Goal: Task Accomplishment & Management: Use online tool/utility

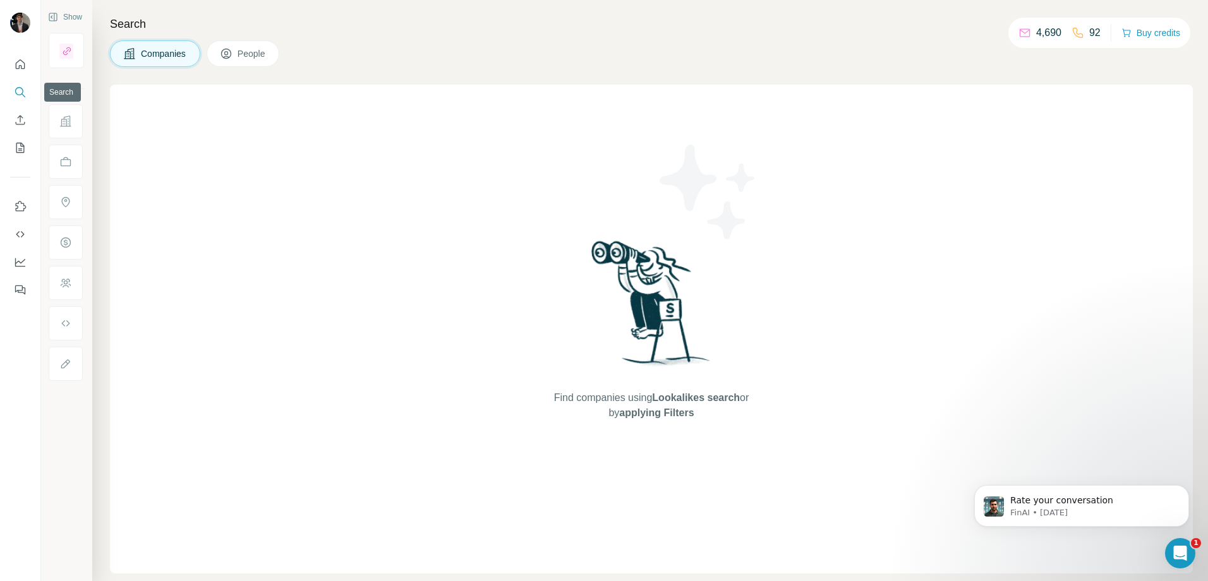
click at [22, 93] on icon "Search" at bounding box center [19, 91] width 8 height 8
click at [169, 51] on span "Companies" at bounding box center [164, 53] width 46 height 13
click at [245, 62] on button "People" at bounding box center [243, 53] width 73 height 27
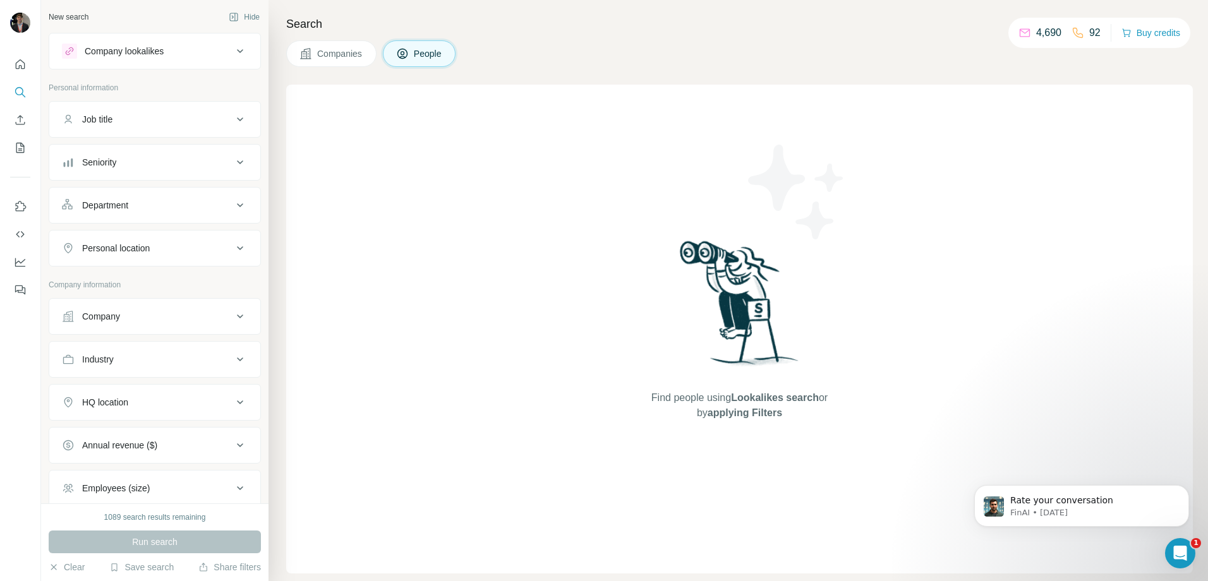
click at [176, 313] on div "Company" at bounding box center [147, 316] width 171 height 13
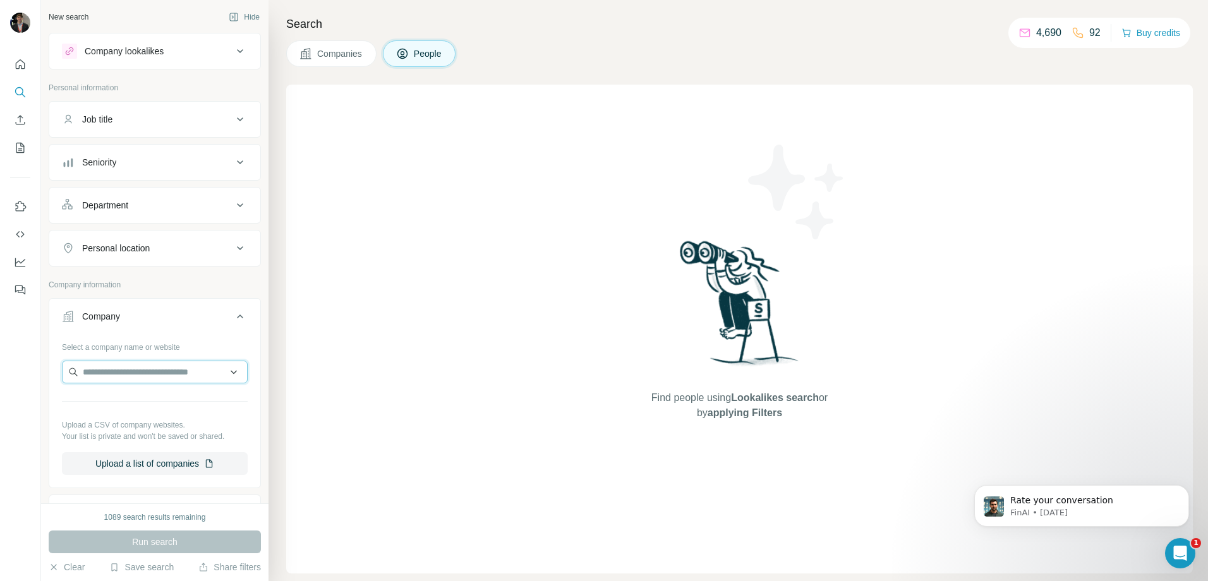
click at [172, 372] on input "text" at bounding box center [155, 372] width 186 height 23
paste input "**********"
type input "**********"
click at [183, 411] on div "Close Brothers closebrothers.com" at bounding box center [150, 406] width 170 height 34
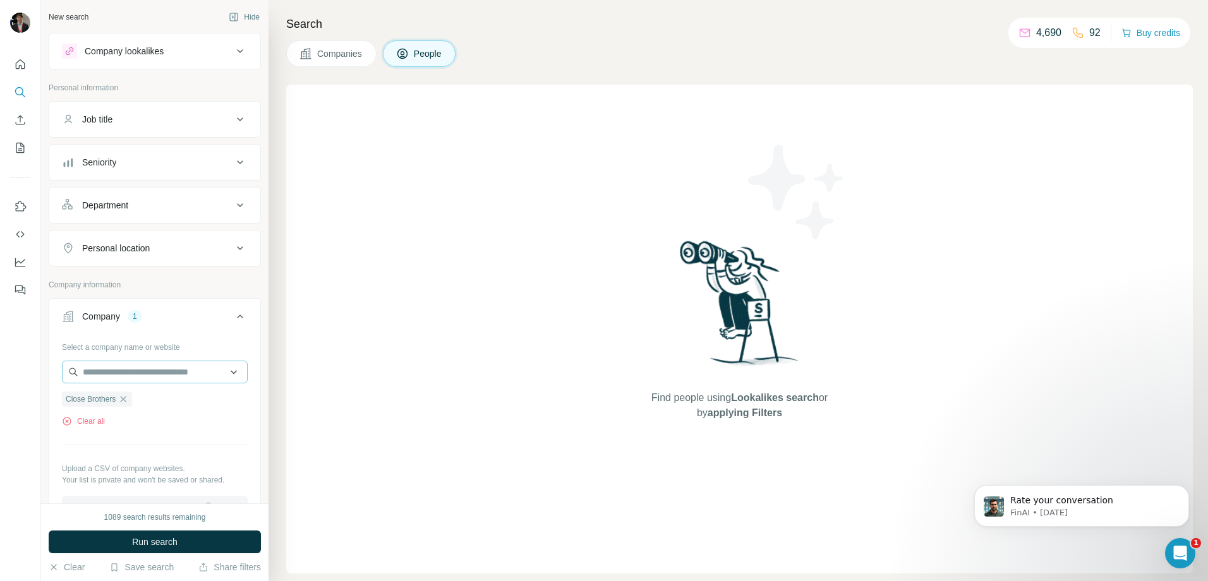
scroll to position [126, 0]
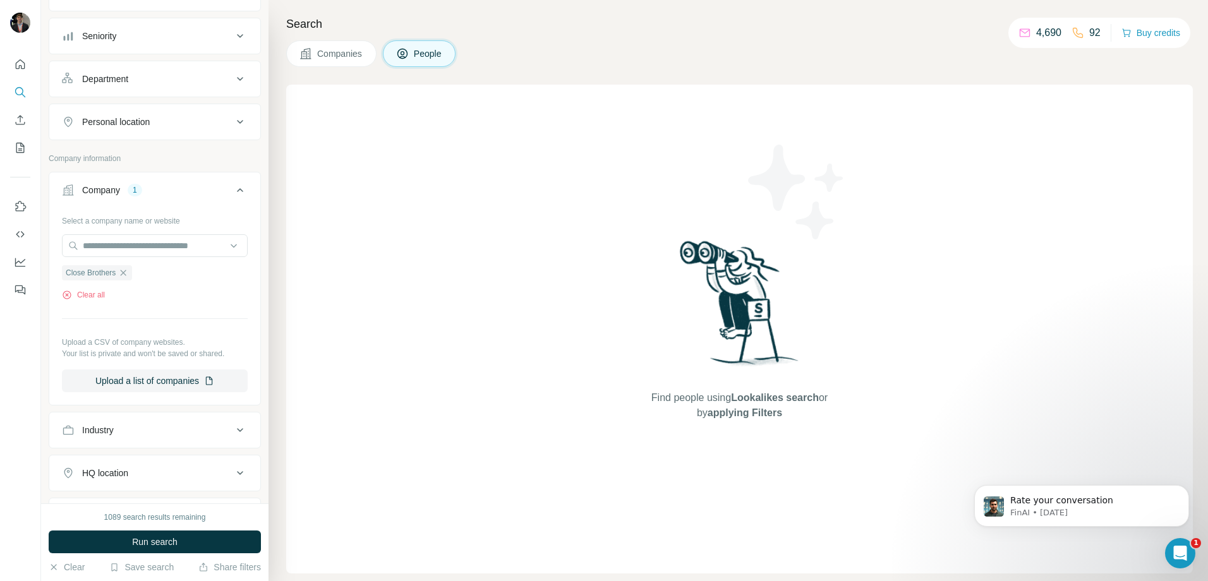
click at [123, 215] on div "Select a company name or website" at bounding box center [155, 218] width 186 height 16
click at [116, 244] on input "text" at bounding box center [155, 245] width 186 height 23
paste input "**********"
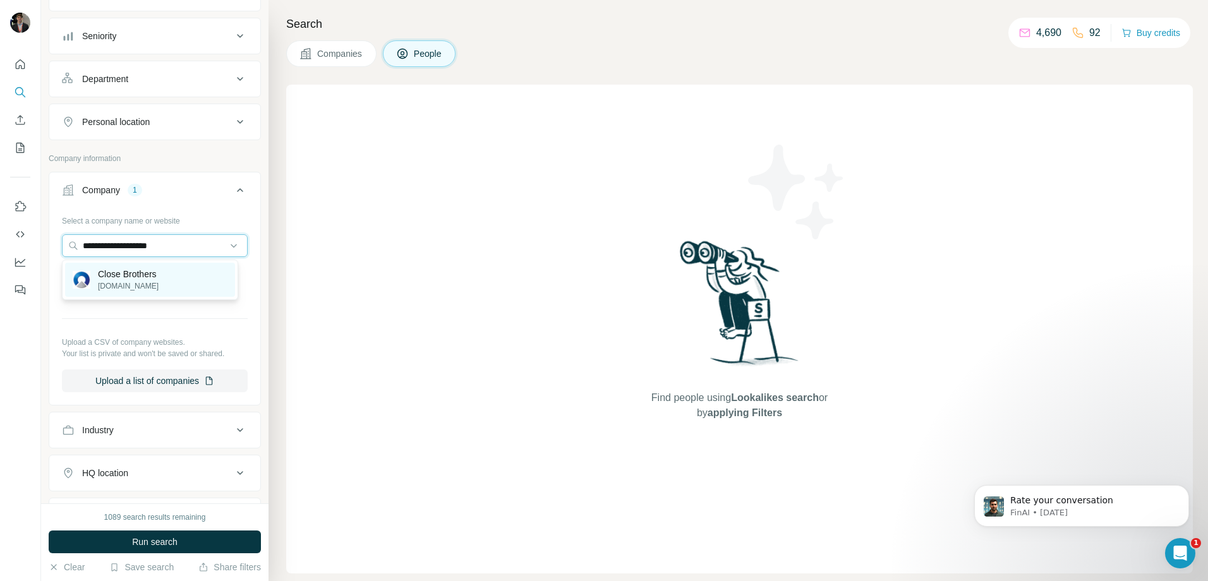
type input "**********"
click at [195, 279] on div "Close Brothers closebrothers.com" at bounding box center [150, 280] width 170 height 34
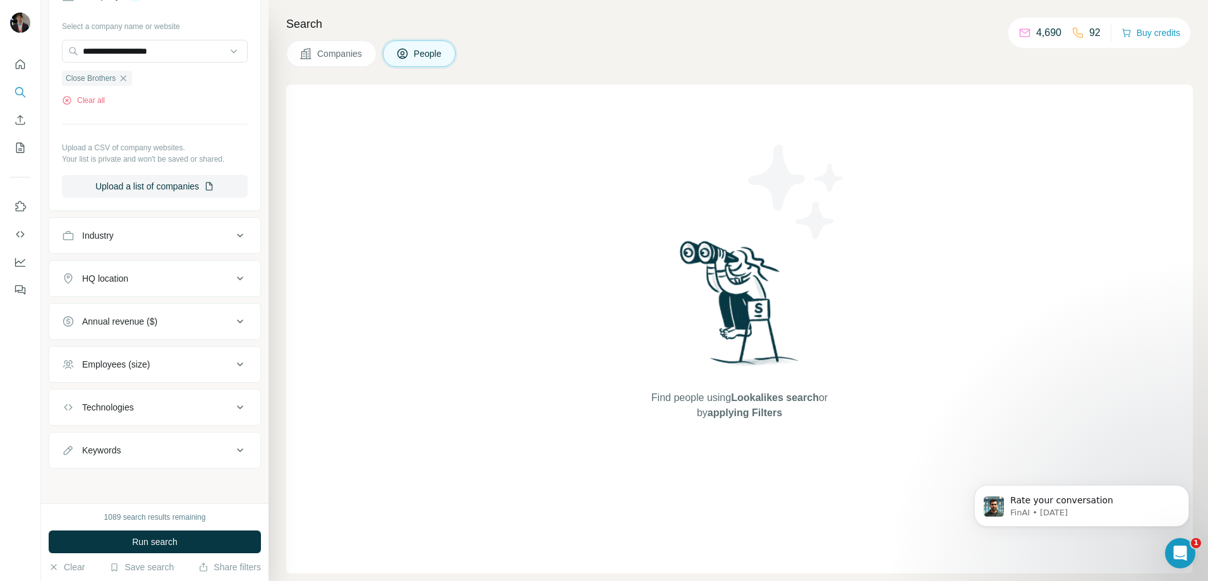
scroll to position [322, 0]
click at [195, 287] on button "HQ location" at bounding box center [154, 278] width 211 height 30
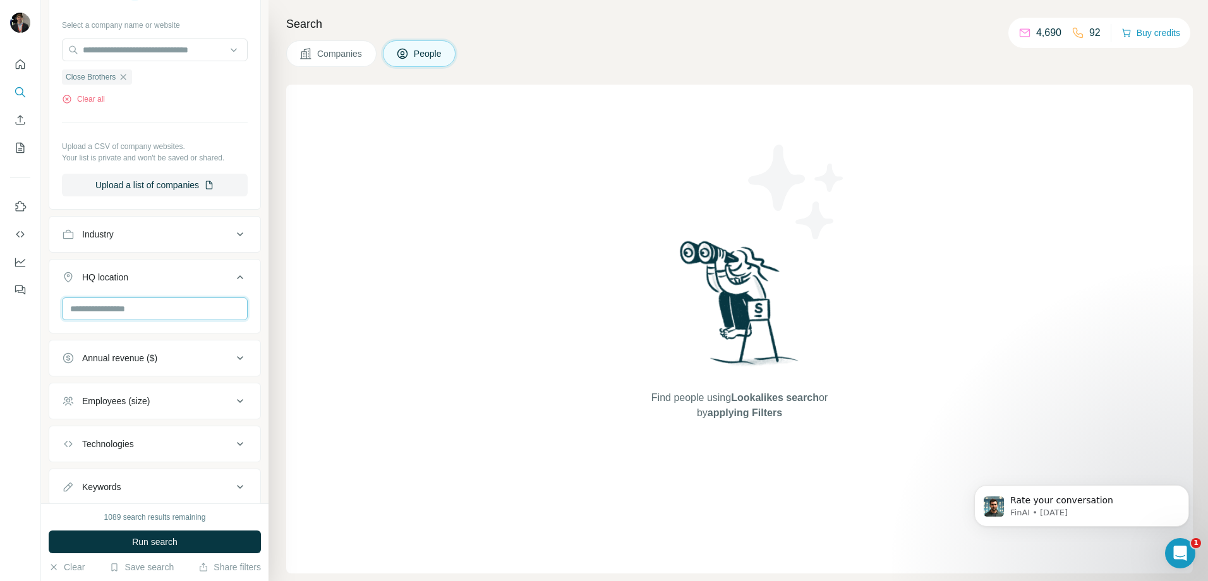
click at [176, 318] on input "text" at bounding box center [155, 309] width 186 height 23
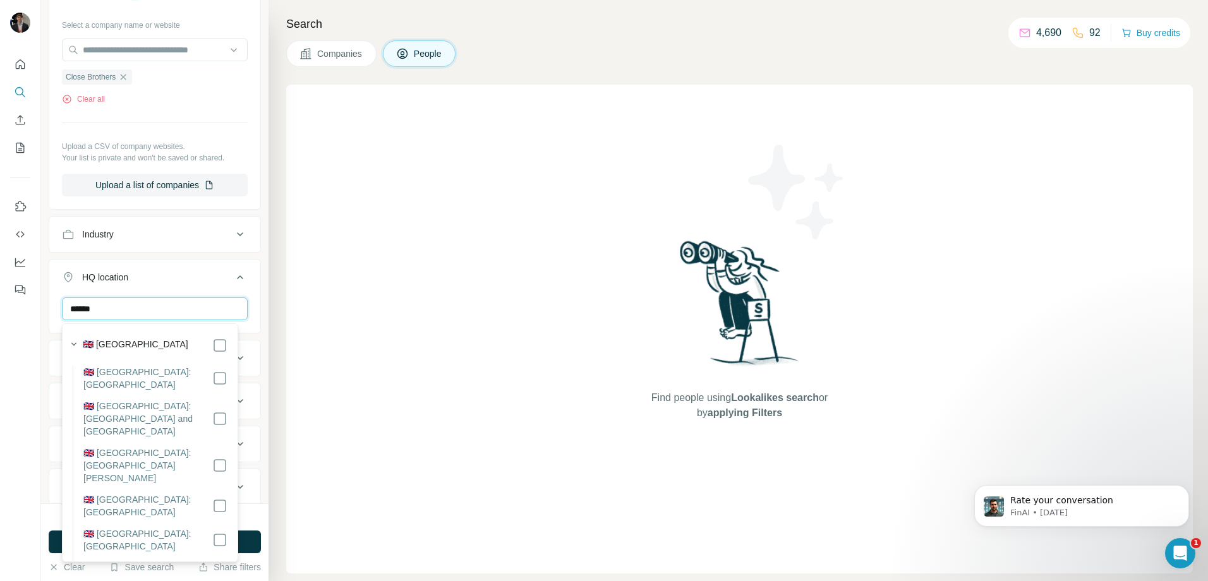
type input "******"
click at [325, 335] on div "Find people using Lookalikes search or by applying Filters" at bounding box center [739, 329] width 907 height 489
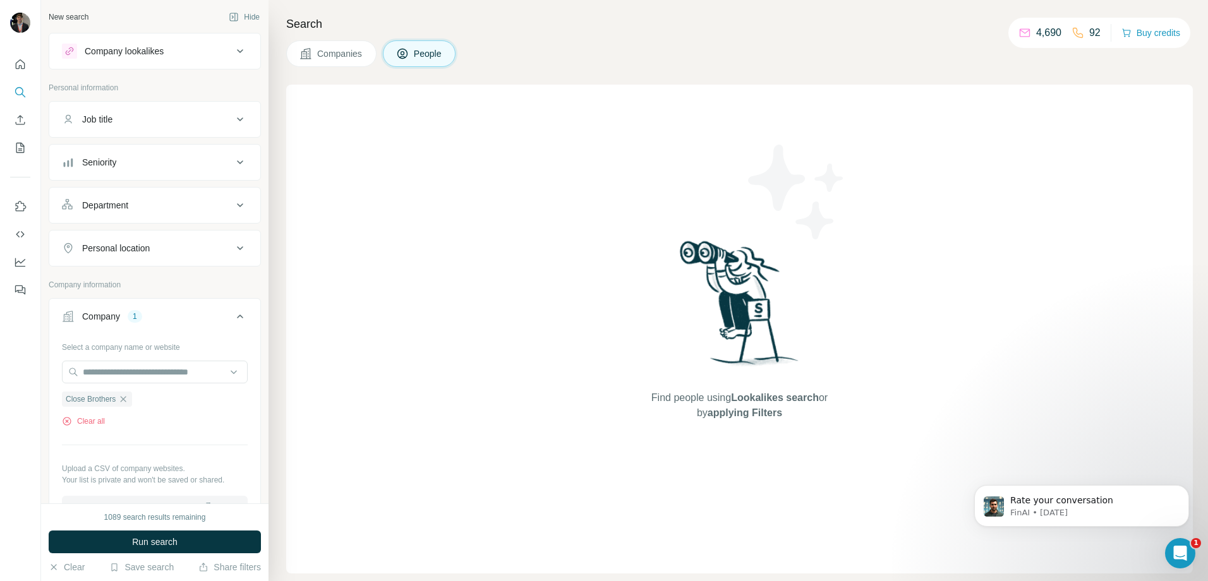
click at [166, 242] on div "Personal location" at bounding box center [147, 248] width 171 height 13
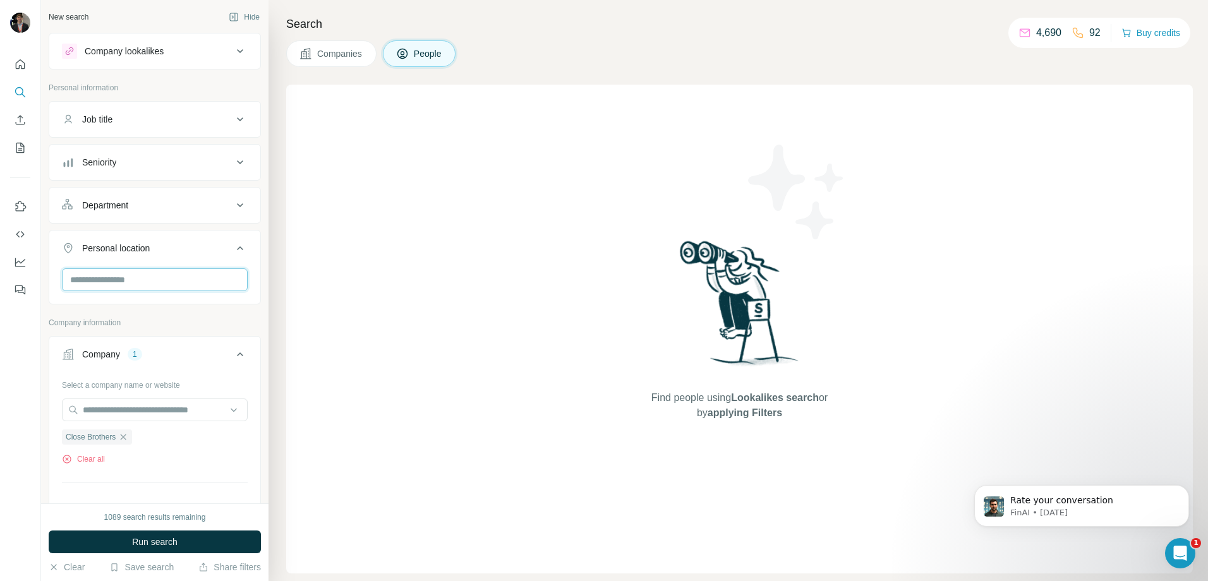
click at [144, 279] on input "text" at bounding box center [155, 280] width 186 height 23
type input "******"
click at [205, 342] on div "🇦🇪 United Arab Emirates 🇬🇧 United Kingdom 🇺🇸 United States" at bounding box center [150, 357] width 170 height 121
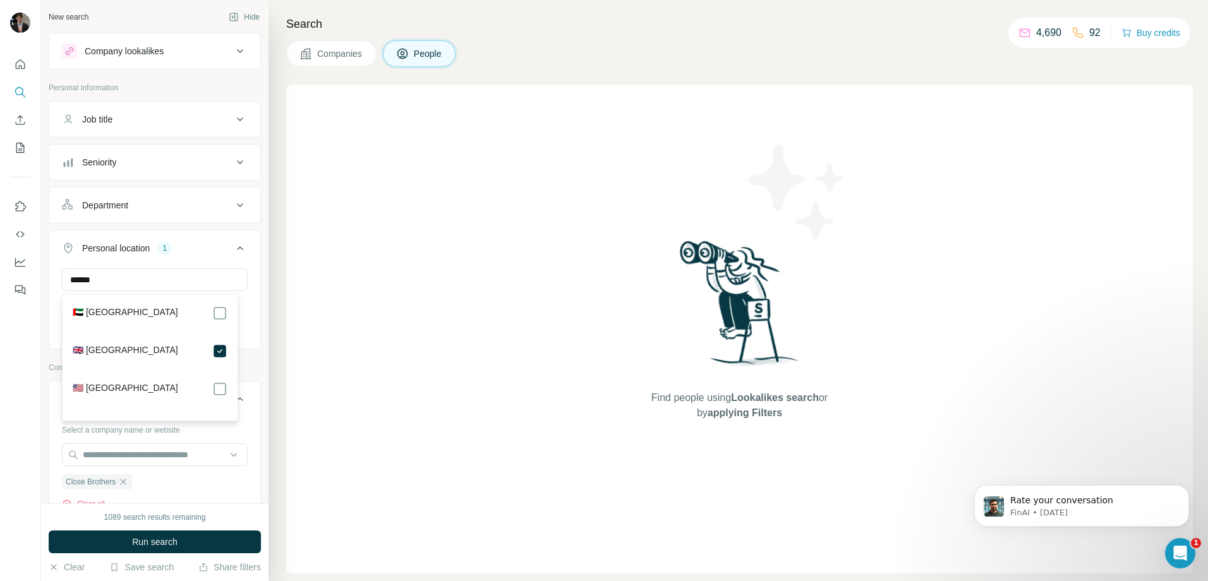
click at [256, 292] on div "New search Hide Company lookalikes Personal information Job title Seniority Dep…" at bounding box center [154, 252] width 227 height 504
click at [183, 97] on div "Personal information" at bounding box center [155, 91] width 212 height 19
click at [185, 106] on button "Job title" at bounding box center [154, 119] width 211 height 30
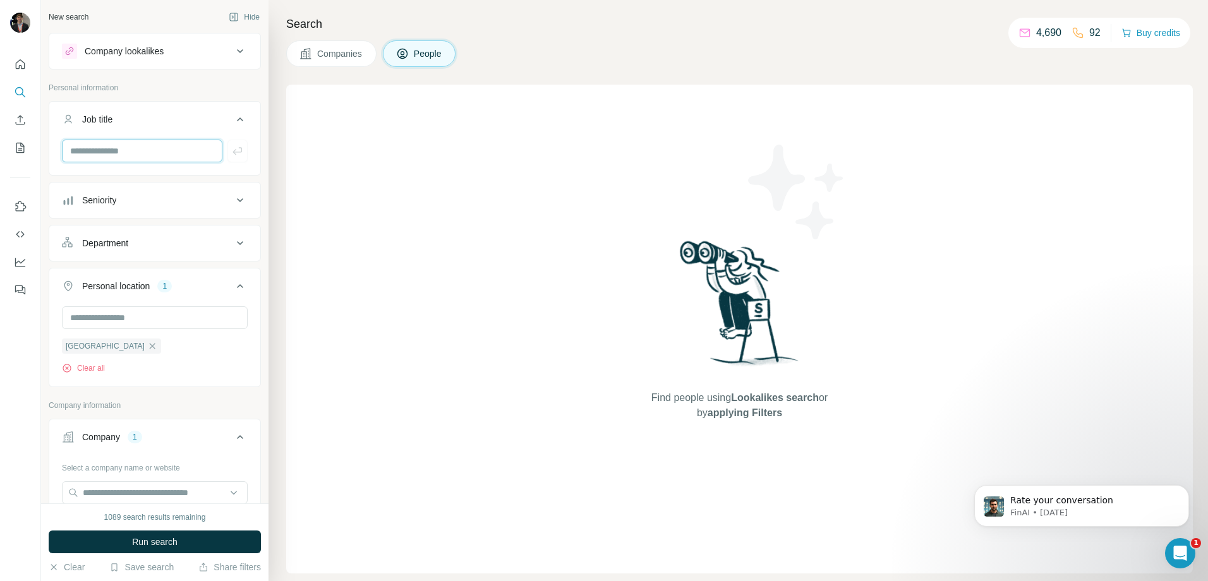
click at [115, 143] on input "text" at bounding box center [142, 151] width 160 height 23
click at [254, 163] on div "New search Hide Company lookalikes Personal information Job title ***** Seniori…" at bounding box center [154, 252] width 227 height 504
click at [185, 547] on button "Run search" at bounding box center [155, 542] width 212 height 23
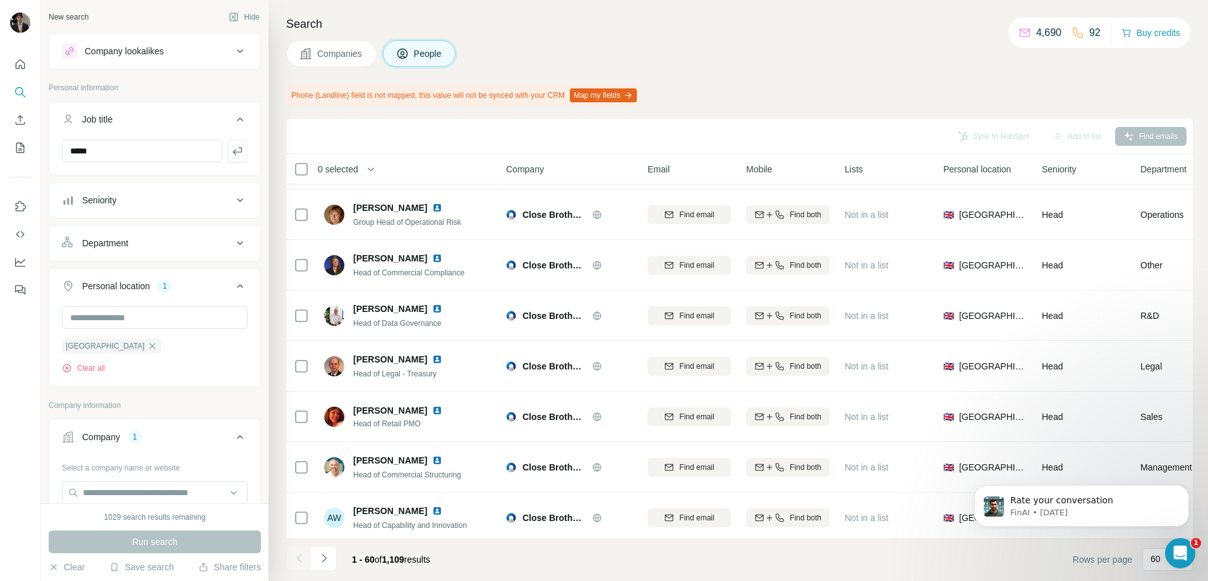
scroll to position [2685, 0]
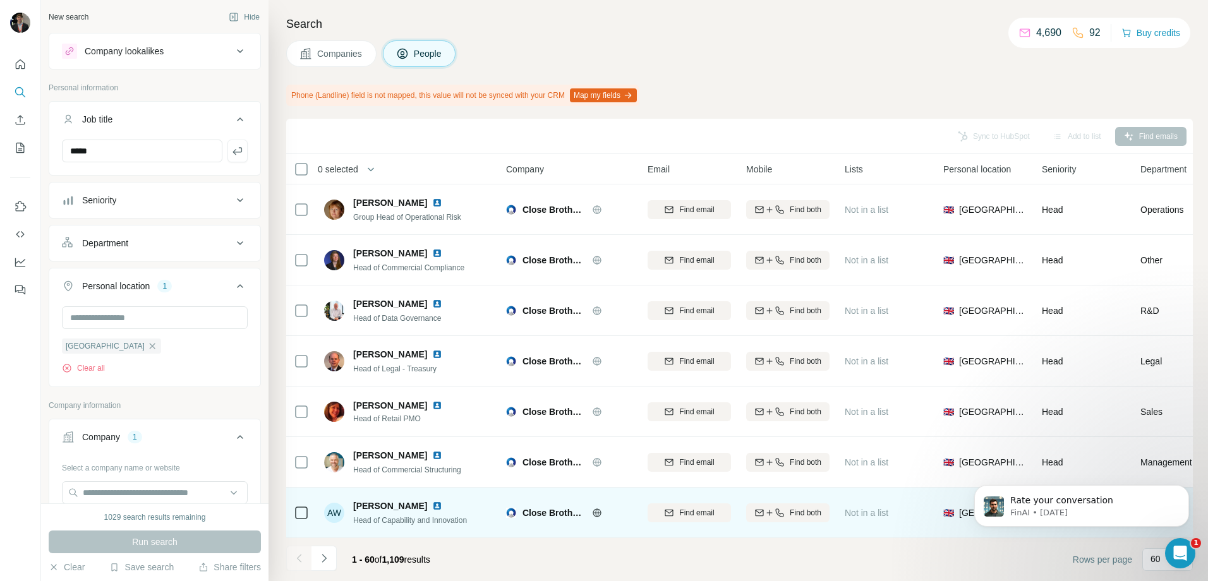
click at [595, 508] on icon at bounding box center [597, 513] width 10 height 10
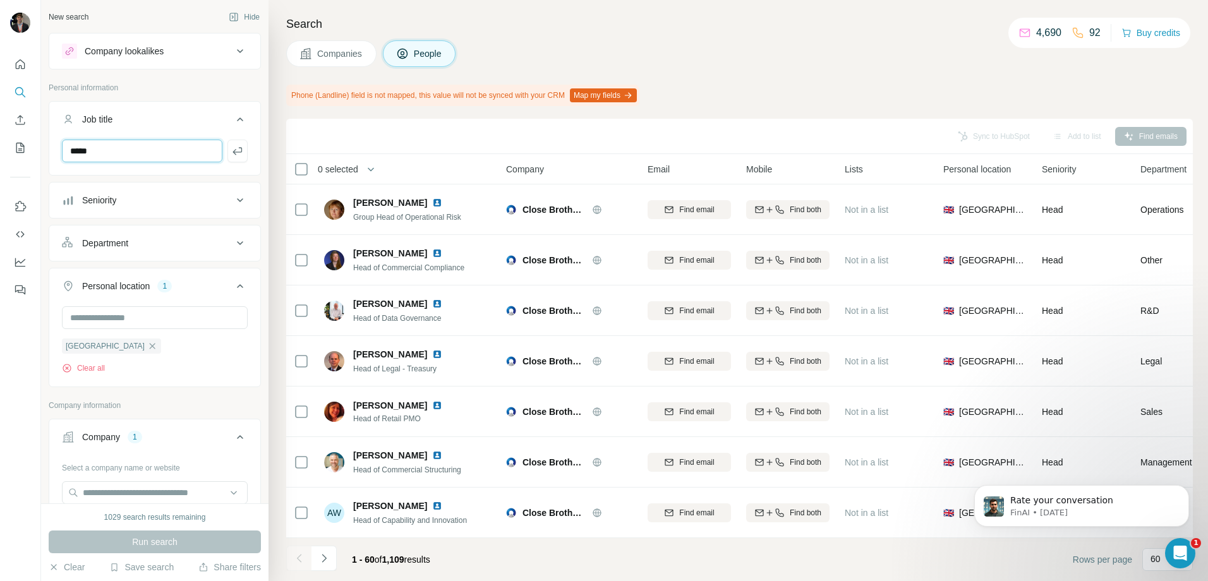
click at [152, 152] on input "*****" at bounding box center [142, 151] width 160 height 23
type input "******"
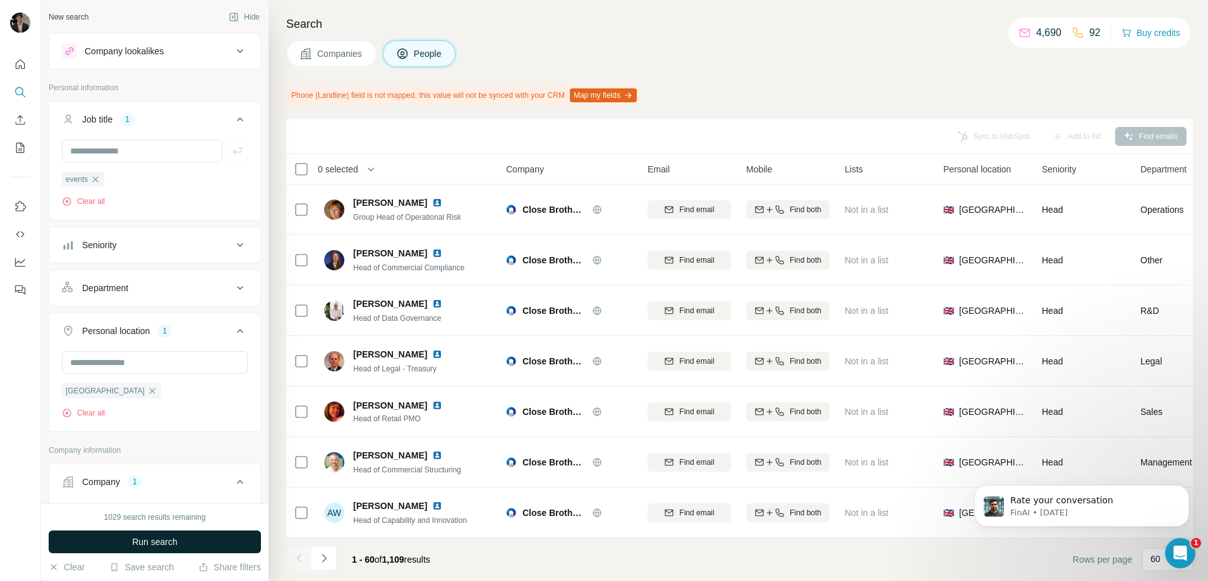
click at [160, 547] on span "Run search" at bounding box center [154, 542] width 45 height 13
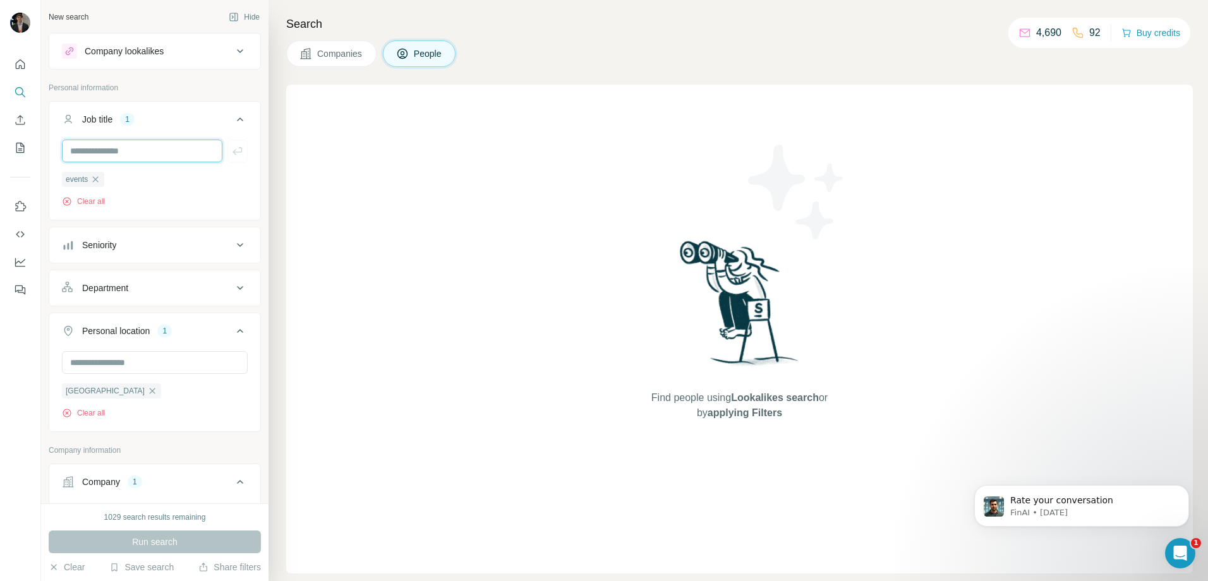
click at [119, 157] on input "text" at bounding box center [142, 151] width 160 height 23
type input "*****"
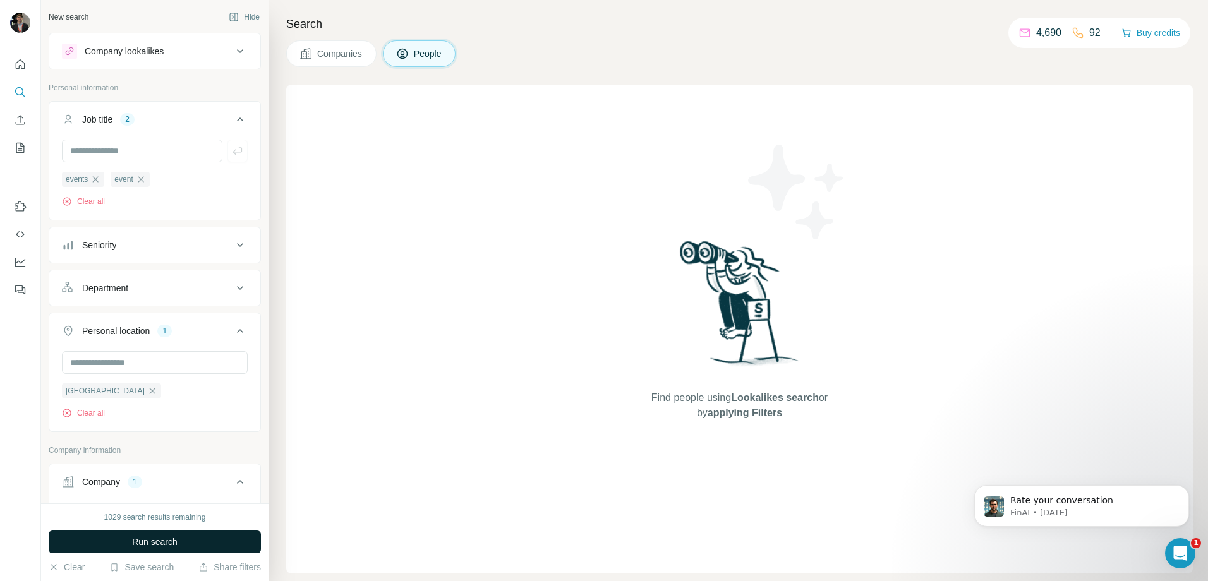
click at [167, 540] on span "Run search" at bounding box center [154, 542] width 45 height 13
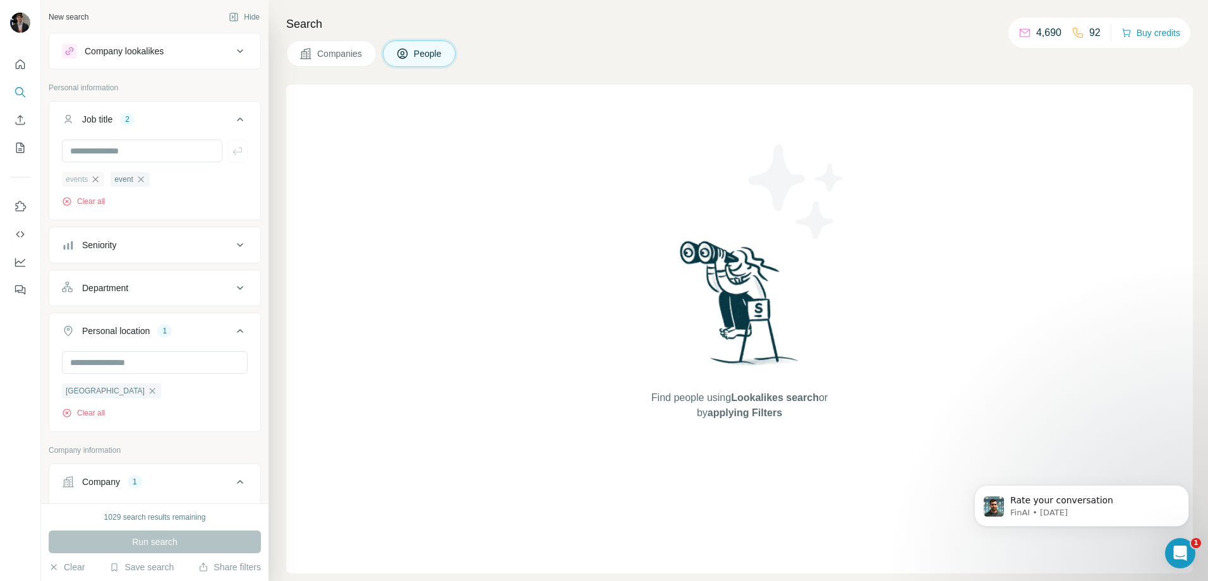
click at [100, 181] on icon "button" at bounding box center [95, 179] width 10 height 10
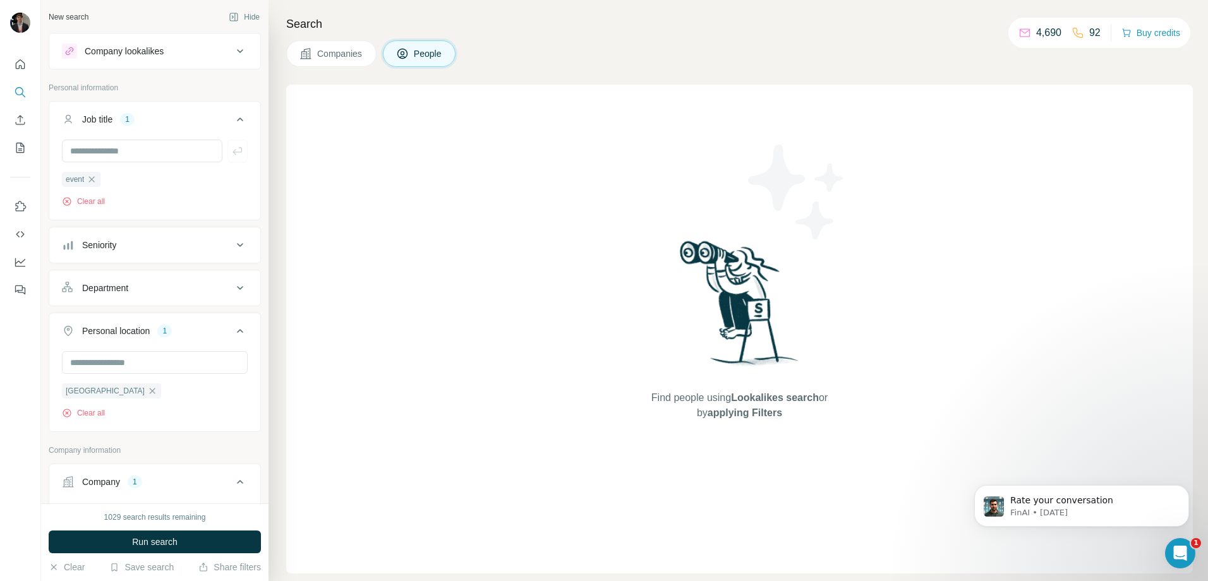
click at [166, 543] on span "Run search" at bounding box center [154, 542] width 45 height 13
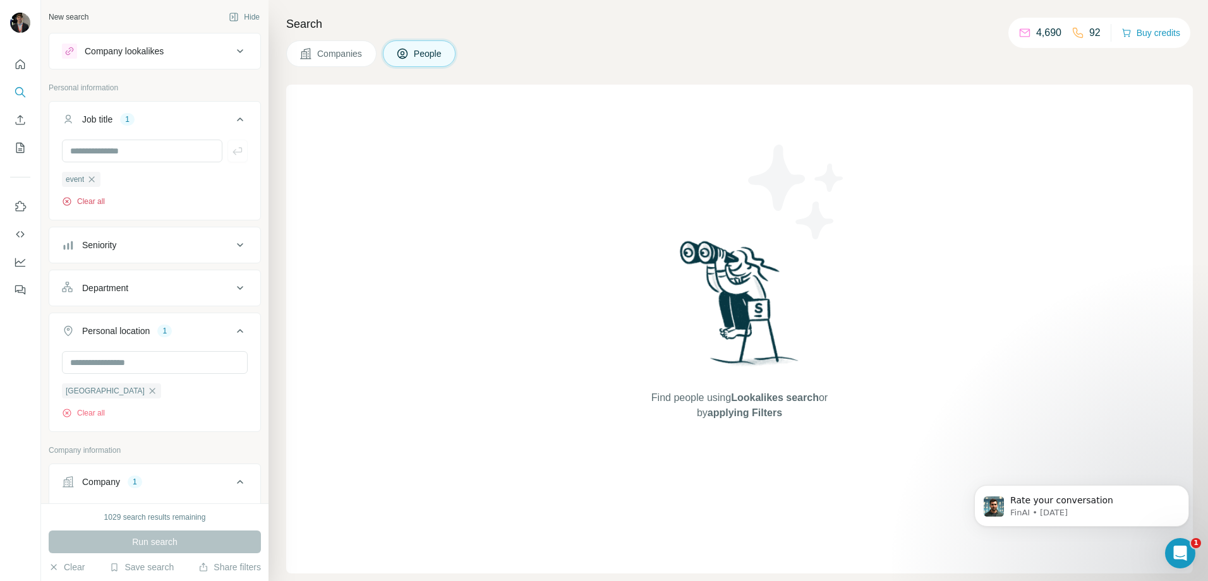
click at [68, 202] on icon "button" at bounding box center [67, 202] width 10 height 10
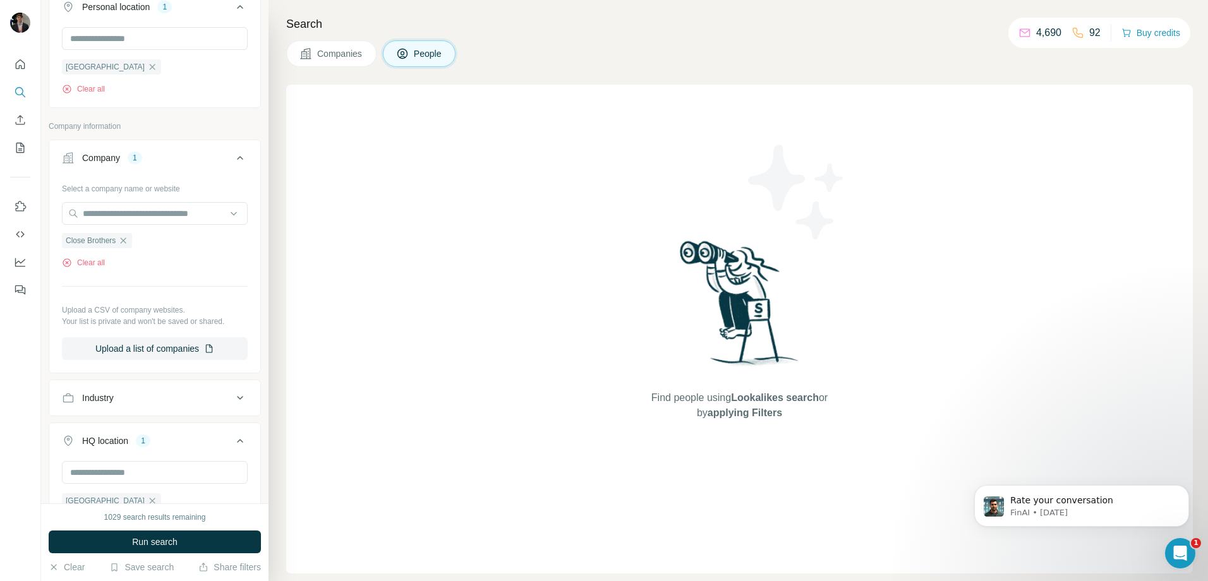
scroll to position [505, 0]
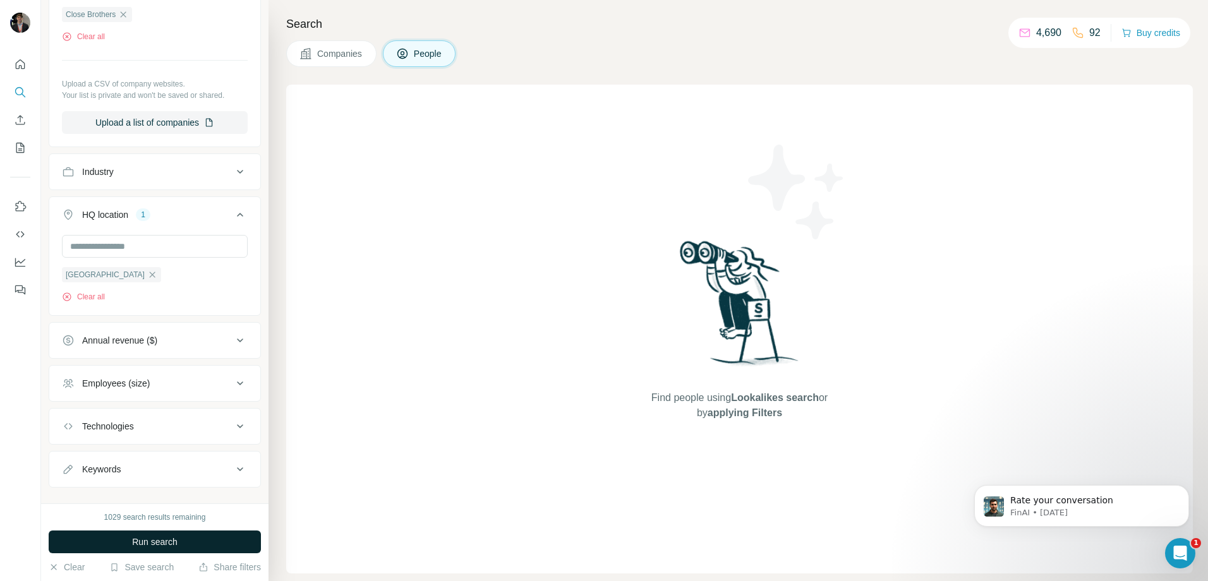
click at [126, 543] on button "Run search" at bounding box center [155, 542] width 212 height 23
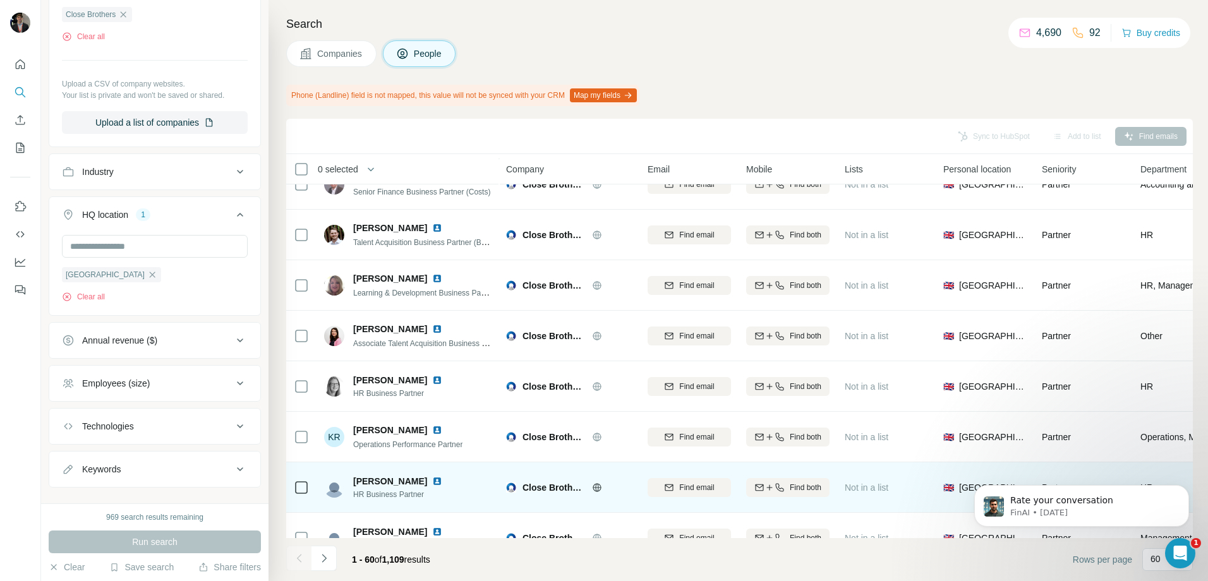
scroll to position [1769, 0]
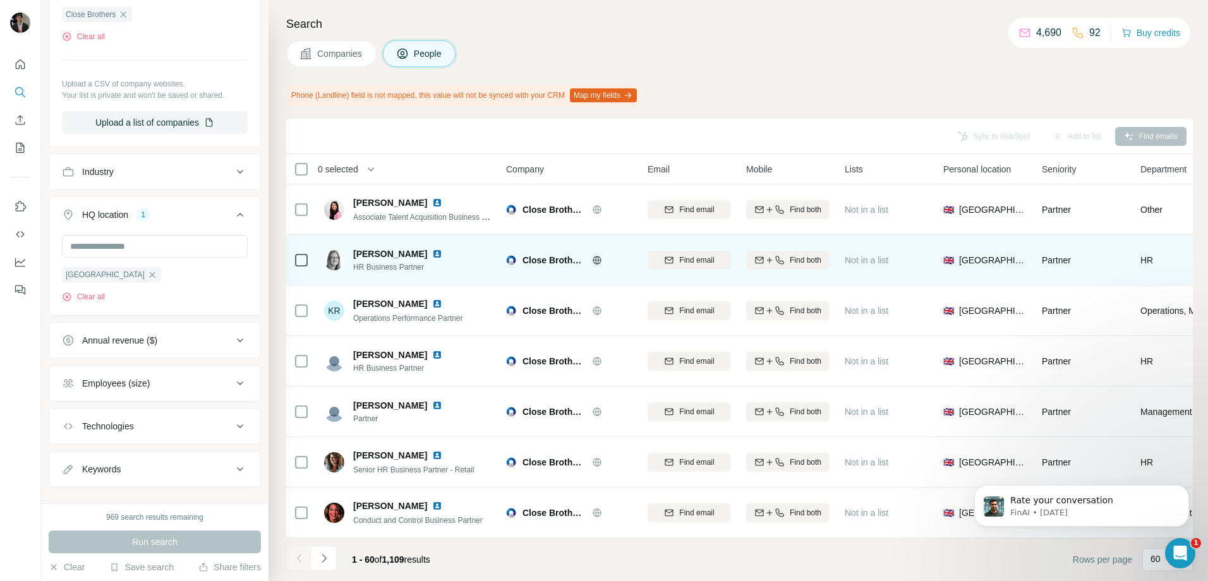
click at [381, 256] on span "[PERSON_NAME]" at bounding box center [390, 254] width 74 height 13
click at [432, 255] on img at bounding box center [437, 254] width 10 height 10
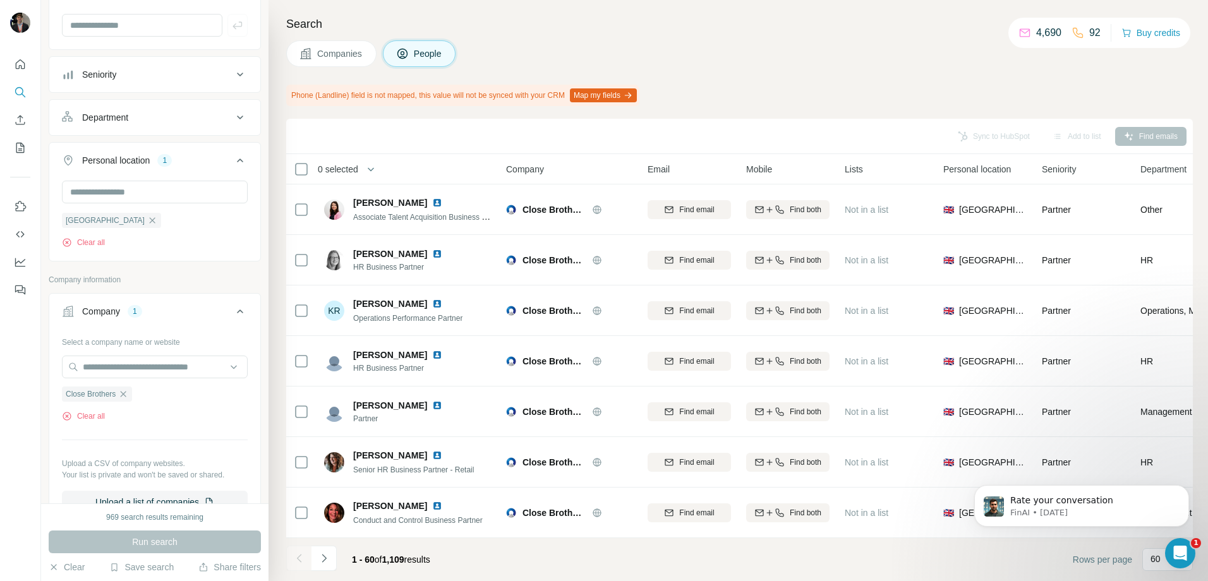
scroll to position [126, 0]
click at [126, 394] on icon "button" at bounding box center [123, 394] width 10 height 10
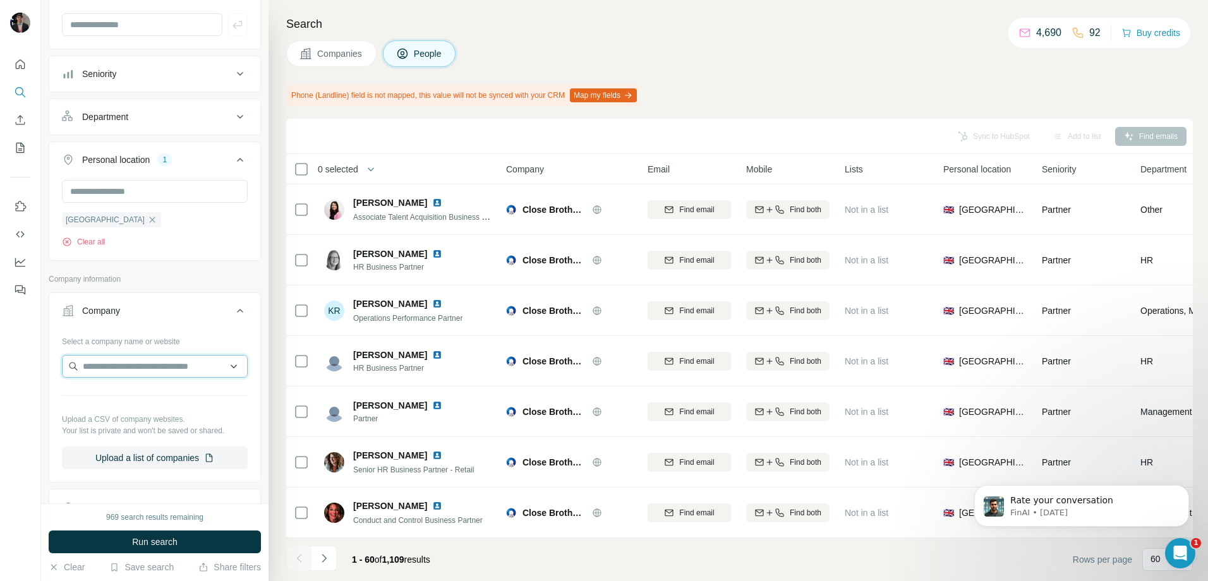
click at [124, 372] on input "text" at bounding box center [155, 366] width 186 height 23
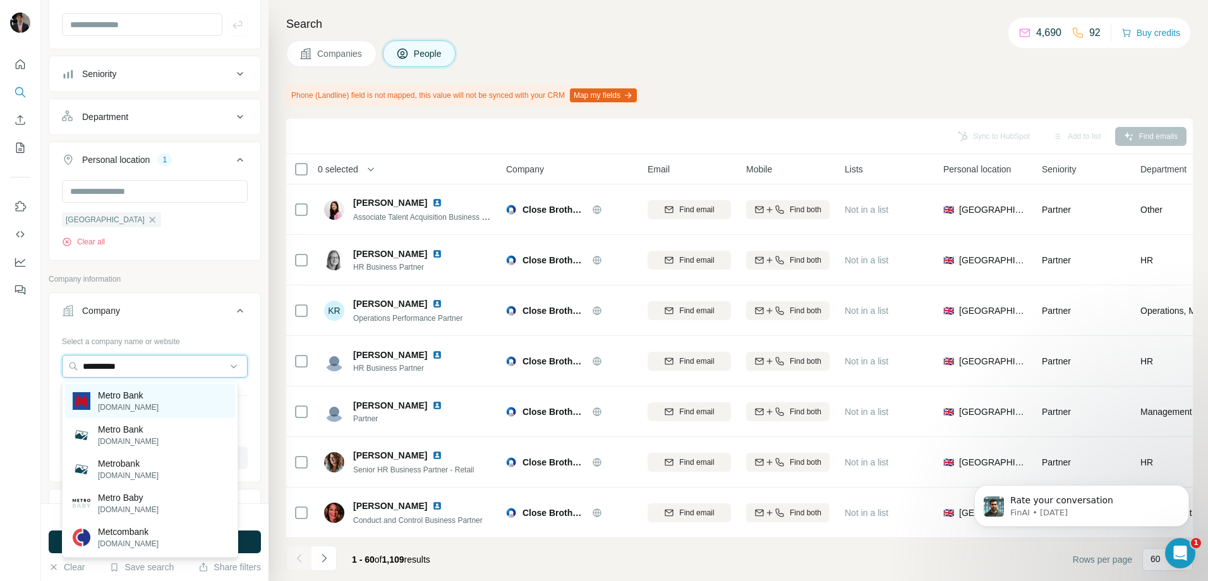
type input "**********"
click at [125, 394] on p "Metro Bank" at bounding box center [128, 395] width 61 height 13
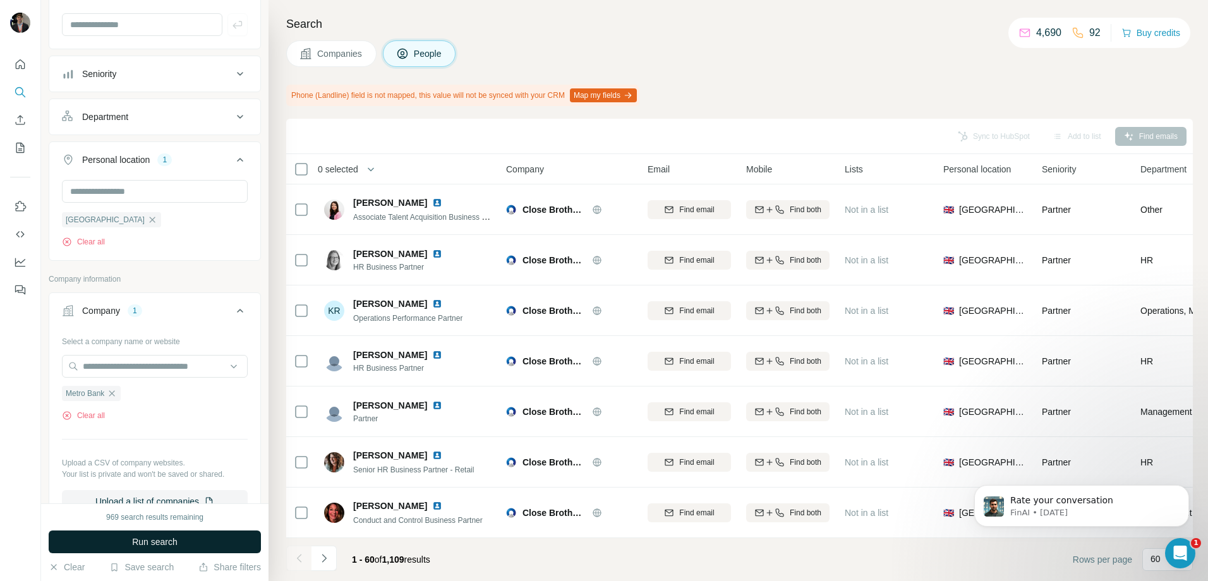
click at [205, 542] on button "Run search" at bounding box center [155, 542] width 212 height 23
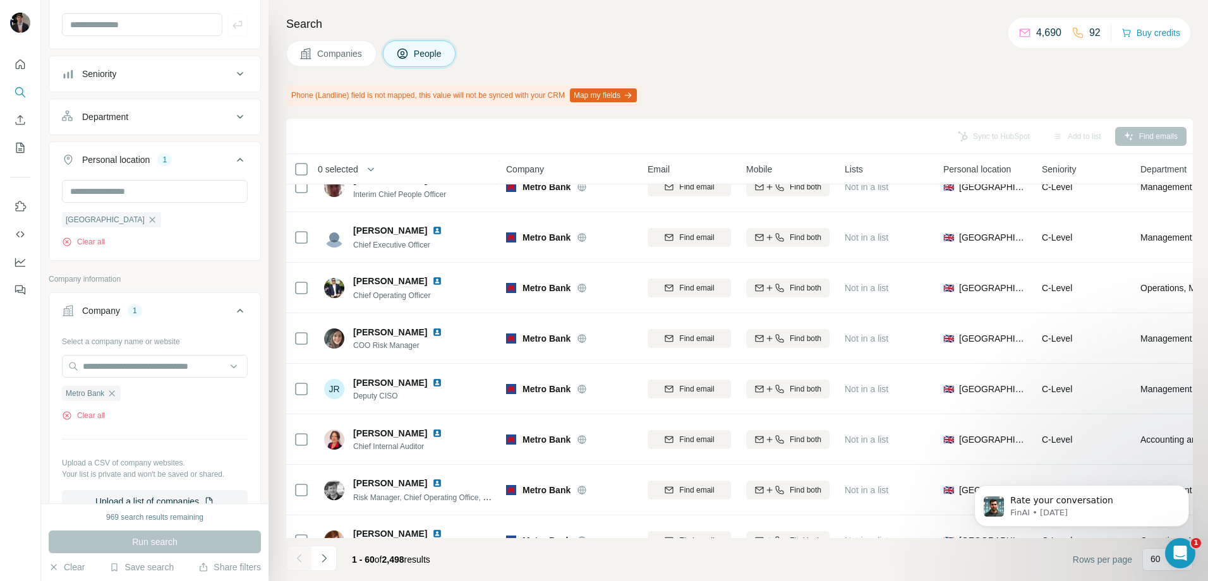
scroll to position [1769, 0]
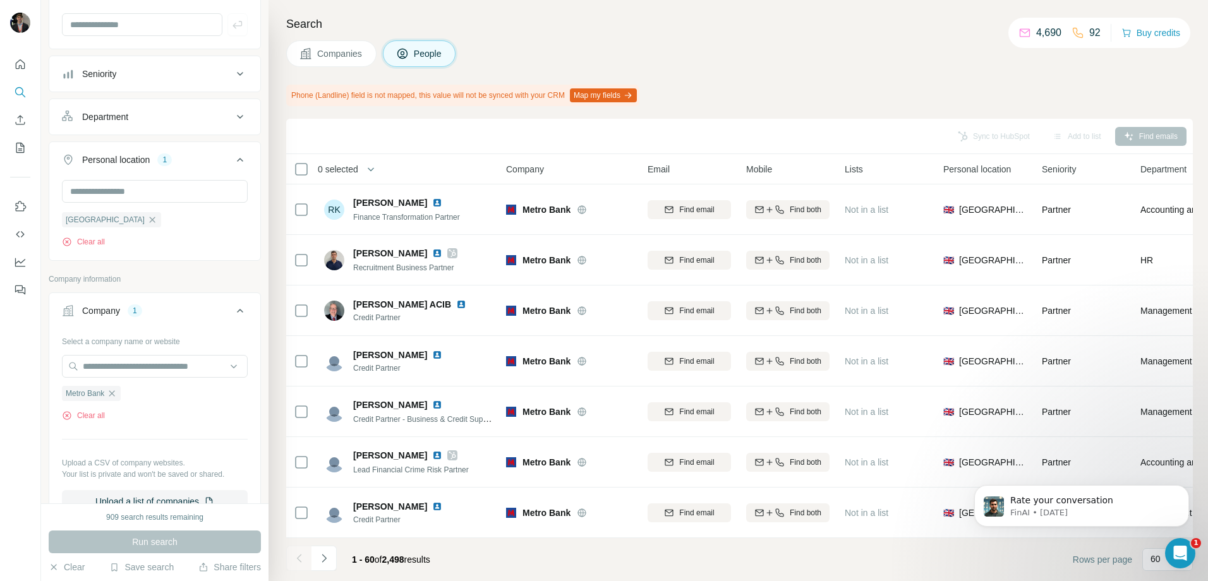
click at [136, 123] on button "Department" at bounding box center [154, 117] width 211 height 30
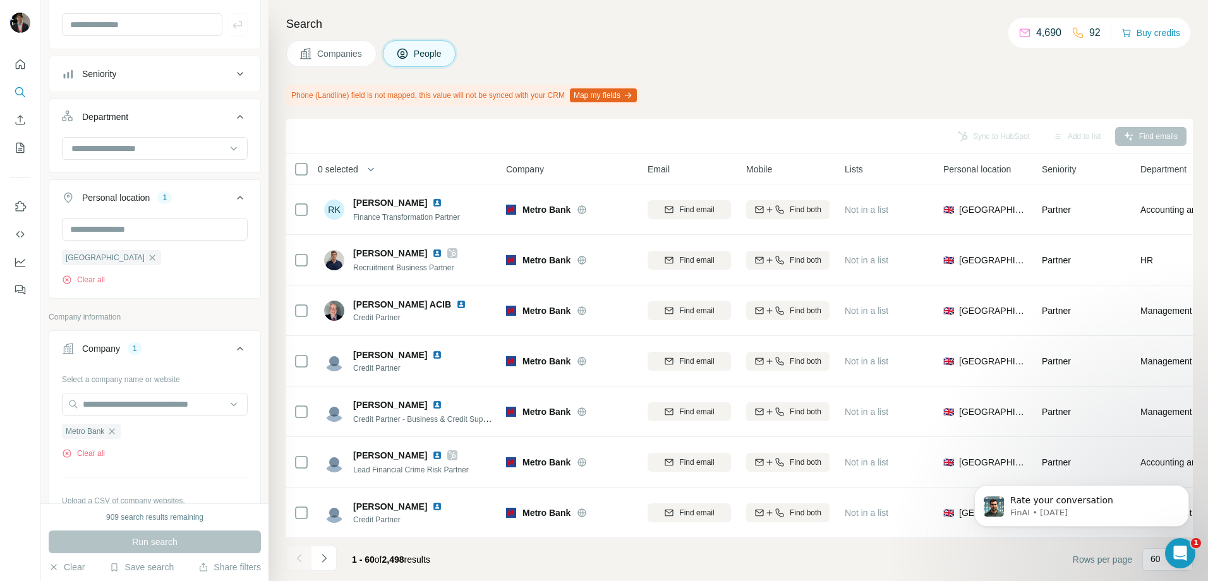
click at [136, 123] on button "Department" at bounding box center [154, 119] width 211 height 35
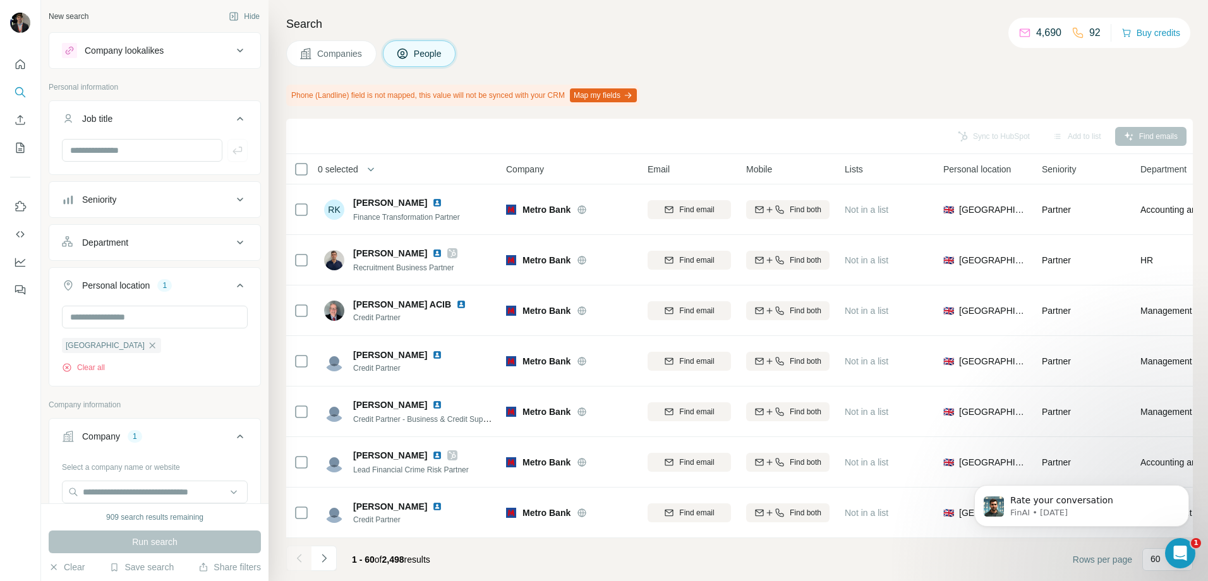
scroll to position [0, 0]
click at [131, 147] on input "text" at bounding box center [142, 151] width 160 height 23
type input "*****"
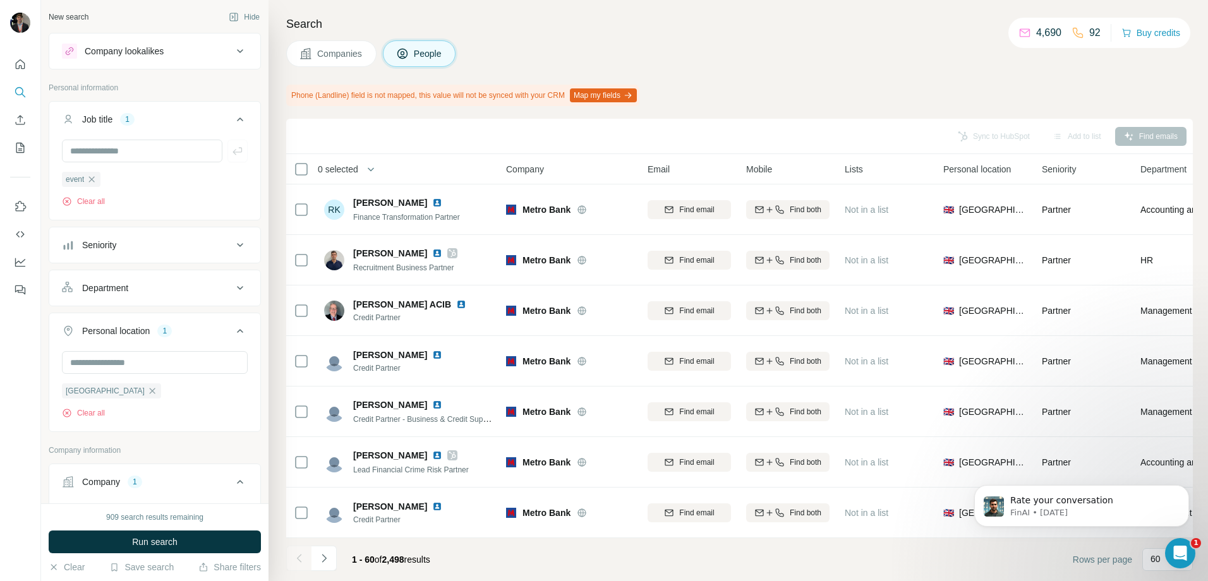
click at [162, 526] on div "909 search results remaining Run search Clear Save search Share filters" at bounding box center [154, 543] width 227 height 78
click at [159, 536] on span "Run search" at bounding box center [154, 542] width 45 height 13
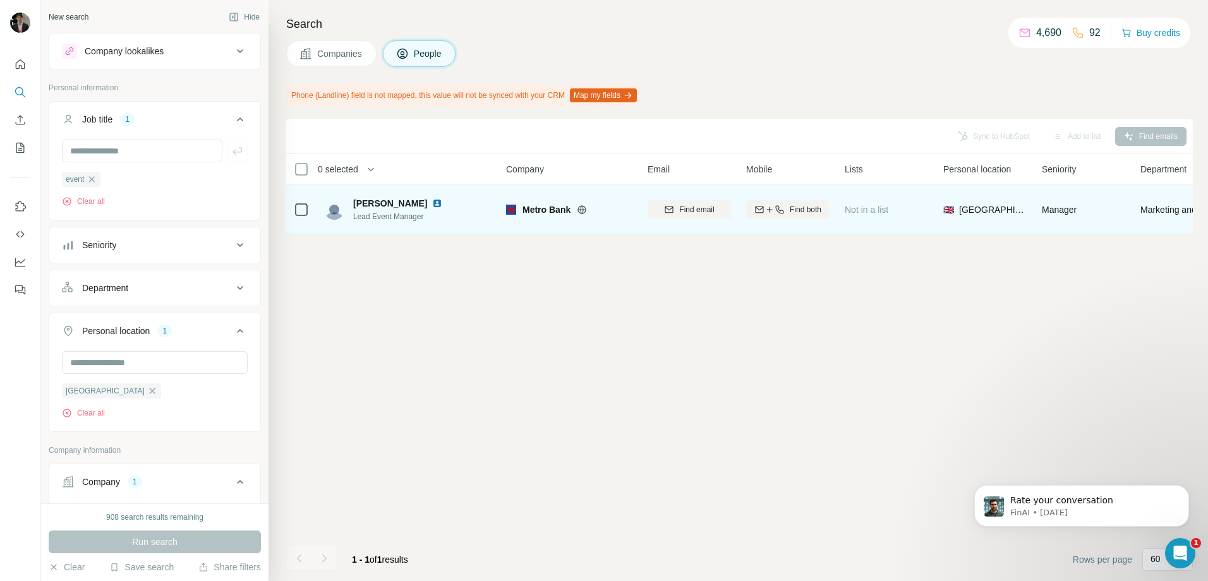
click at [432, 201] on img at bounding box center [437, 203] width 10 height 10
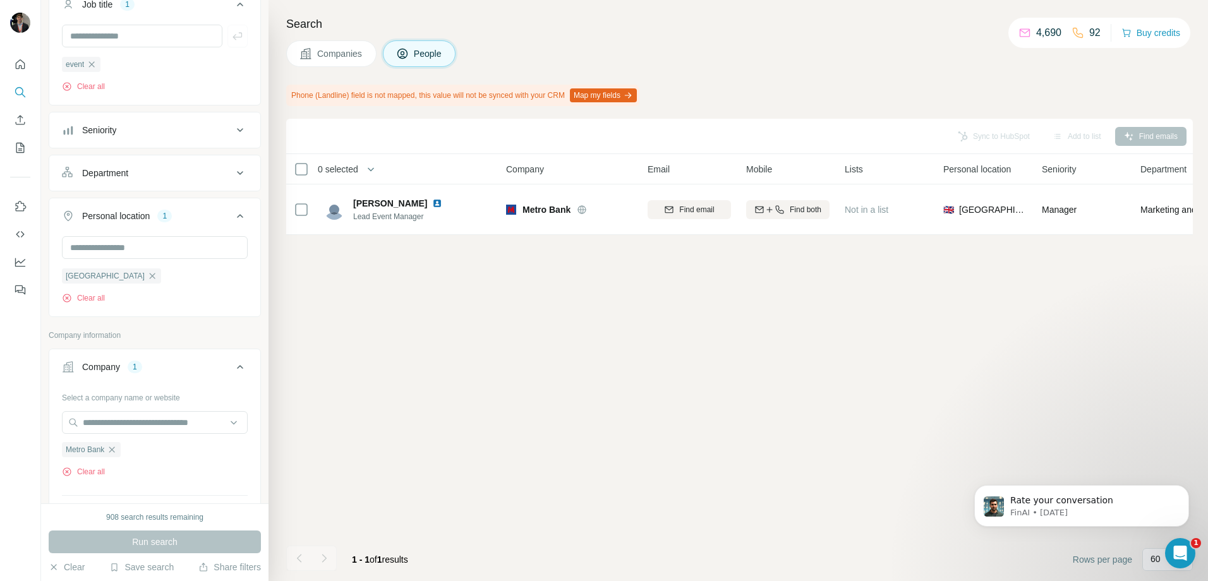
scroll to position [316, 0]
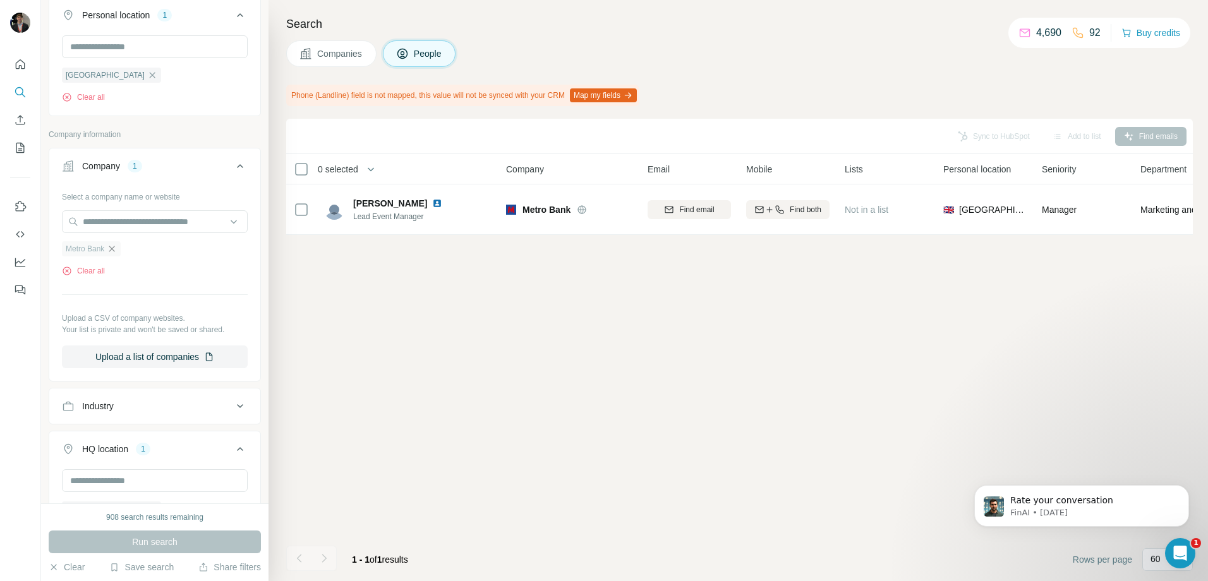
click at [117, 251] on icon "button" at bounding box center [112, 249] width 10 height 10
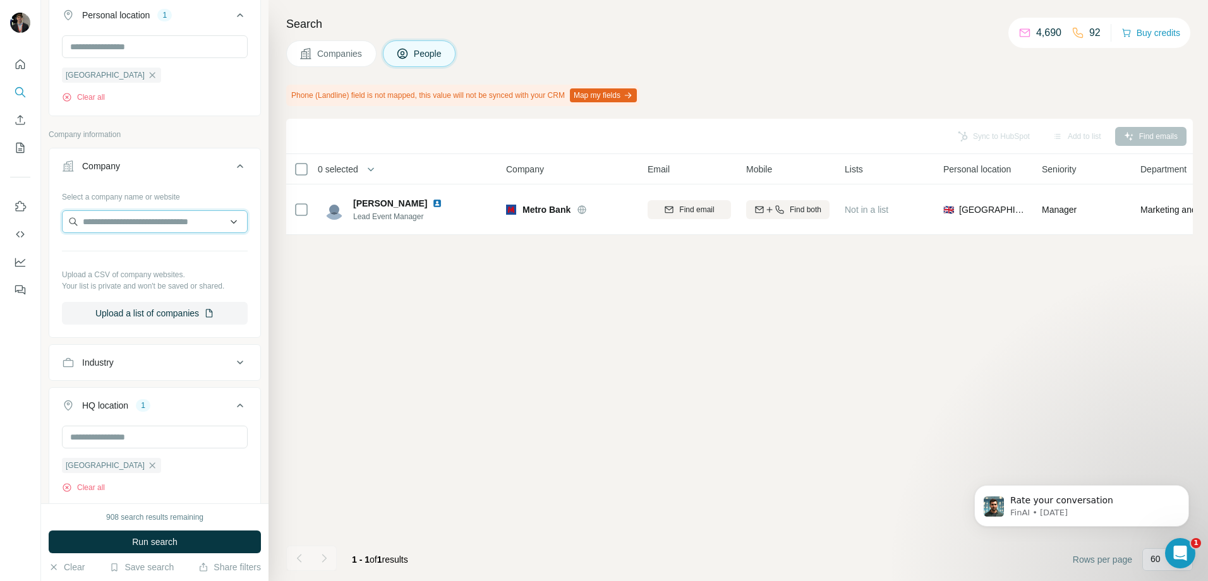
click at [123, 229] on input "text" at bounding box center [155, 221] width 186 height 23
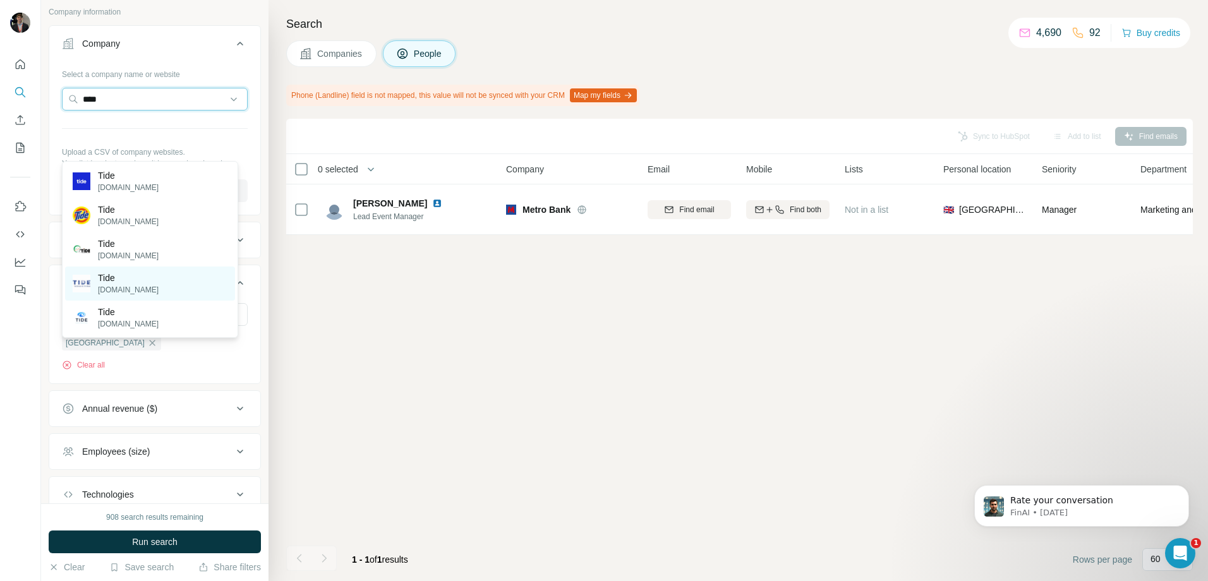
scroll to position [379, 0]
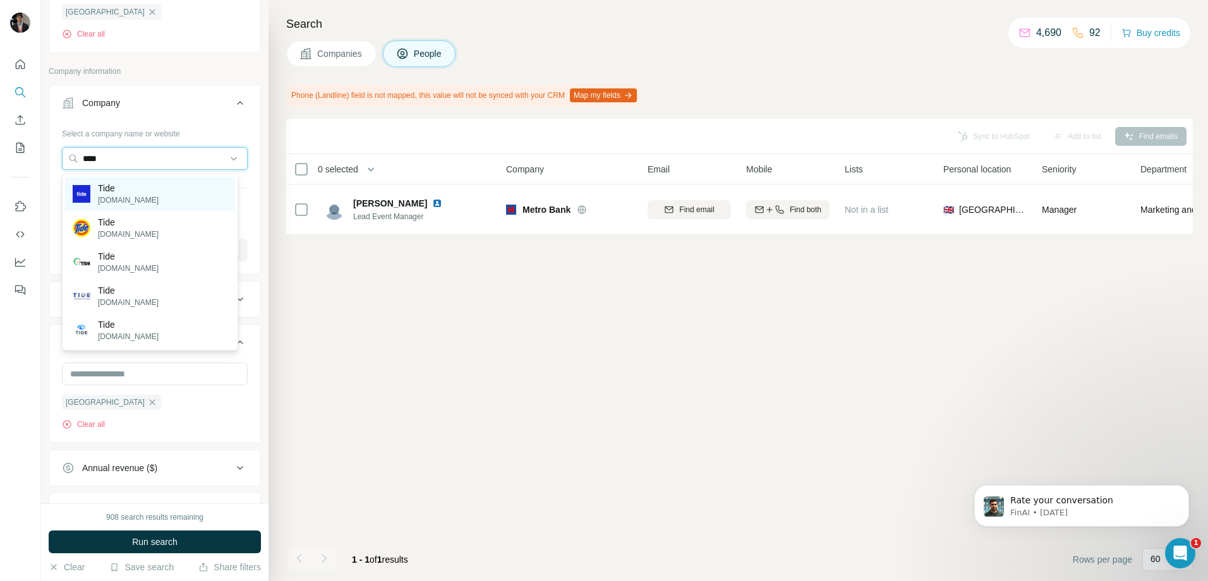
type input "****"
click at [142, 196] on div "Tide tide.co" at bounding box center [150, 194] width 170 height 34
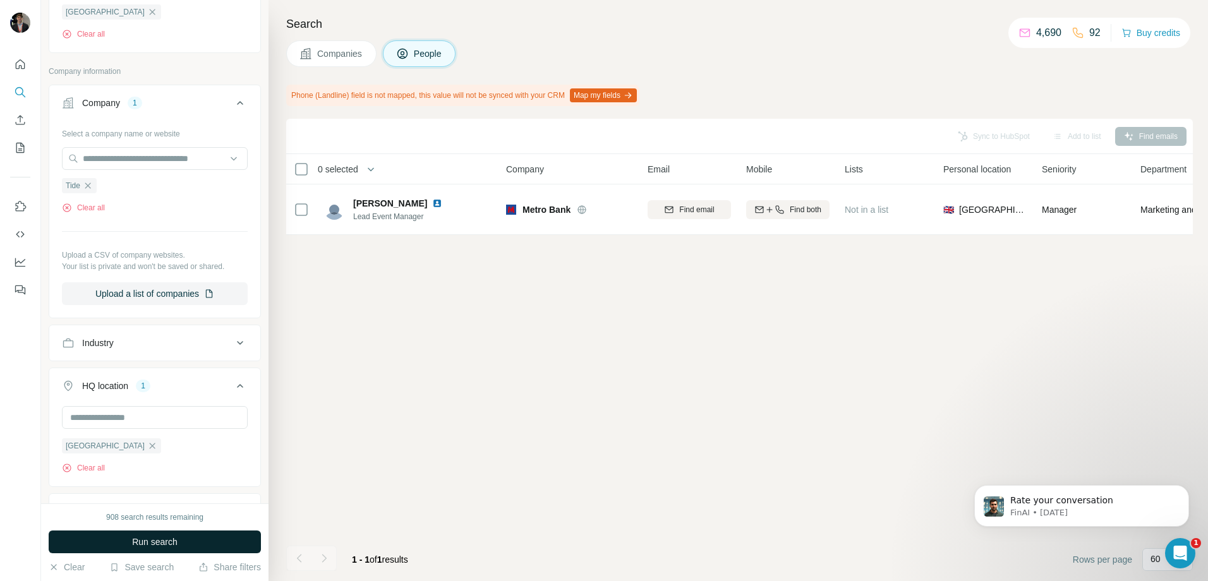
click at [121, 538] on button "Run search" at bounding box center [155, 542] width 212 height 23
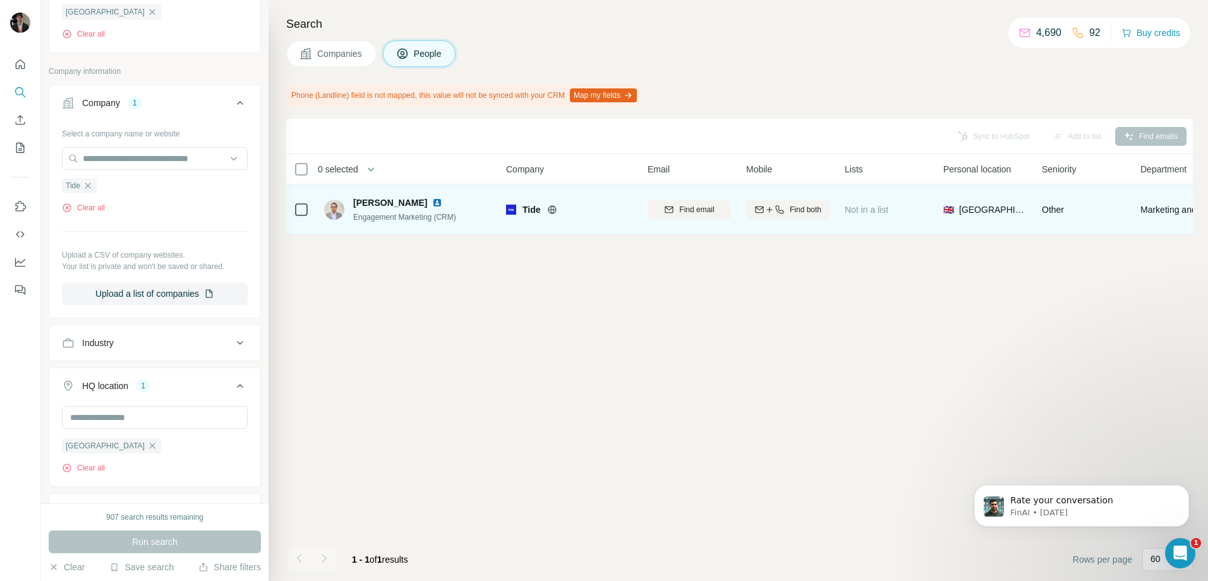
click at [556, 210] on icon at bounding box center [552, 210] width 10 height 10
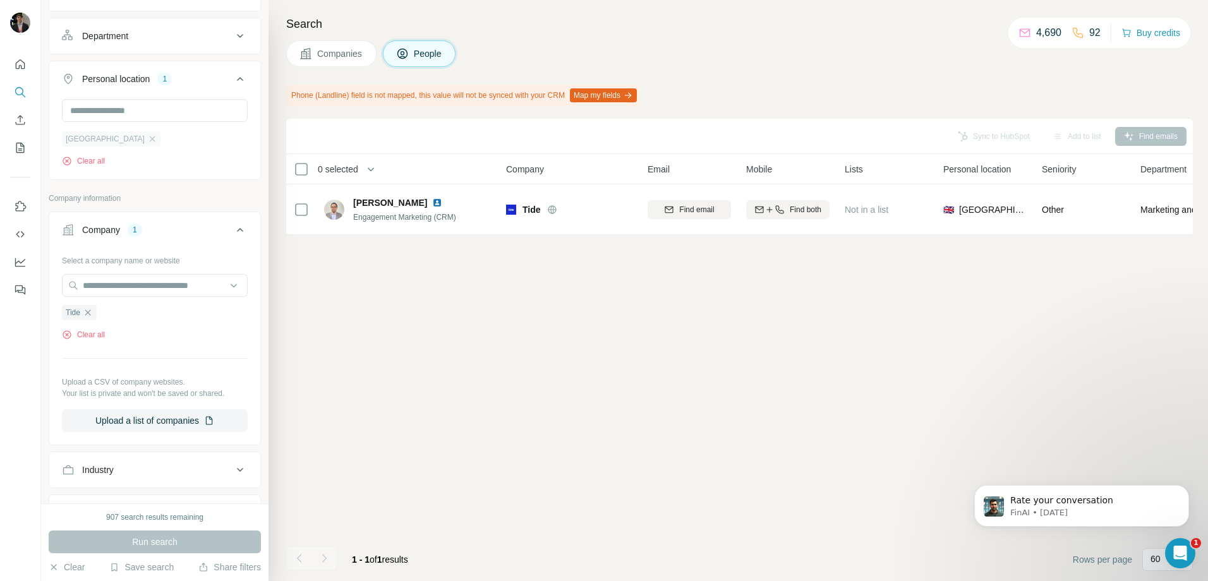
scroll to position [253, 0]
click at [142, 245] on button "Company 1" at bounding box center [154, 231] width 211 height 35
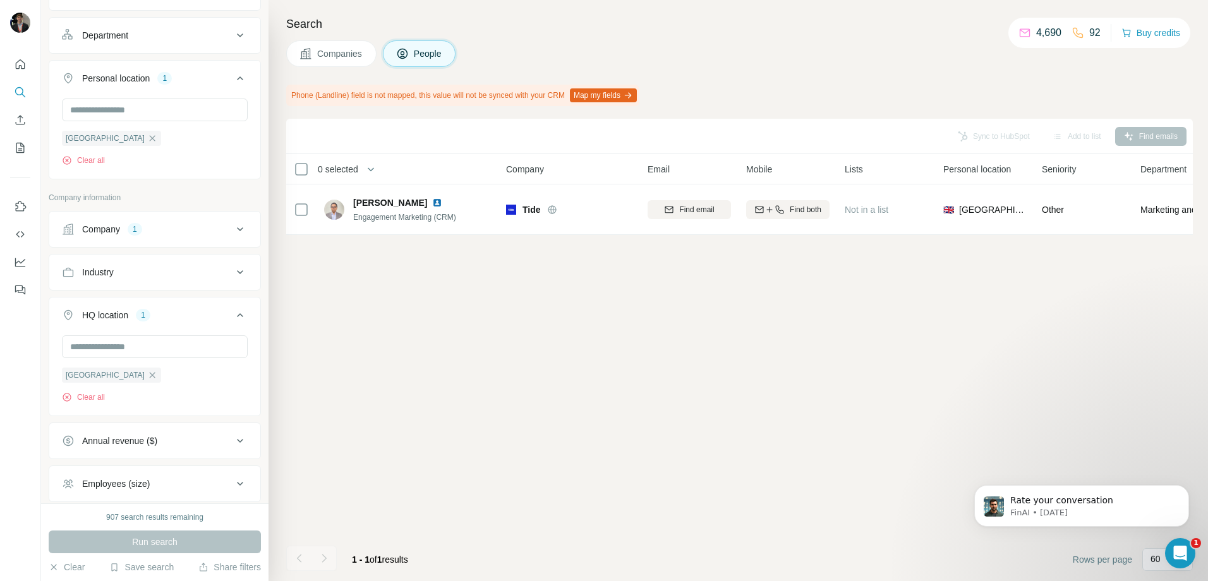
click at [140, 233] on div "1" at bounding box center [135, 229] width 15 height 11
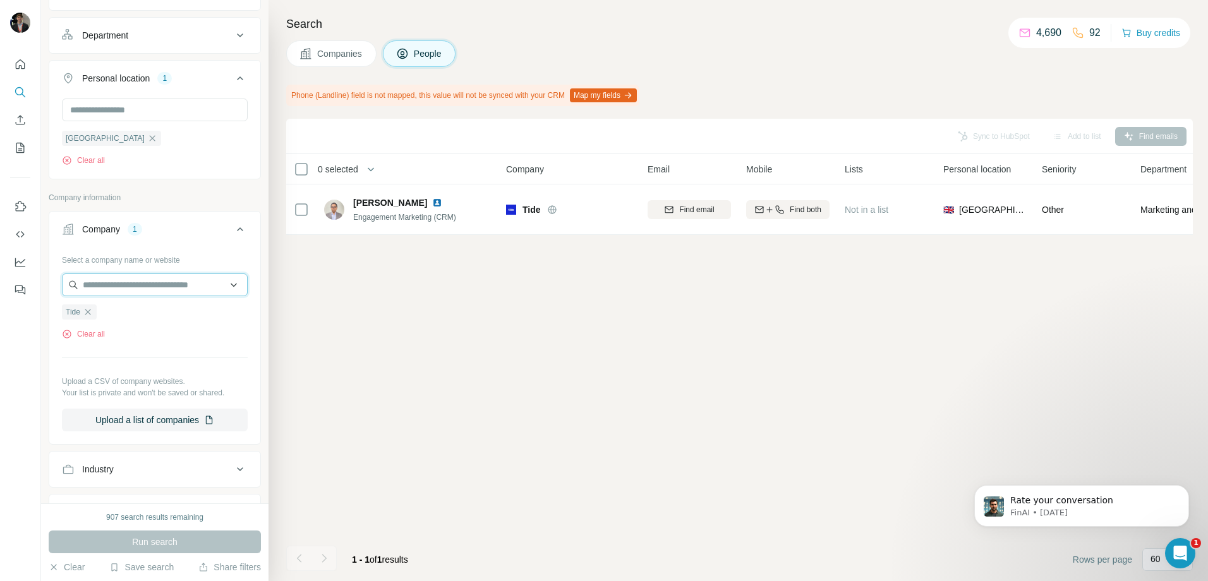
click at [140, 282] on input "text" at bounding box center [155, 285] width 186 height 23
paste input "**********"
click at [106, 284] on input "**********" at bounding box center [155, 285] width 186 height 23
drag, startPoint x: 193, startPoint y: 290, endPoint x: -3, endPoint y: 282, distance: 195.4
click at [0, 282] on html "**********" at bounding box center [604, 290] width 1208 height 581
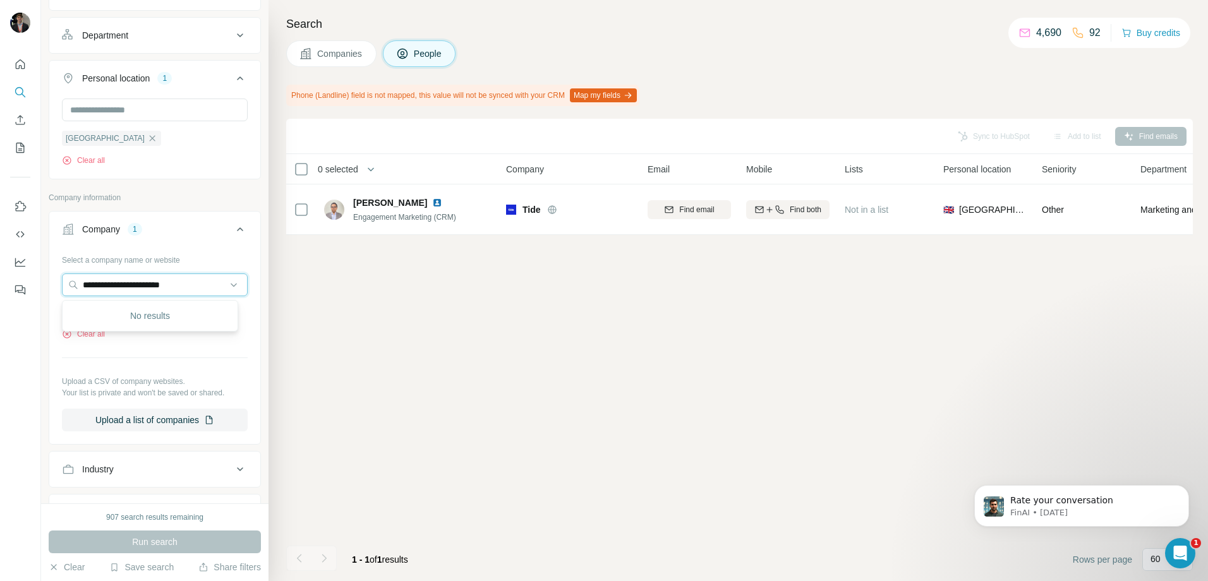
type input "**********"
click at [233, 258] on div "Select a company name or website" at bounding box center [155, 258] width 186 height 16
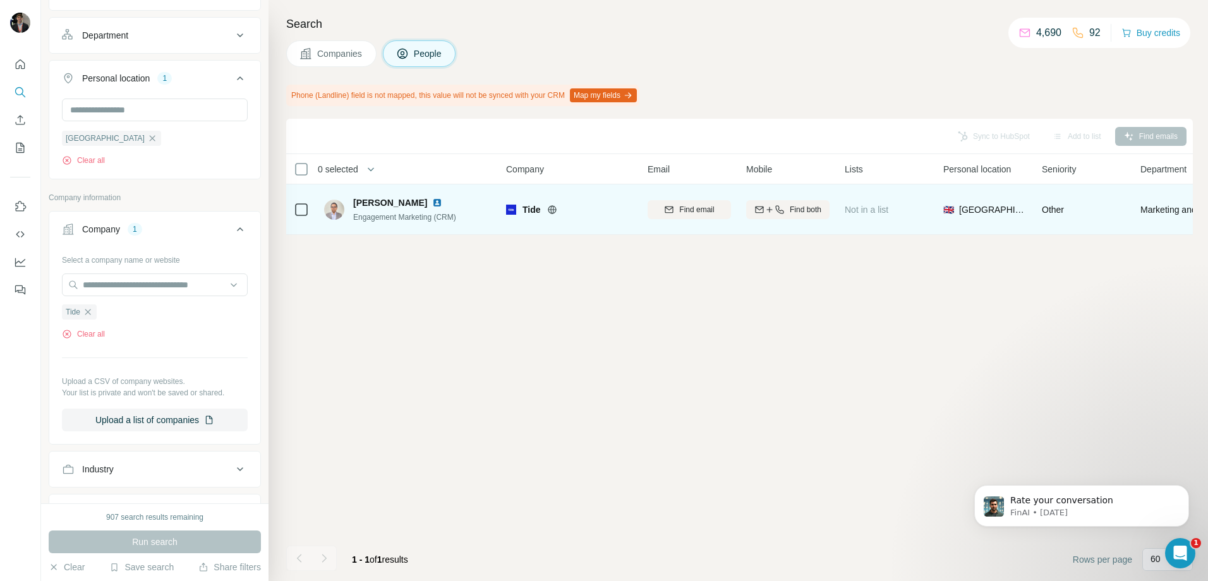
click at [555, 211] on icon at bounding box center [552, 210] width 10 height 10
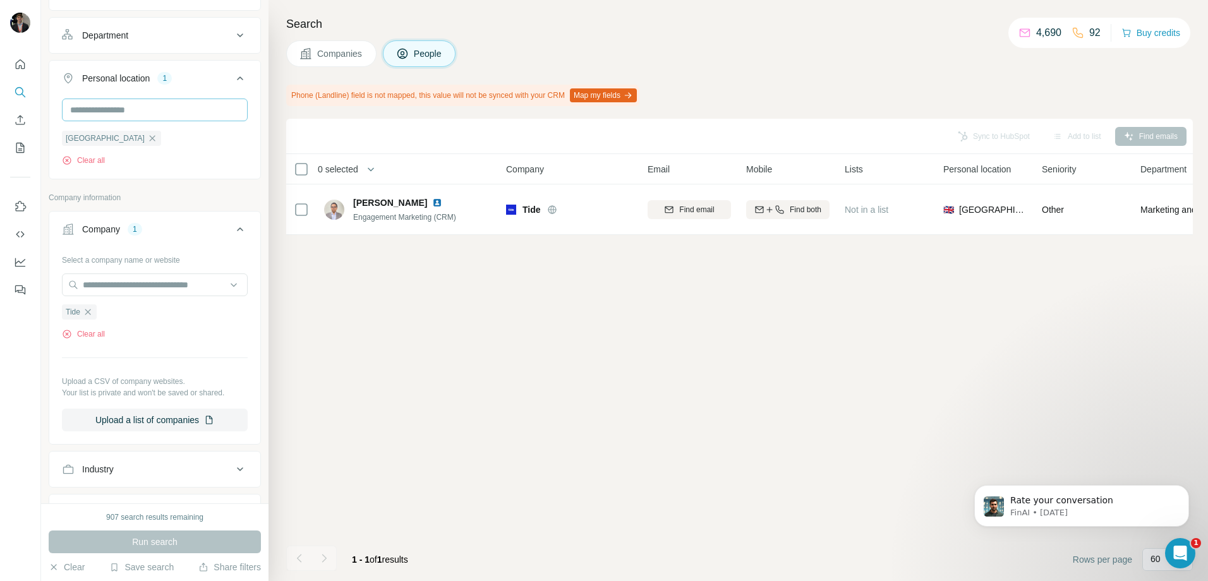
scroll to position [0, 0]
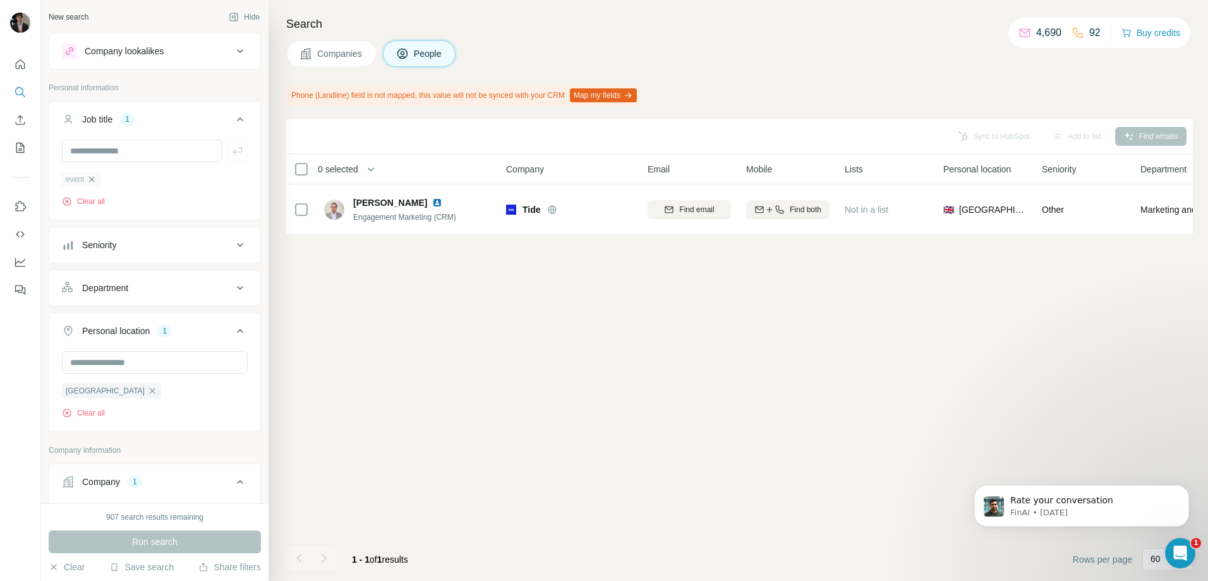
click at [94, 178] on icon "button" at bounding box center [92, 179] width 10 height 10
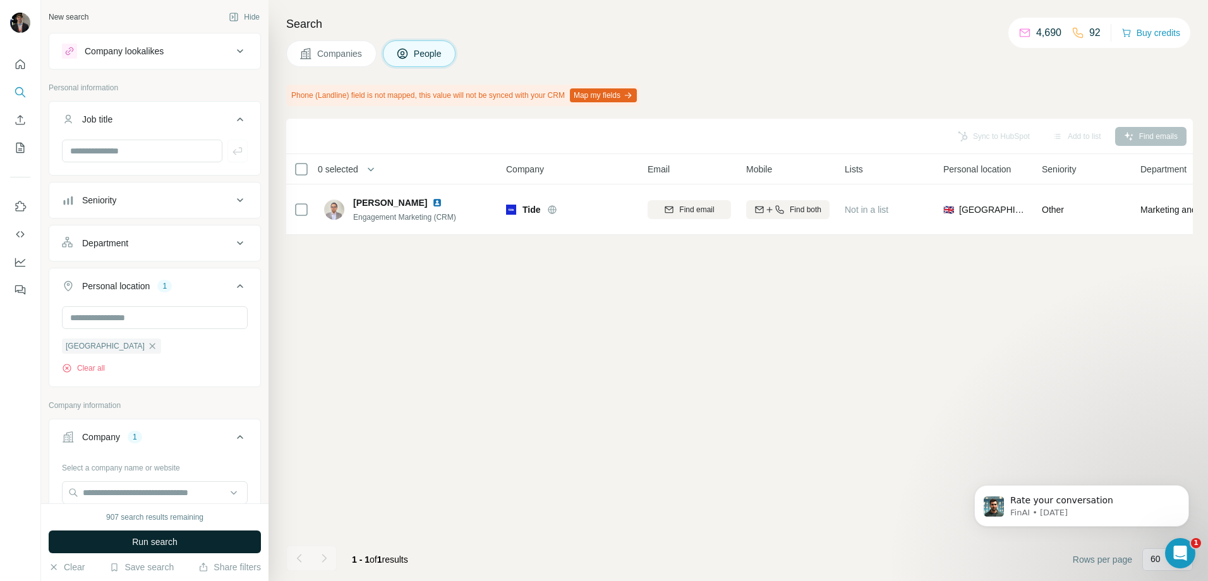
click at [133, 549] on button "Run search" at bounding box center [155, 542] width 212 height 23
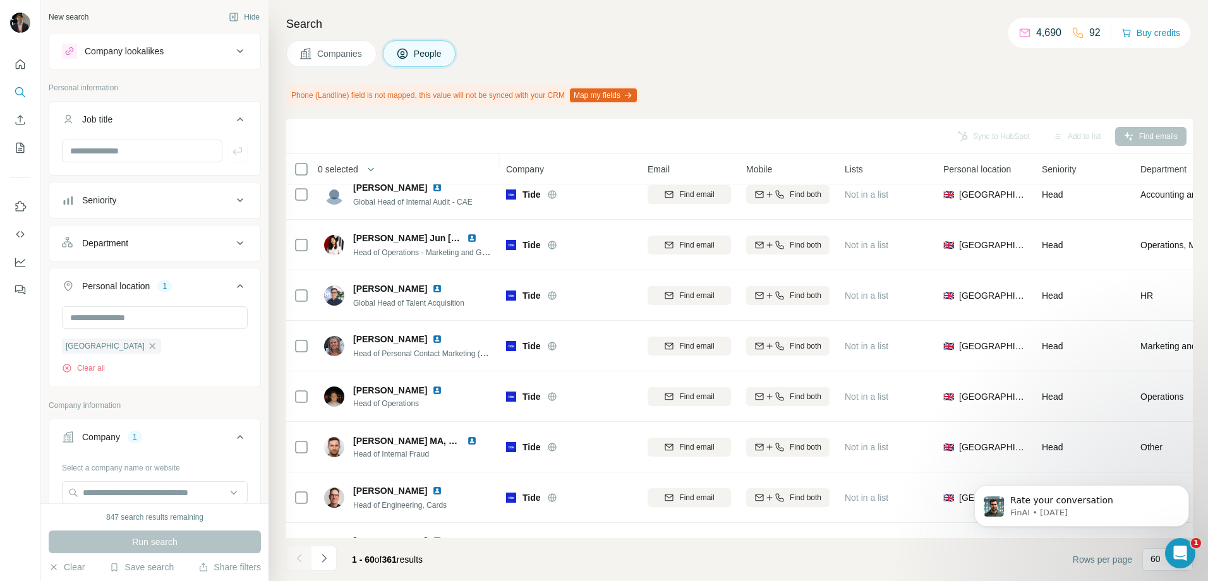
scroll to position [2685, 0]
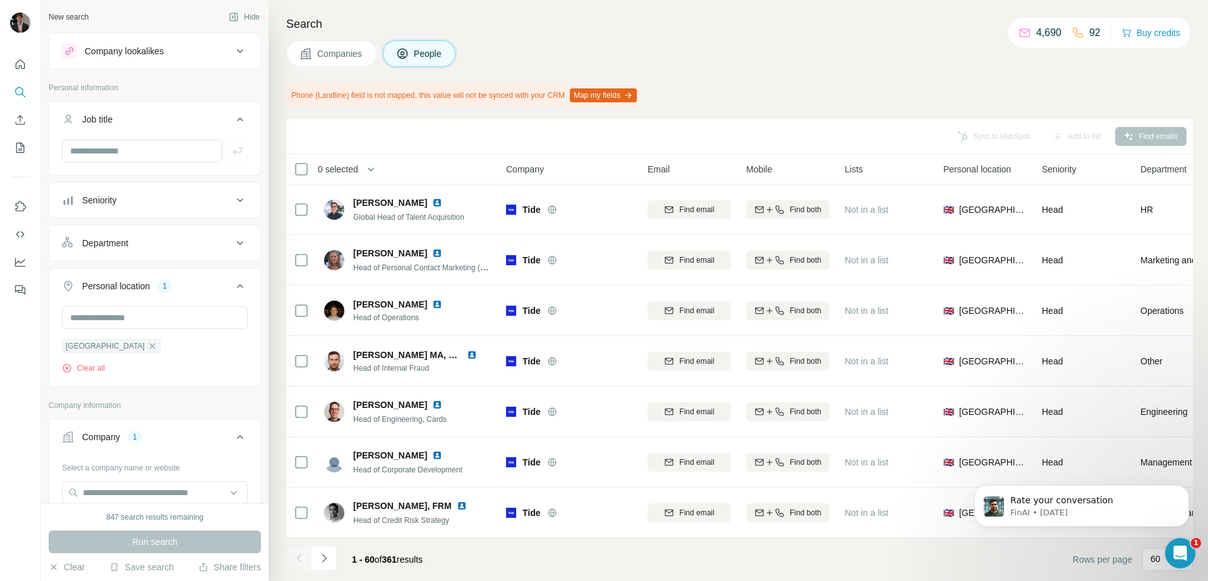
click at [324, 569] on button "Navigate to next page" at bounding box center [324, 558] width 25 height 25
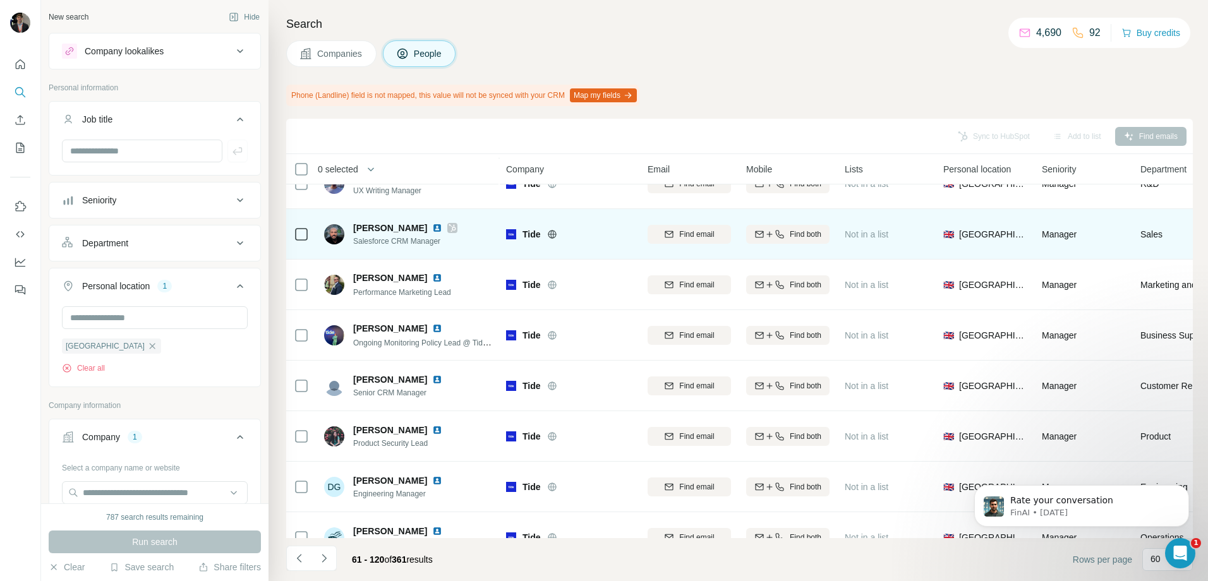
scroll to position [2338, 0]
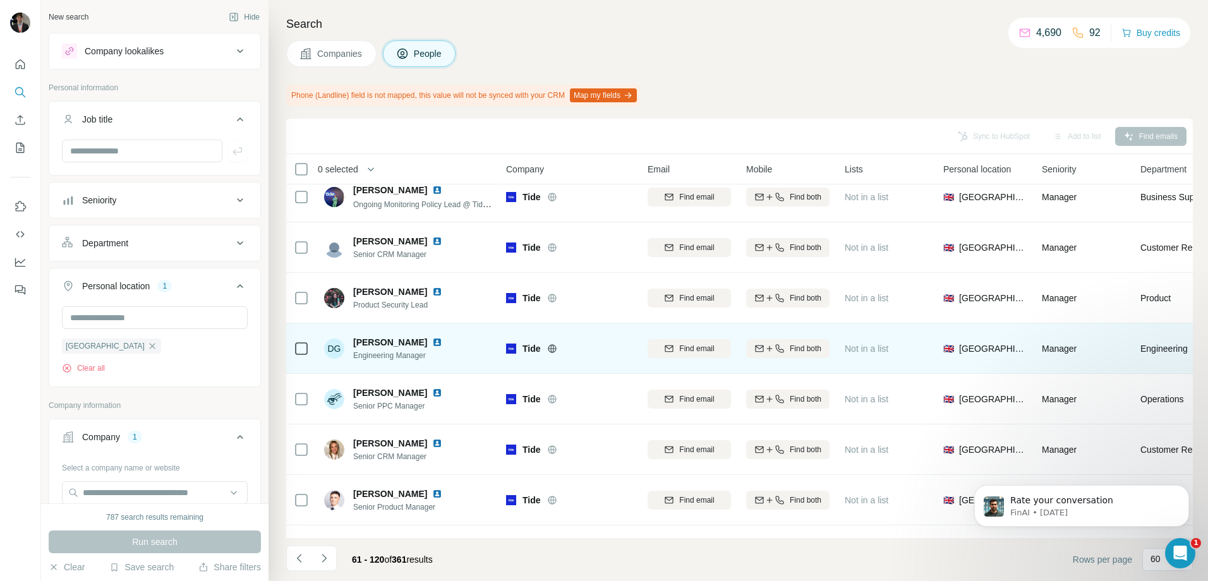
drag, startPoint x: 457, startPoint y: 365, endPoint x: 451, endPoint y: 368, distance: 6.5
click at [451, 368] on td "DG Dragos Gavrilovici Engineering Manager" at bounding box center [408, 349] width 183 height 51
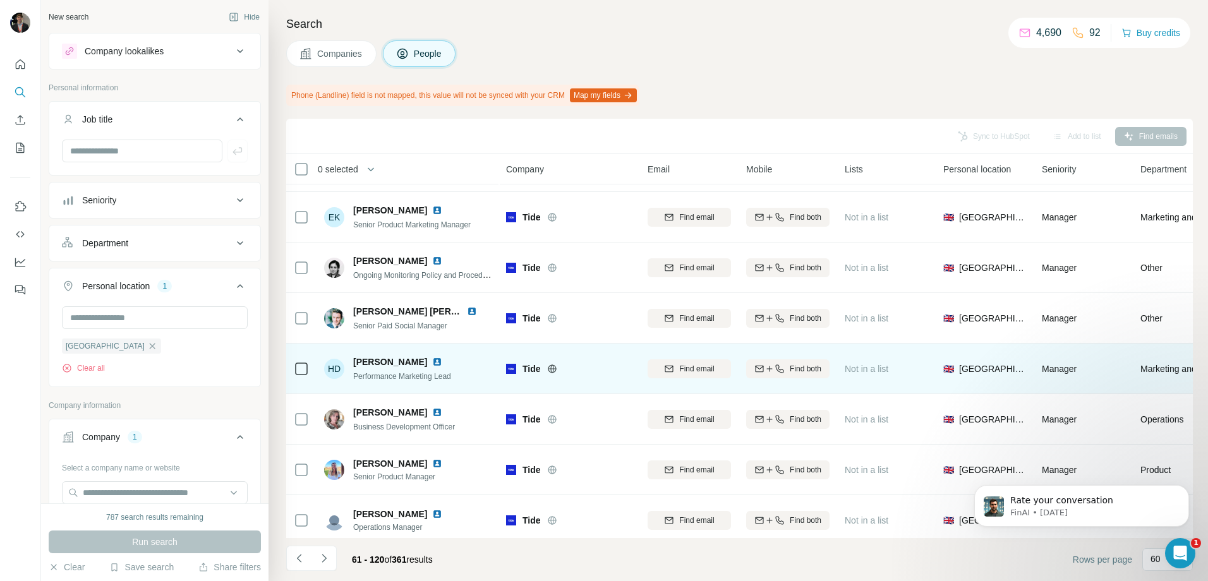
scroll to position [2685, 0]
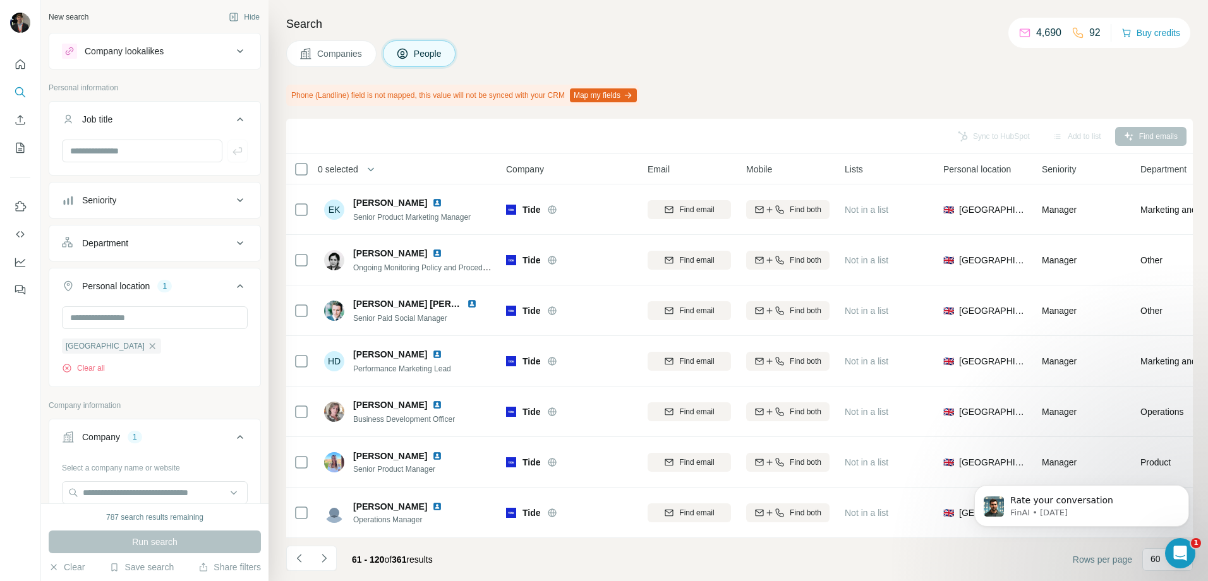
click at [328, 559] on icon "Navigate to next page" at bounding box center [324, 558] width 13 height 13
click at [322, 552] on icon "Navigate to next page" at bounding box center [324, 558] width 13 height 13
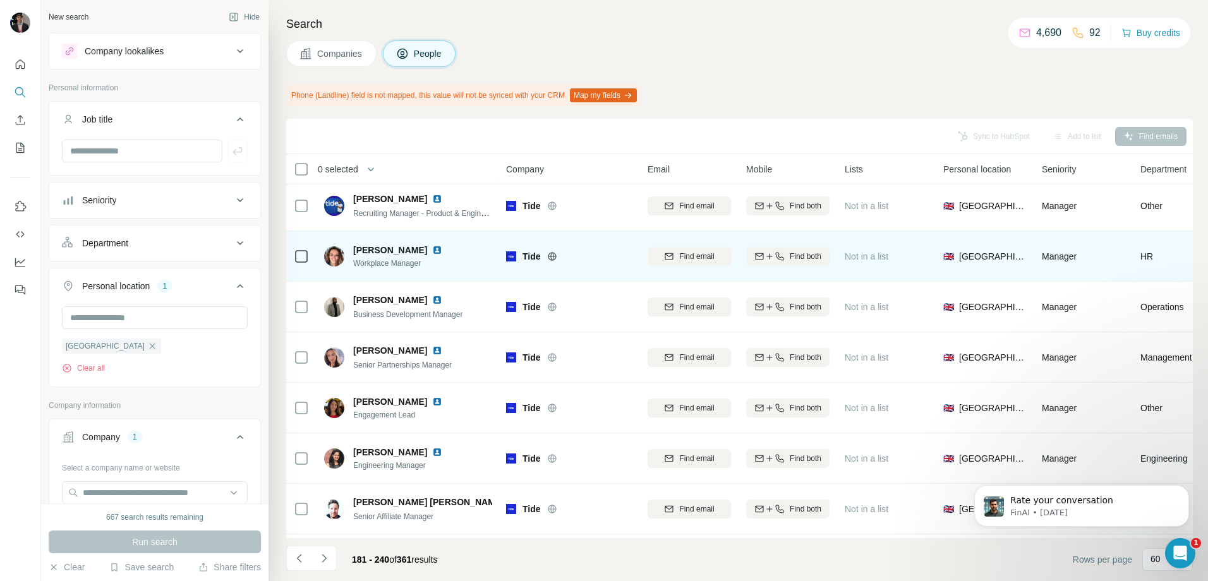
scroll to position [0, 0]
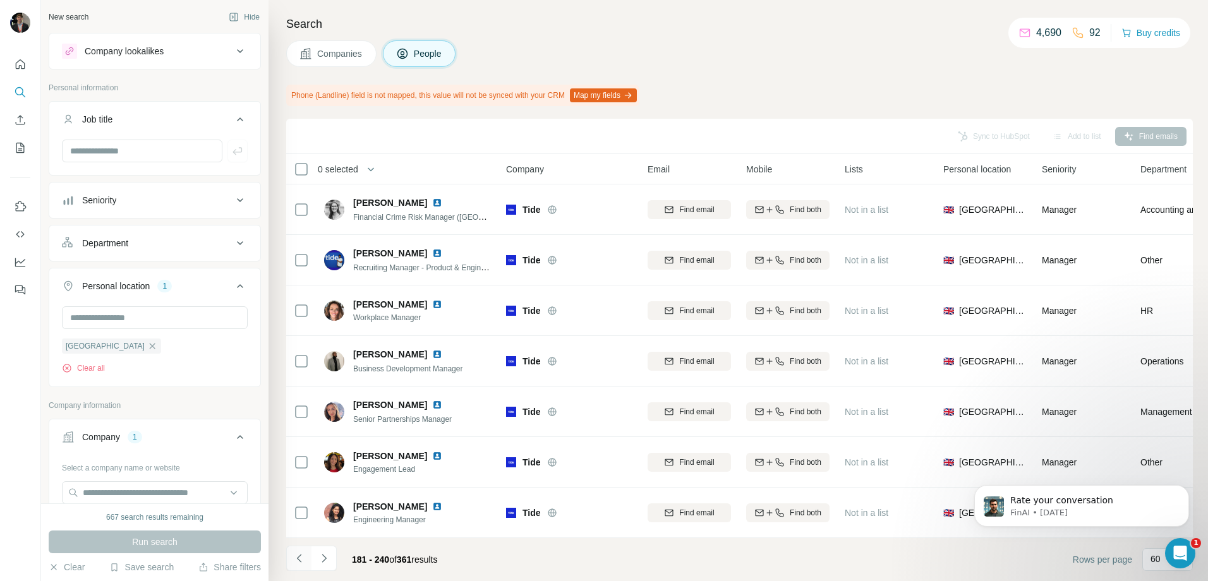
click at [298, 562] on icon "Navigate to previous page" at bounding box center [299, 558] width 13 height 13
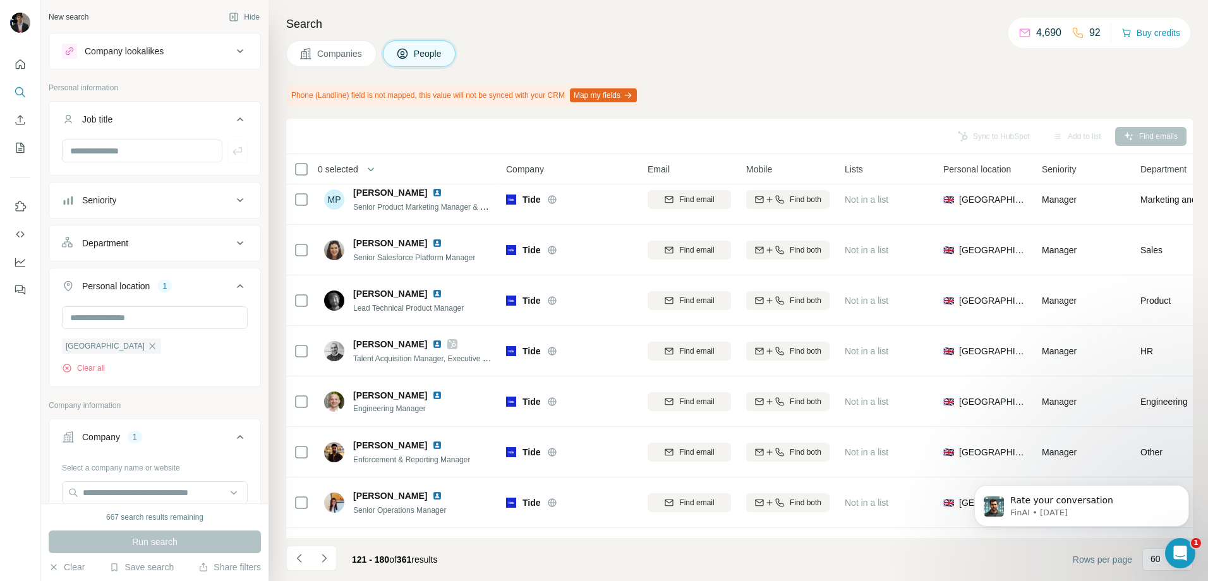
scroll to position [2022, 0]
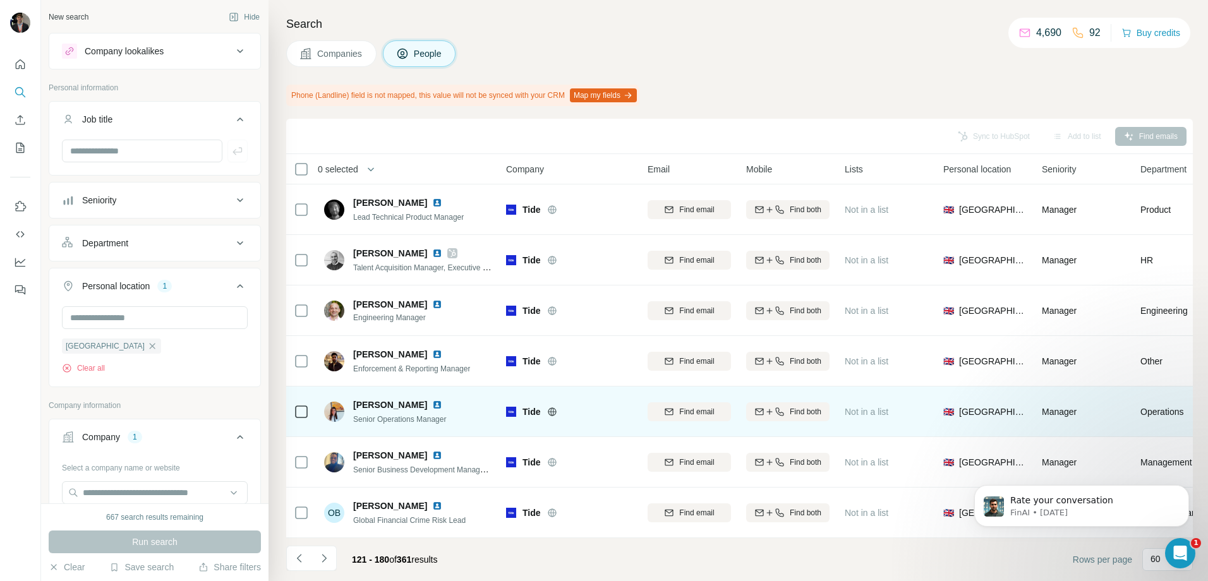
click at [439, 404] on img at bounding box center [437, 405] width 10 height 10
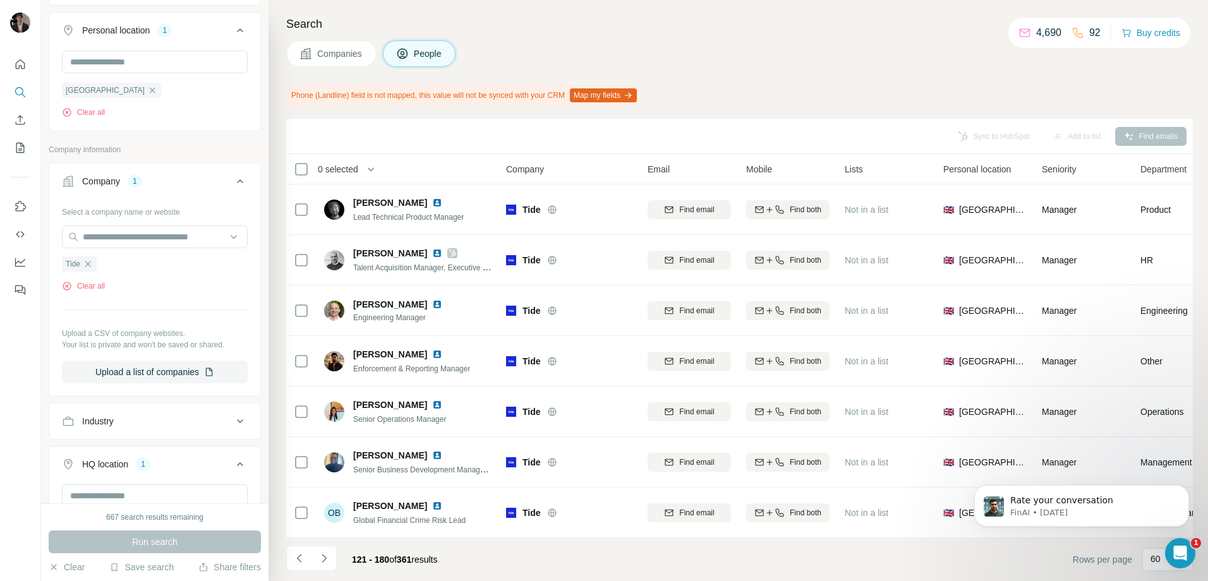
scroll to position [316, 0]
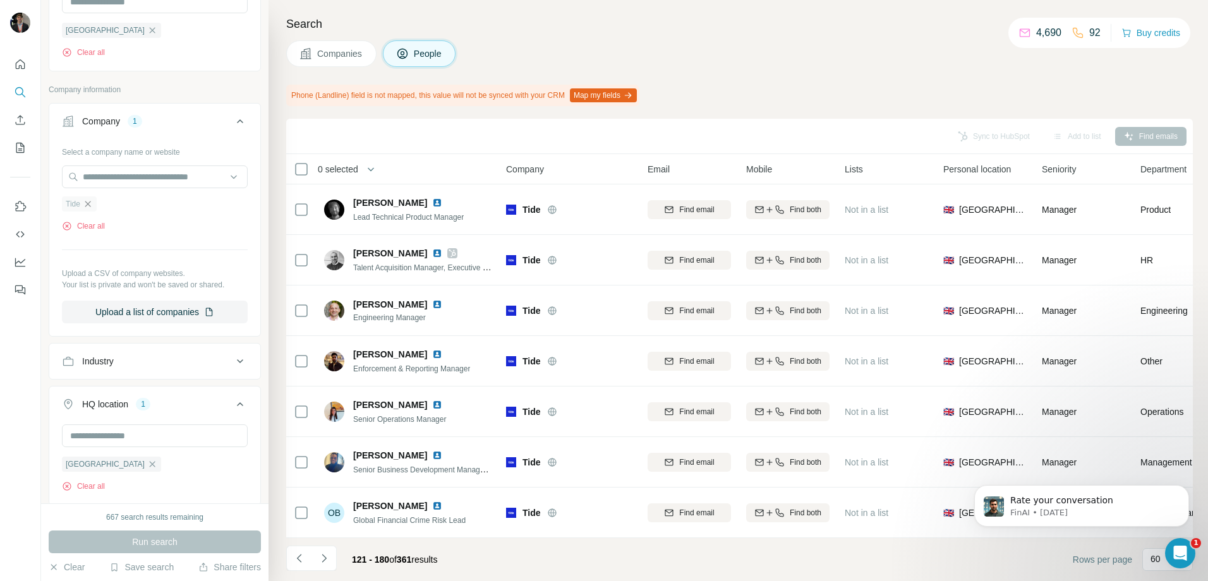
click at [89, 203] on icon "button" at bounding box center [88, 204] width 10 height 10
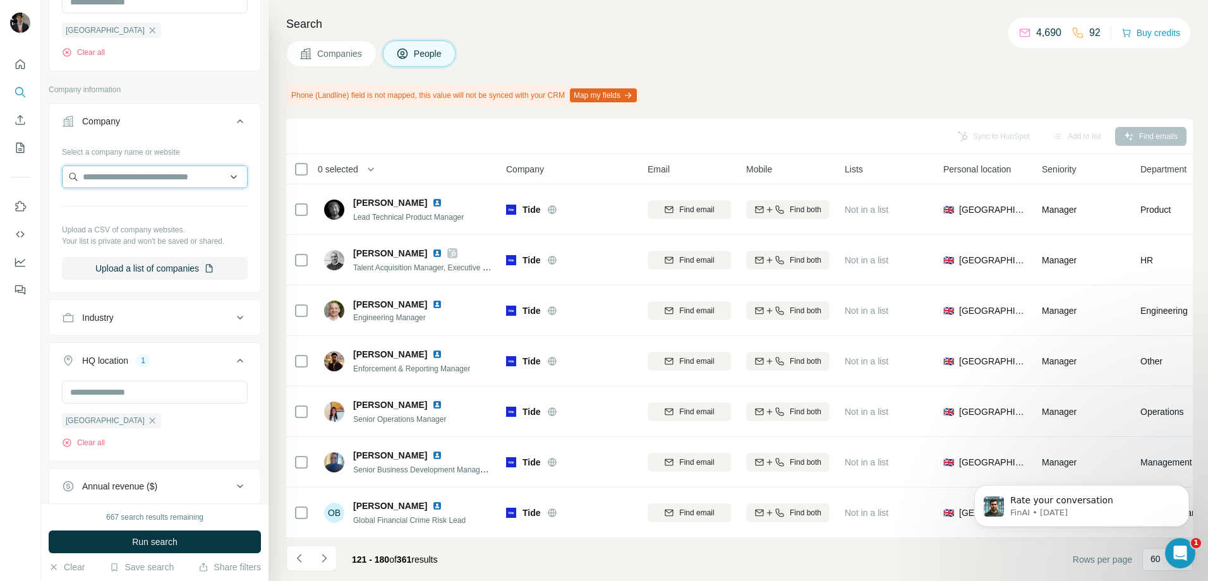
click at [92, 179] on input "text" at bounding box center [155, 177] width 186 height 23
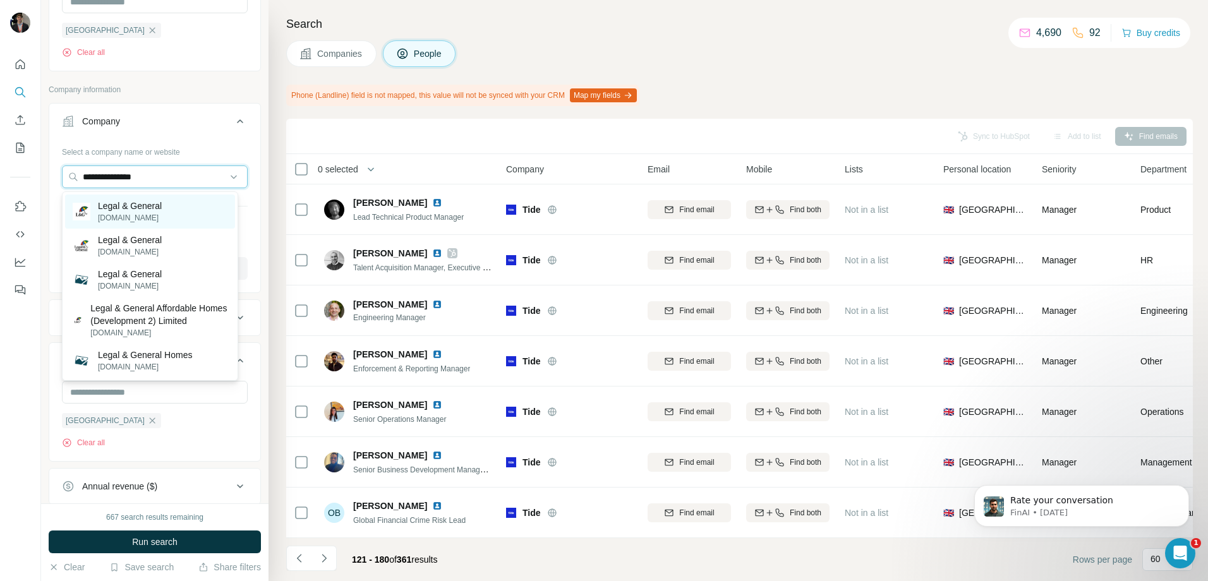
type input "**********"
click at [183, 212] on div "Legal & General legalandgeneral.com" at bounding box center [150, 212] width 170 height 34
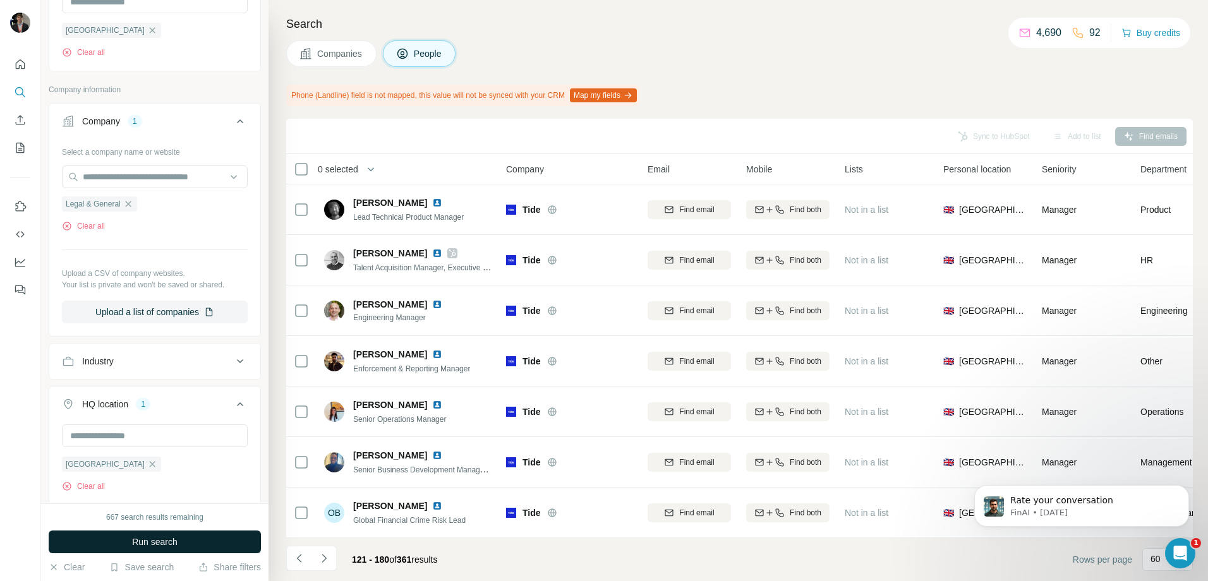
click at [177, 535] on button "Run search" at bounding box center [155, 542] width 212 height 23
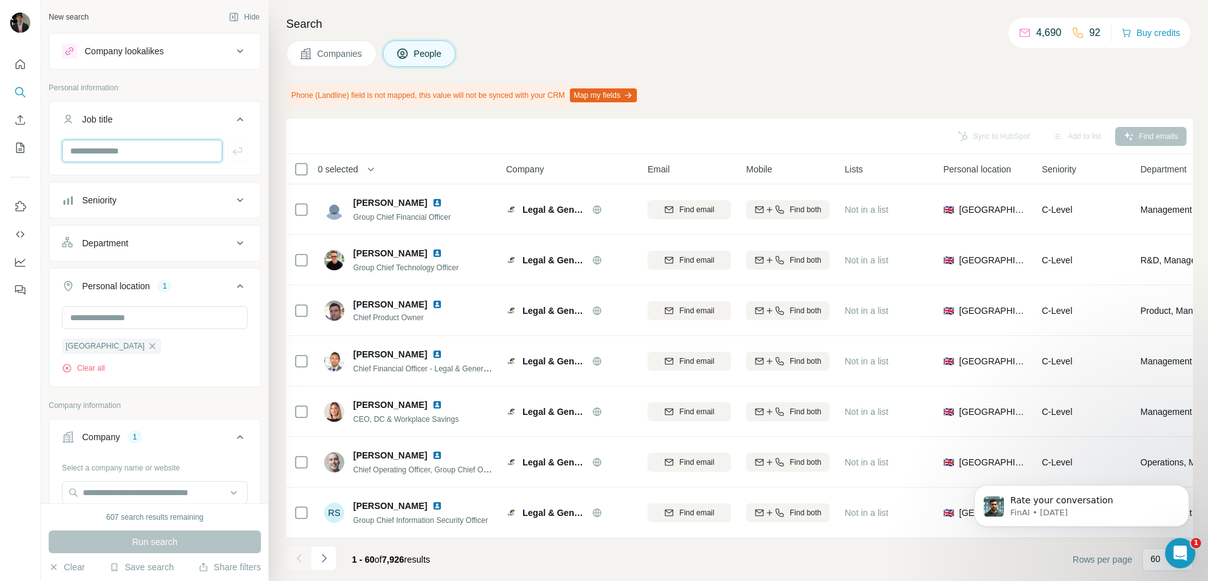
click at [121, 161] on input "text" at bounding box center [142, 151] width 160 height 23
type input "******"
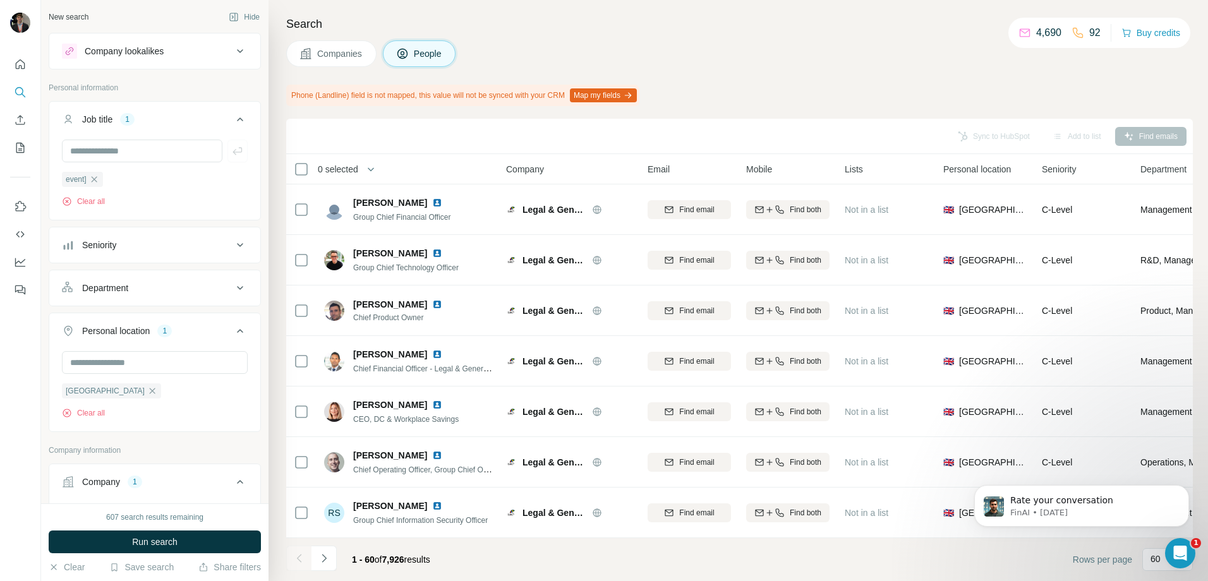
click at [147, 181] on ul "event]" at bounding box center [155, 179] width 186 height 16
click at [96, 183] on icon "button" at bounding box center [94, 179] width 10 height 10
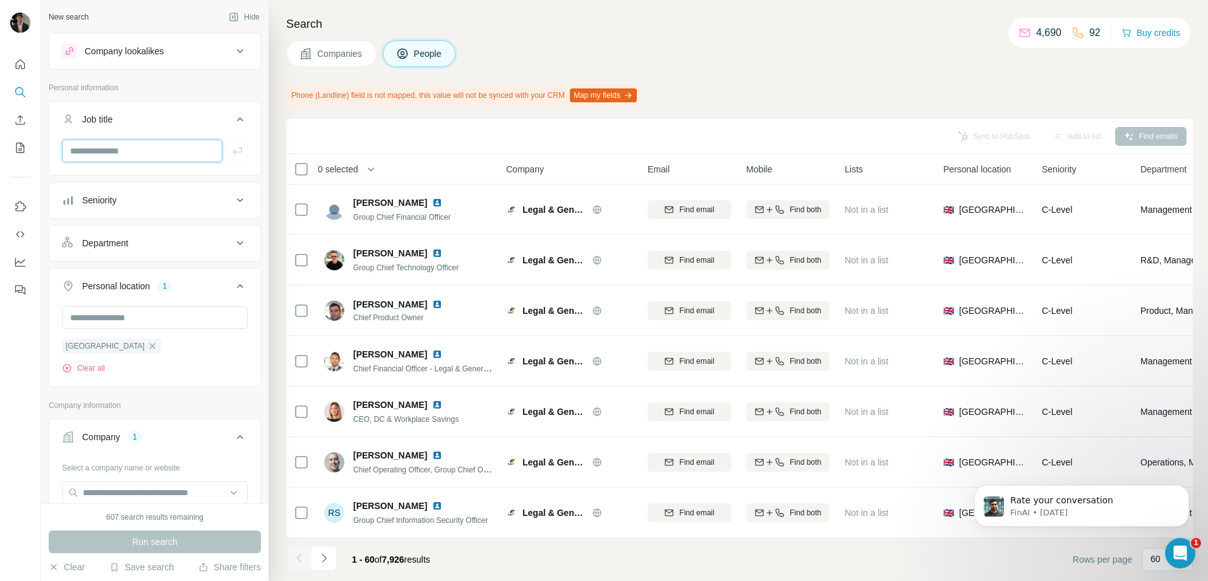
click at [91, 152] on input "text" at bounding box center [142, 151] width 160 height 23
type input "*****"
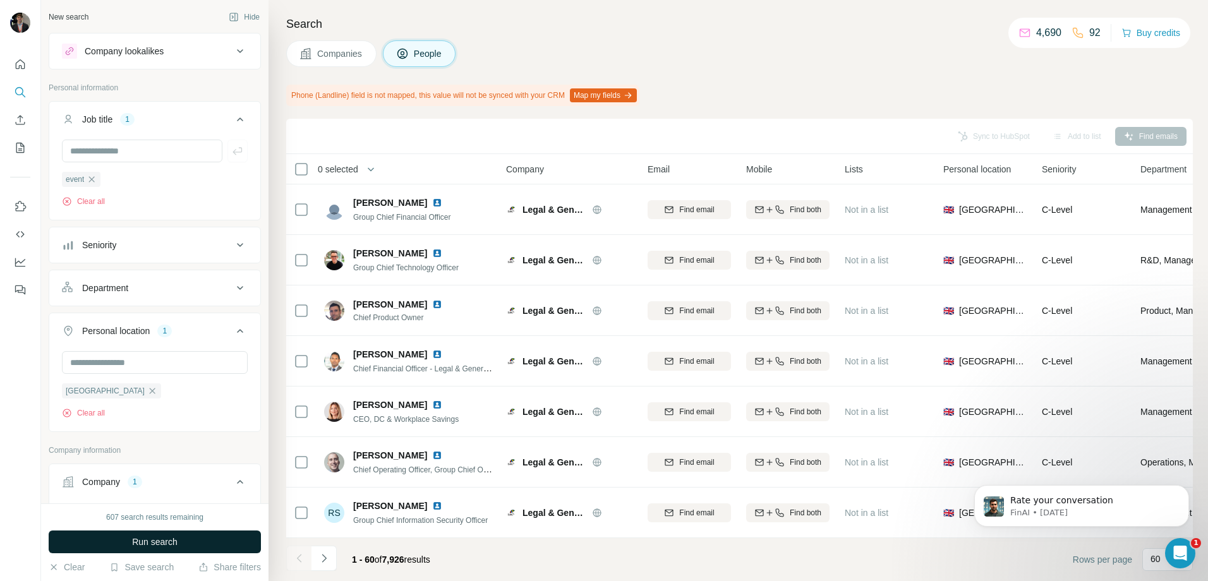
click at [209, 547] on button "Run search" at bounding box center [155, 542] width 212 height 23
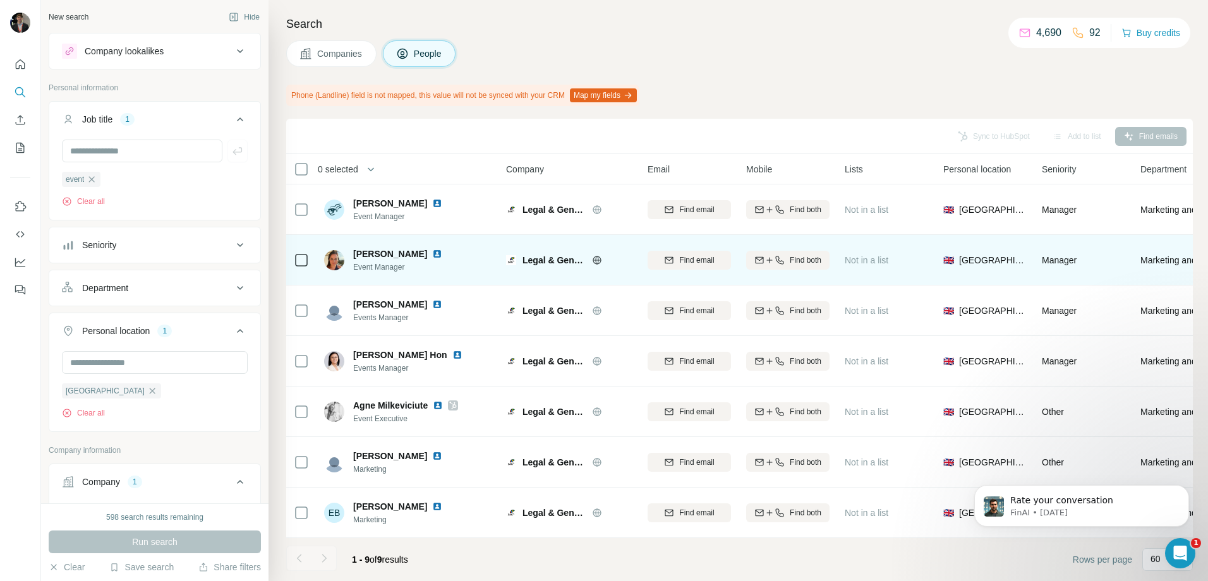
click at [432, 258] on img at bounding box center [437, 254] width 10 height 10
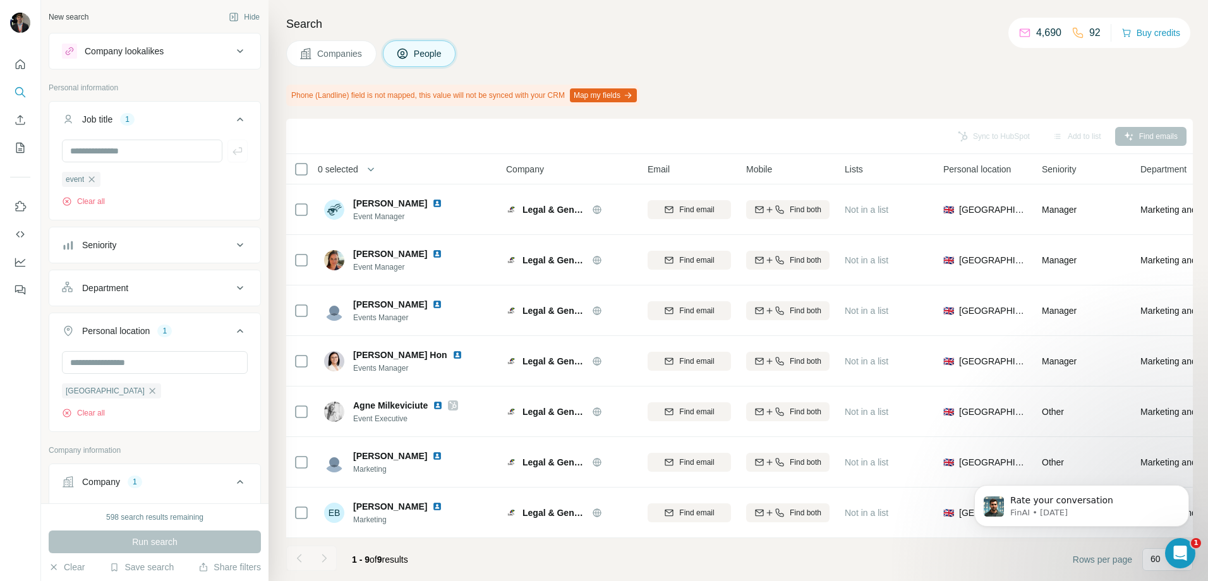
click at [191, 126] on button "Job title 1" at bounding box center [154, 121] width 211 height 35
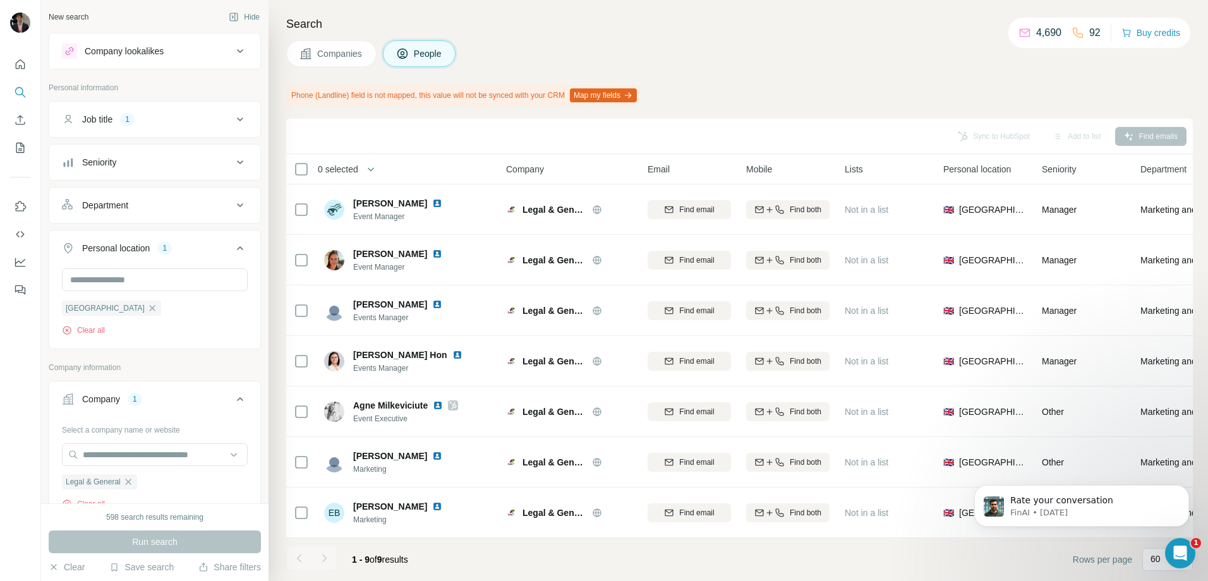
click at [191, 126] on button "Job title 1" at bounding box center [154, 119] width 211 height 30
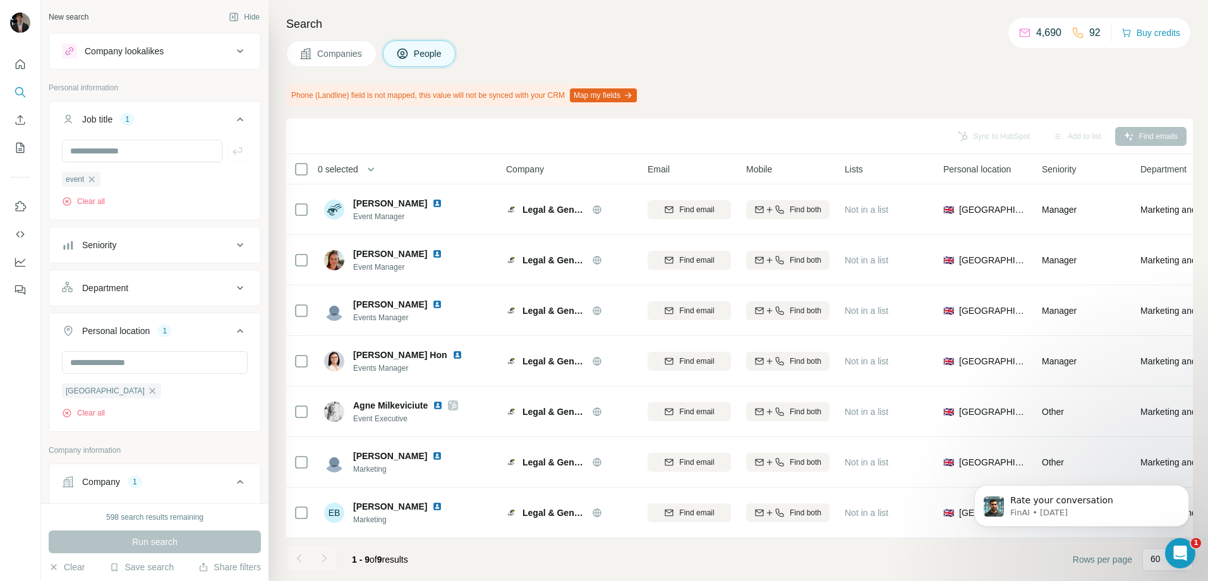
click at [197, 129] on button "Job title 1" at bounding box center [154, 121] width 211 height 35
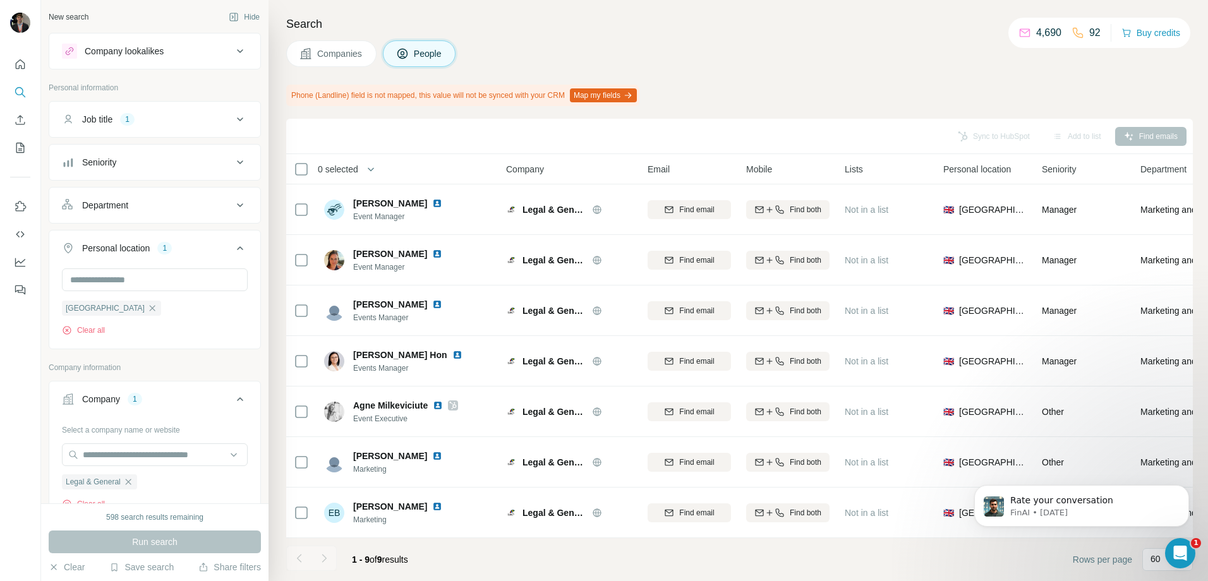
click at [207, 120] on div "Job title 1" at bounding box center [147, 119] width 171 height 13
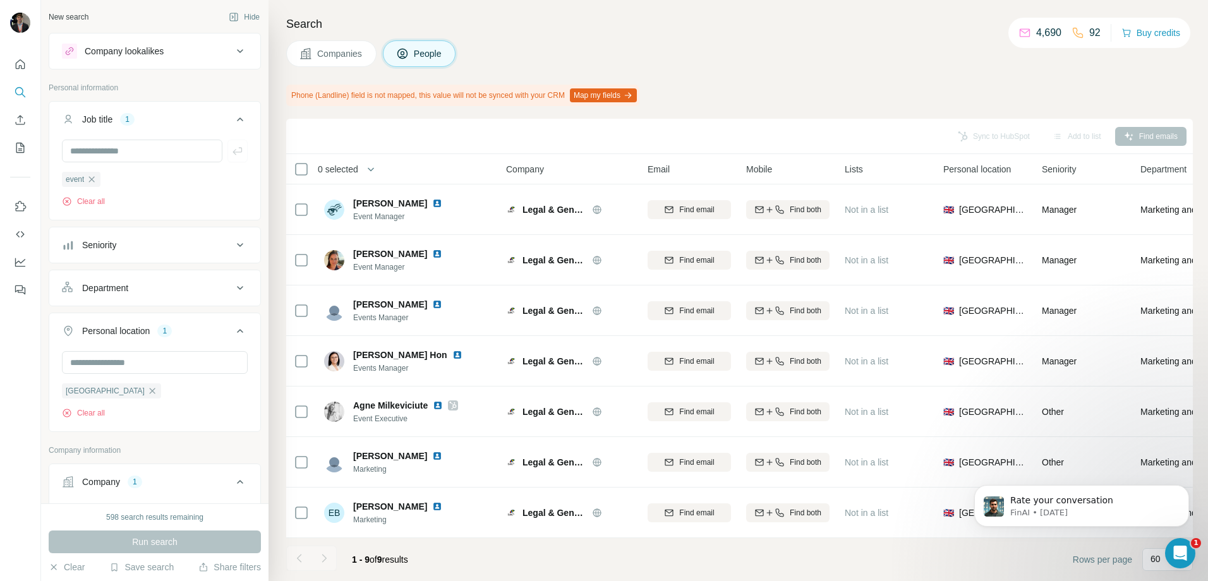
click at [174, 238] on button "Seniority" at bounding box center [154, 245] width 211 height 30
click at [174, 238] on button "Seniority" at bounding box center [154, 247] width 211 height 35
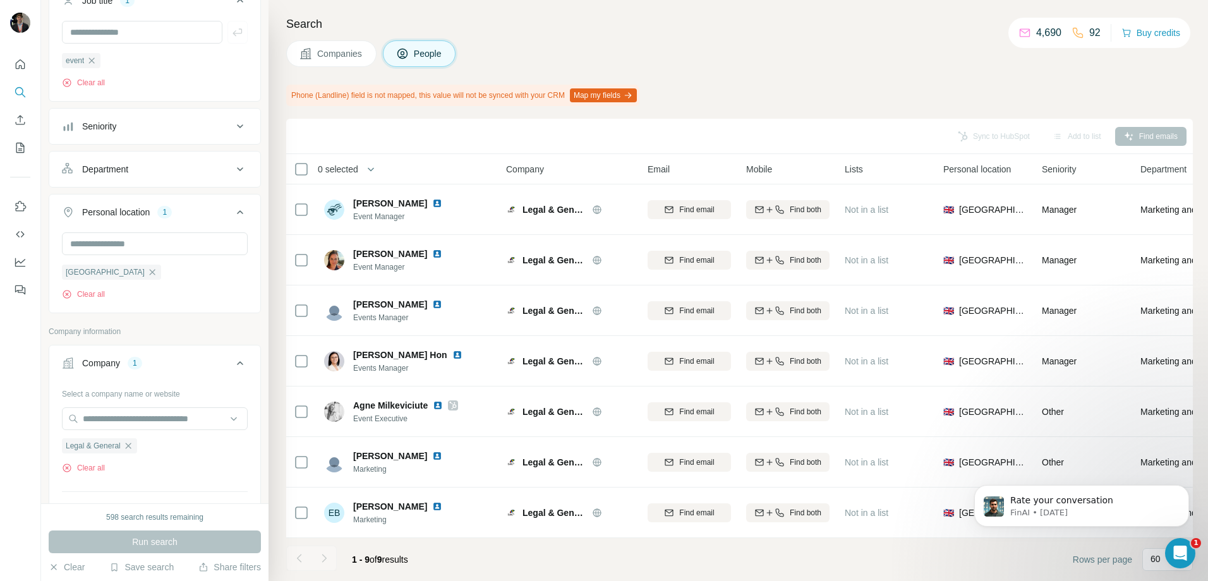
scroll to position [126, 0]
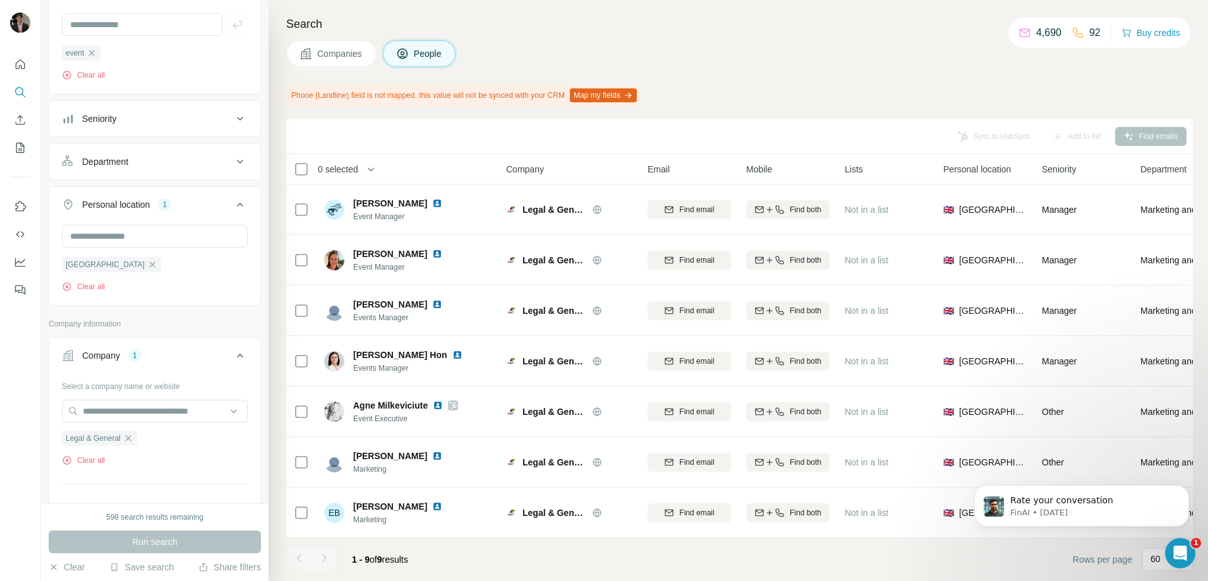
click at [182, 195] on button "Personal location 1" at bounding box center [154, 207] width 211 height 35
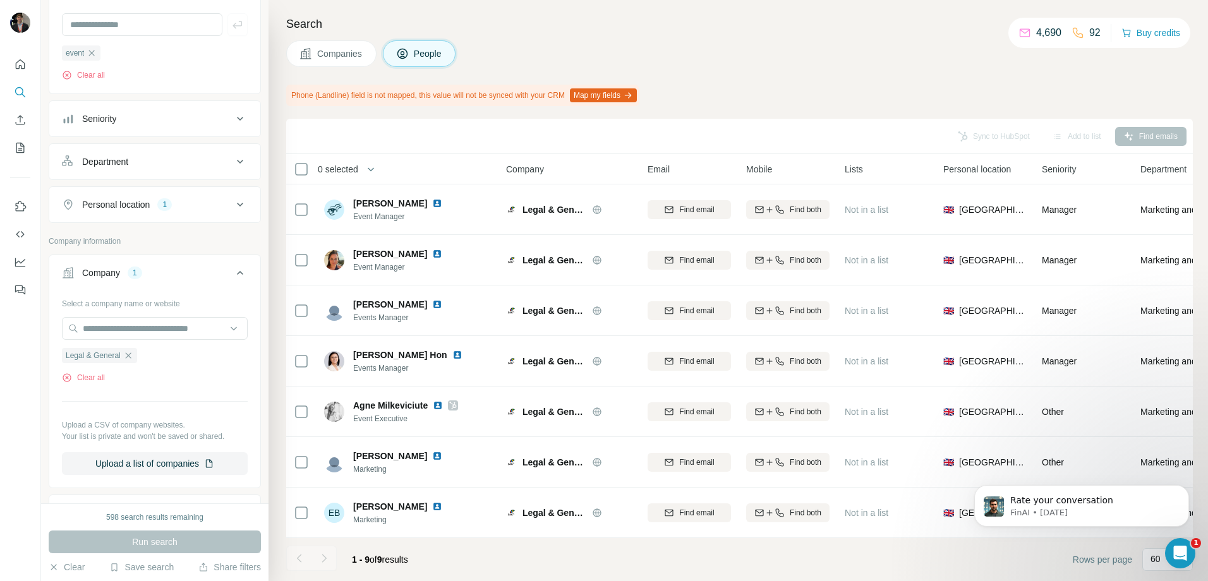
click at [182, 195] on button "Personal location 1" at bounding box center [154, 205] width 211 height 30
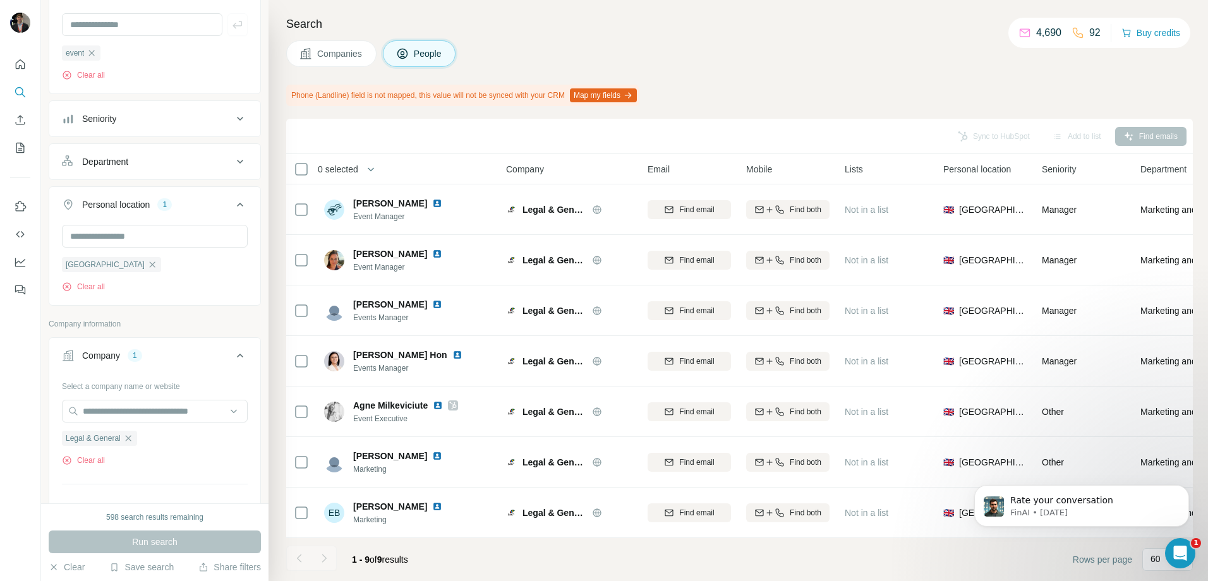
click at [183, 202] on div "Personal location 1" at bounding box center [147, 204] width 171 height 13
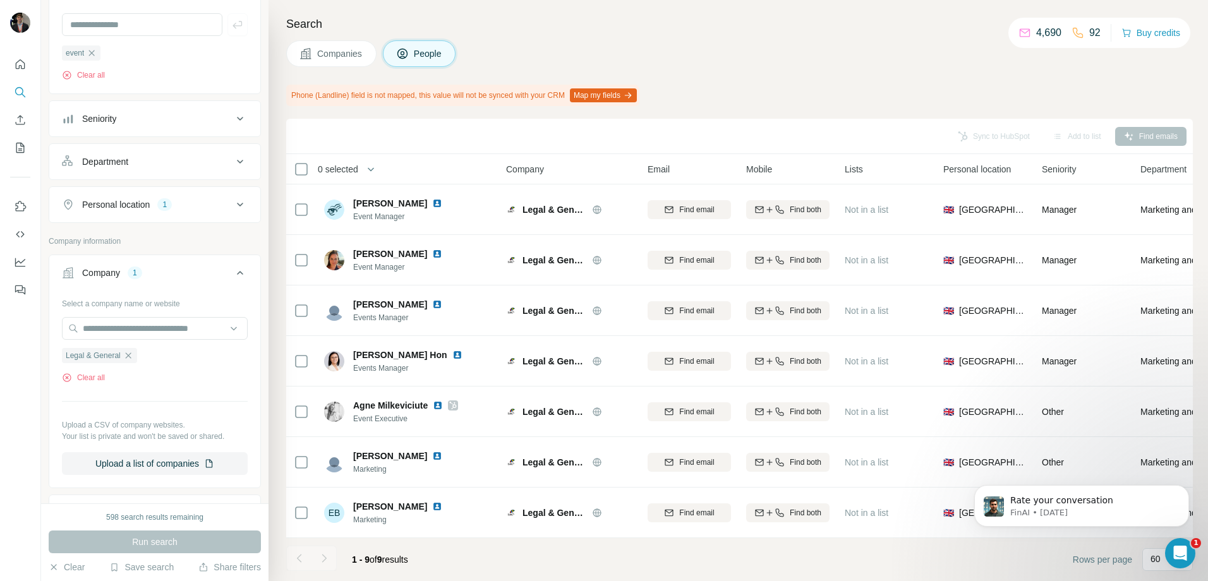
click at [164, 272] on div "Company 1" at bounding box center [147, 273] width 171 height 13
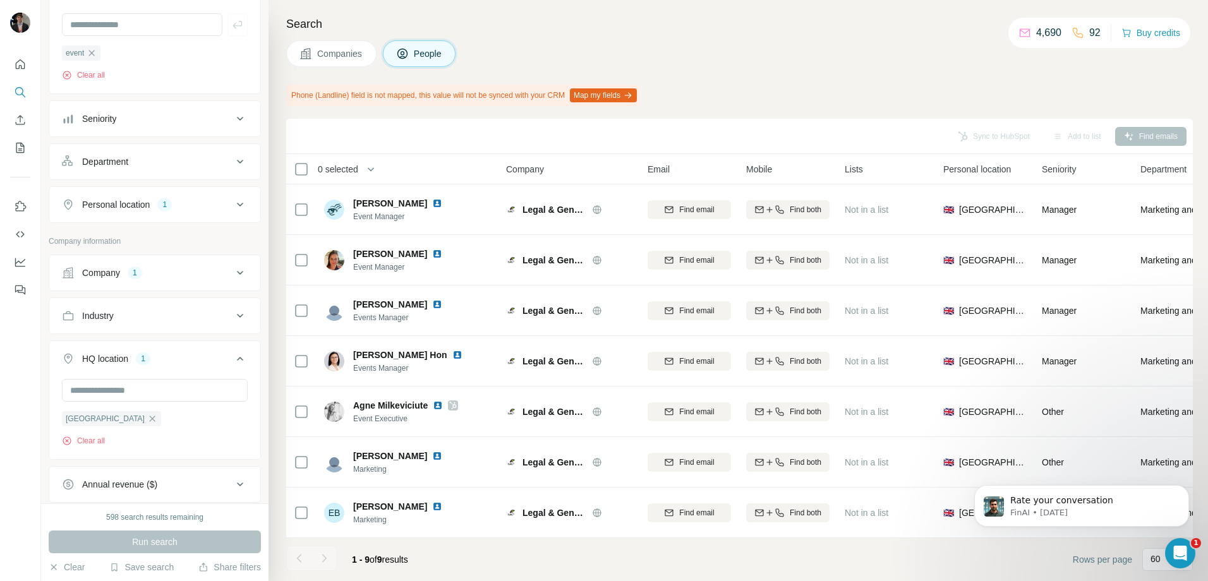
click at [164, 272] on div "Company 1" at bounding box center [147, 273] width 171 height 13
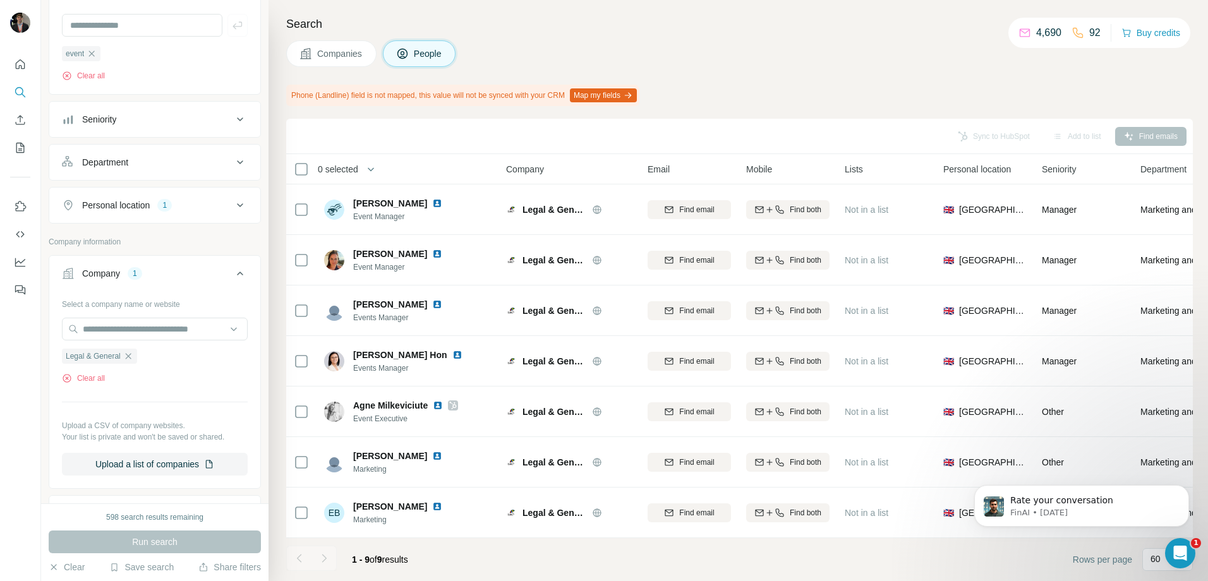
scroll to position [190, 0]
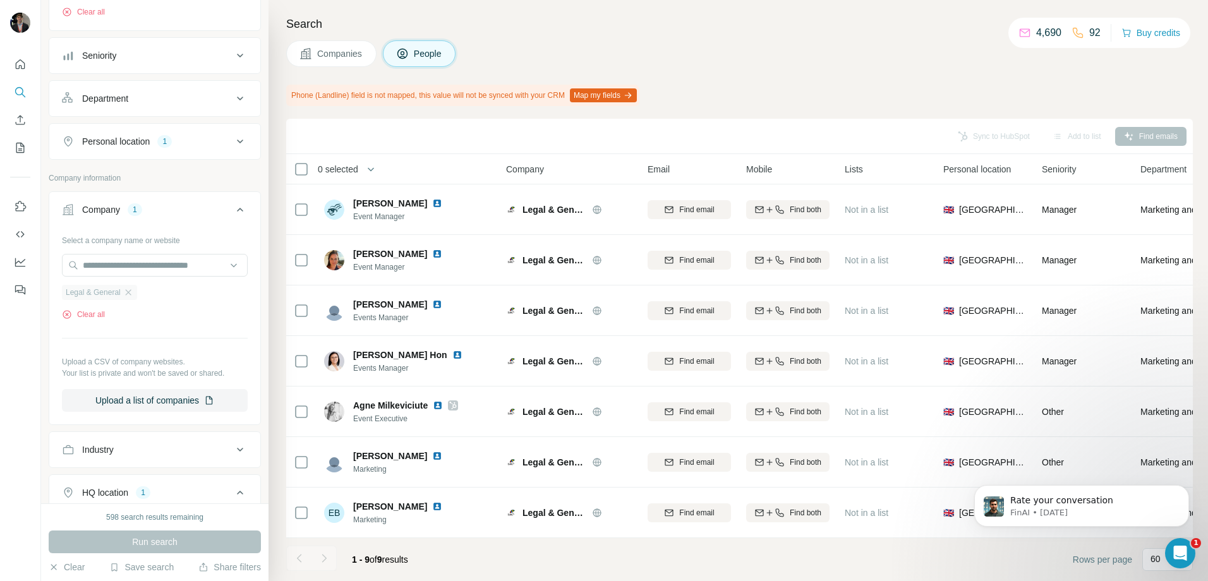
click at [124, 293] on div "Legal & General" at bounding box center [99, 292] width 75 height 15
click at [68, 313] on icon "button" at bounding box center [67, 315] width 10 height 10
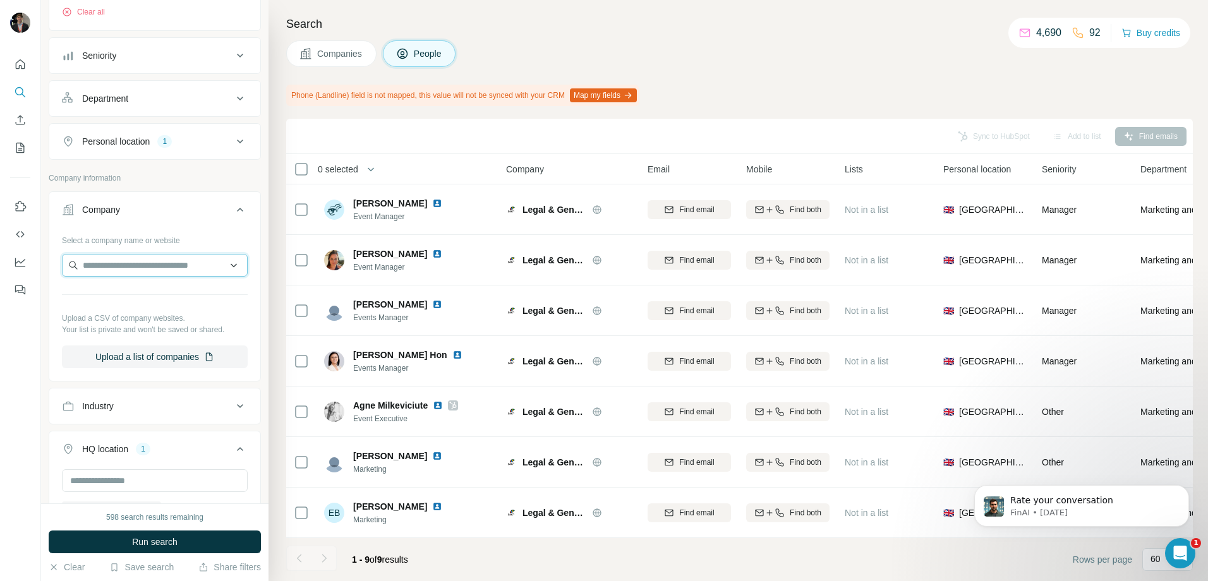
click at [122, 262] on input "text" at bounding box center [155, 265] width 186 height 23
paste input "**********"
type input "**********"
click at [166, 299] on div "Prudential plc prudentialplc.com" at bounding box center [150, 300] width 170 height 34
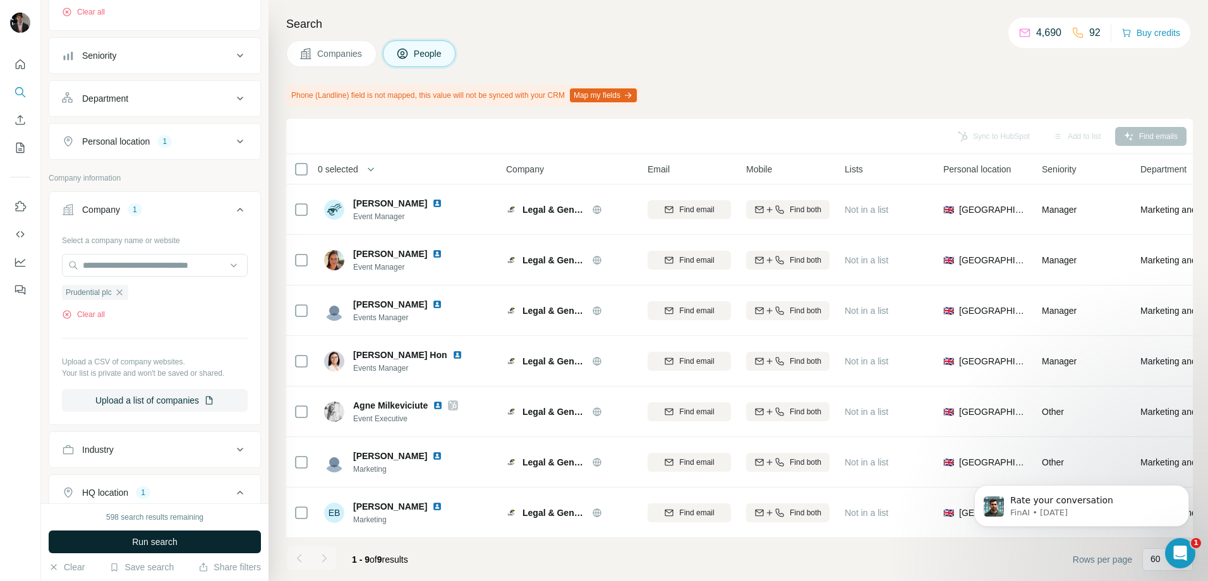
click at [171, 547] on span "Run search" at bounding box center [154, 542] width 45 height 13
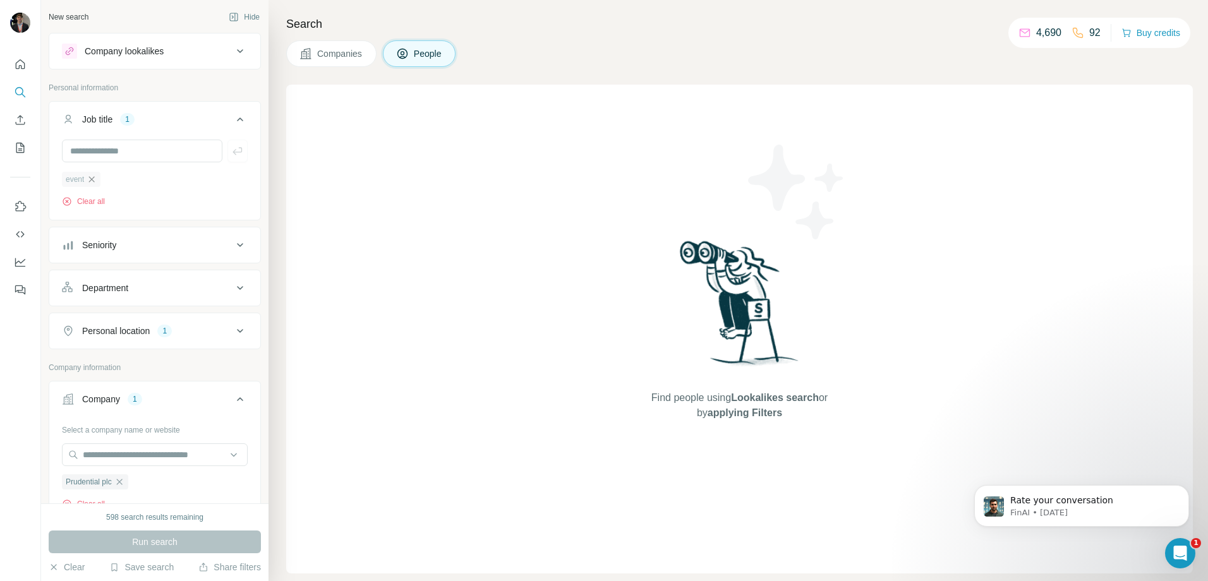
click at [89, 183] on icon "button" at bounding box center [92, 179] width 10 height 10
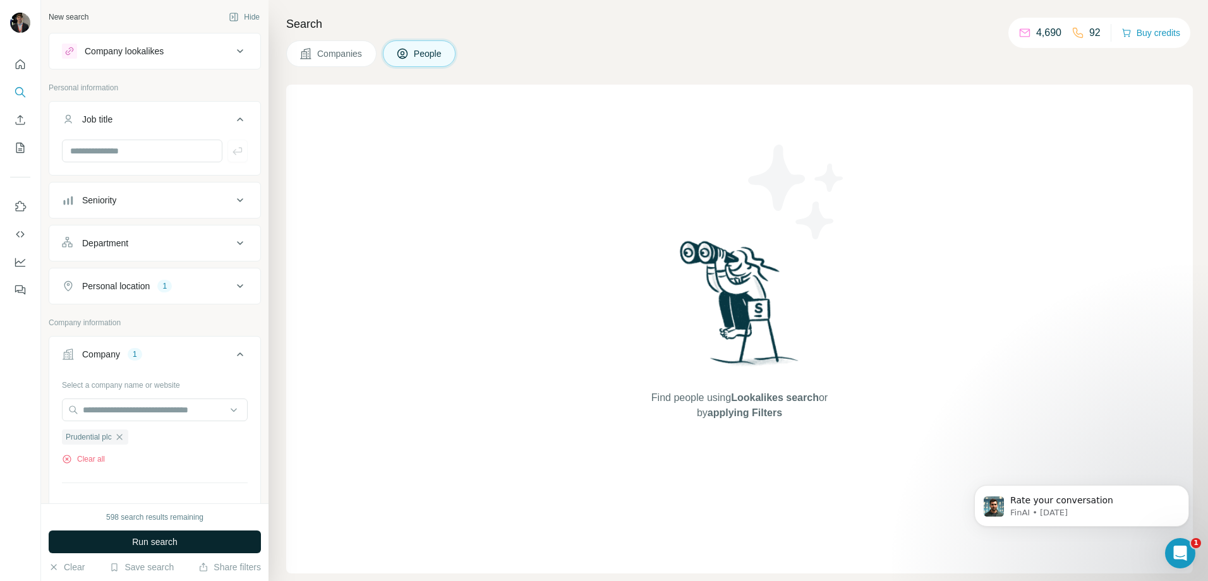
click at [171, 545] on span "Run search" at bounding box center [154, 542] width 45 height 13
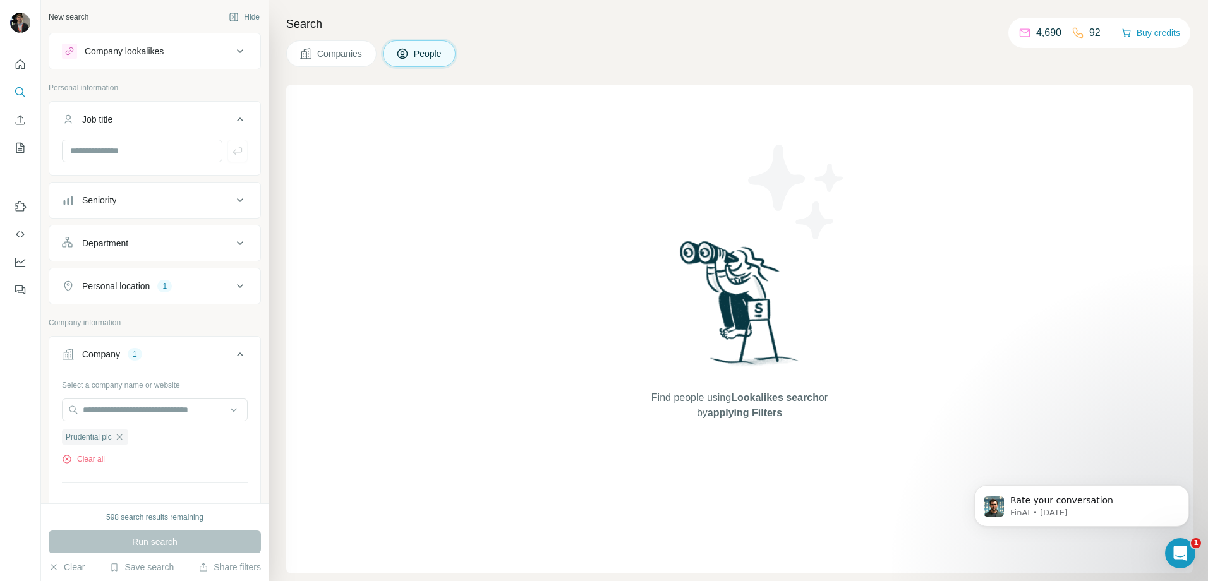
click at [207, 287] on div "Personal location 1" at bounding box center [147, 286] width 171 height 13
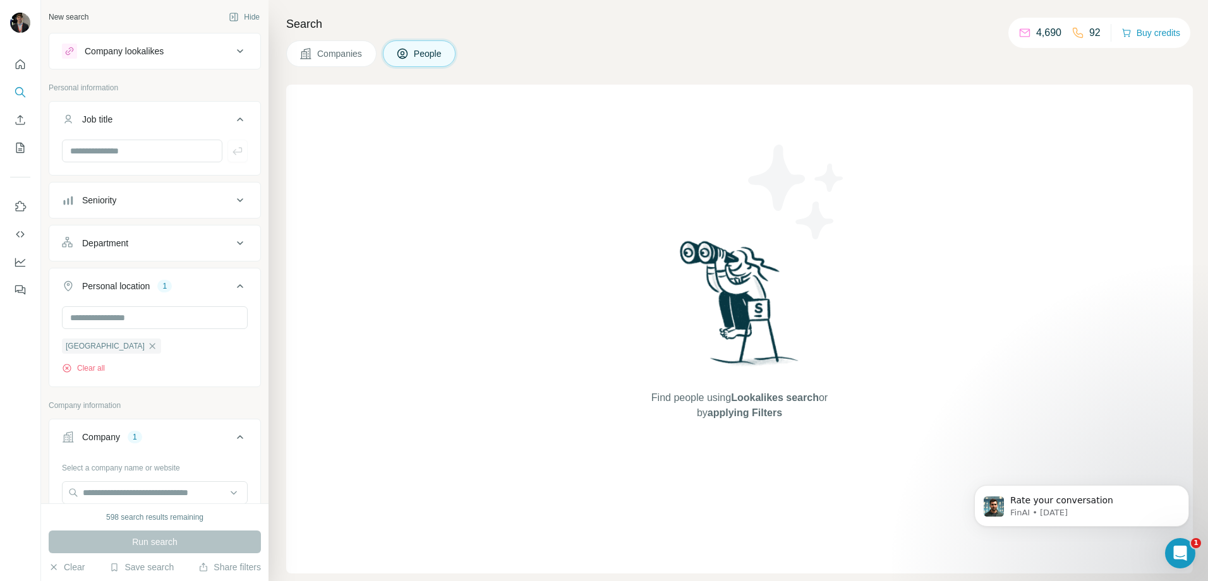
click at [236, 287] on icon at bounding box center [240, 286] width 15 height 15
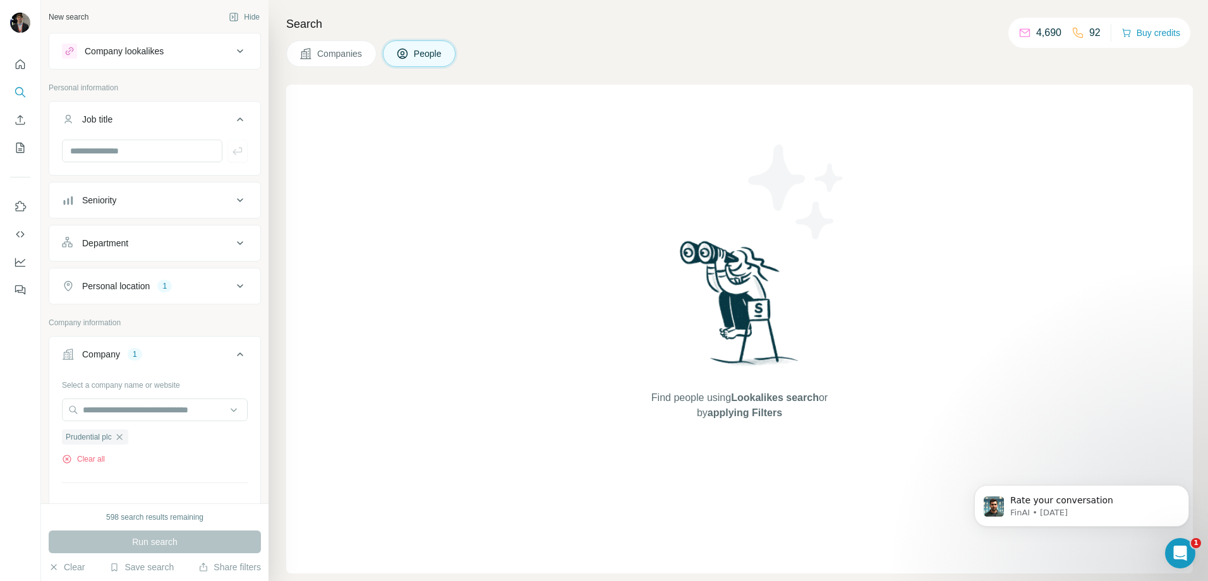
click at [236, 287] on icon at bounding box center [240, 286] width 15 height 15
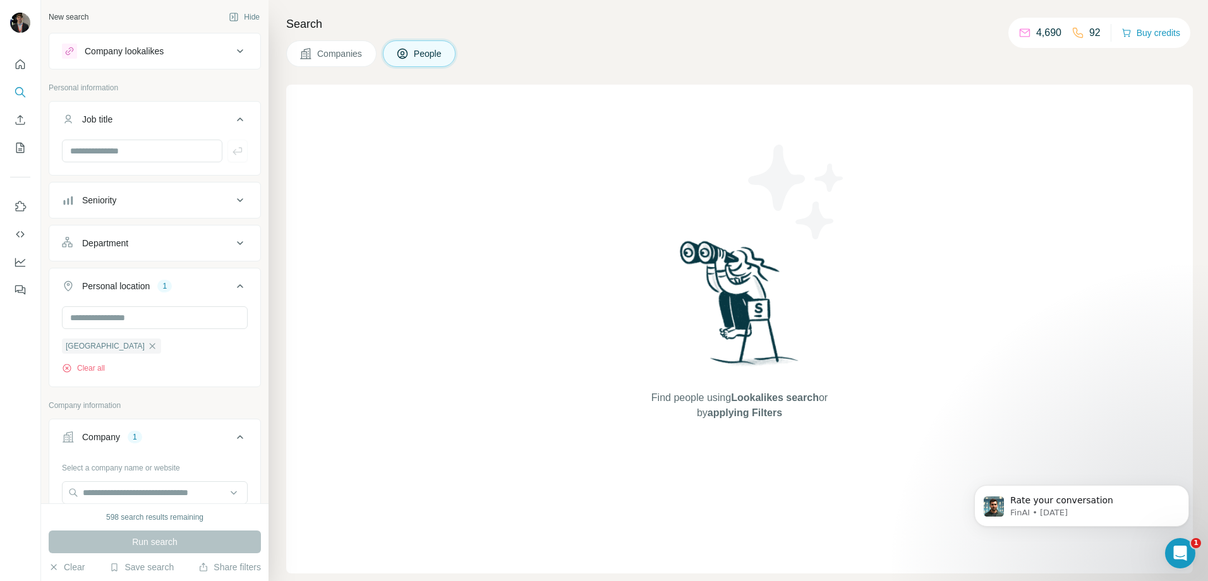
click at [233, 287] on icon at bounding box center [240, 286] width 15 height 15
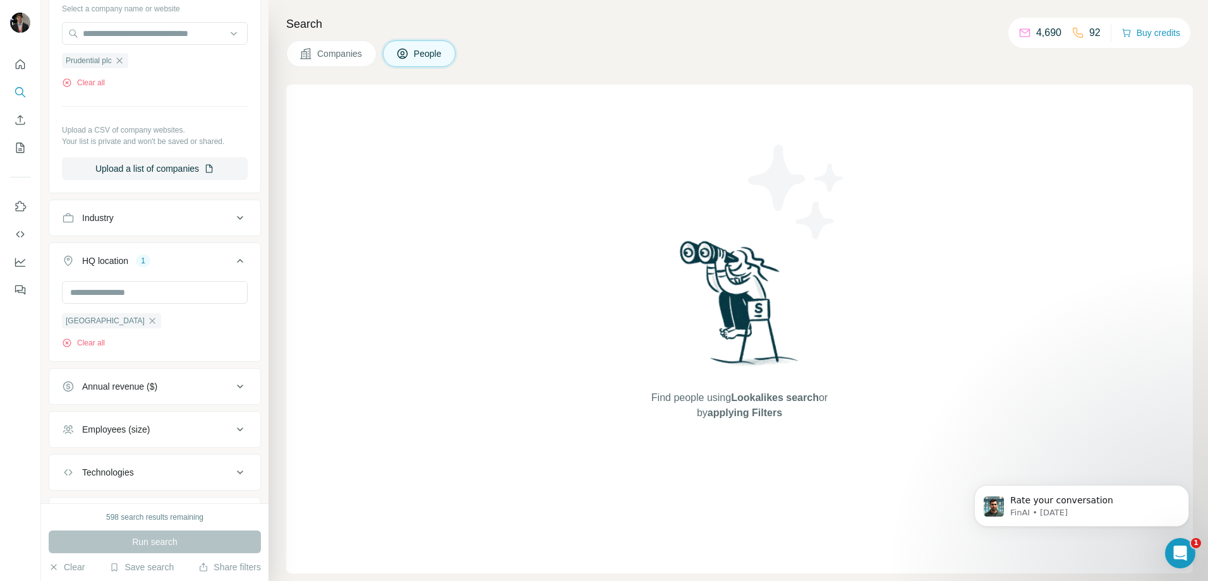
scroll to position [444, 0]
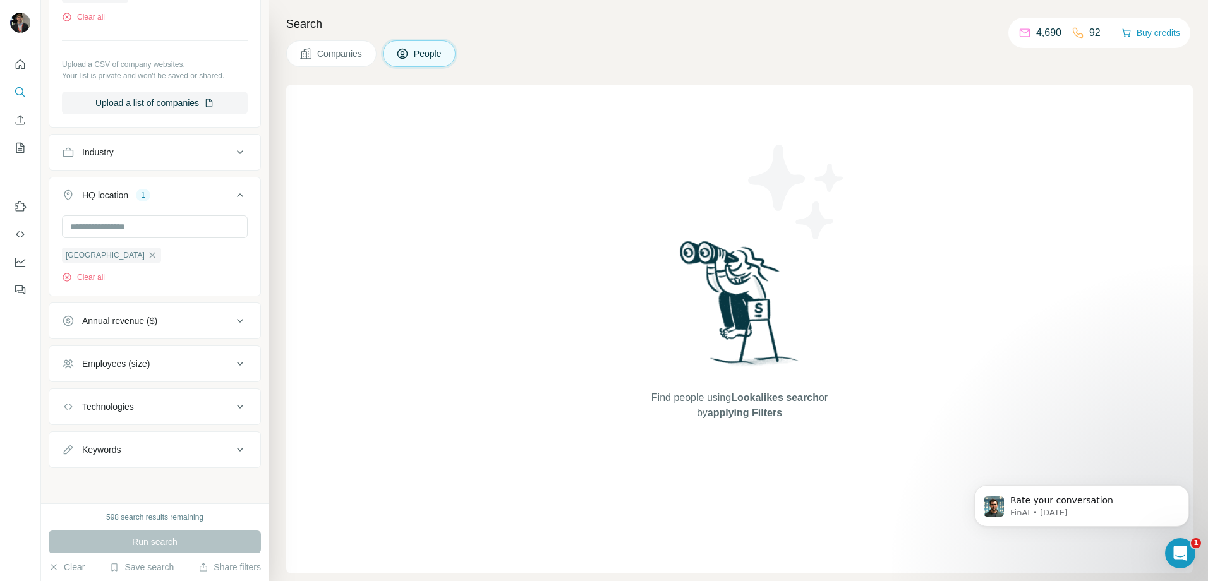
click at [220, 195] on div "HQ location 1" at bounding box center [147, 195] width 171 height 13
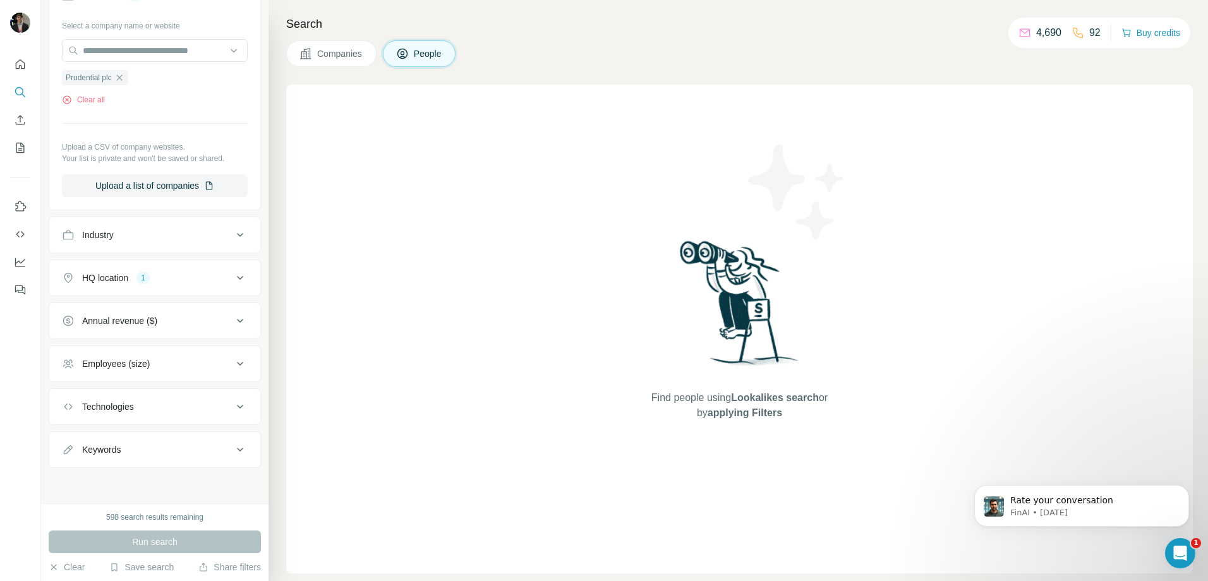
click at [234, 279] on icon at bounding box center [240, 277] width 15 height 15
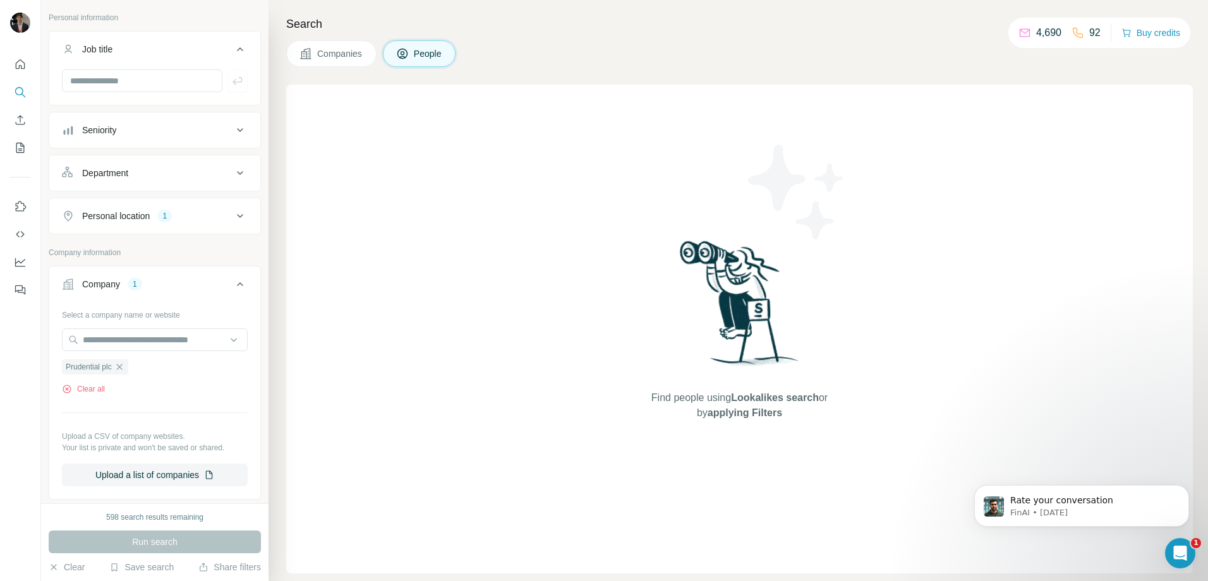
scroll to position [0, 0]
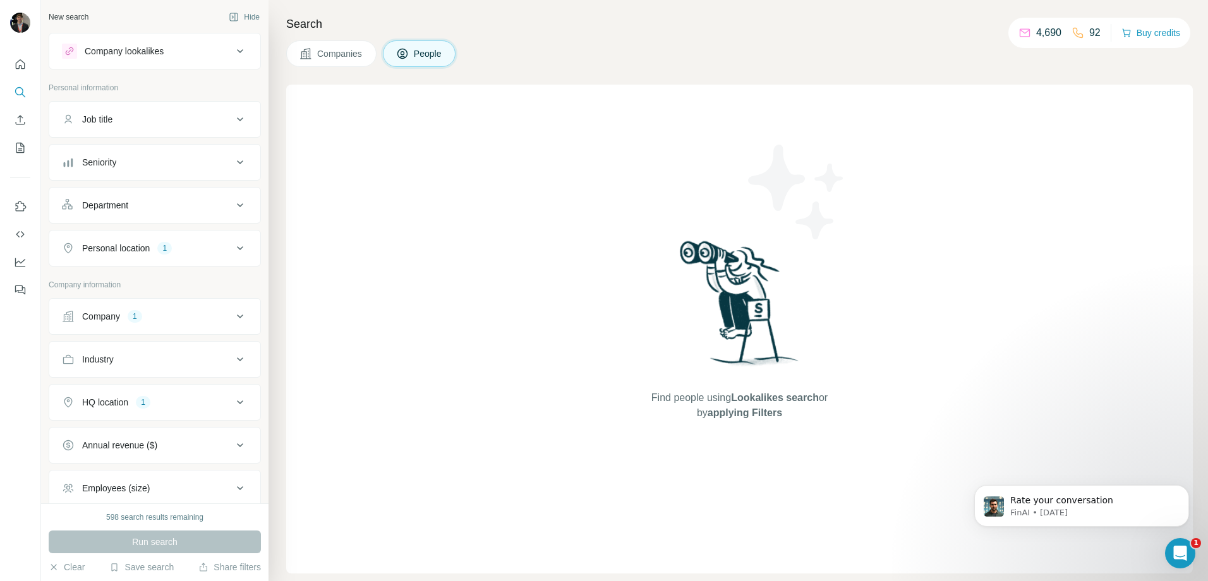
click at [233, 312] on icon at bounding box center [240, 316] width 15 height 15
click at [124, 402] on icon "button" at bounding box center [119, 399] width 10 height 10
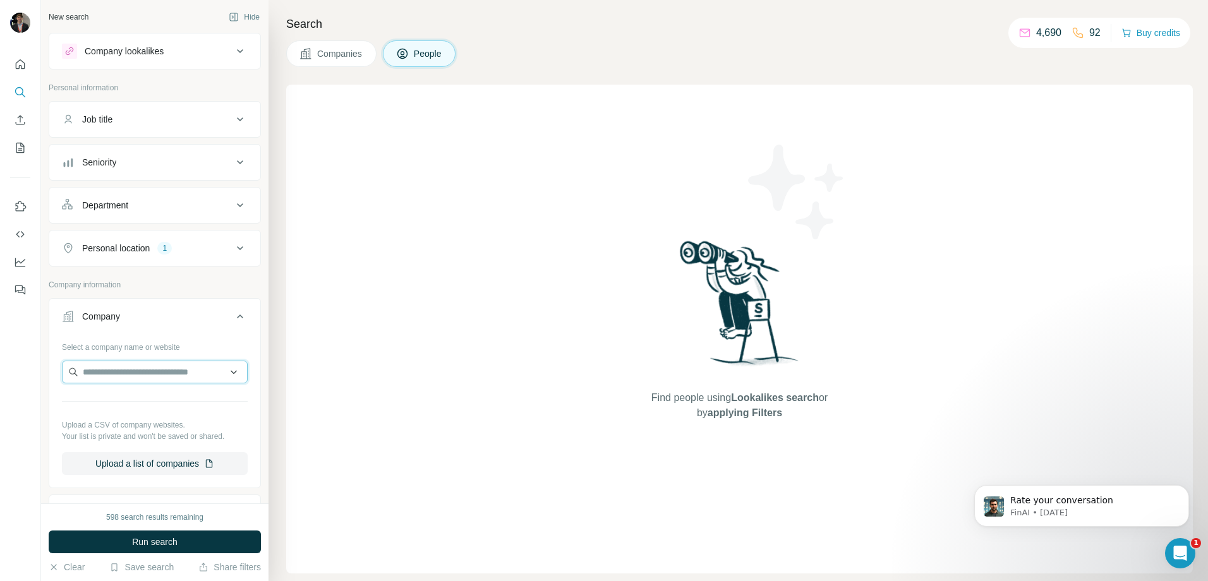
click at [125, 373] on input "text" at bounding box center [155, 372] width 186 height 23
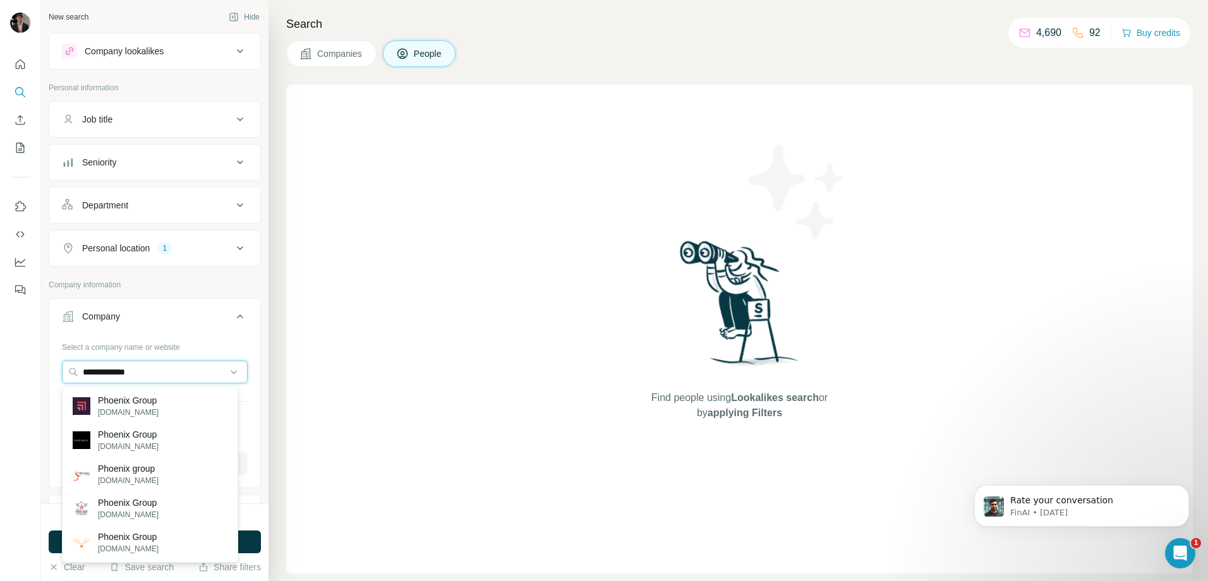
type input "**********"
click at [152, 408] on p "[DOMAIN_NAME]" at bounding box center [128, 412] width 61 height 11
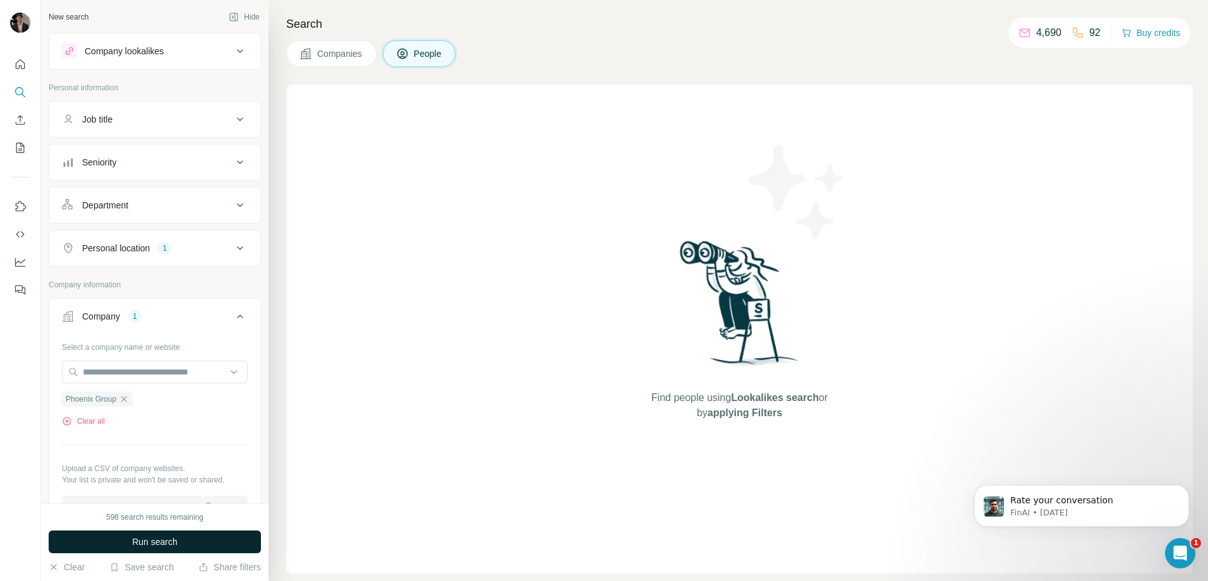
click at [215, 537] on button "Run search" at bounding box center [155, 542] width 212 height 23
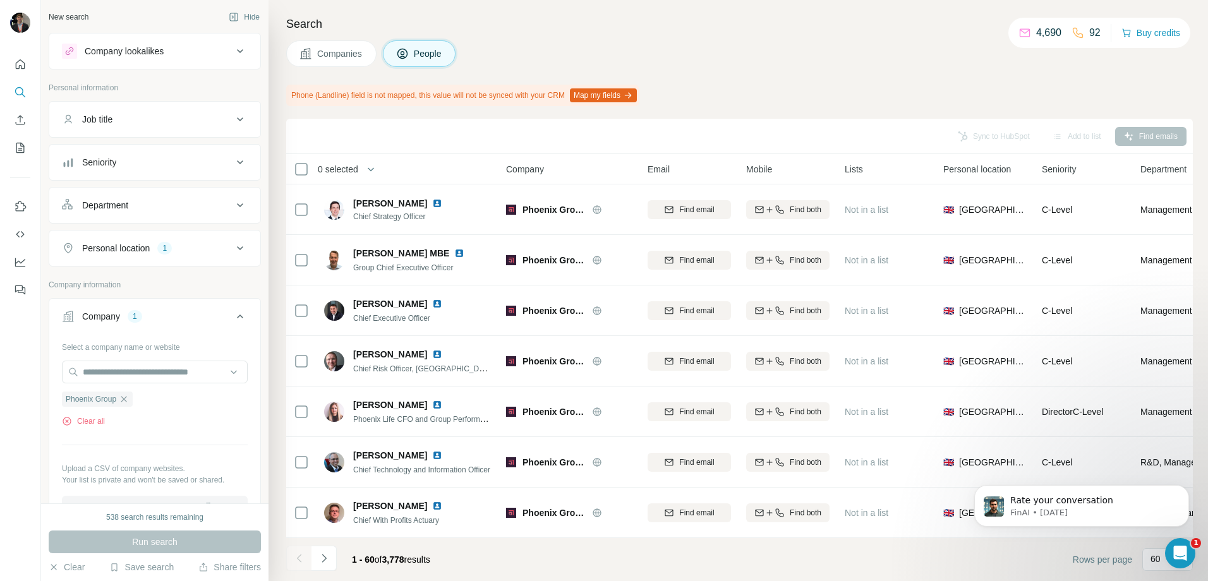
click at [168, 120] on div "Job title" at bounding box center [147, 119] width 171 height 13
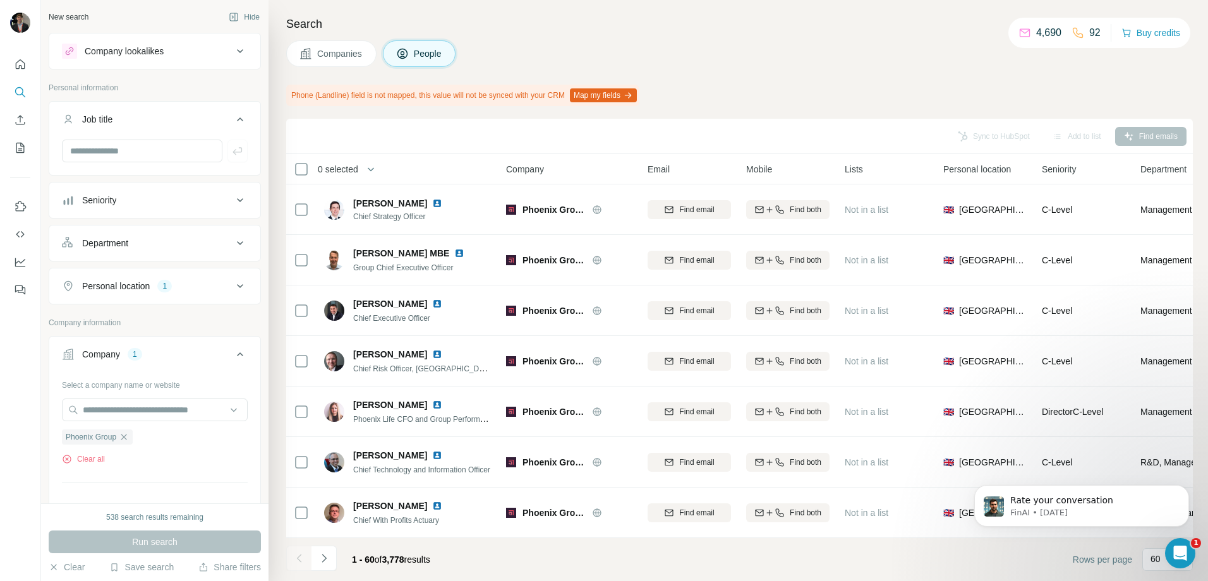
click at [152, 164] on div at bounding box center [154, 156] width 211 height 33
click at [152, 155] on input "text" at bounding box center [142, 151] width 160 height 23
type input "*****"
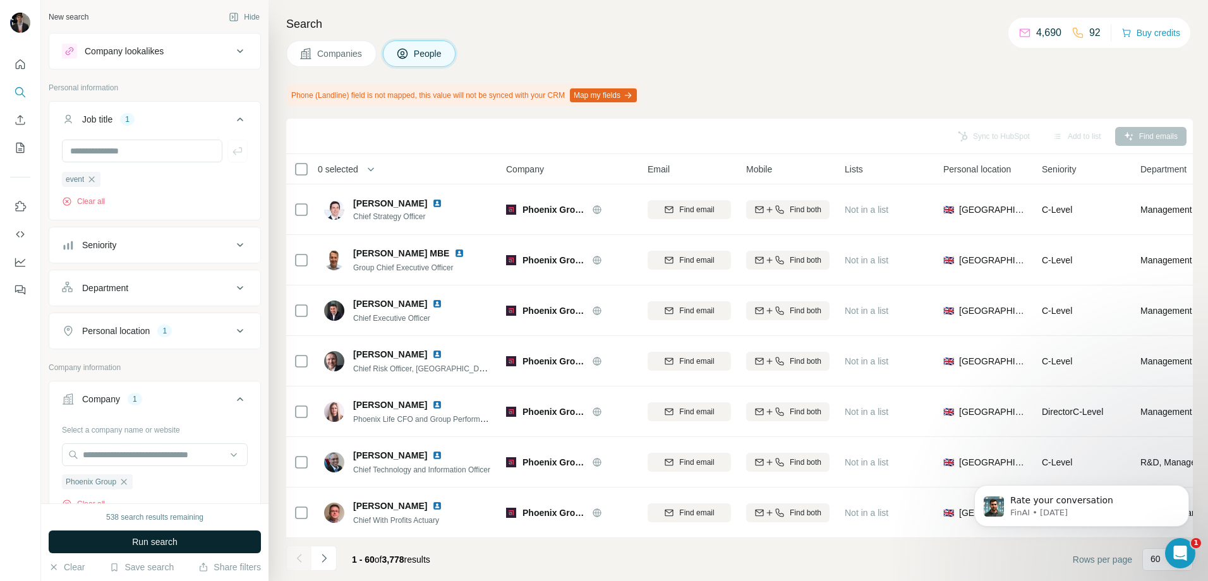
click at [106, 532] on button "Run search" at bounding box center [155, 542] width 212 height 23
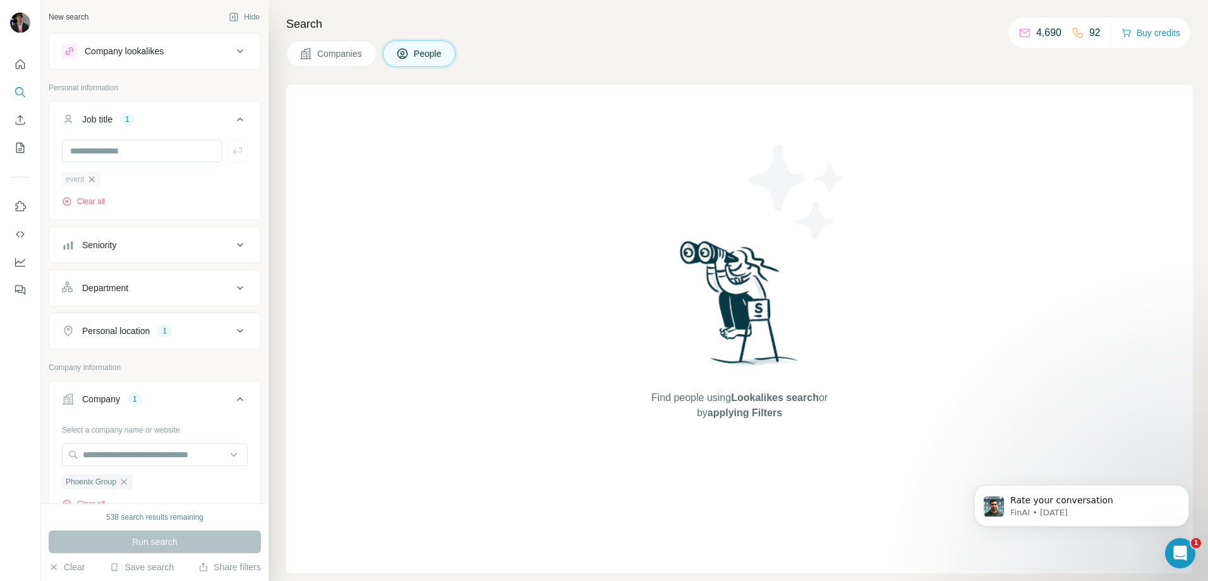
click at [97, 179] on icon "button" at bounding box center [92, 179] width 10 height 10
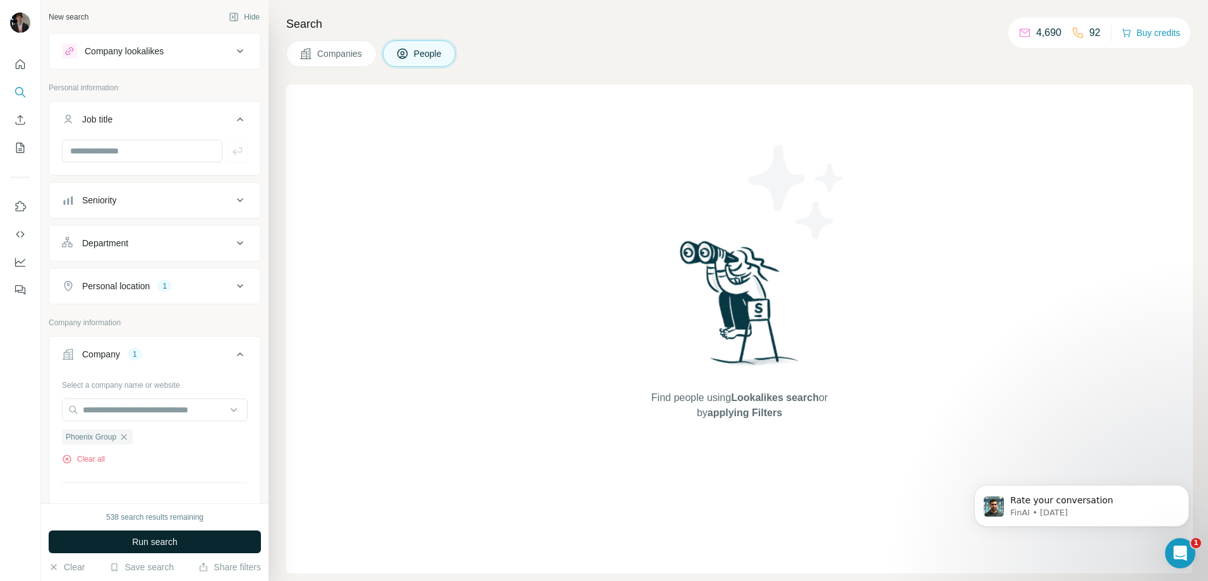
click at [128, 535] on button "Run search" at bounding box center [155, 542] width 212 height 23
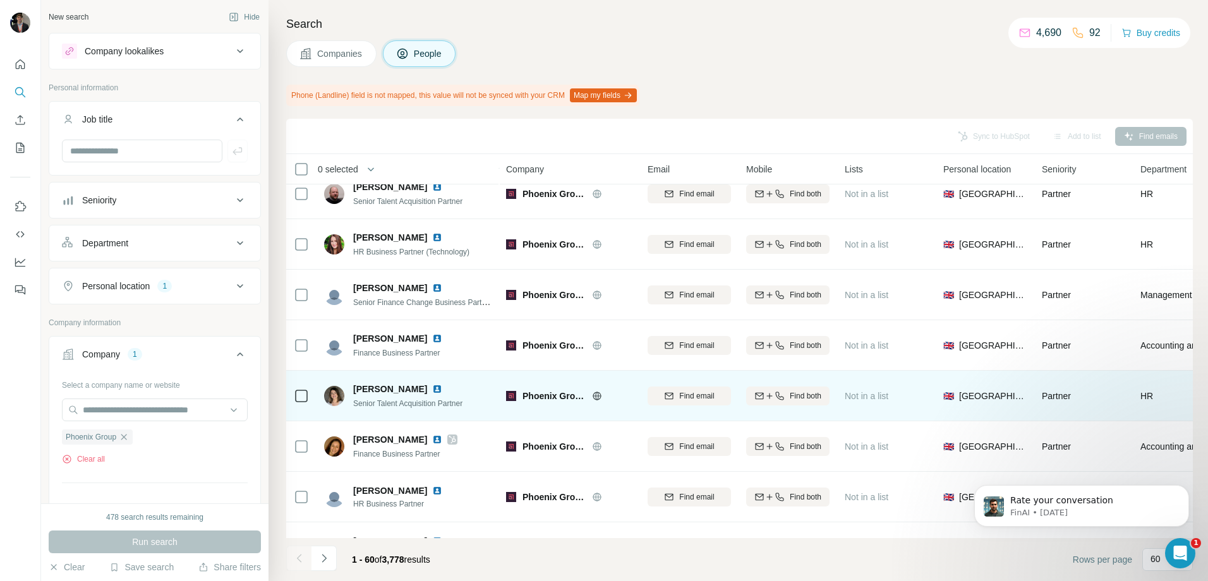
scroll to position [2685, 0]
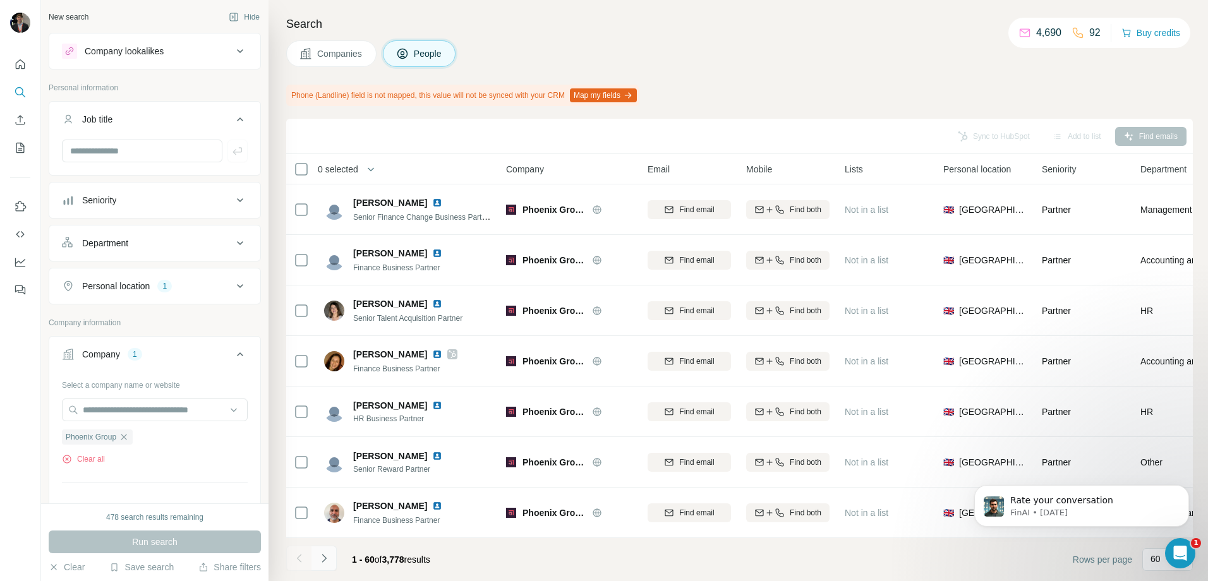
click at [319, 555] on icon "Navigate to next page" at bounding box center [324, 558] width 13 height 13
click at [325, 559] on icon "Navigate to next page" at bounding box center [324, 558] width 13 height 13
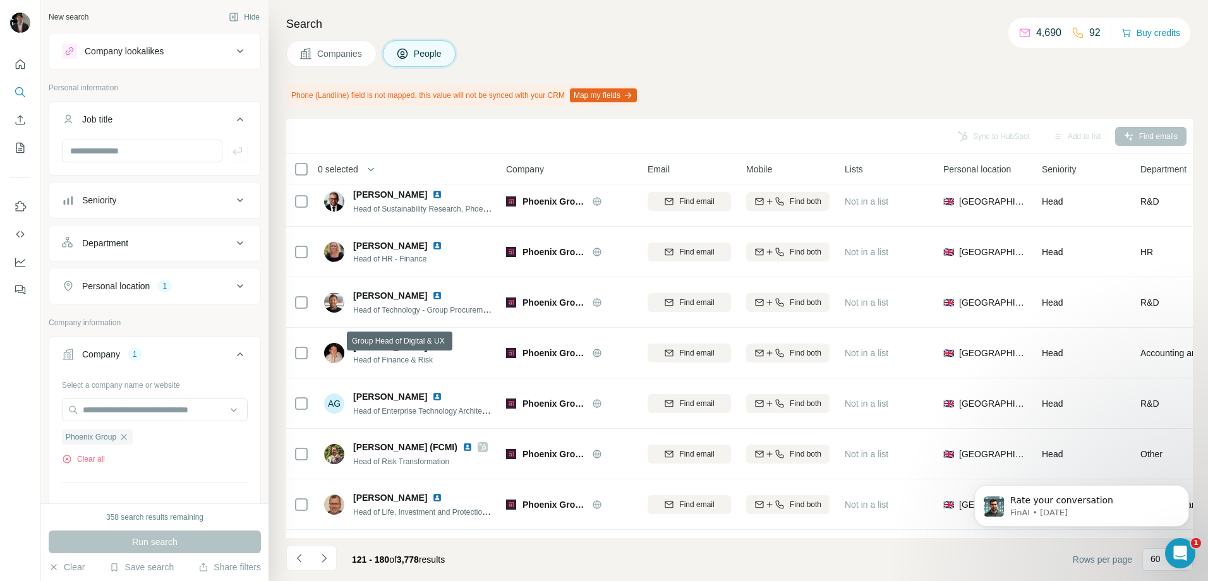
scroll to position [0, 0]
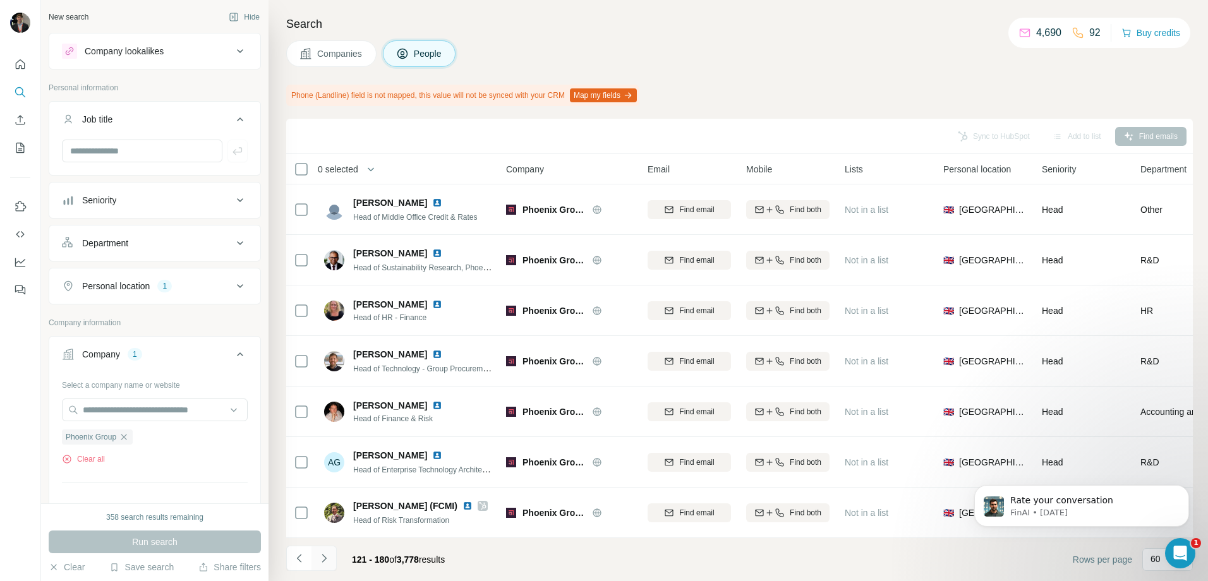
click at [334, 547] on button "Navigate to next page" at bounding box center [324, 558] width 25 height 25
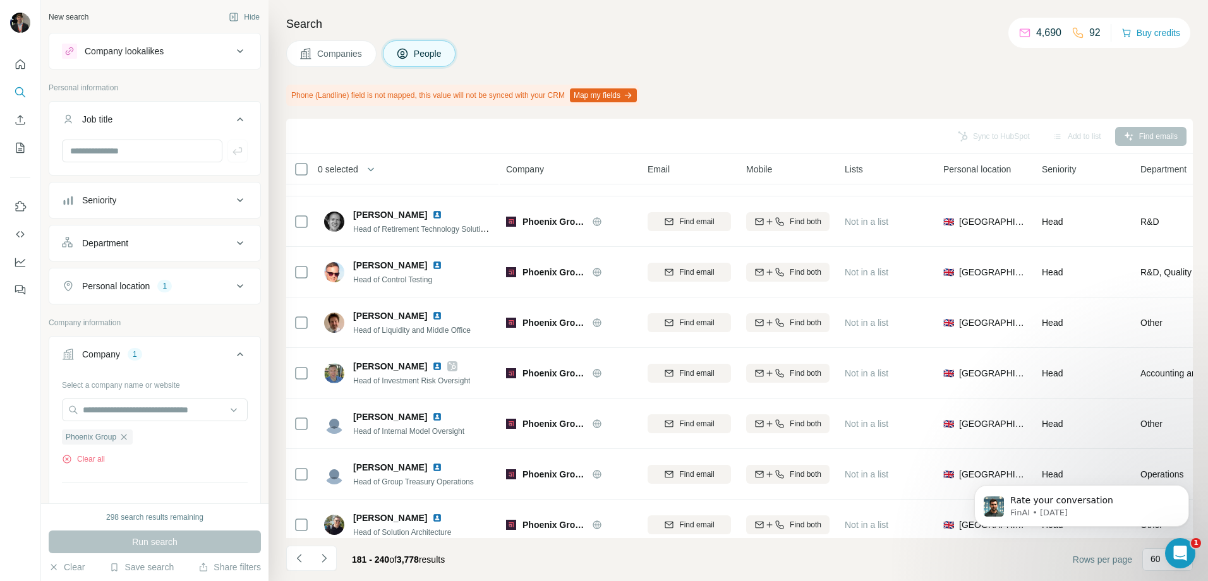
scroll to position [505, 0]
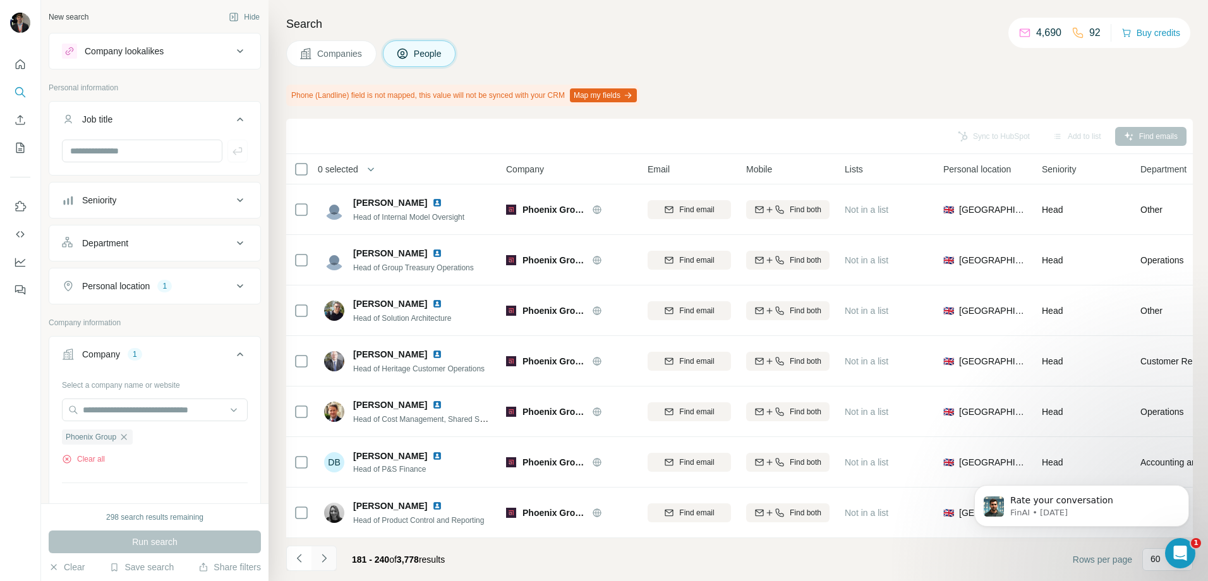
click at [327, 550] on button "Navigate to next page" at bounding box center [324, 558] width 25 height 25
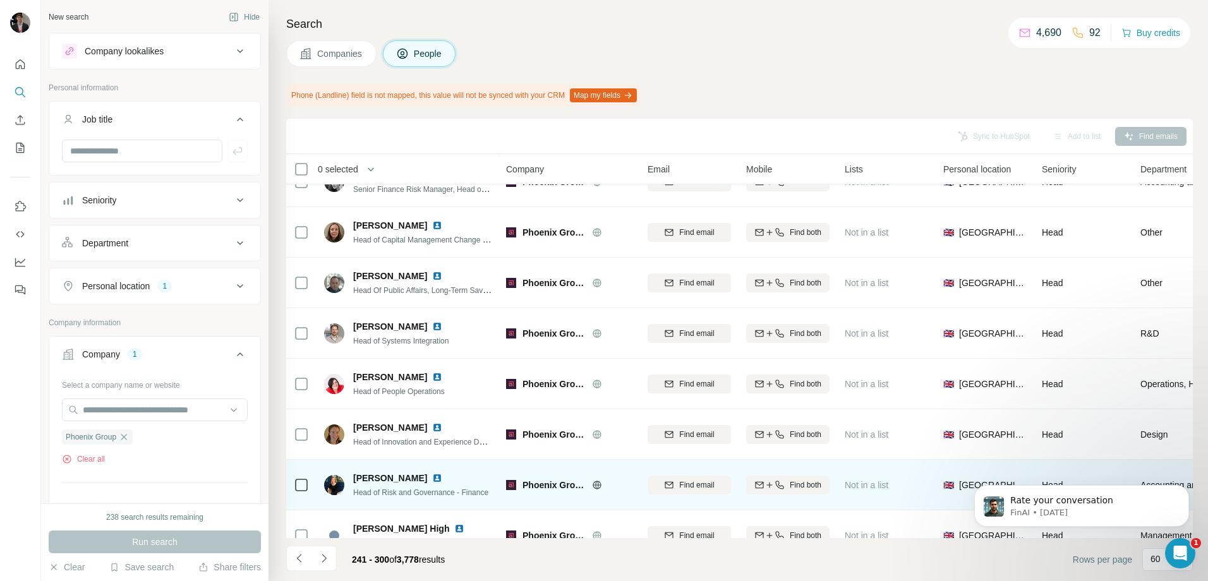
scroll to position [2685, 0]
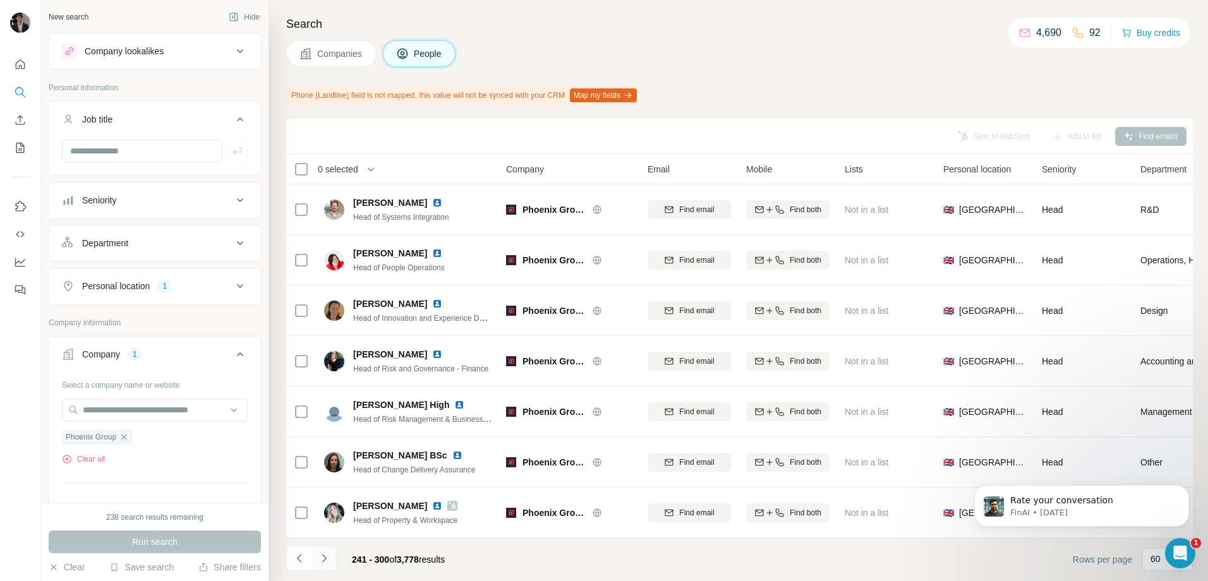
click at [322, 550] on button "Navigate to next page" at bounding box center [324, 558] width 25 height 25
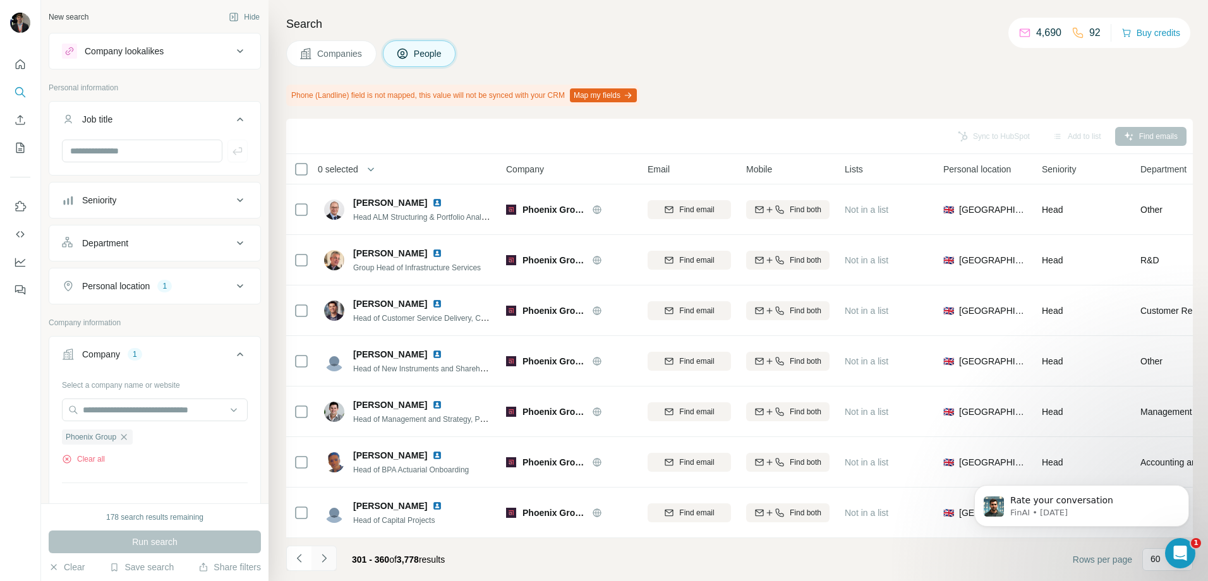
click at [327, 555] on icon "Navigate to next page" at bounding box center [324, 558] width 13 height 13
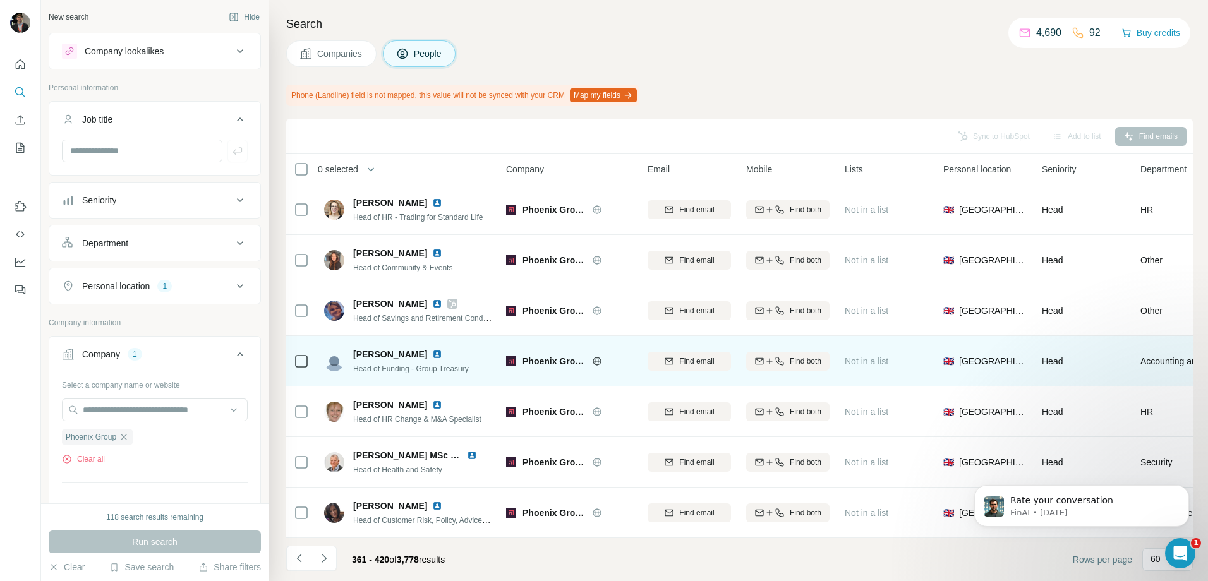
click at [587, 355] on div "Phoenix Group" at bounding box center [578, 361] width 110 height 13
click at [590, 358] on div "Phoenix Group" at bounding box center [578, 361] width 110 height 13
click at [592, 357] on icon at bounding box center [597, 361] width 10 height 10
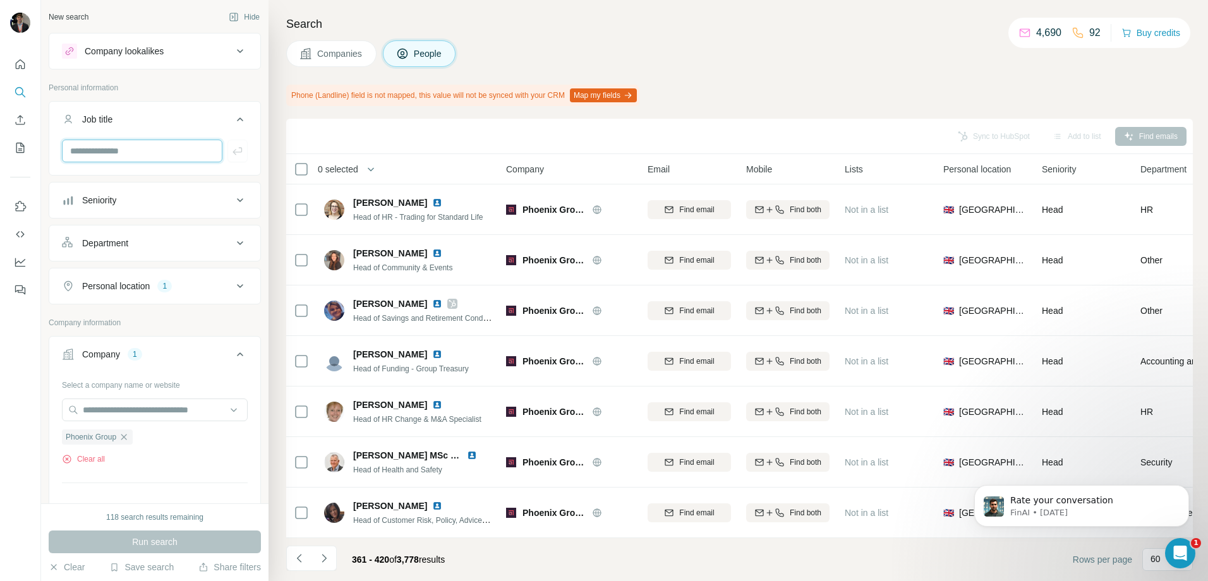
click at [118, 158] on input "text" at bounding box center [142, 151] width 160 height 23
type input "*****"
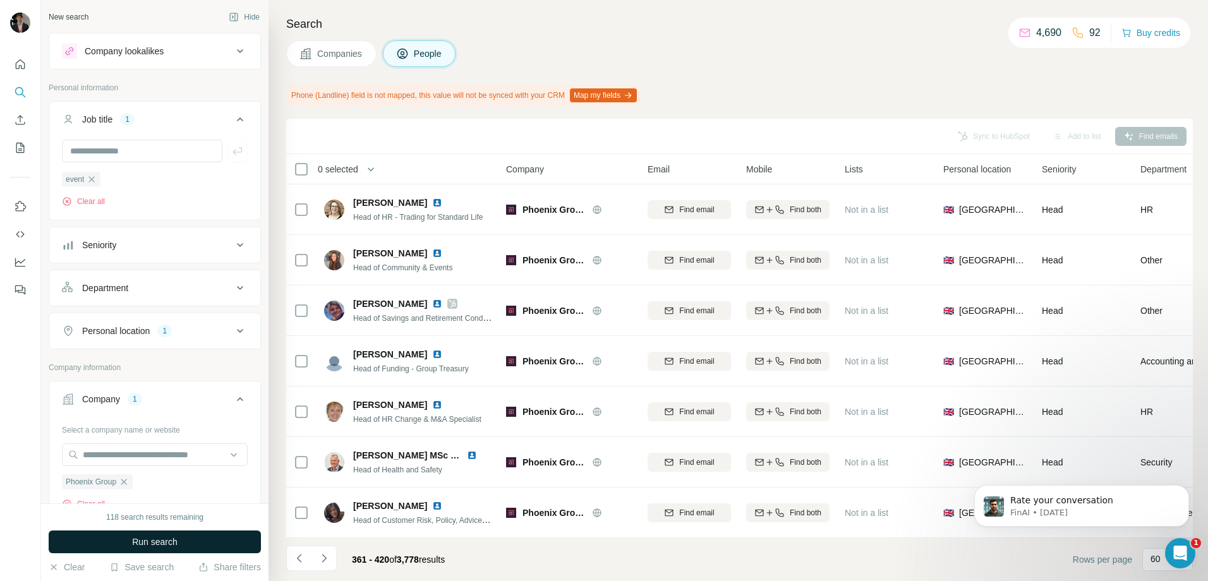
click at [162, 543] on span "Run search" at bounding box center [154, 542] width 45 height 13
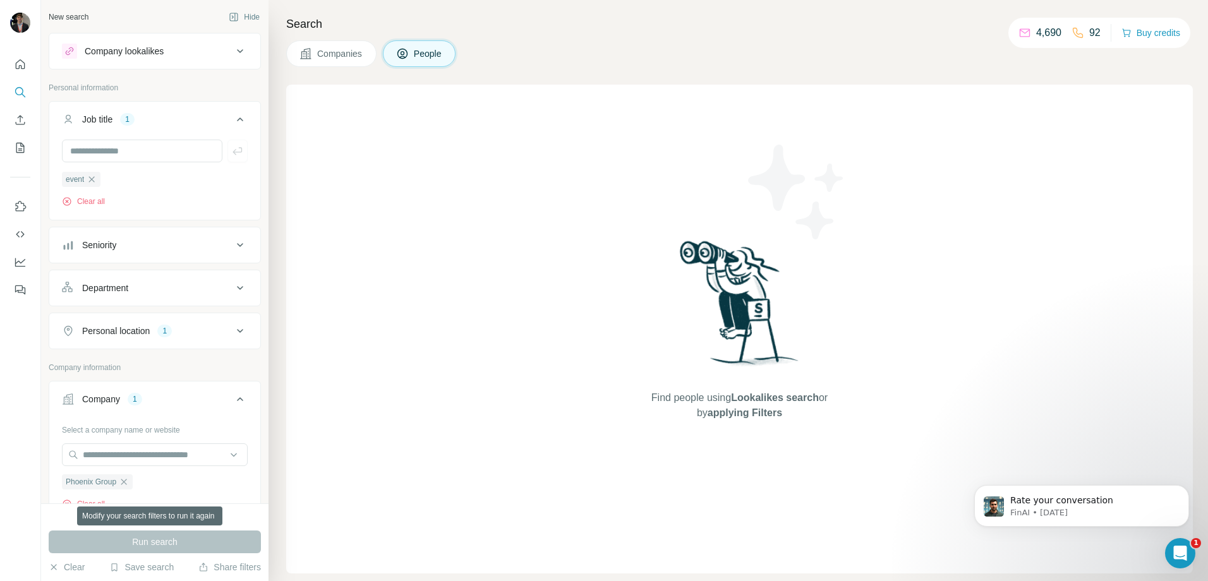
click at [162, 543] on div "Run search" at bounding box center [155, 542] width 212 height 23
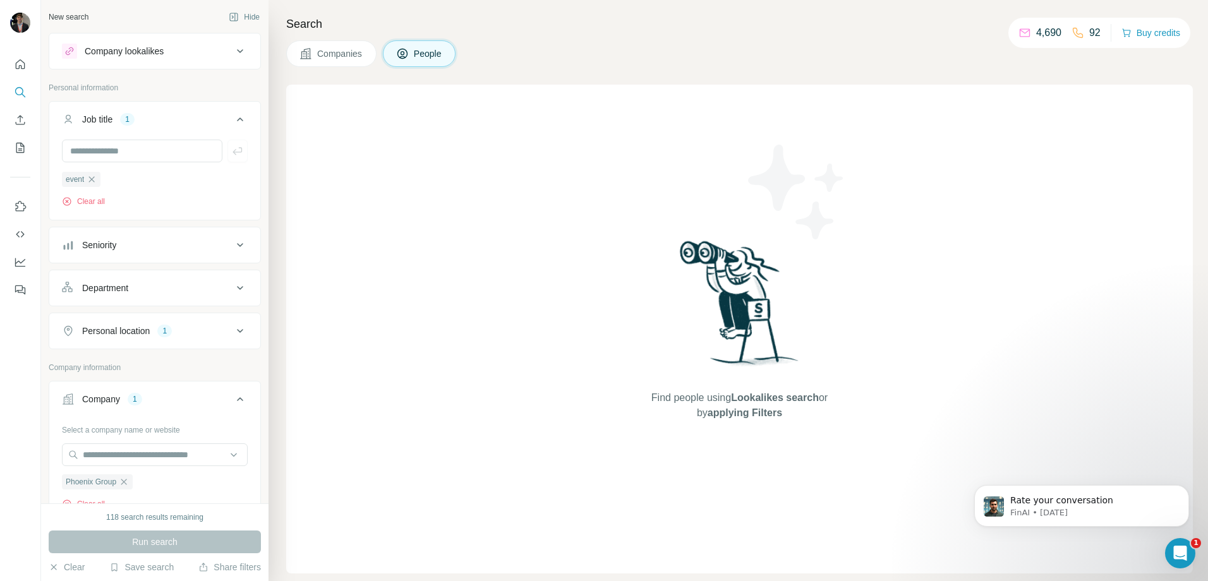
click at [148, 519] on div "118 search results remaining" at bounding box center [154, 517] width 97 height 11
click at [446, 234] on div "Find people using Lookalikes search or by applying Filters" at bounding box center [739, 329] width 907 height 489
click at [229, 13] on icon "button" at bounding box center [234, 17] width 10 height 10
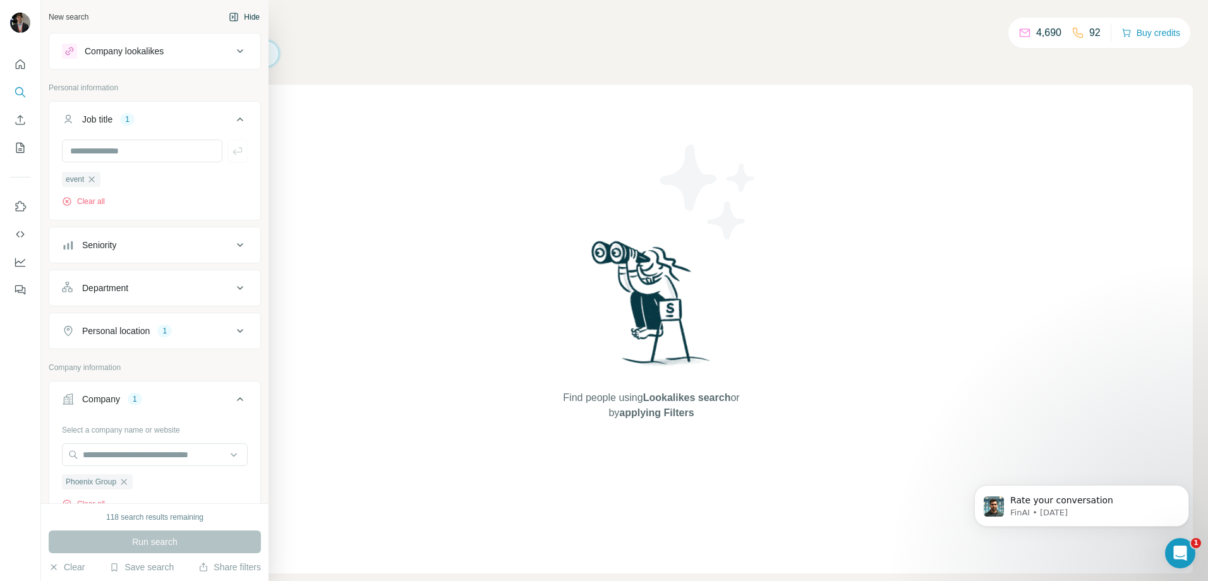
click at [67, 19] on div "New search" at bounding box center [69, 16] width 40 height 11
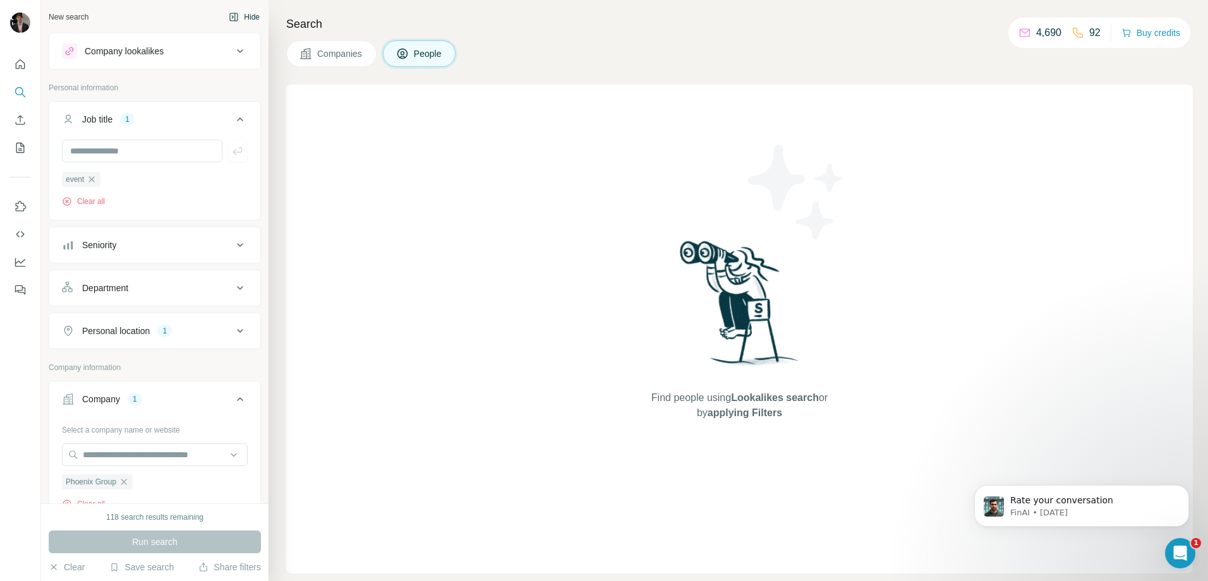
click at [456, 176] on div "Find people using Lookalikes search or by applying Filters" at bounding box center [739, 329] width 907 height 489
click at [304, 43] on button "Companies" at bounding box center [331, 53] width 90 height 27
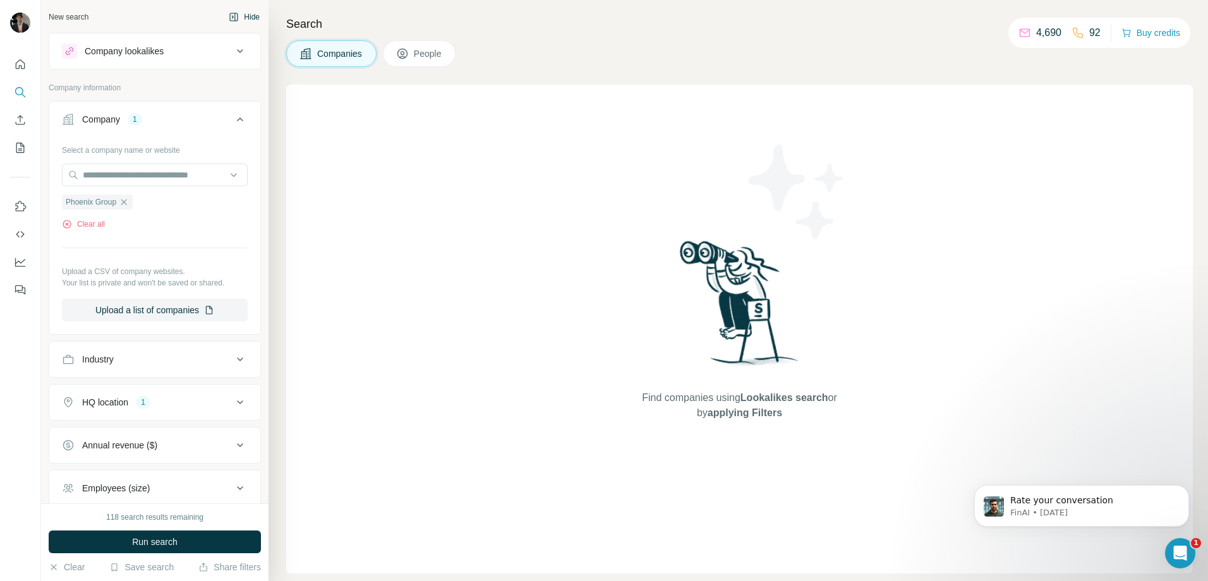
click at [446, 41] on button "People" at bounding box center [419, 53] width 73 height 27
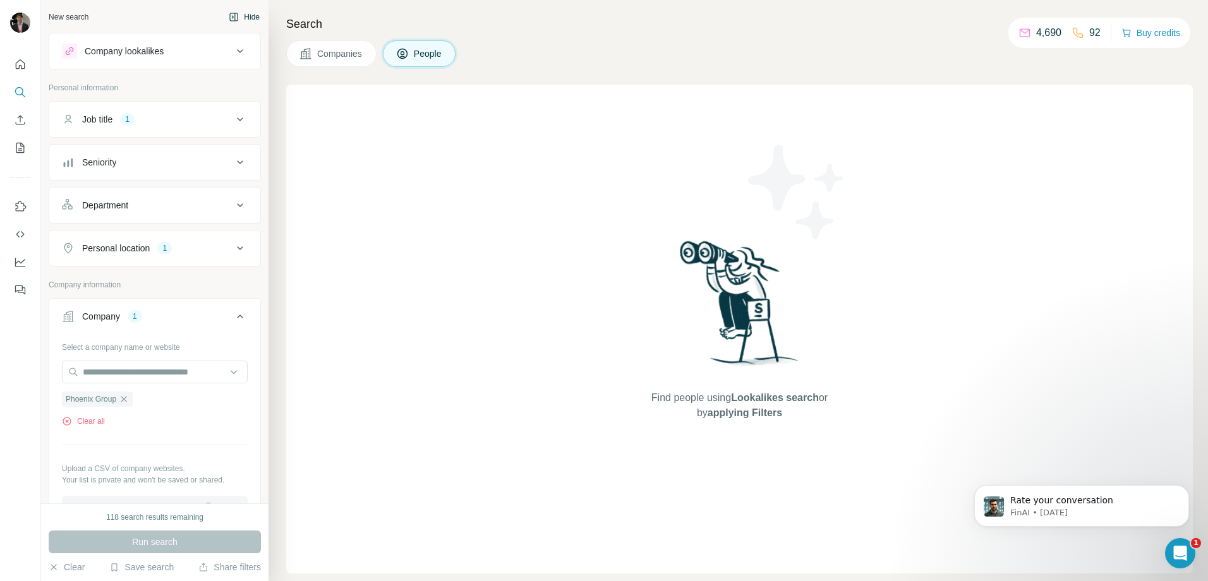
click at [175, 116] on div "Job title 1" at bounding box center [147, 119] width 171 height 13
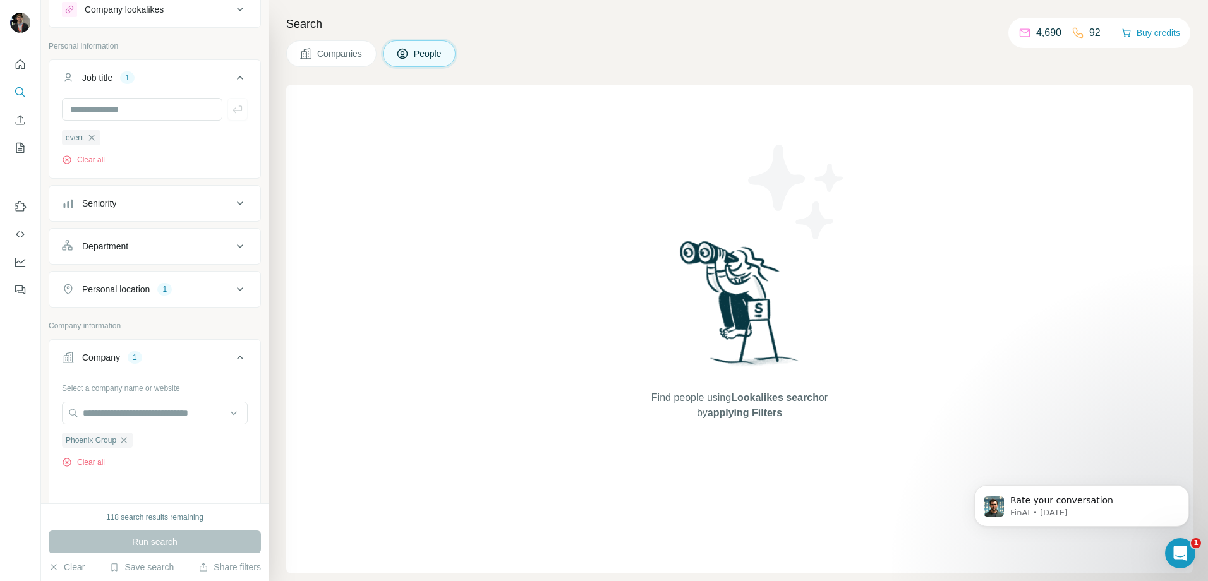
scroll to position [63, 0]
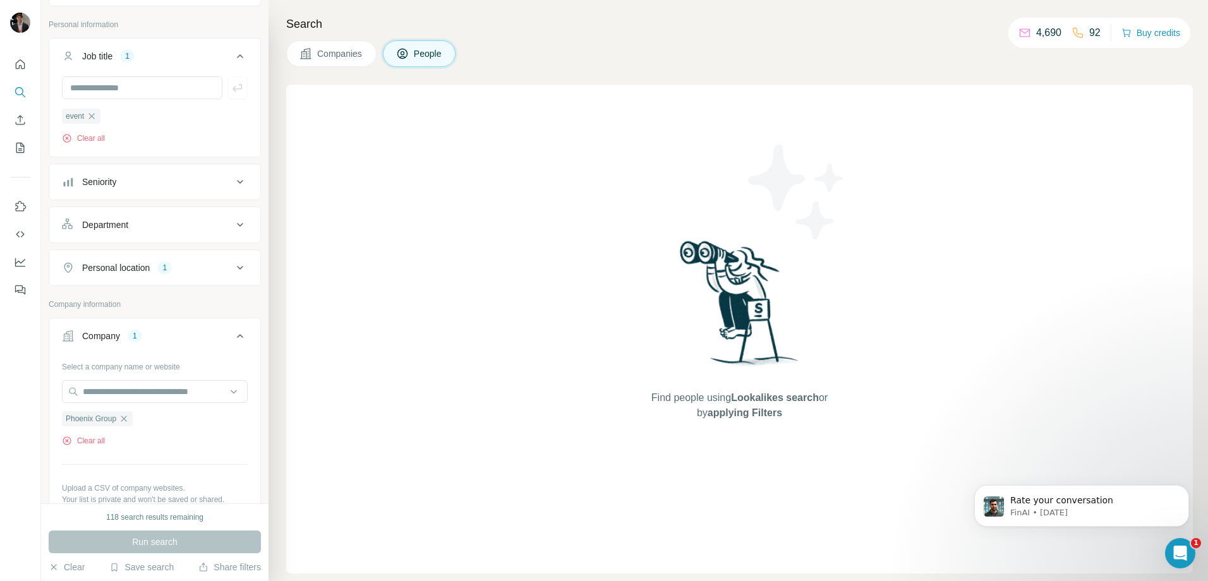
click at [142, 370] on div "Select a company name or website" at bounding box center [155, 364] width 186 height 16
click at [125, 423] on icon "button" at bounding box center [124, 419] width 10 height 10
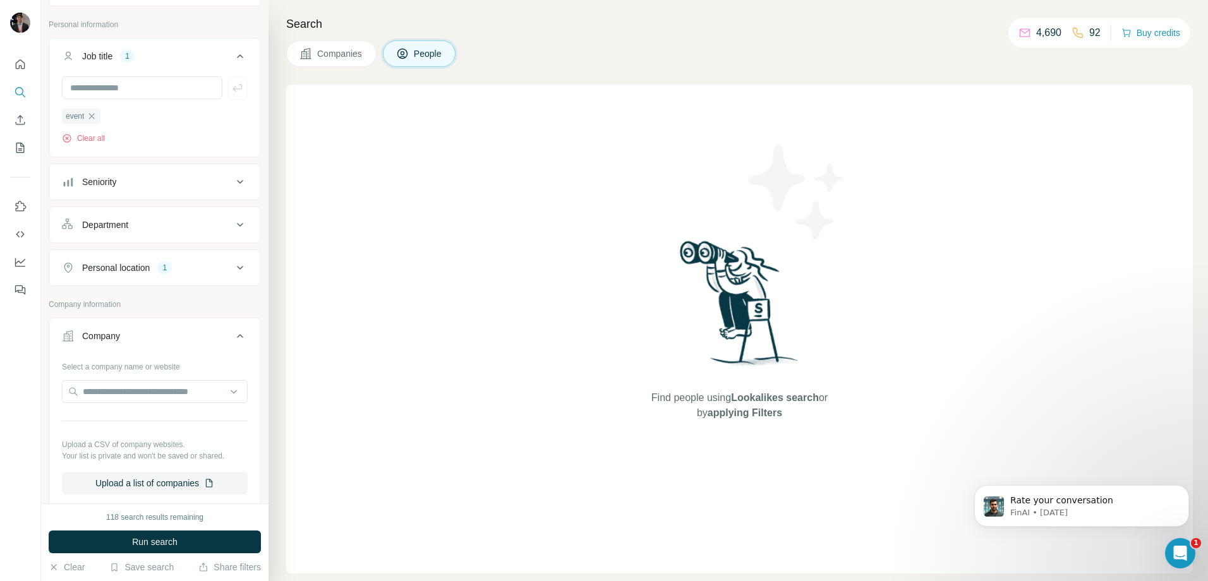
click at [106, 368] on div "Select a company name or website" at bounding box center [155, 364] width 186 height 16
click at [105, 403] on input "text" at bounding box center [155, 391] width 186 height 23
paste input "*******"
type input "*******"
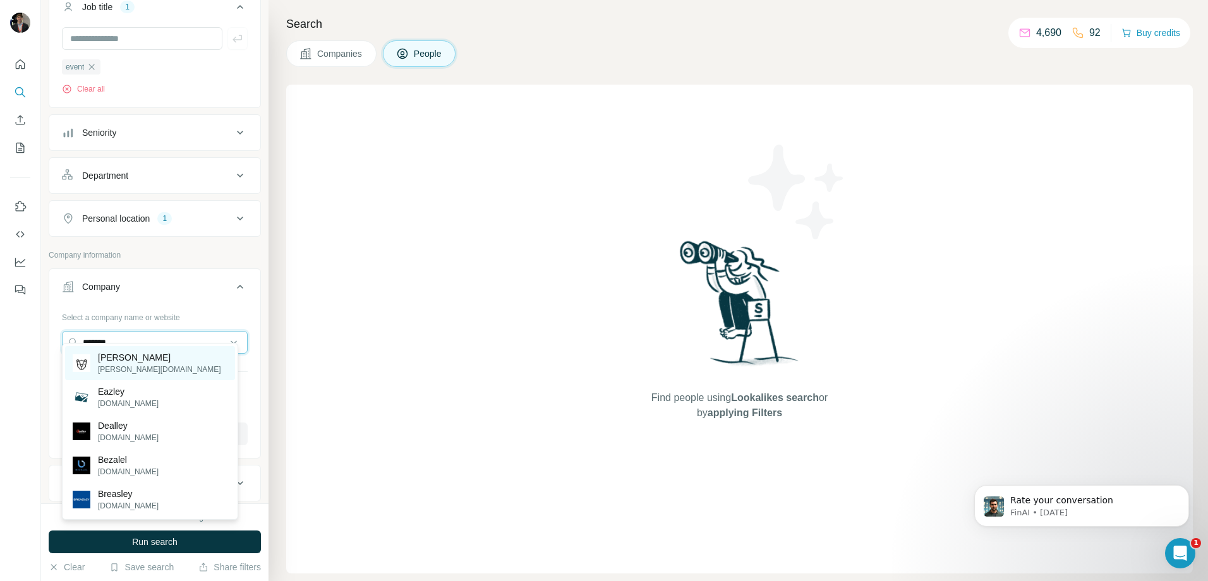
scroll to position [126, 0]
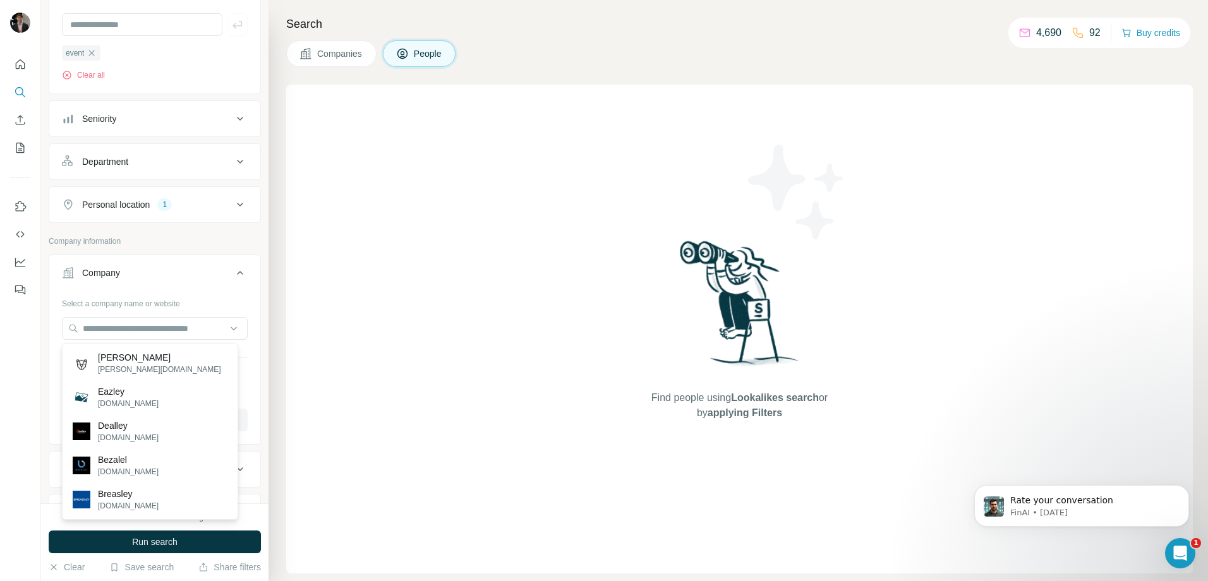
click at [435, 378] on div "Find people using Lookalikes search or by applying Filters" at bounding box center [739, 329] width 907 height 489
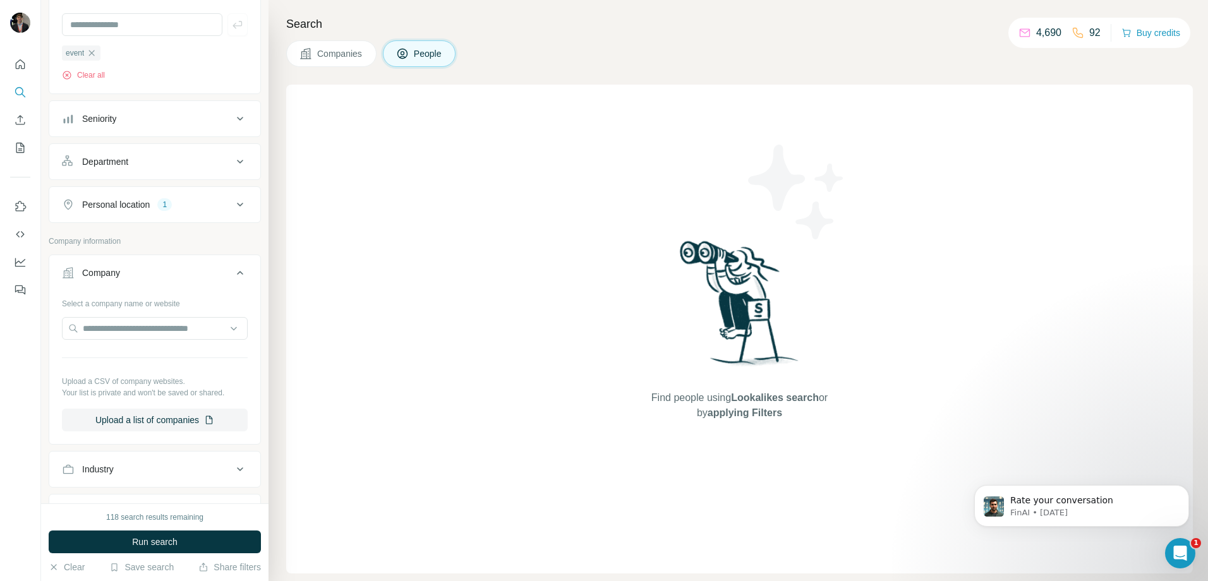
click at [233, 277] on icon at bounding box center [240, 272] width 15 height 15
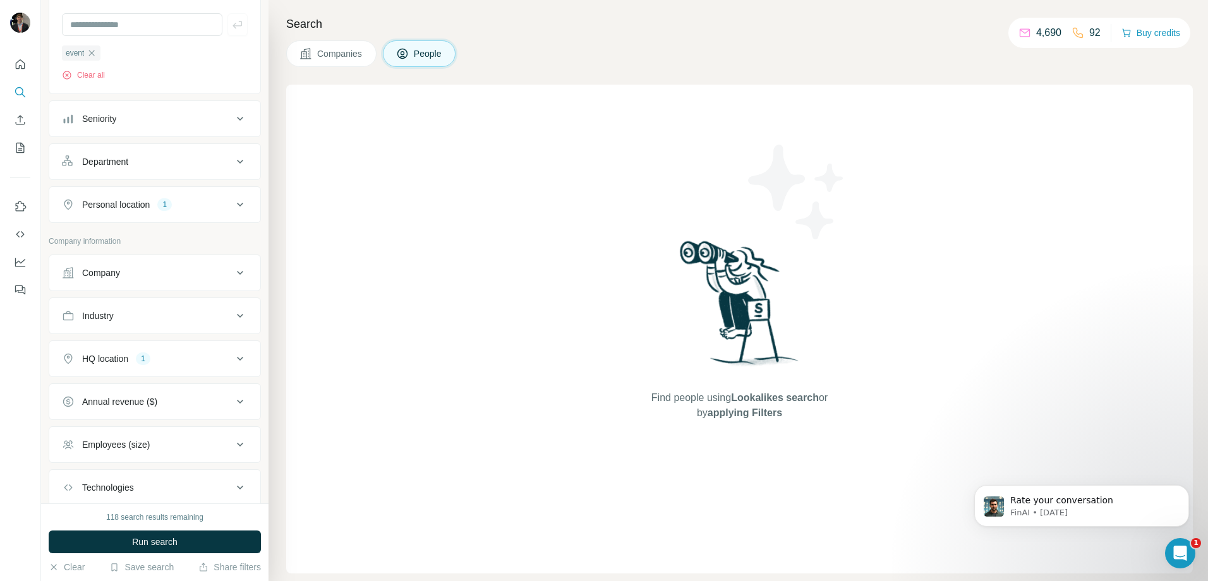
click at [233, 277] on icon at bounding box center [240, 272] width 15 height 15
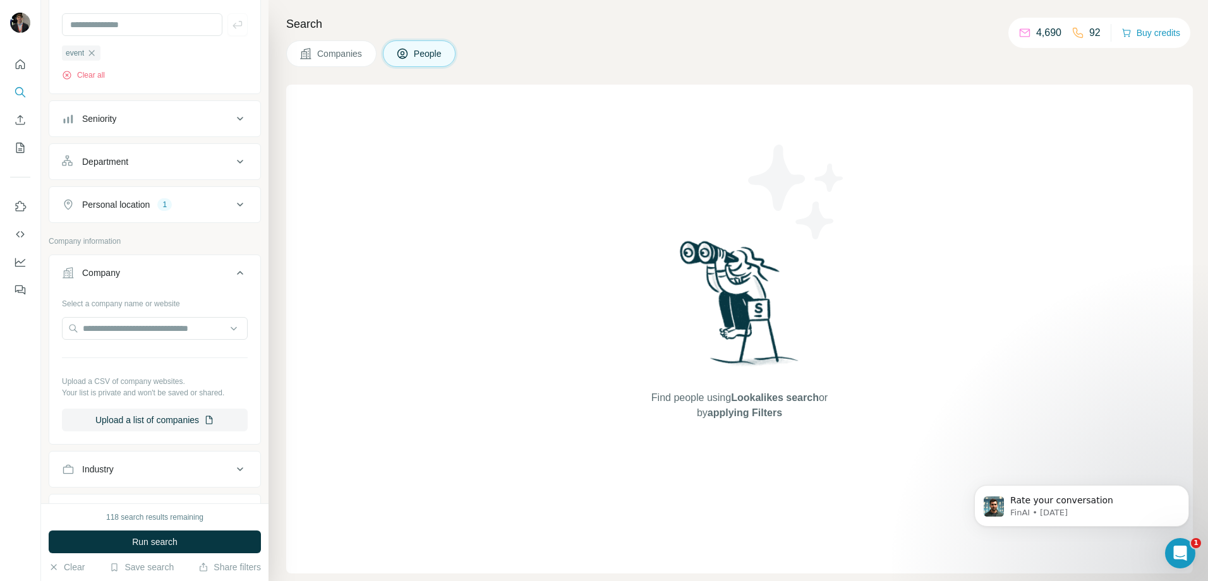
click at [142, 305] on div "Select a company name or website" at bounding box center [155, 301] width 186 height 16
click at [135, 330] on input "text" at bounding box center [155, 328] width 186 height 23
paste input "********"
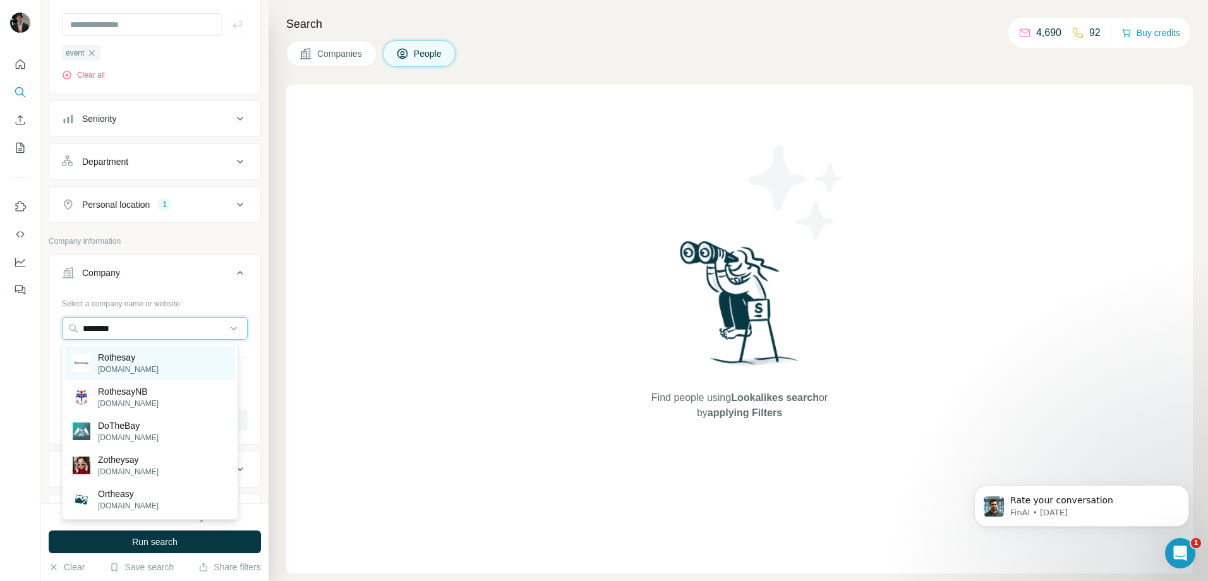
type input "********"
click at [190, 362] on div "Rothesay [DOMAIN_NAME]" at bounding box center [150, 363] width 170 height 34
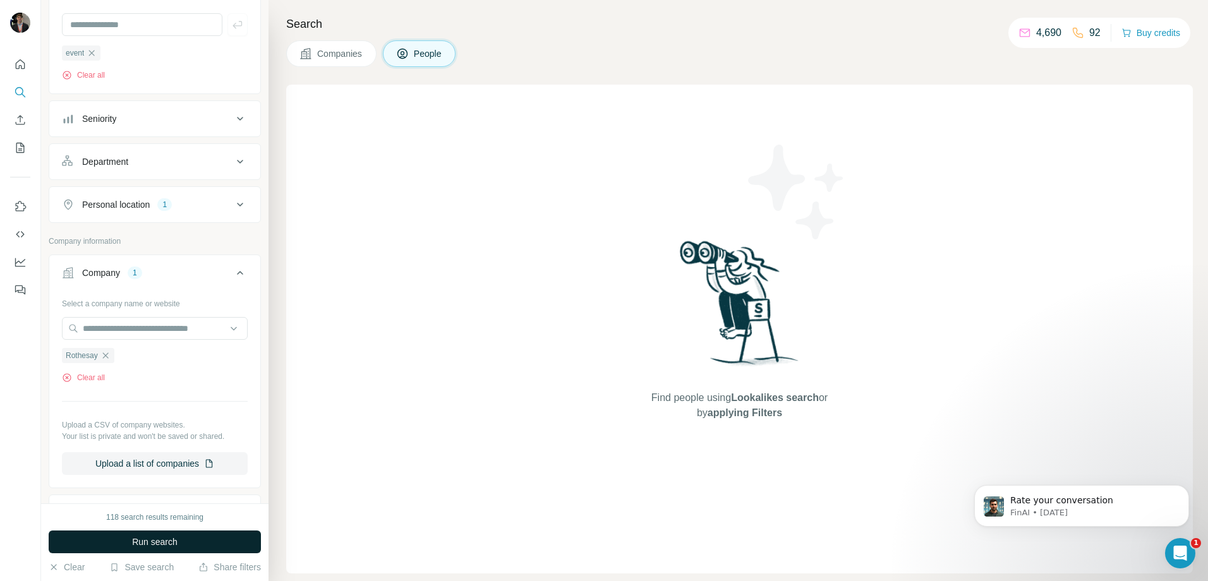
click at [200, 531] on button "Run search" at bounding box center [155, 542] width 212 height 23
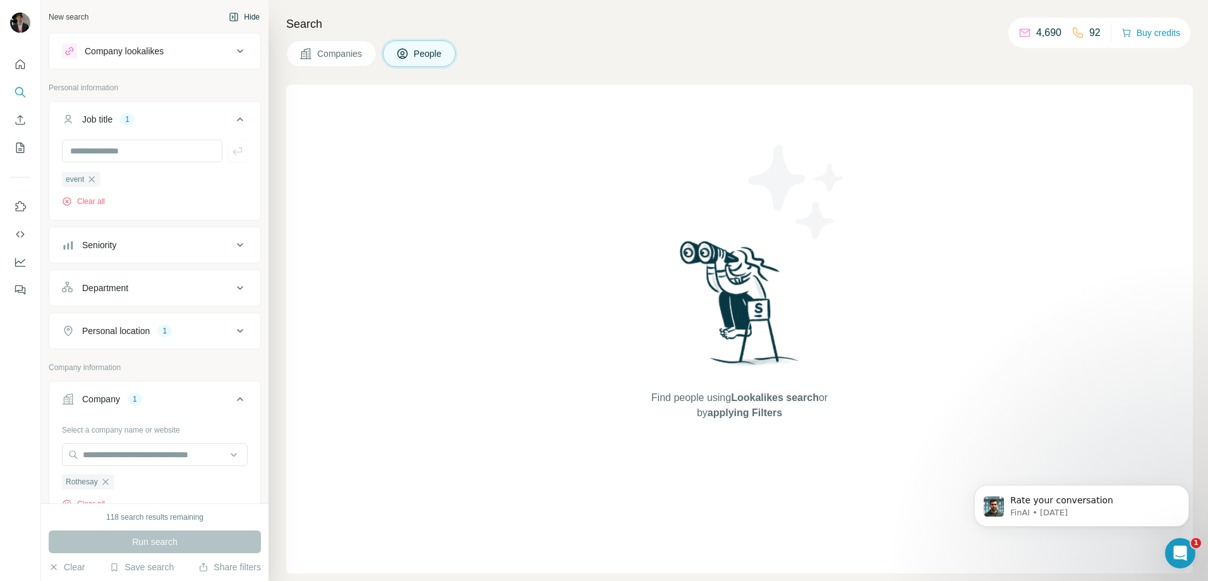
click at [157, 126] on button "Job title 1" at bounding box center [154, 121] width 211 height 35
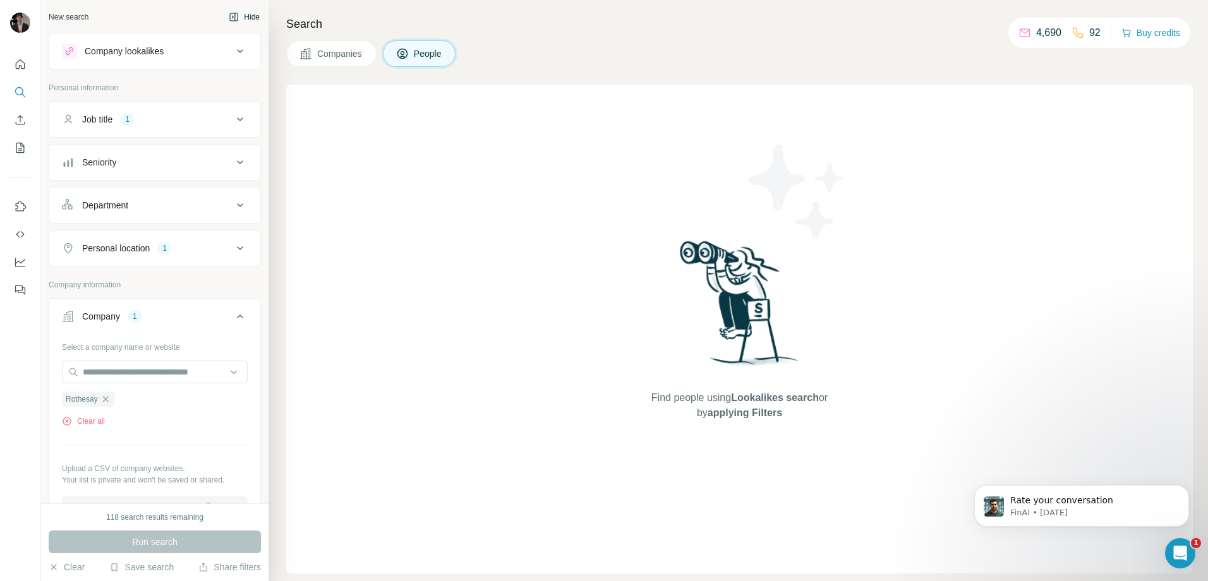
click at [157, 126] on button "Job title 1" at bounding box center [154, 119] width 211 height 30
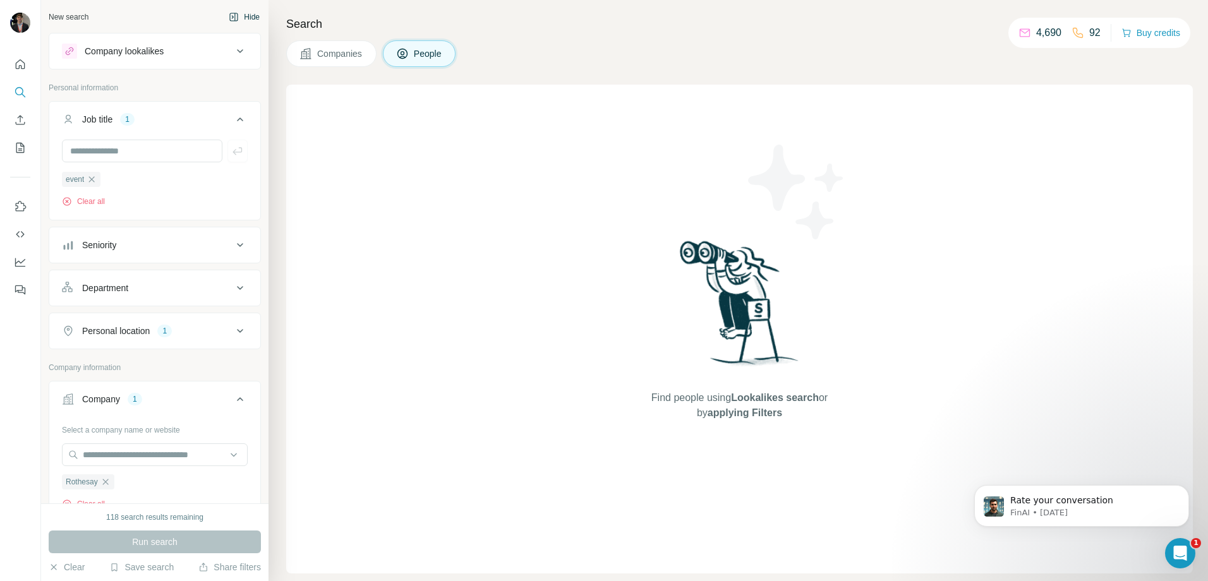
click at [157, 126] on button "Job title 1" at bounding box center [154, 121] width 211 height 35
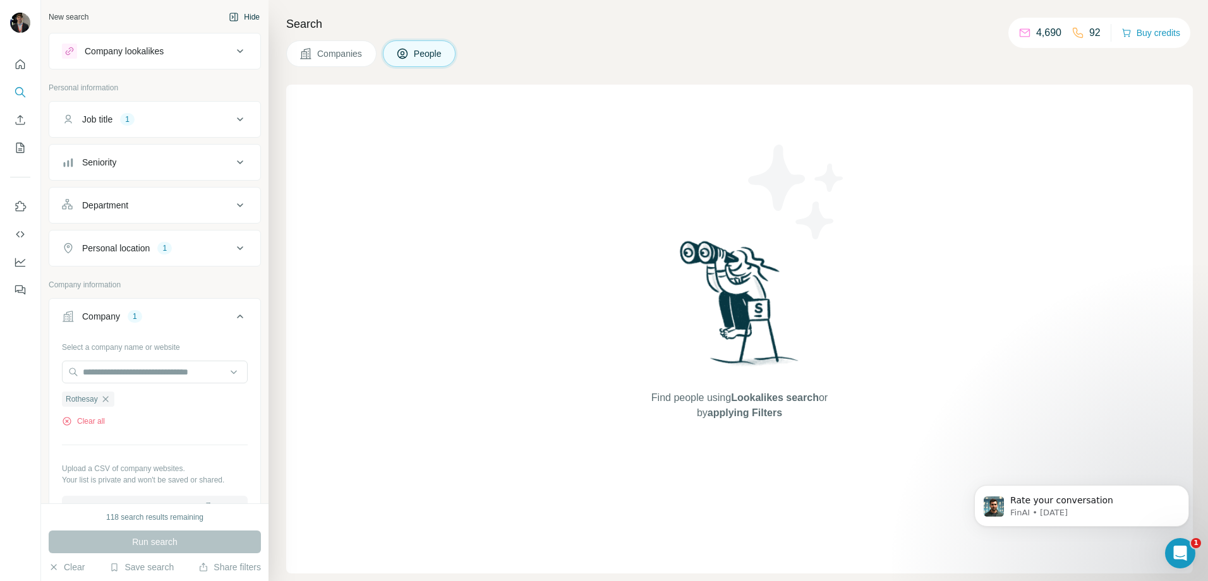
click at [198, 323] on button "Company 1" at bounding box center [154, 318] width 211 height 35
click at [198, 317] on div "Company 1" at bounding box center [147, 316] width 171 height 13
click at [197, 318] on div "Company 1" at bounding box center [147, 316] width 171 height 13
click at [167, 401] on div "HQ location 1" at bounding box center [147, 402] width 171 height 13
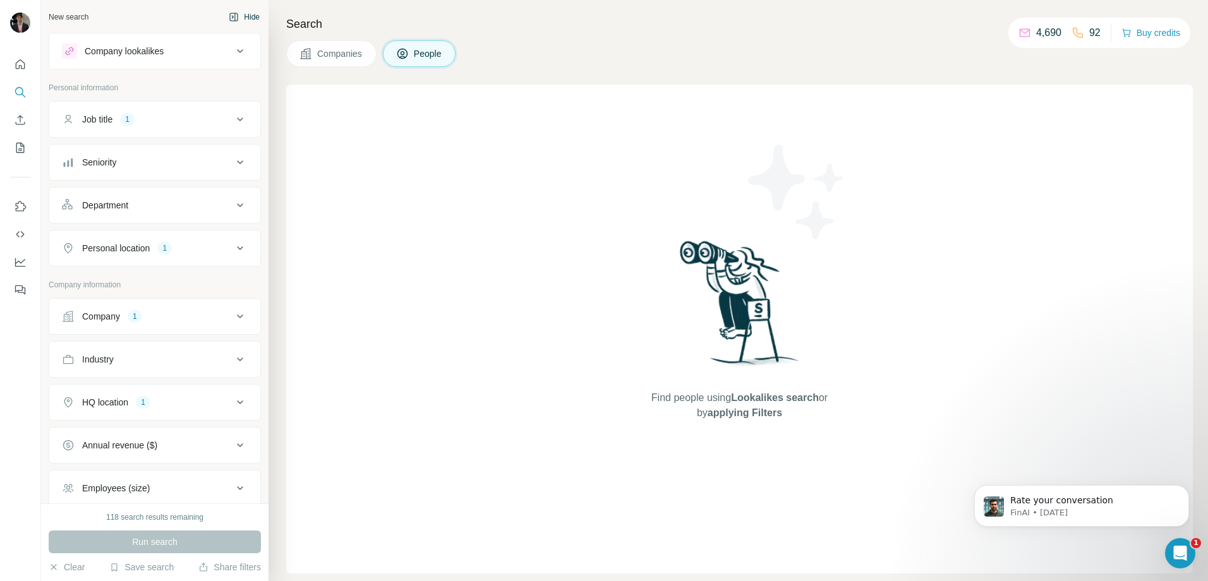
click at [198, 248] on div "Personal location 1" at bounding box center [147, 248] width 171 height 13
click at [233, 246] on icon at bounding box center [240, 248] width 15 height 15
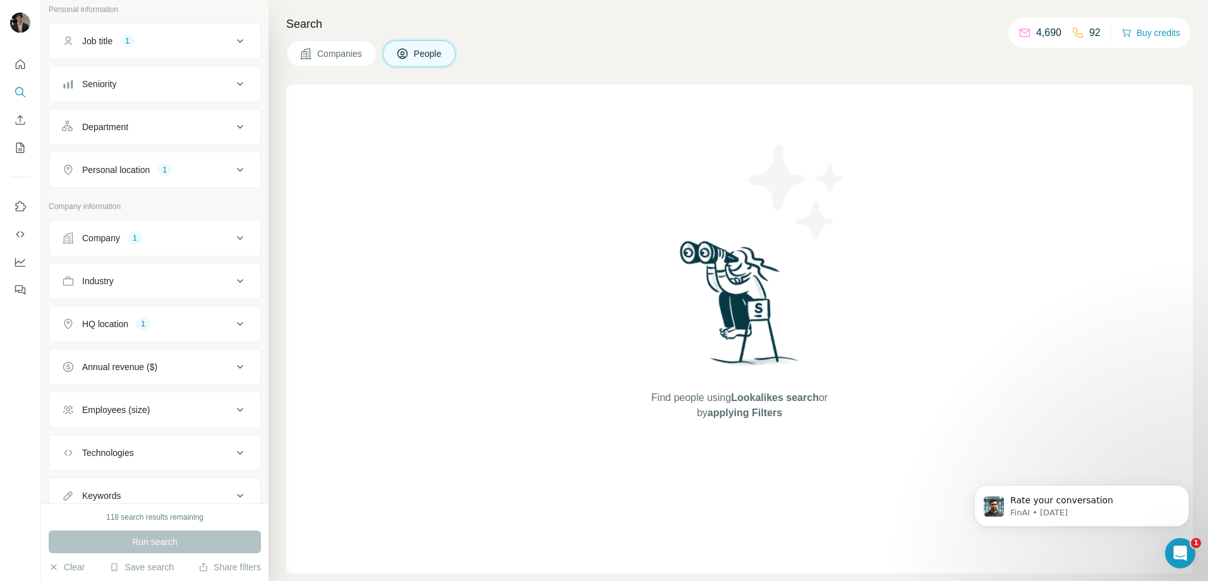
scroll to position [124, 0]
click at [150, 182] on button "Company 1" at bounding box center [154, 192] width 211 height 30
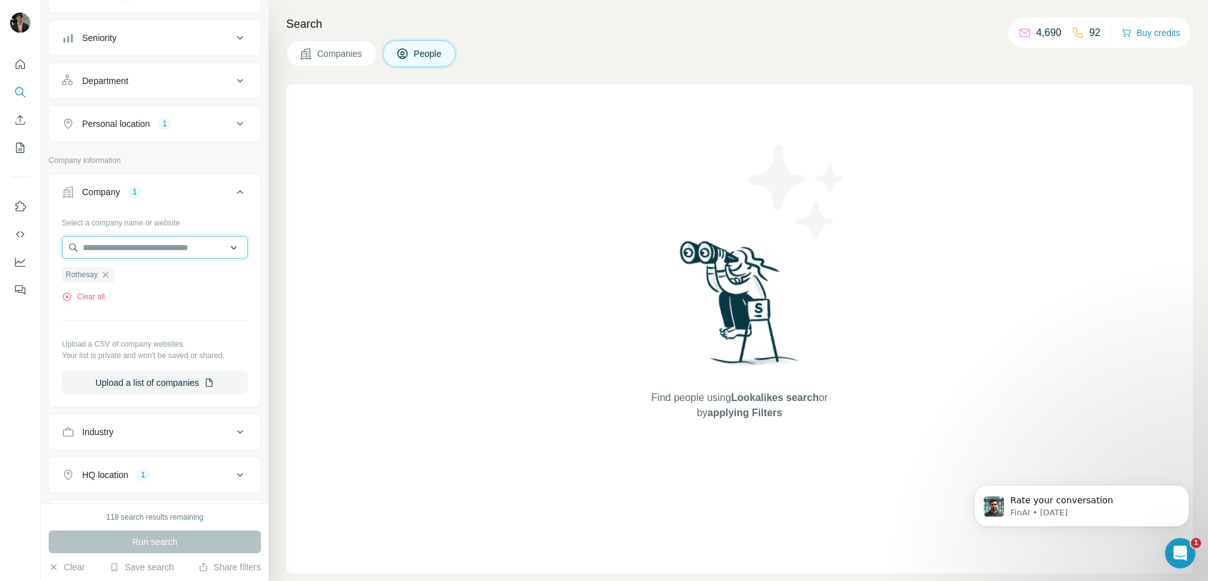
click at [147, 257] on input "text" at bounding box center [155, 247] width 186 height 23
paste input "**********"
type input "**********"
drag, startPoint x: 130, startPoint y: 305, endPoint x: 109, endPoint y: 296, distance: 22.1
click at [116, 299] on div "Select a company name or website Rothesay Clear all Upload a CSV of company web…" at bounding box center [155, 303] width 186 height 182
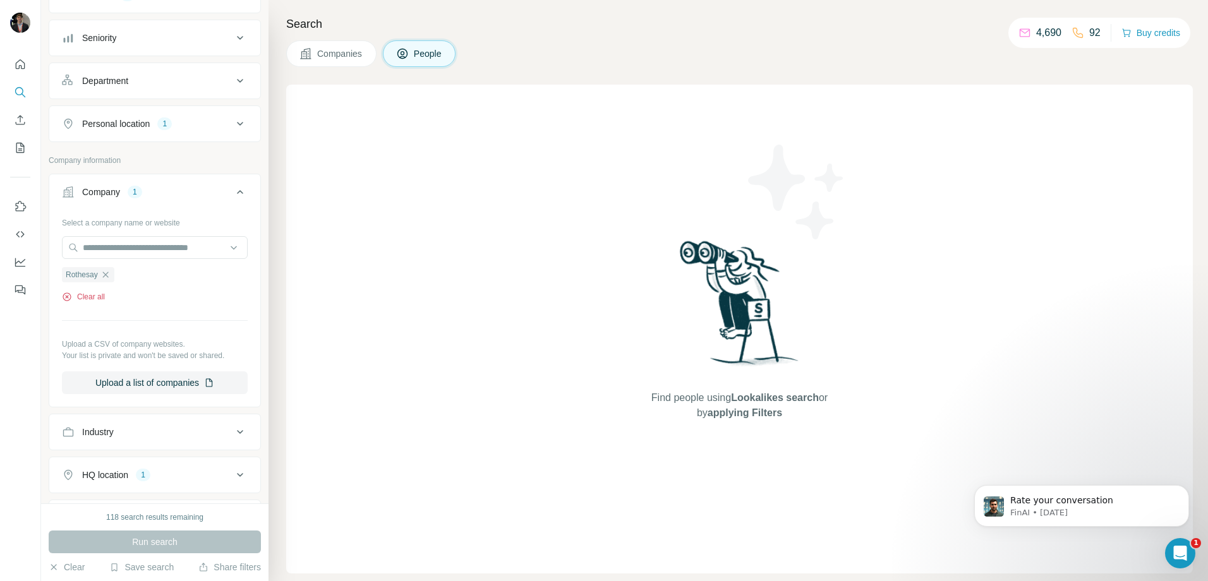
click at [76, 300] on button "Clear all" at bounding box center [83, 296] width 43 height 11
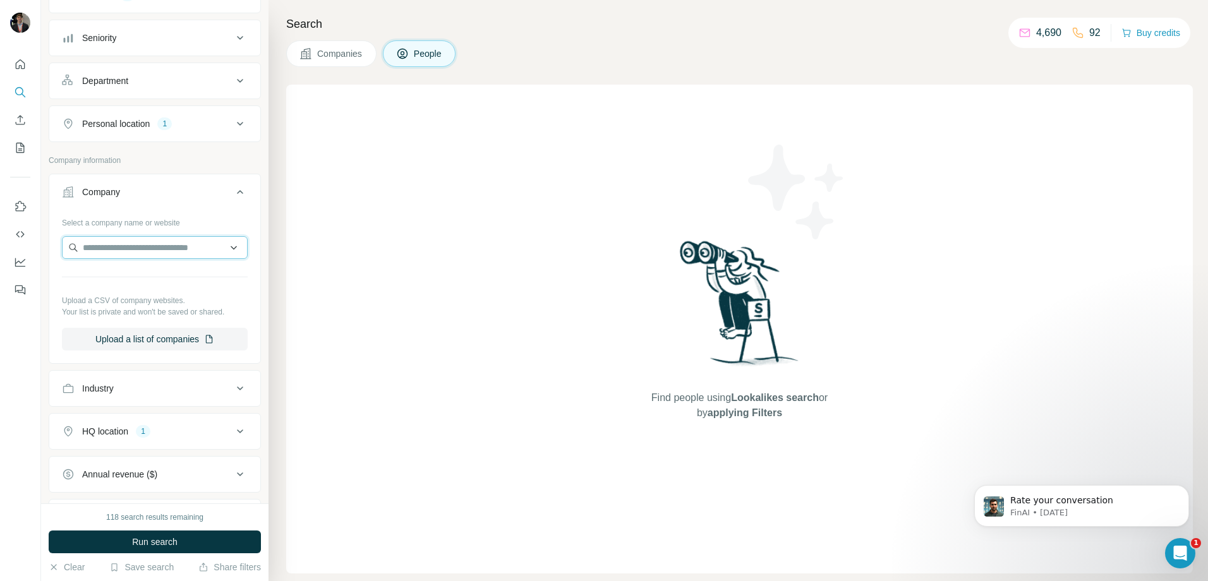
click at [109, 245] on input "text" at bounding box center [155, 247] width 186 height 23
paste input "**********"
drag, startPoint x: 147, startPoint y: 248, endPoint x: 340, endPoint y: 291, distance: 197.4
click at [340, 291] on div "**********" at bounding box center [624, 290] width 1167 height 581
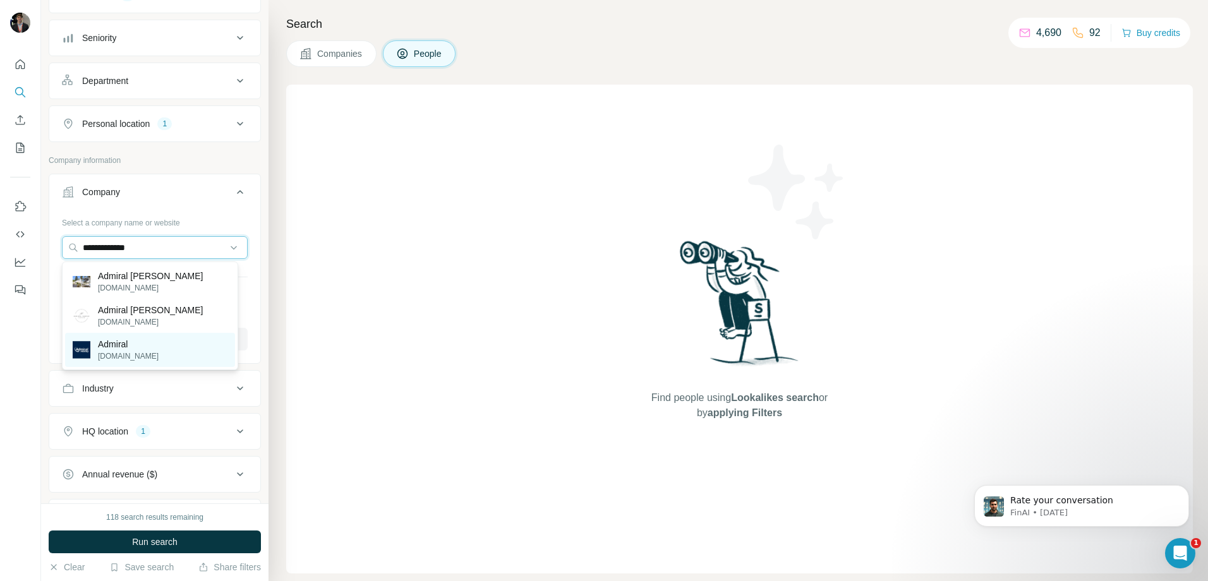
type input "**********"
click at [171, 337] on div "Admiral [DOMAIN_NAME]" at bounding box center [150, 350] width 170 height 34
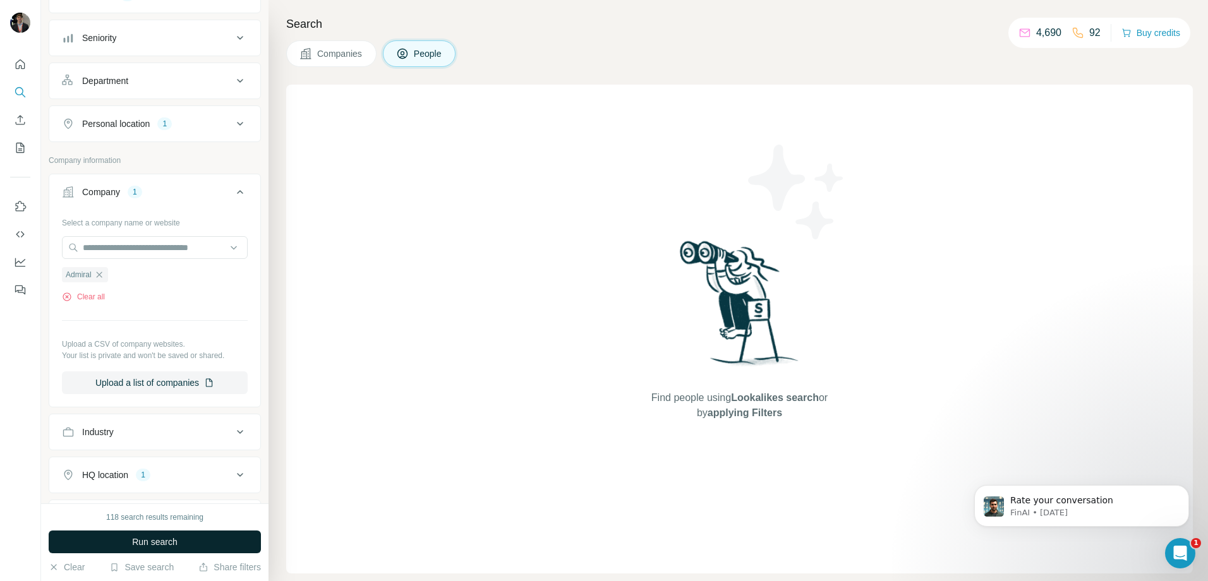
click at [225, 547] on button "Run search" at bounding box center [155, 542] width 212 height 23
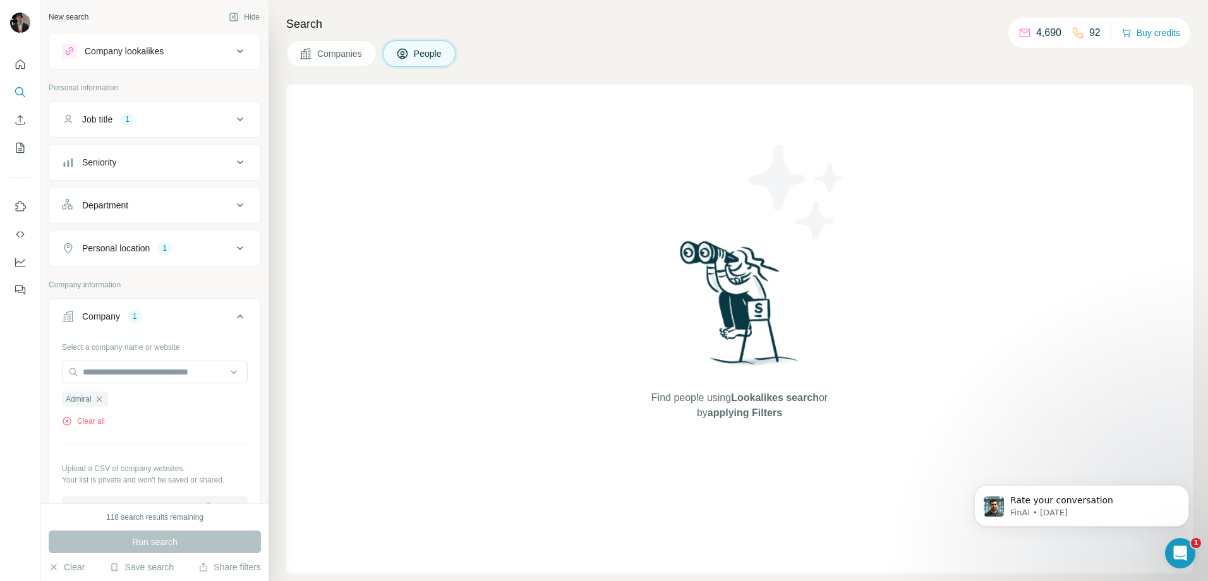
click at [172, 112] on button "Job title 1" at bounding box center [154, 119] width 211 height 30
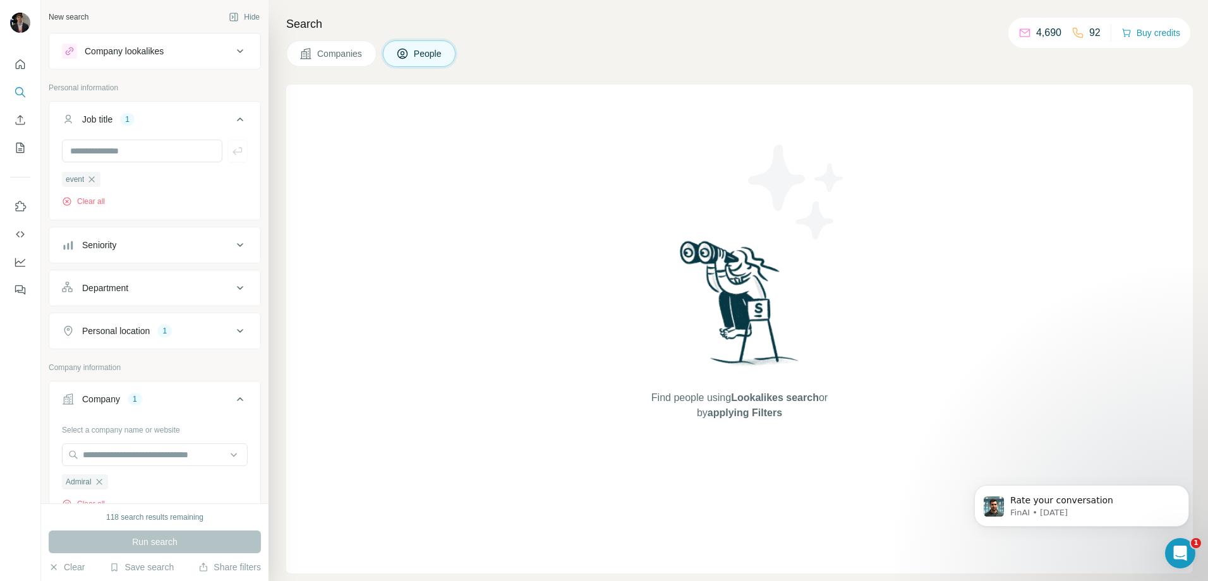
click at [171, 112] on button "Job title 1" at bounding box center [154, 121] width 211 height 35
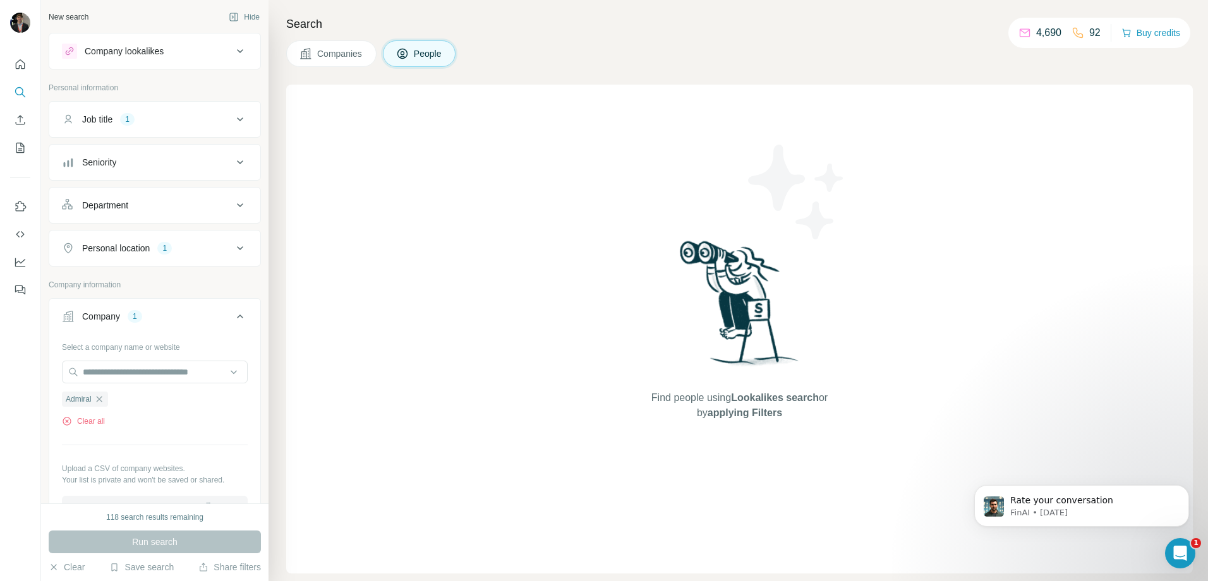
click at [169, 318] on div "Company 1" at bounding box center [147, 316] width 171 height 13
click at [192, 402] on div "HQ location 1" at bounding box center [147, 402] width 171 height 13
click at [163, 131] on button "Job title 1" at bounding box center [154, 119] width 211 height 30
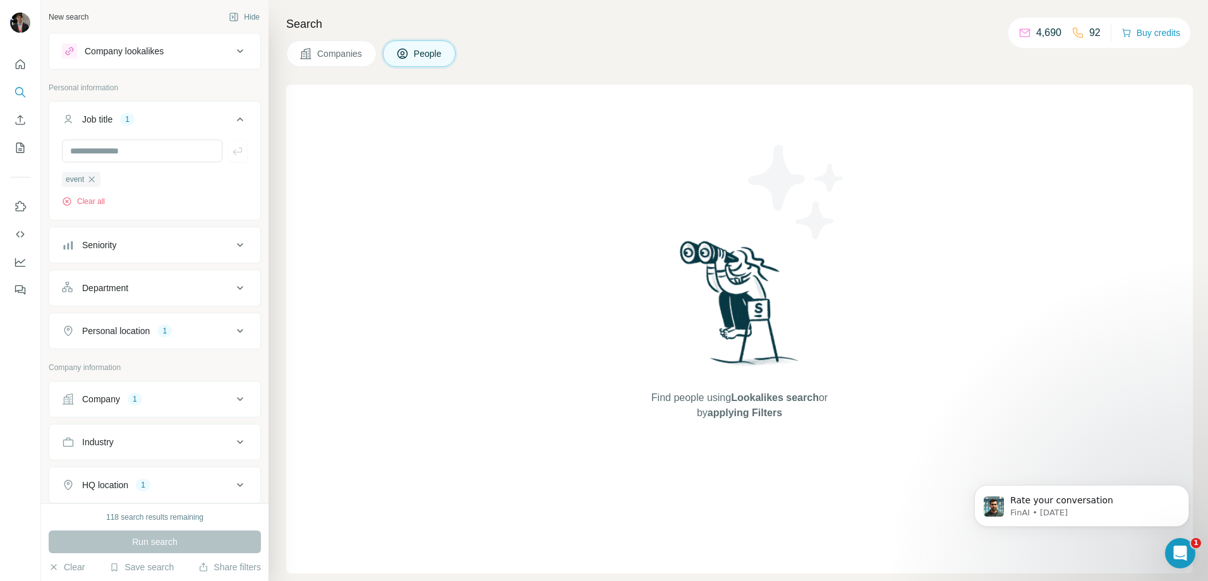
click at [163, 126] on button "Job title 1" at bounding box center [154, 121] width 211 height 35
click at [189, 308] on button "Company 1" at bounding box center [154, 316] width 211 height 30
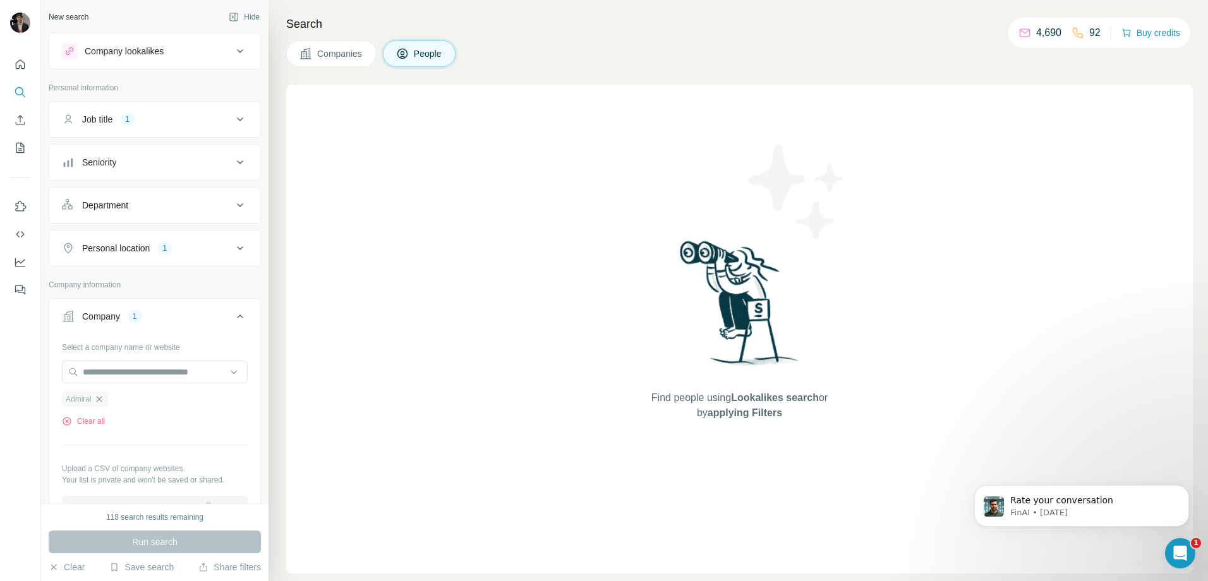
click at [97, 400] on icon "button" at bounding box center [99, 399] width 10 height 10
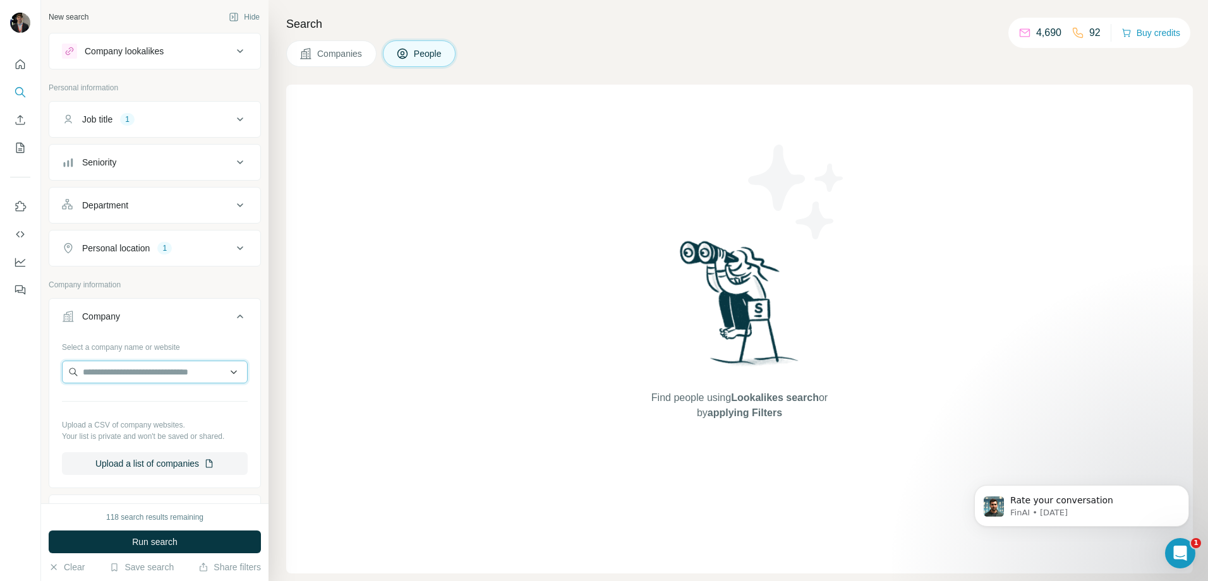
click at [102, 372] on input "text" at bounding box center [155, 372] width 186 height 23
paste input "*********"
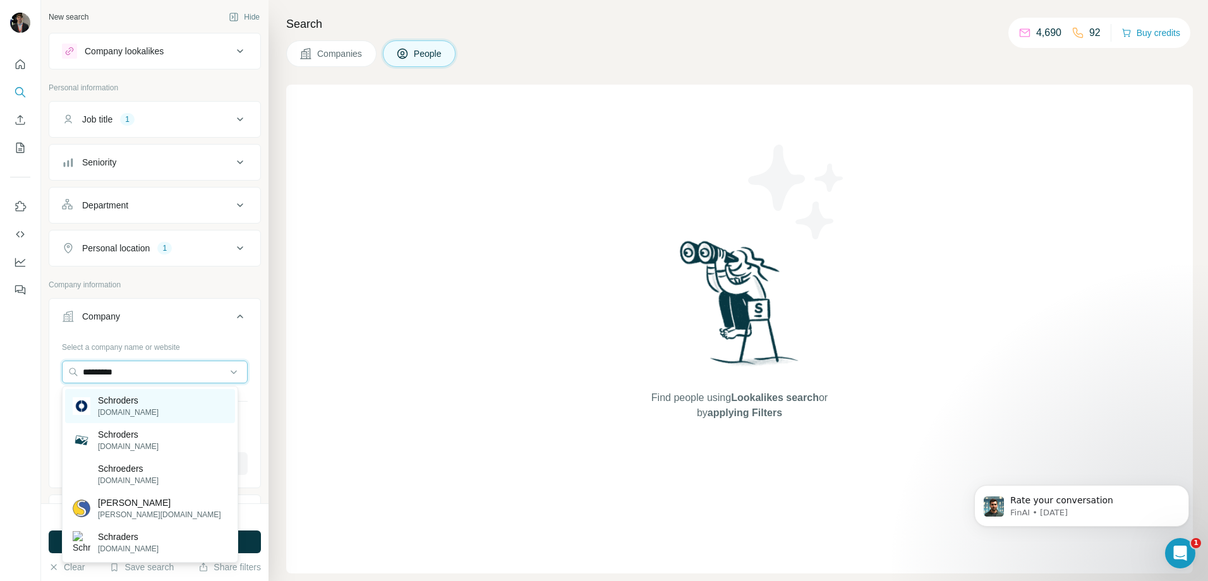
type input "*********"
click at [178, 406] on div "Schroders [DOMAIN_NAME]" at bounding box center [150, 406] width 170 height 34
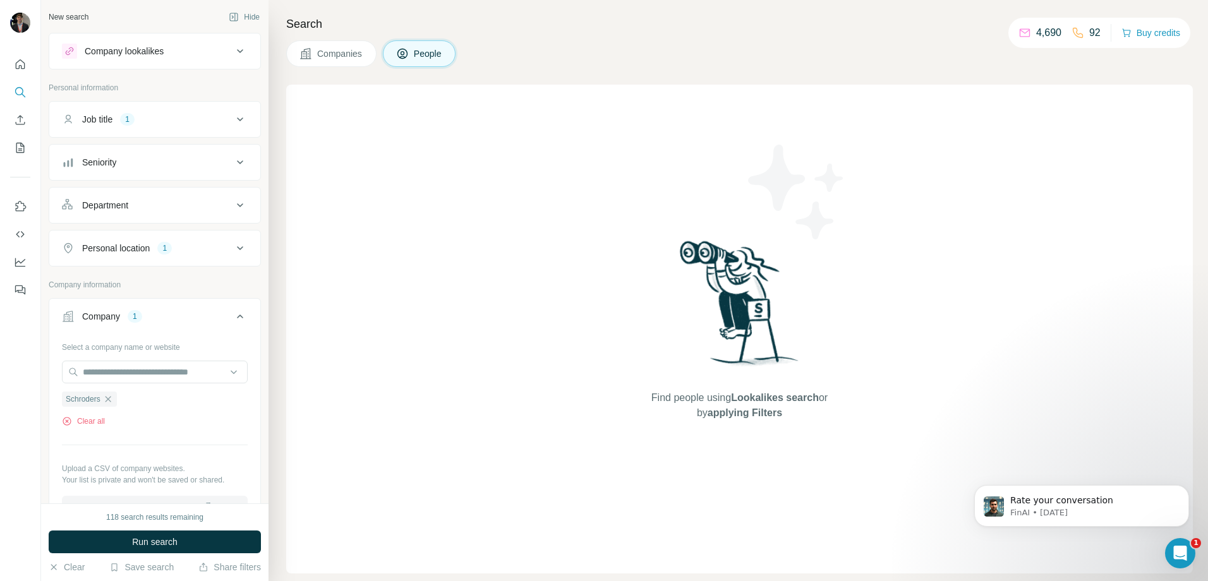
click at [221, 536] on button "Run search" at bounding box center [155, 542] width 212 height 23
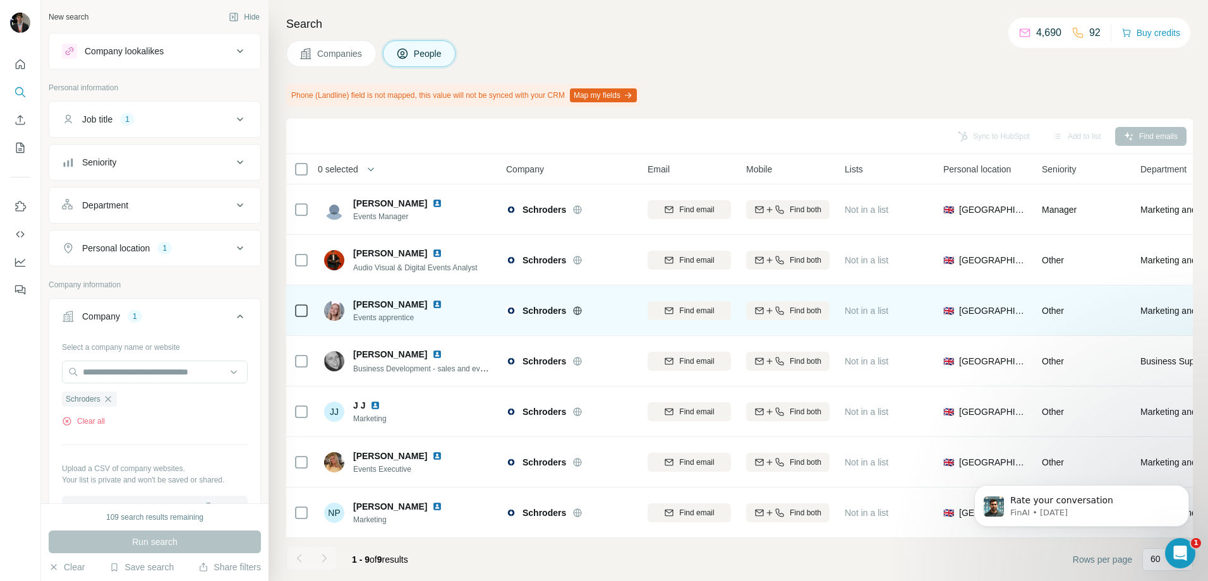
click at [578, 313] on icon at bounding box center [577, 311] width 10 height 10
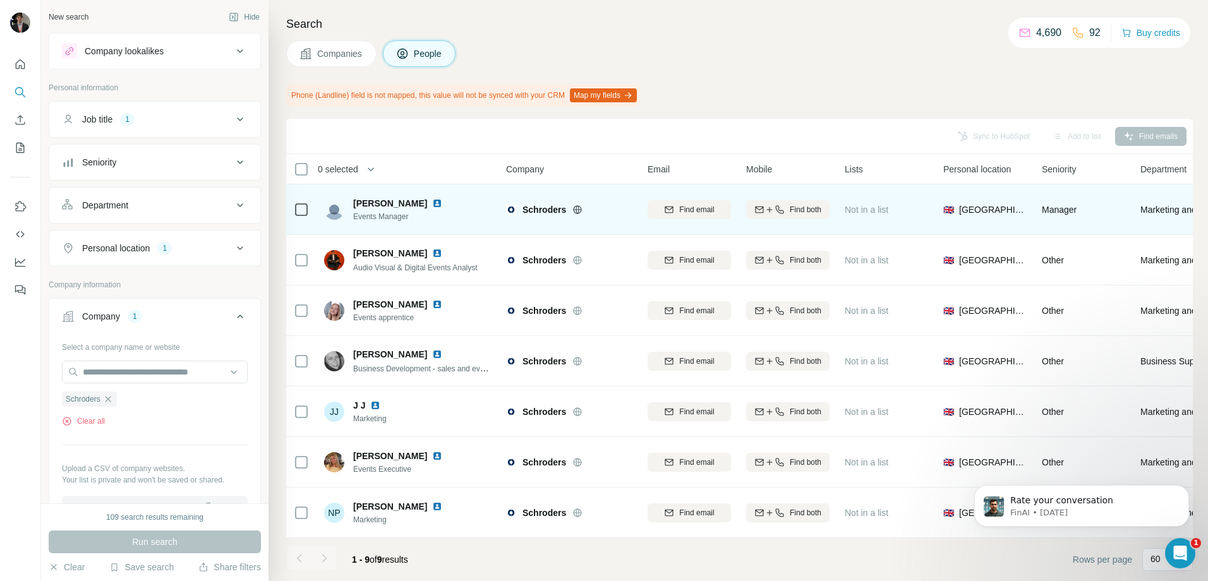
click at [438, 202] on img at bounding box center [437, 203] width 10 height 10
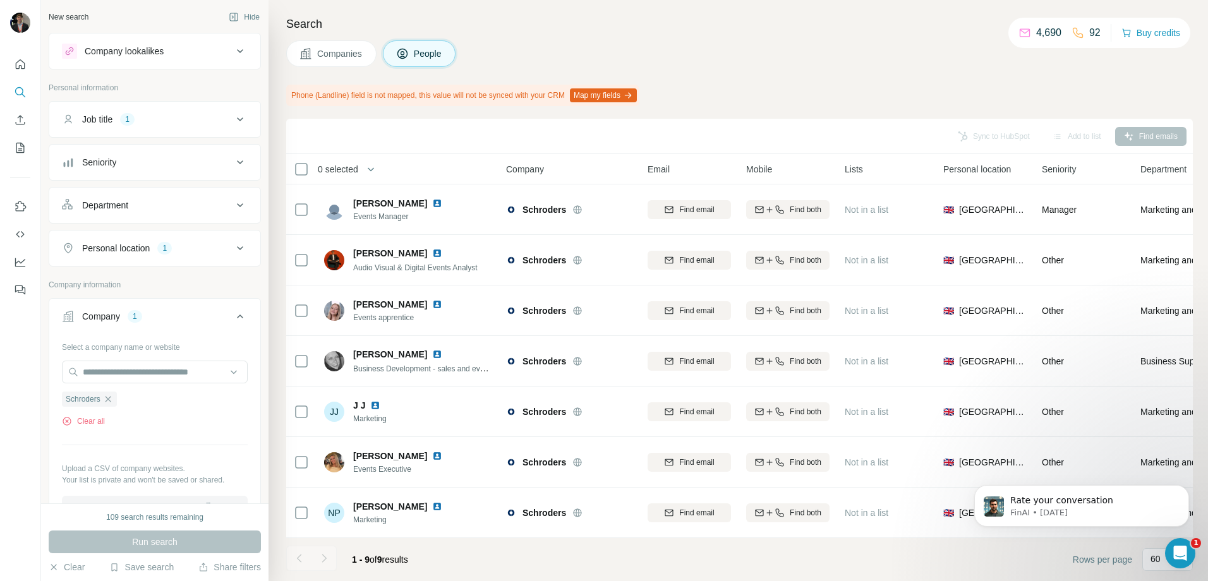
click at [190, 320] on div "Company 1" at bounding box center [147, 316] width 171 height 13
drag, startPoint x: 111, startPoint y: 397, endPoint x: 111, endPoint y: 375, distance: 21.5
click at [111, 392] on div "Schroders" at bounding box center [89, 399] width 55 height 15
click at [111, 375] on input "text" at bounding box center [155, 372] width 186 height 23
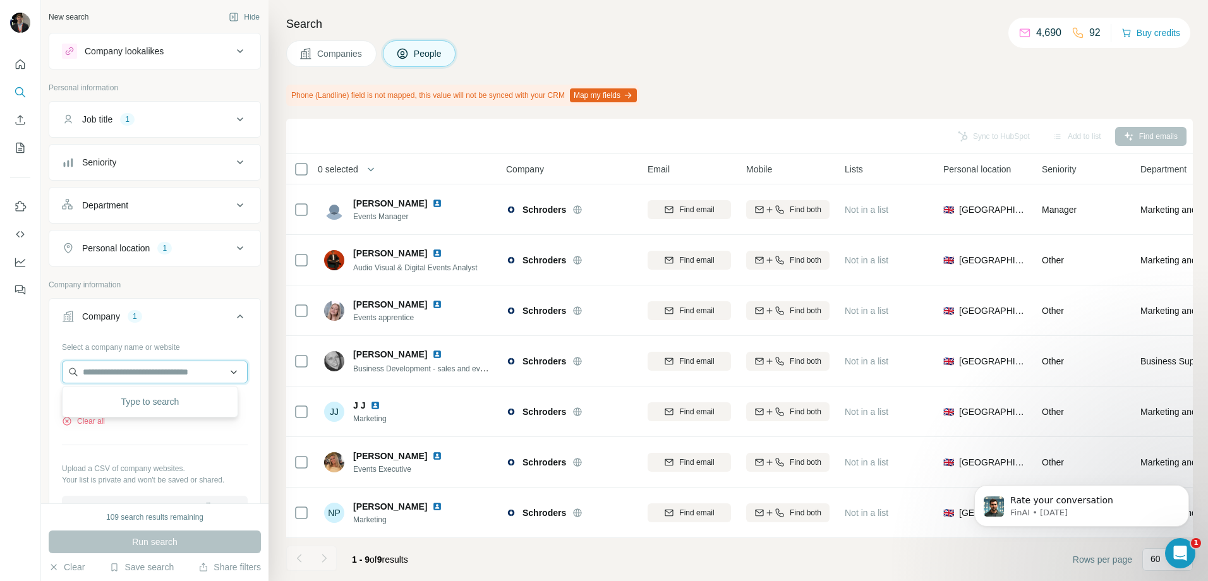
paste input "*******"
type input "*******"
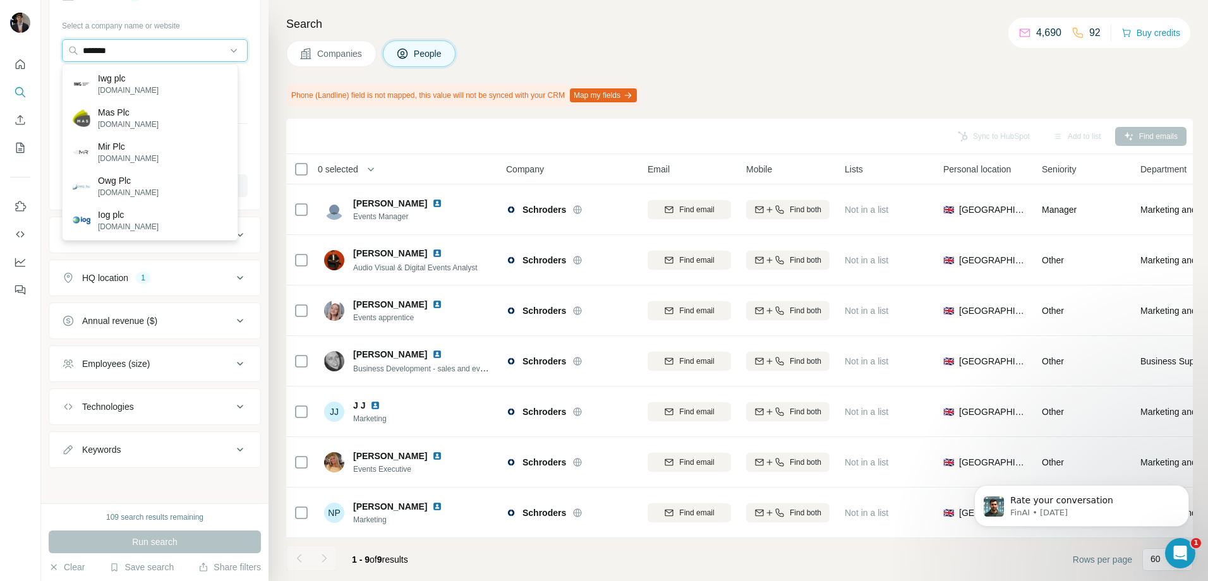
scroll to position [322, 0]
click at [50, 234] on button "Industry" at bounding box center [154, 235] width 211 height 30
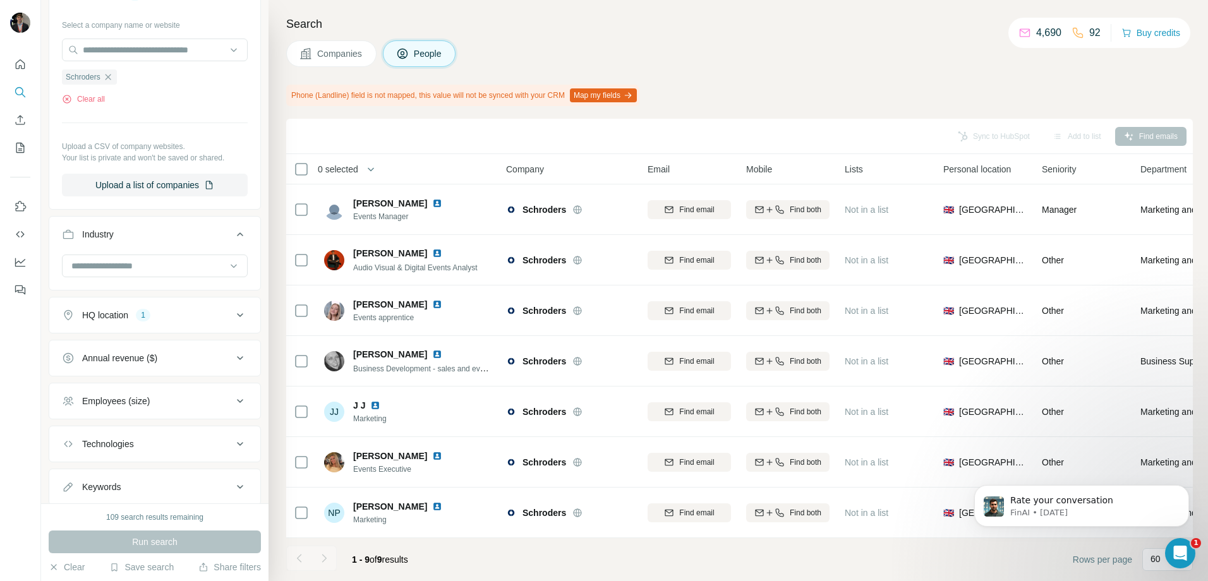
click at [50, 234] on button "Industry" at bounding box center [154, 236] width 211 height 35
click at [107, 74] on icon "button" at bounding box center [108, 78] width 10 height 10
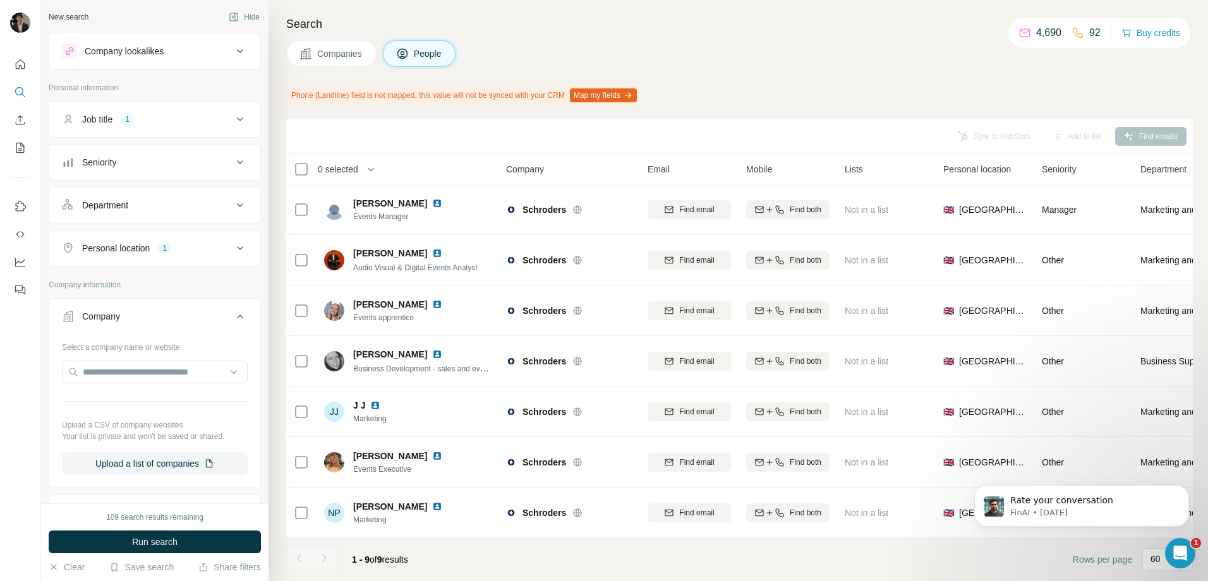
click at [170, 126] on button "Job title 1" at bounding box center [154, 119] width 211 height 30
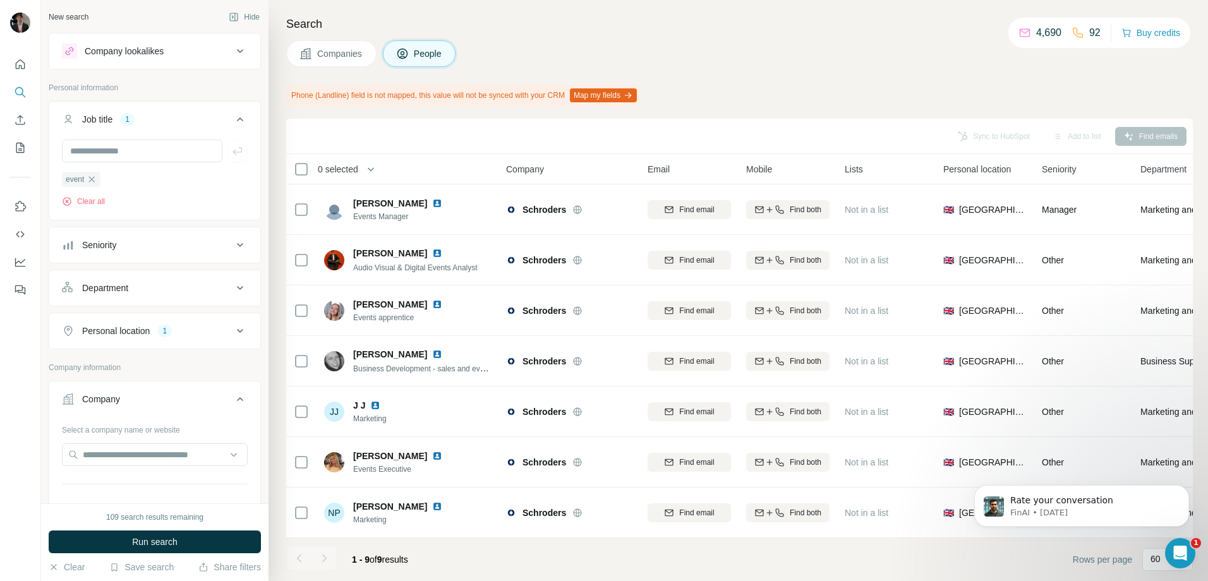
click at [197, 123] on div "Job title 1" at bounding box center [147, 119] width 171 height 13
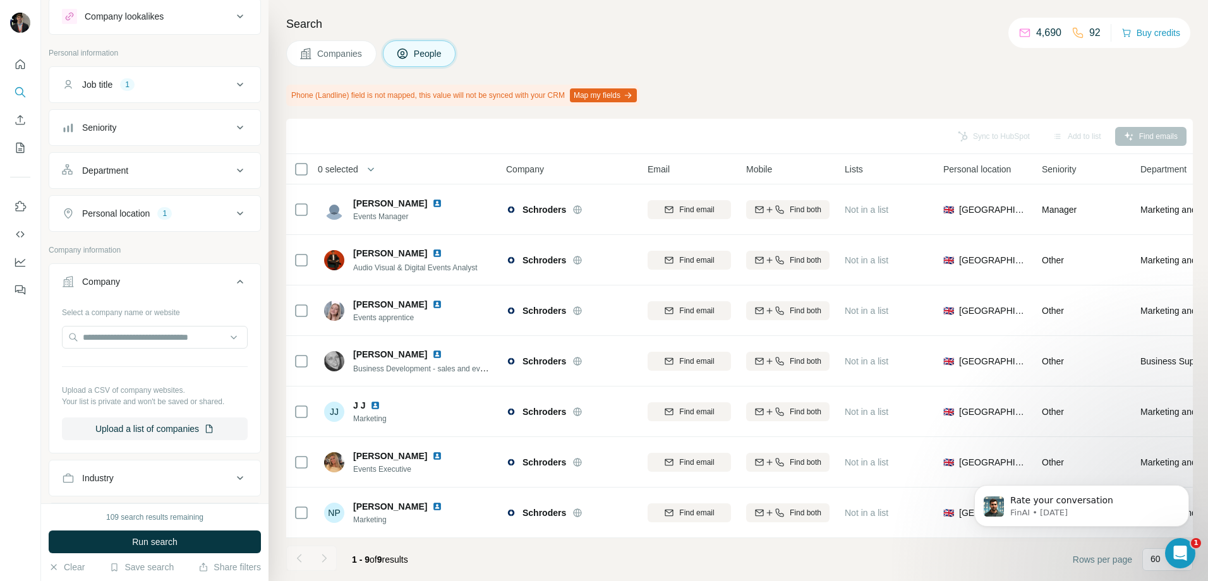
scroll to position [63, 0]
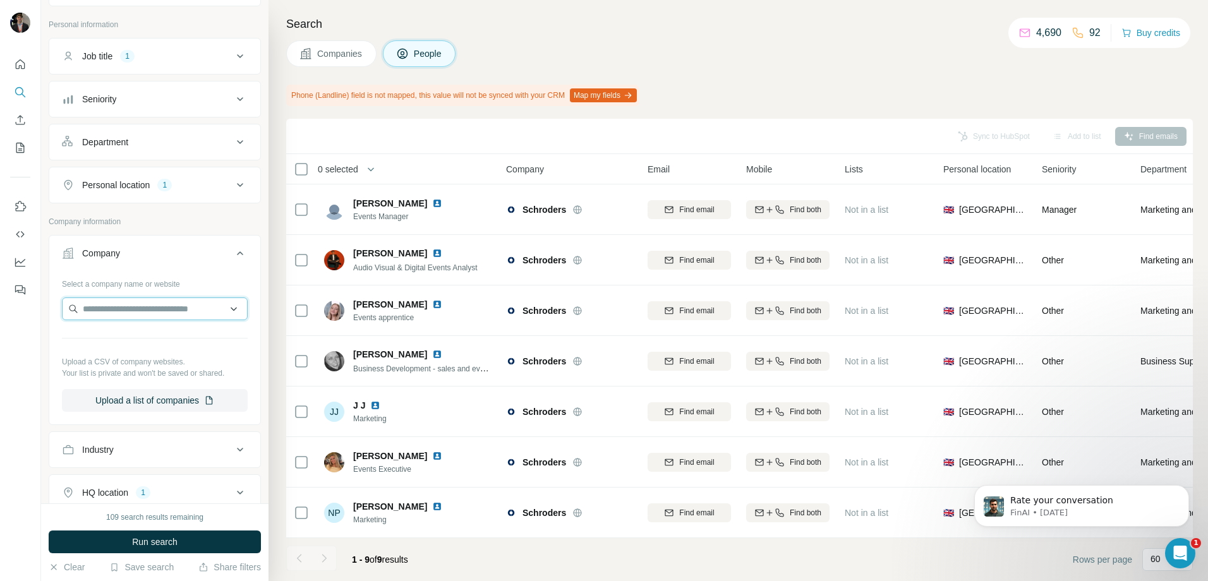
click at [136, 311] on input "text" at bounding box center [155, 309] width 186 height 23
paste input "**********"
click at [198, 311] on input "**********" at bounding box center [155, 309] width 186 height 23
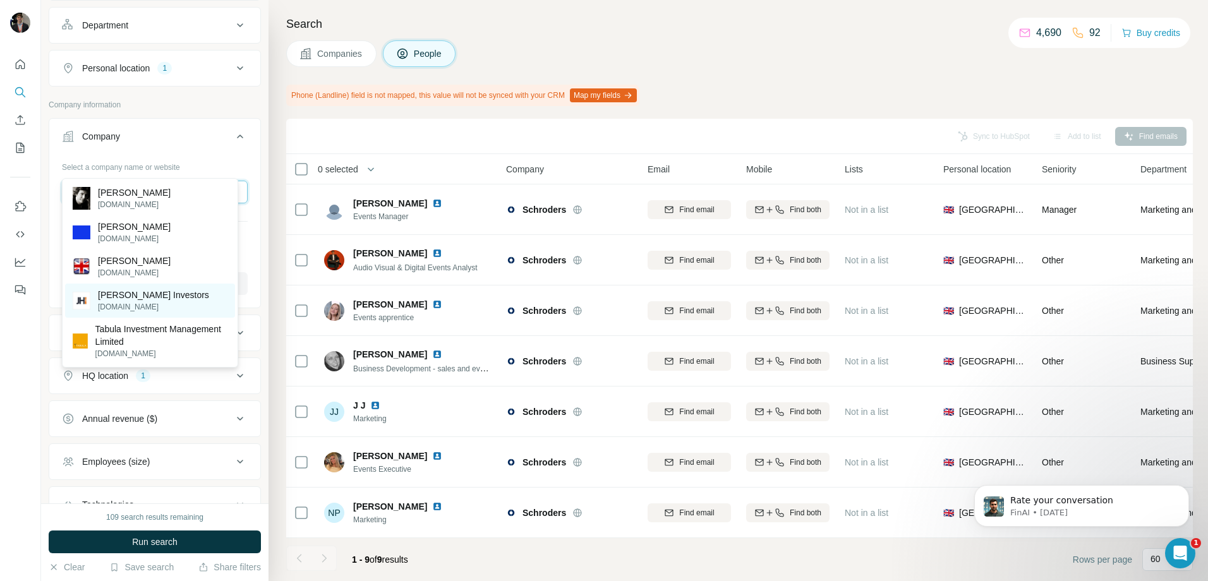
scroll to position [278, 0]
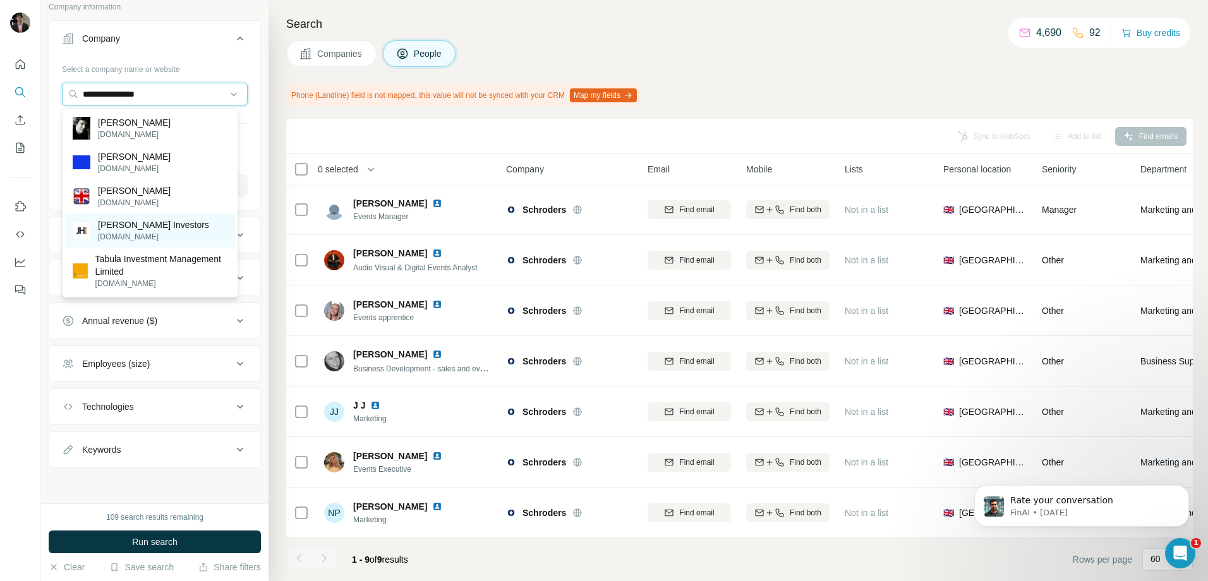
type input "**********"
click at [183, 228] on p "[PERSON_NAME] Investors" at bounding box center [153, 225] width 111 height 13
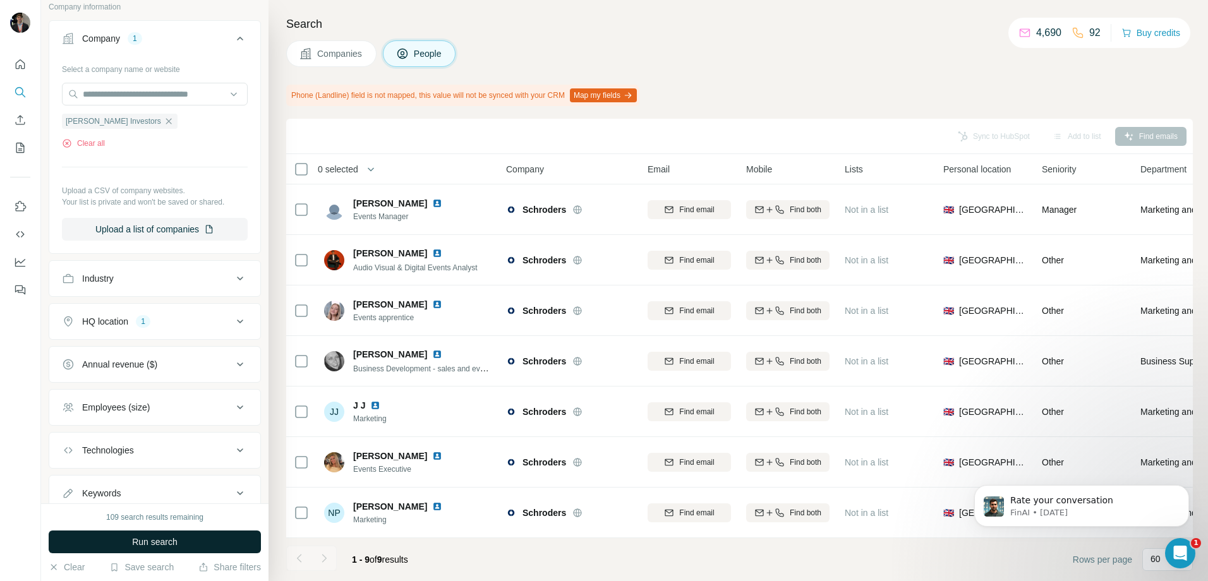
click at [210, 543] on button "Run search" at bounding box center [155, 542] width 212 height 23
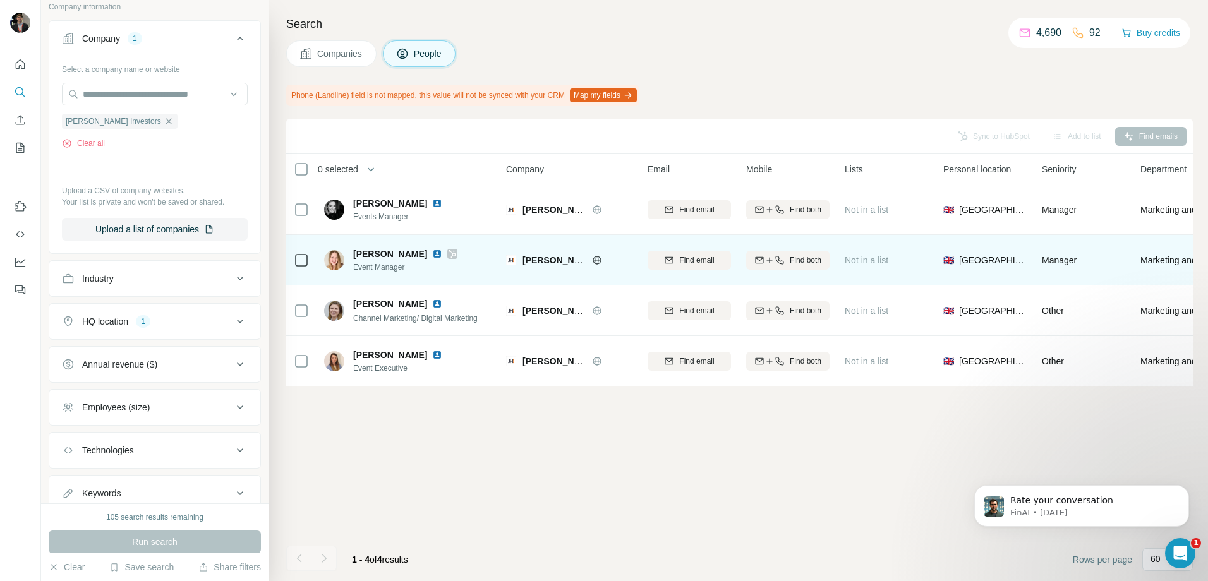
click at [432, 253] on img at bounding box center [437, 254] width 10 height 10
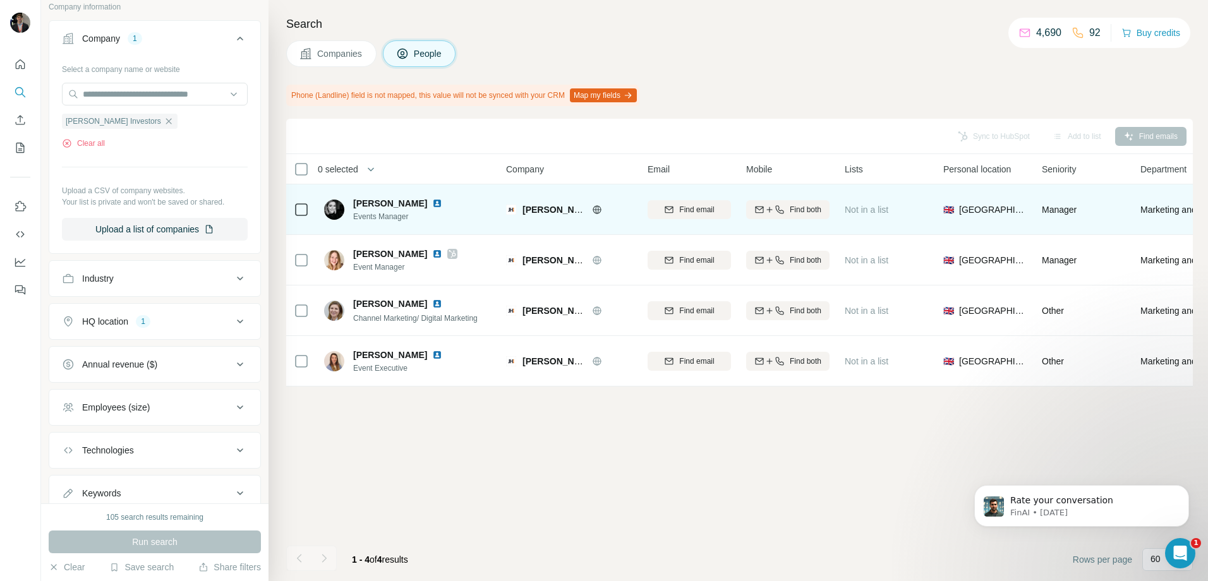
click at [432, 205] on img at bounding box center [437, 203] width 10 height 10
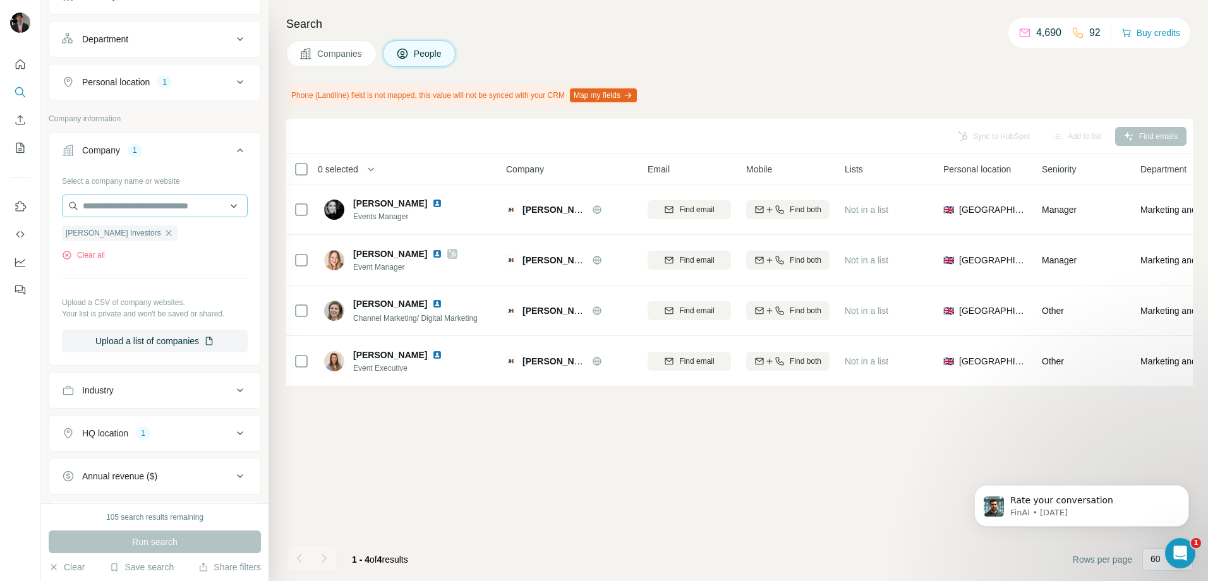
scroll to position [25, 0]
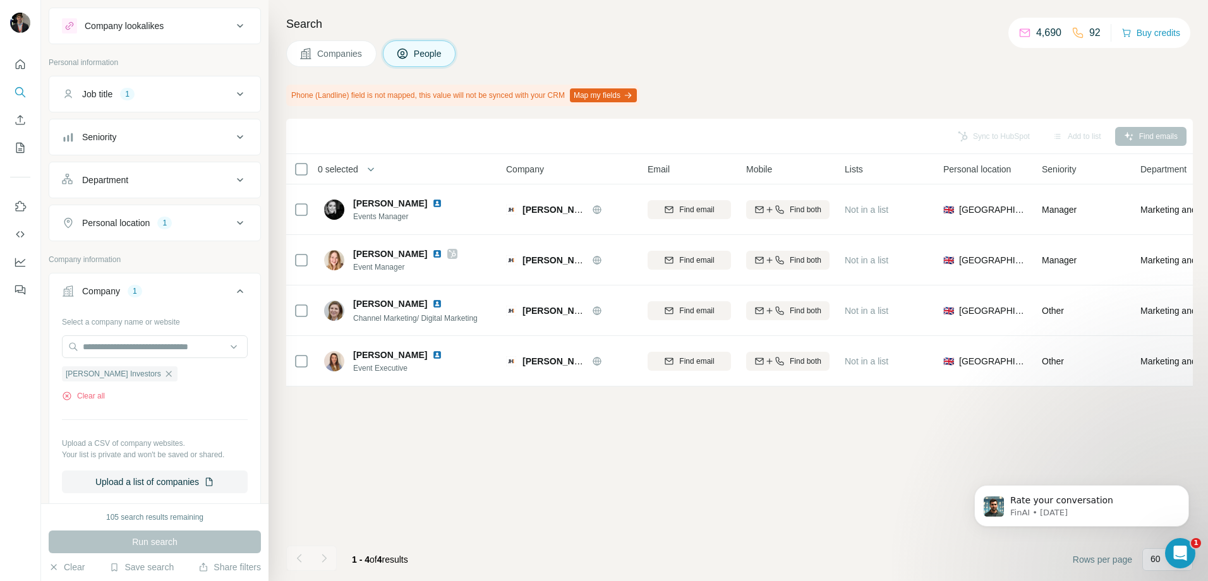
click at [140, 97] on div "Job title 1" at bounding box center [147, 94] width 171 height 13
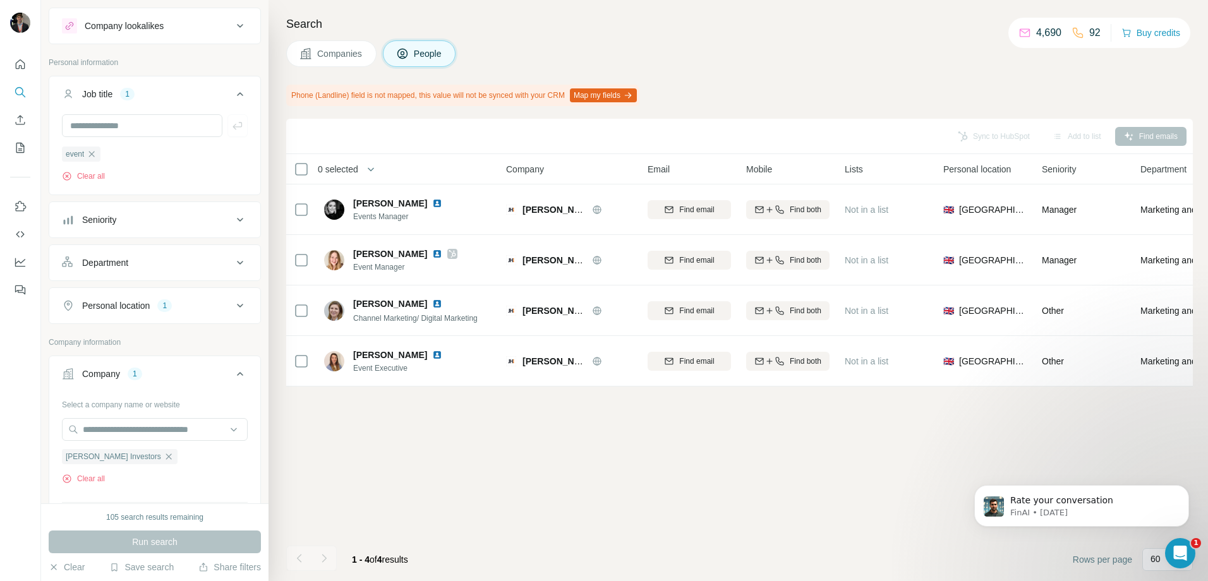
click at [198, 89] on div "Job title 1" at bounding box center [147, 94] width 171 height 13
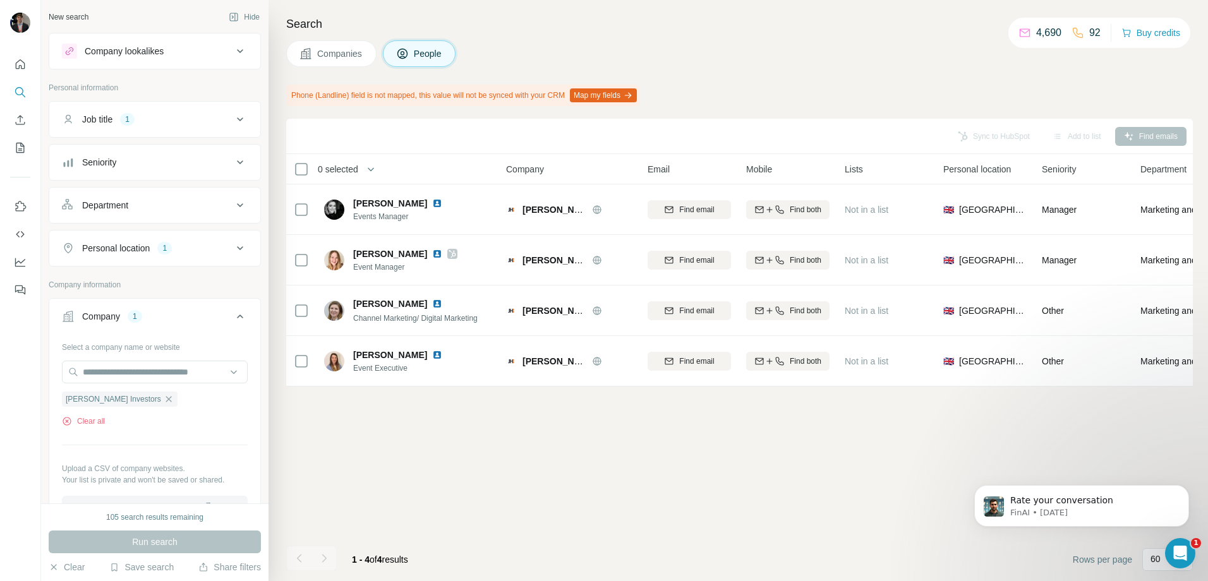
scroll to position [63, 0]
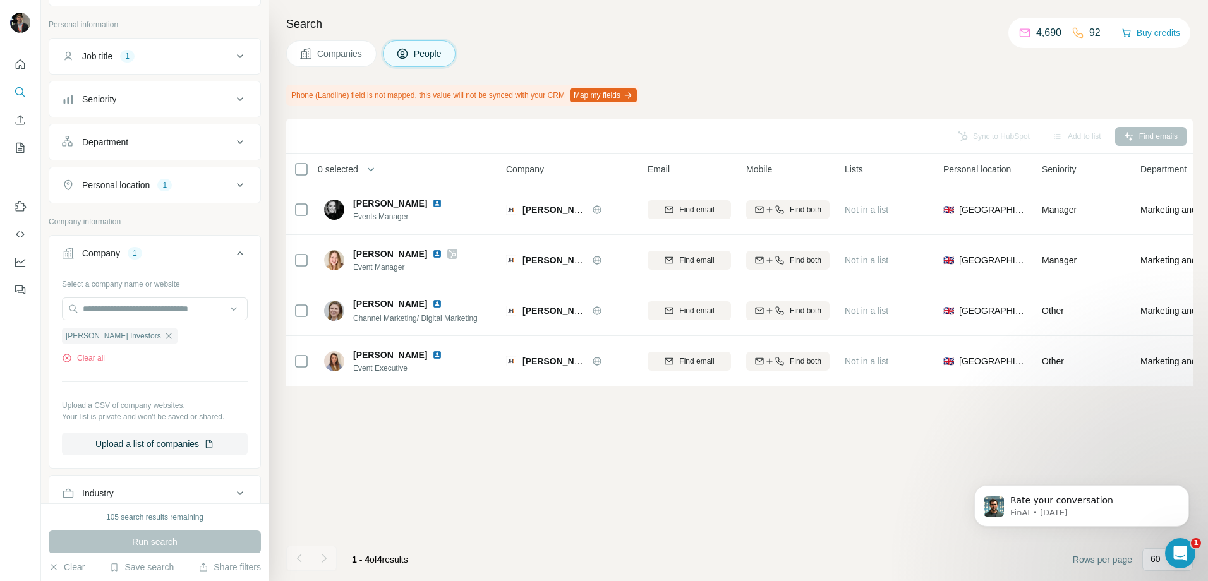
click at [148, 246] on button "Company 1" at bounding box center [154, 255] width 211 height 35
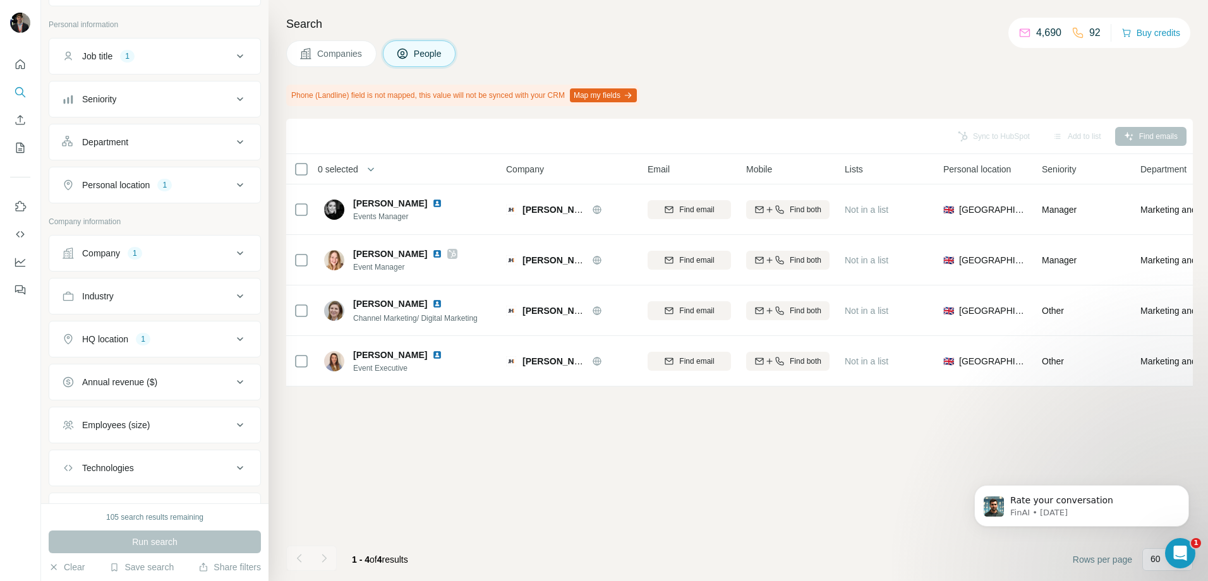
click at [143, 251] on div "Company 1" at bounding box center [147, 253] width 171 height 13
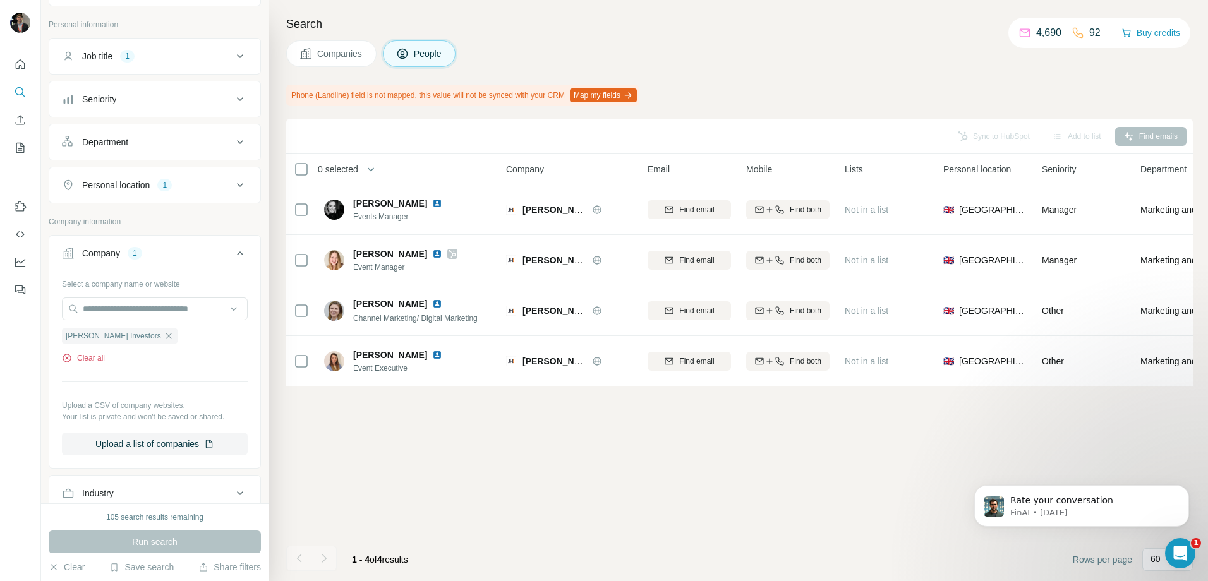
click at [64, 361] on icon "button" at bounding box center [67, 358] width 8 height 8
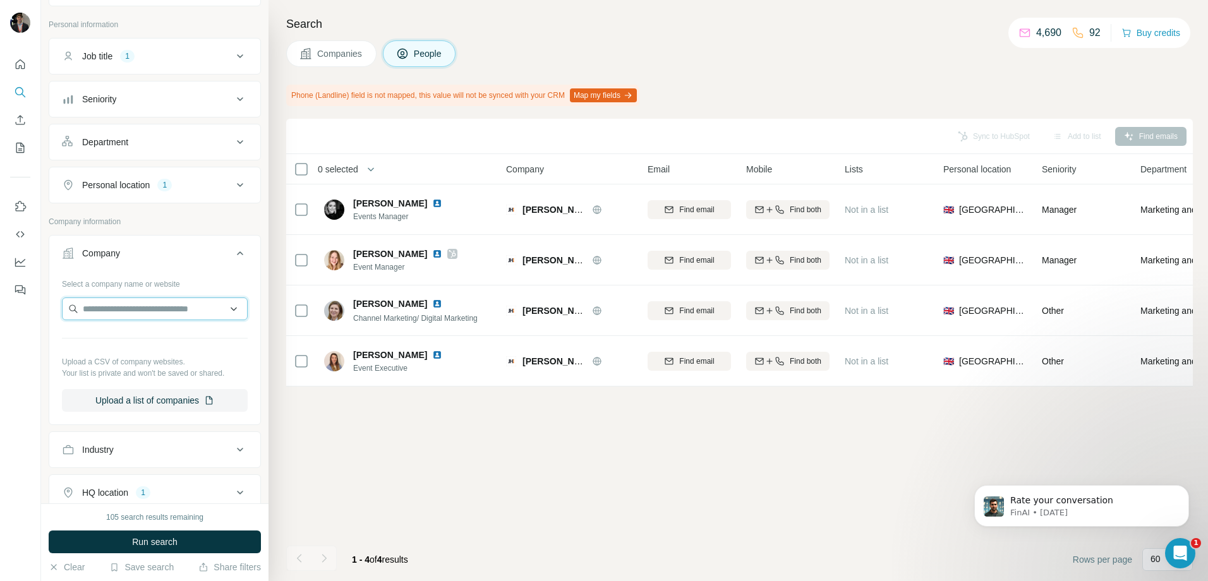
click at [126, 308] on input "text" at bounding box center [155, 309] width 186 height 23
paste input "**********"
type input "**********"
click at [197, 343] on div "[PERSON_NAME] [DOMAIN_NAME]" at bounding box center [150, 343] width 170 height 34
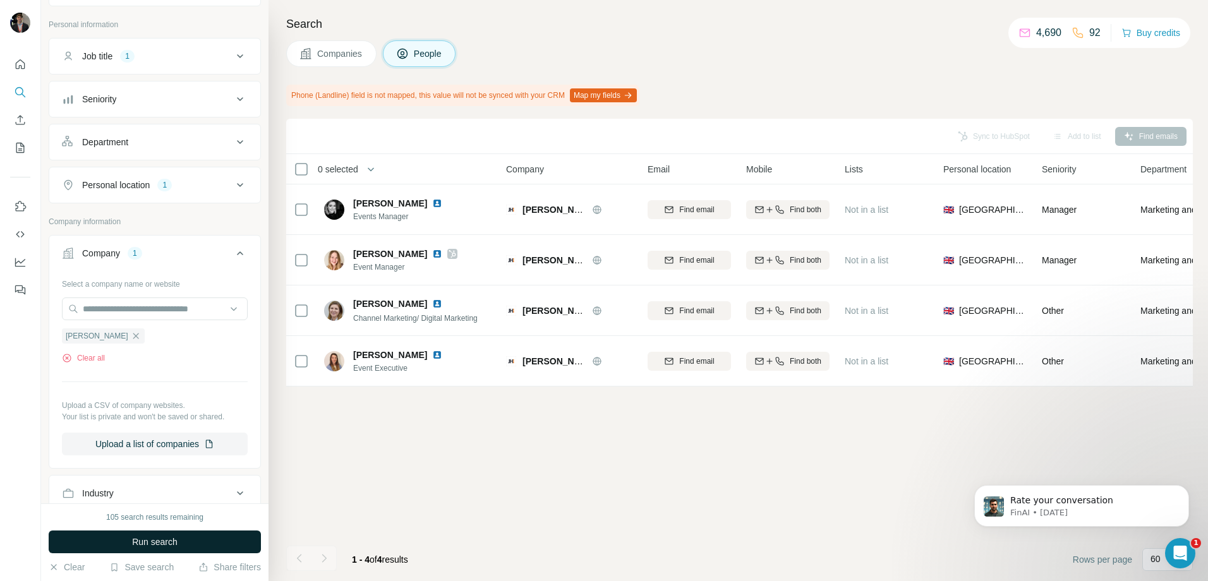
click at [196, 544] on button "Run search" at bounding box center [155, 542] width 212 height 23
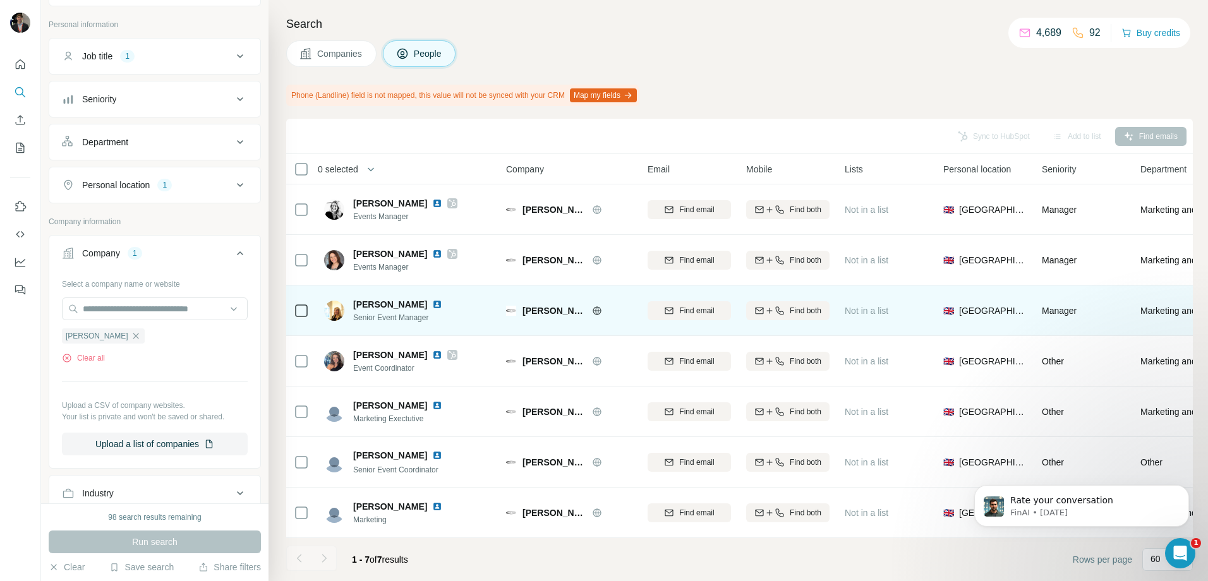
click at [593, 312] on icon at bounding box center [597, 311] width 10 height 10
click at [432, 304] on img at bounding box center [437, 305] width 10 height 10
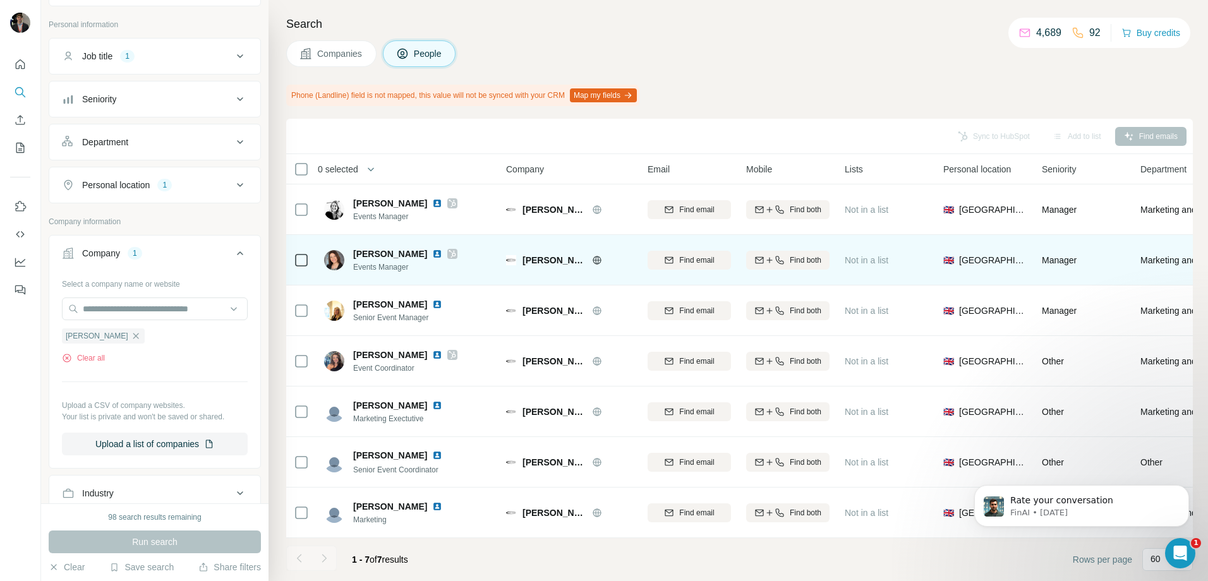
click at [432, 252] on img at bounding box center [437, 254] width 10 height 10
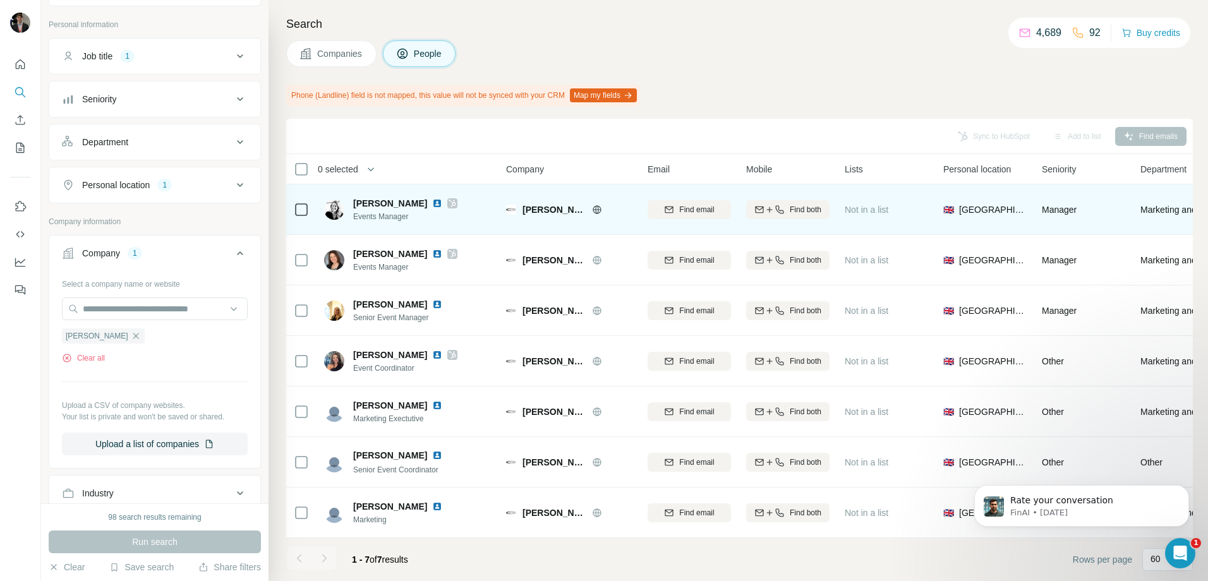
click at [432, 202] on img at bounding box center [437, 203] width 10 height 10
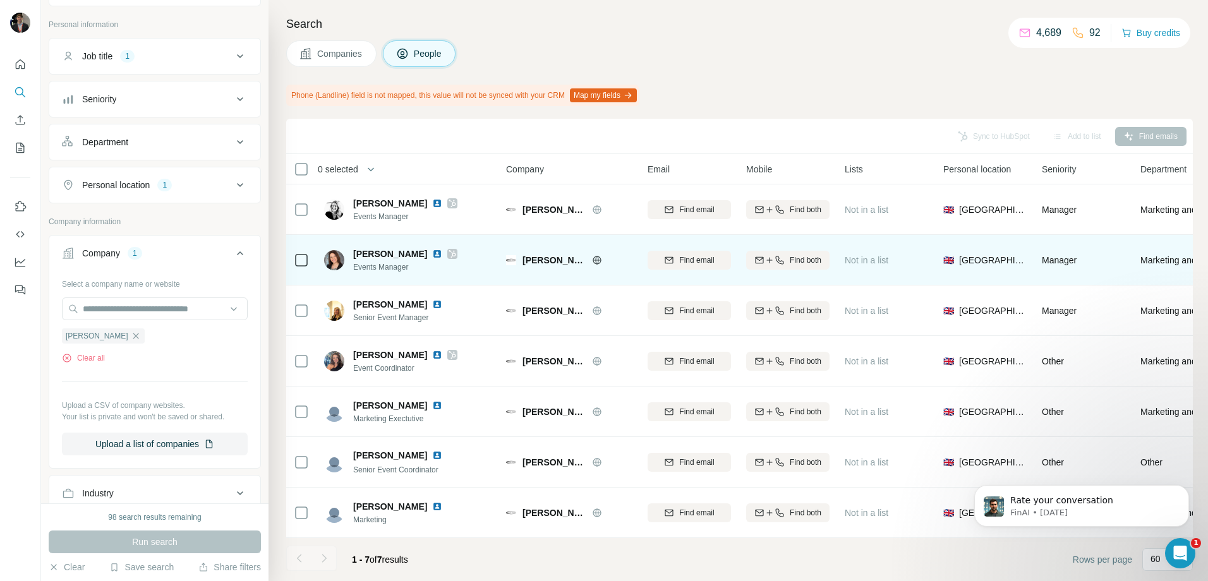
click at [432, 252] on img at bounding box center [437, 254] width 10 height 10
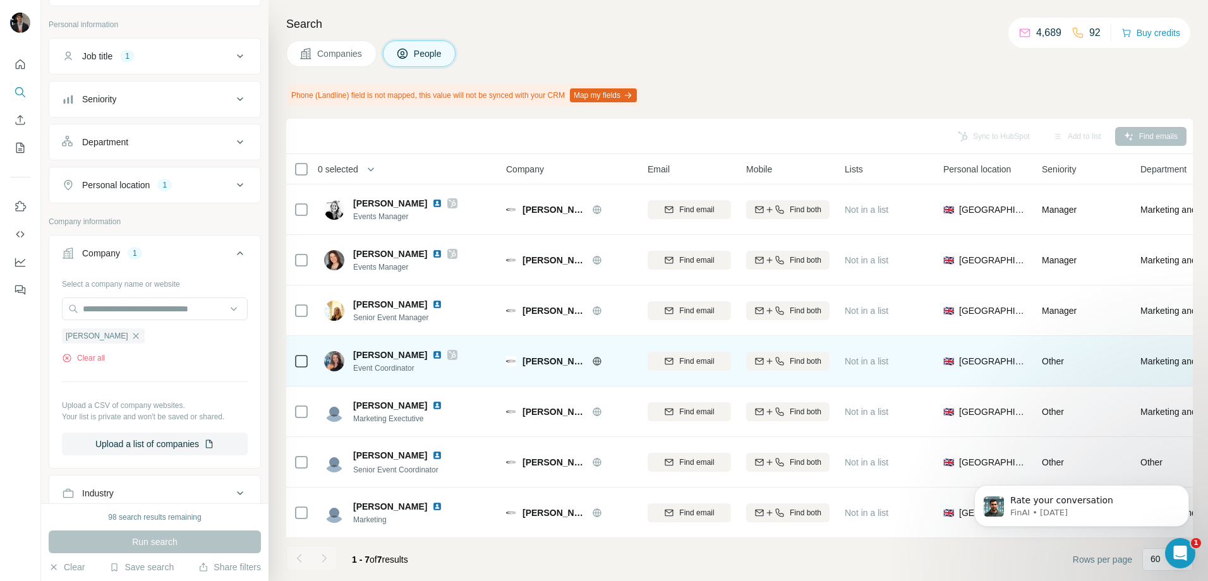
scroll to position [6, 0]
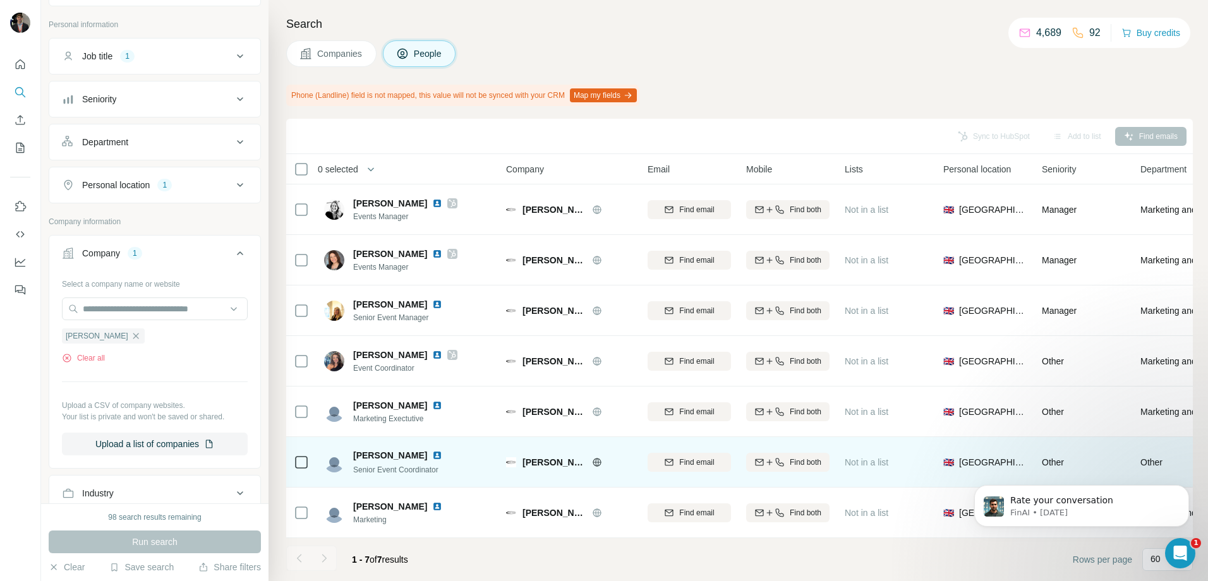
click at [442, 451] on img at bounding box center [437, 456] width 10 height 10
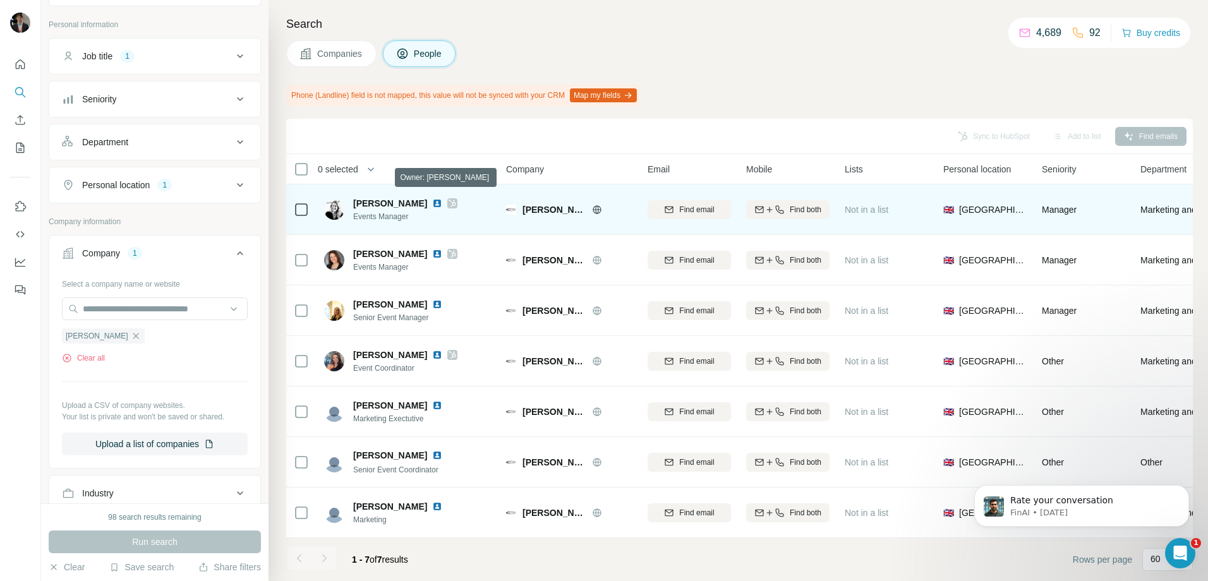
click at [449, 198] on icon at bounding box center [453, 203] width 8 height 10
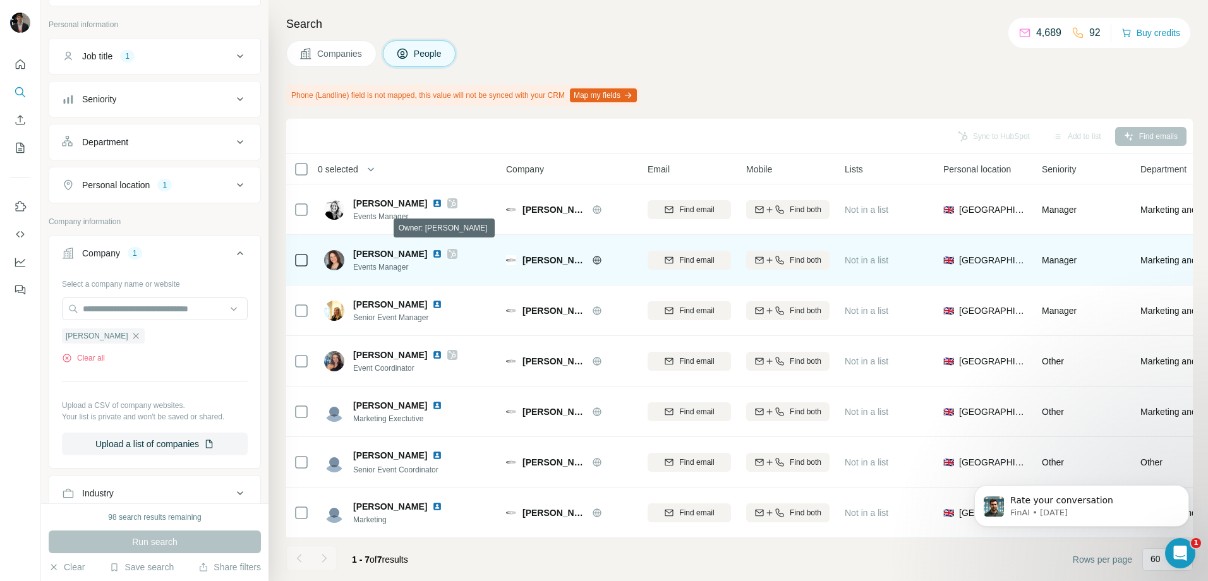
click at [449, 249] on icon at bounding box center [453, 254] width 8 height 10
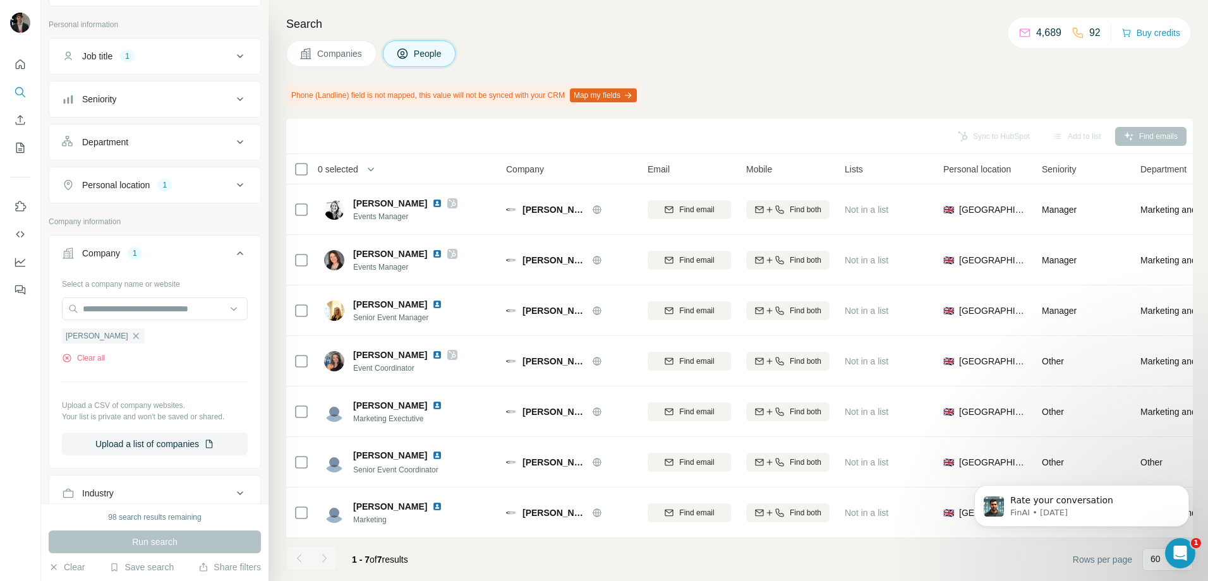
click at [131, 339] on icon "button" at bounding box center [136, 336] width 10 height 10
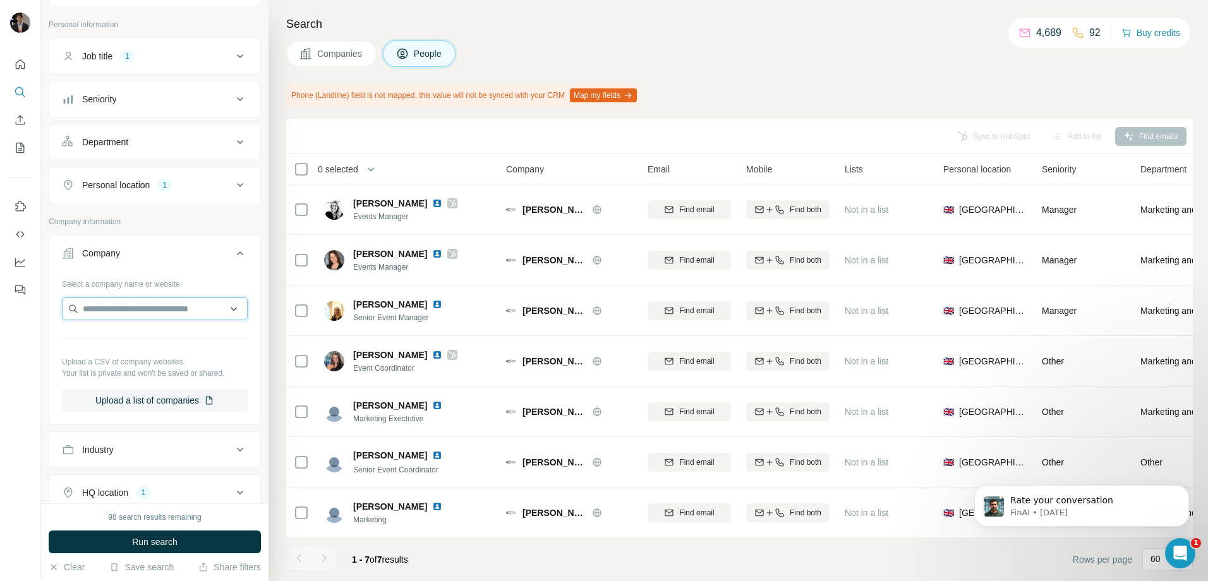
click at [97, 305] on input "text" at bounding box center [155, 309] width 186 height 23
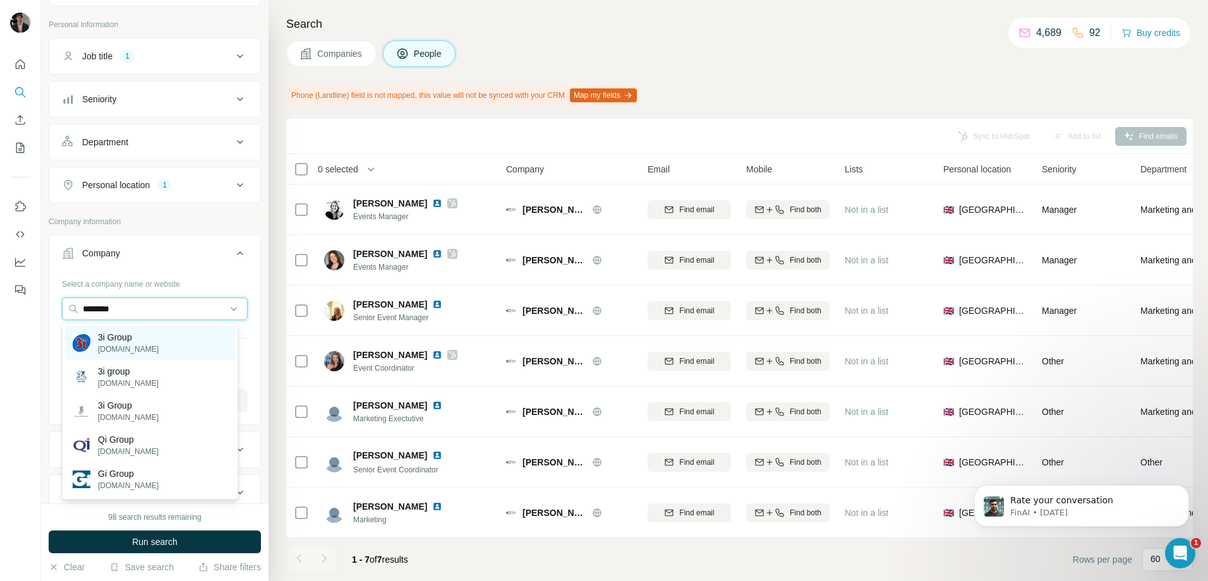
type input "********"
click at [176, 344] on div "3i Group [DOMAIN_NAME]" at bounding box center [150, 343] width 170 height 34
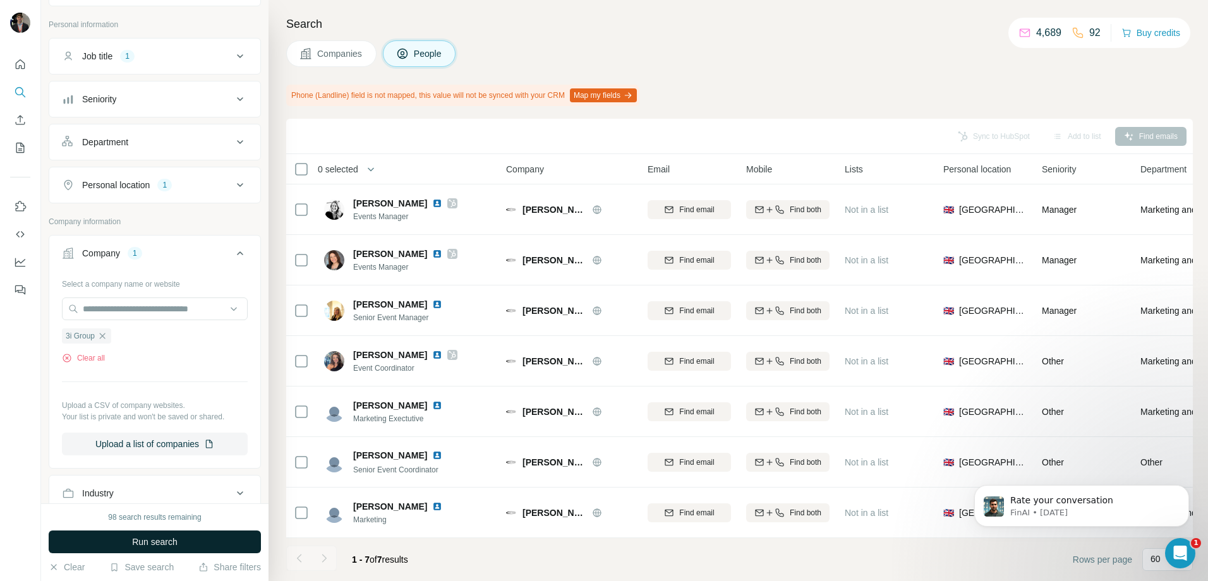
click at [203, 547] on button "Run search" at bounding box center [155, 542] width 212 height 23
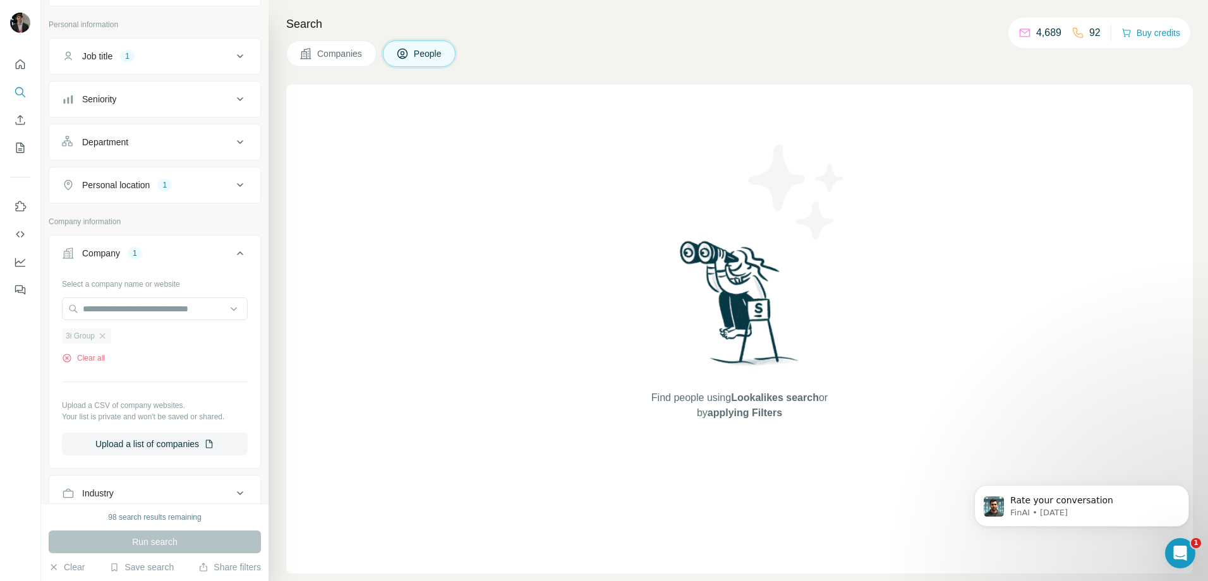
click at [106, 331] on div "3i Group" at bounding box center [86, 336] width 49 height 15
click at [98, 313] on input "text" at bounding box center [155, 309] width 186 height 23
paste input "********"
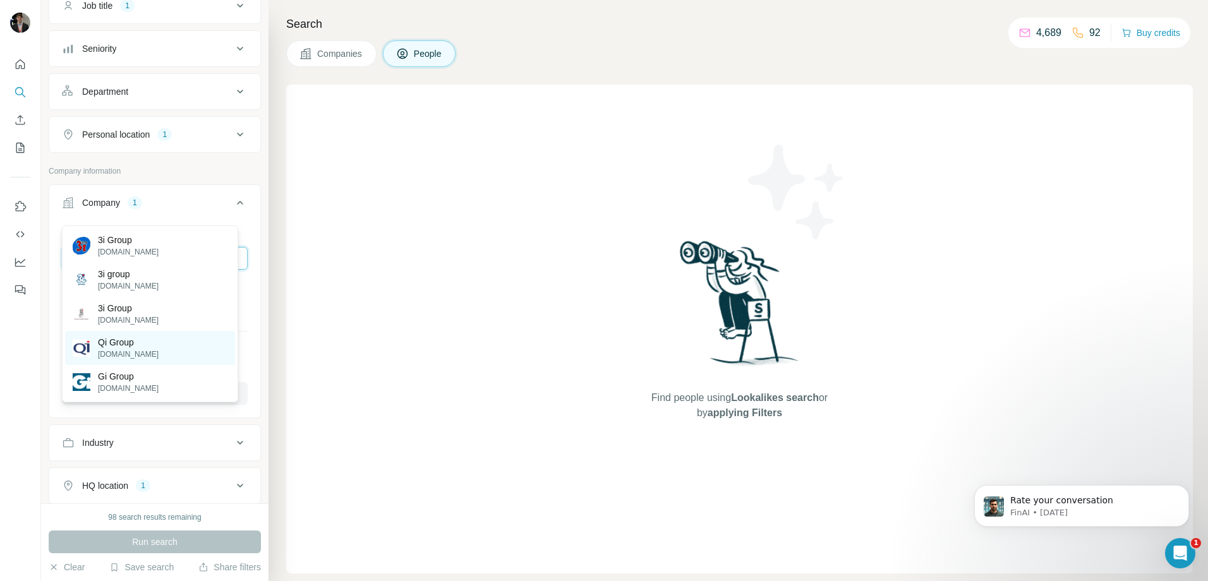
scroll to position [190, 0]
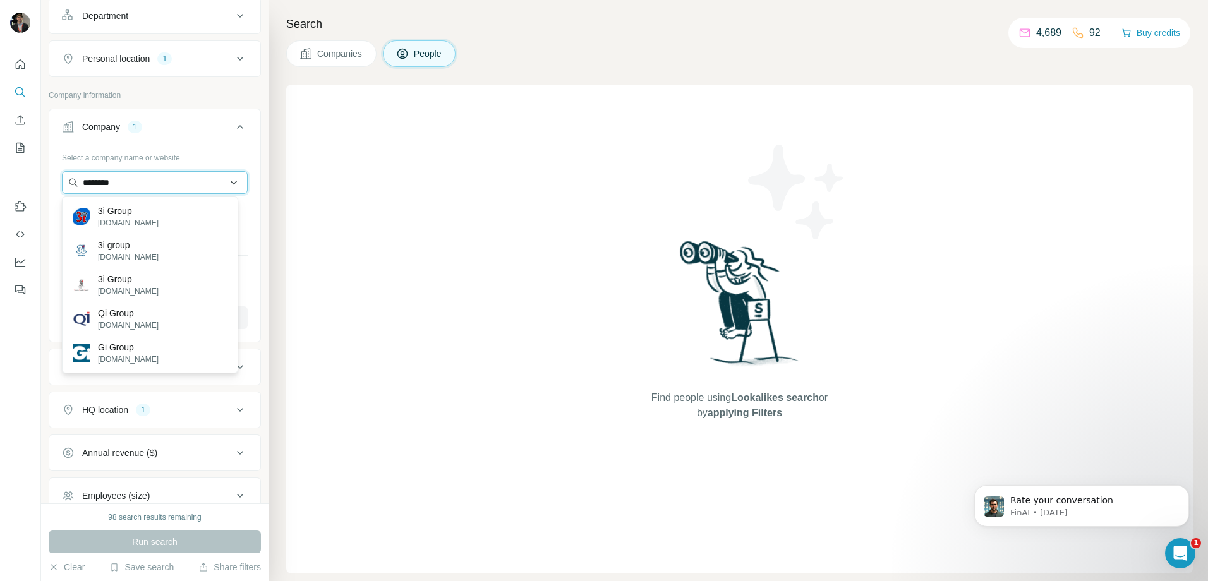
click at [221, 179] on input "********" at bounding box center [155, 182] width 186 height 23
drag, startPoint x: 180, startPoint y: 186, endPoint x: -3, endPoint y: 172, distance: 183.2
click at [0, 172] on html "New search Hide Company lookalikes Personal information Job title 1 Seniority D…" at bounding box center [604, 290] width 1208 height 581
paste input "***"
type input "**********"
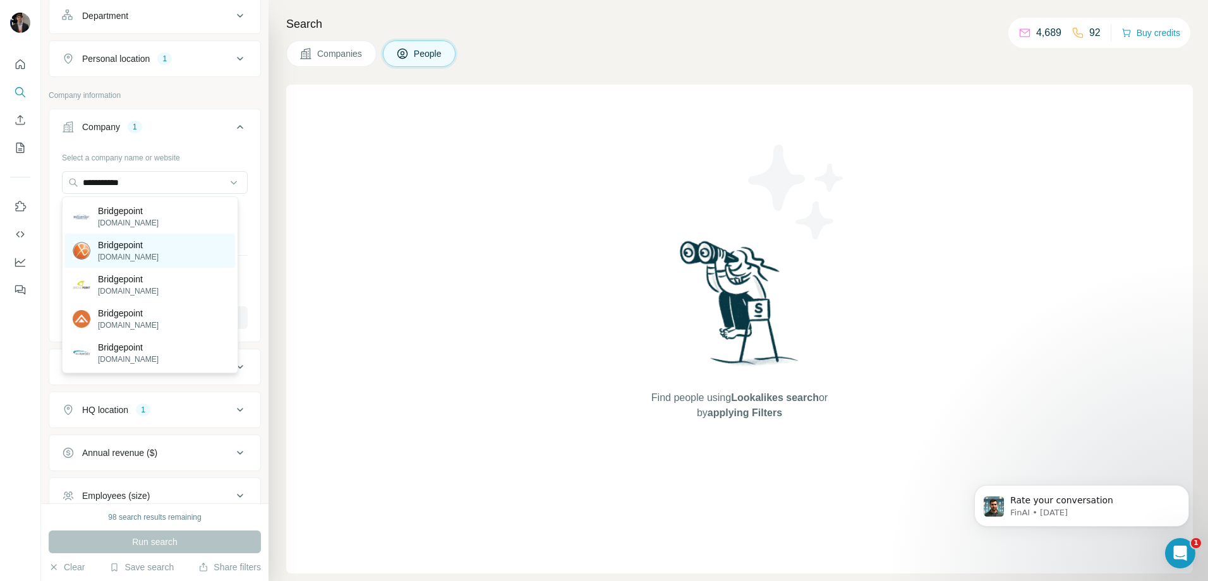
click at [176, 246] on div "Bridgepoint [DOMAIN_NAME]" at bounding box center [150, 251] width 170 height 34
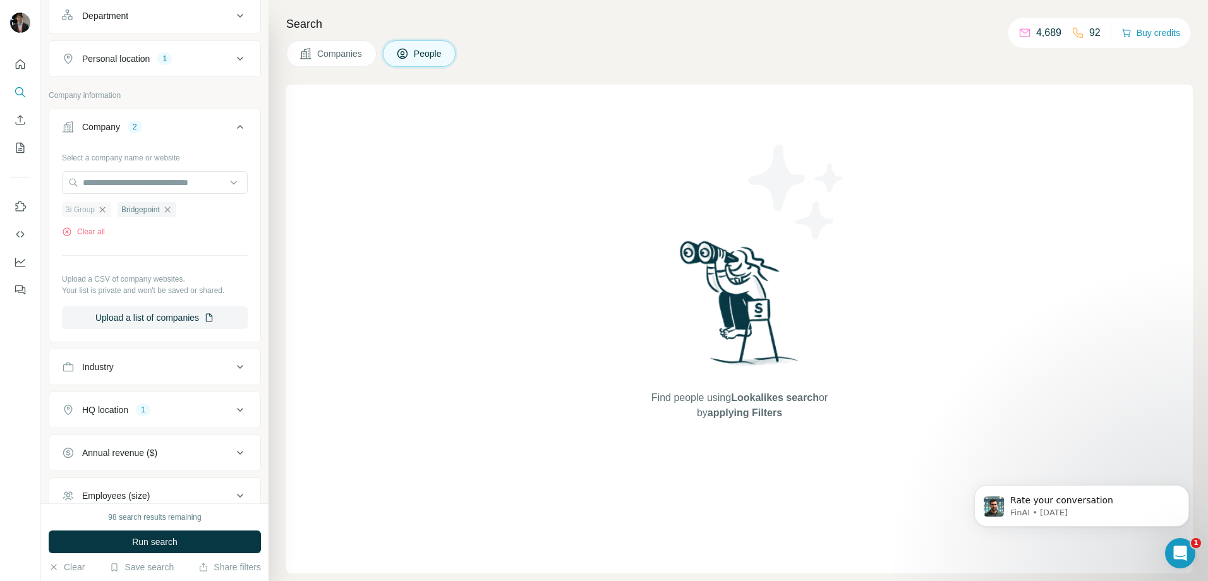
click at [99, 209] on icon "button" at bounding box center [102, 210] width 10 height 10
click at [226, 532] on button "Run search" at bounding box center [155, 542] width 212 height 23
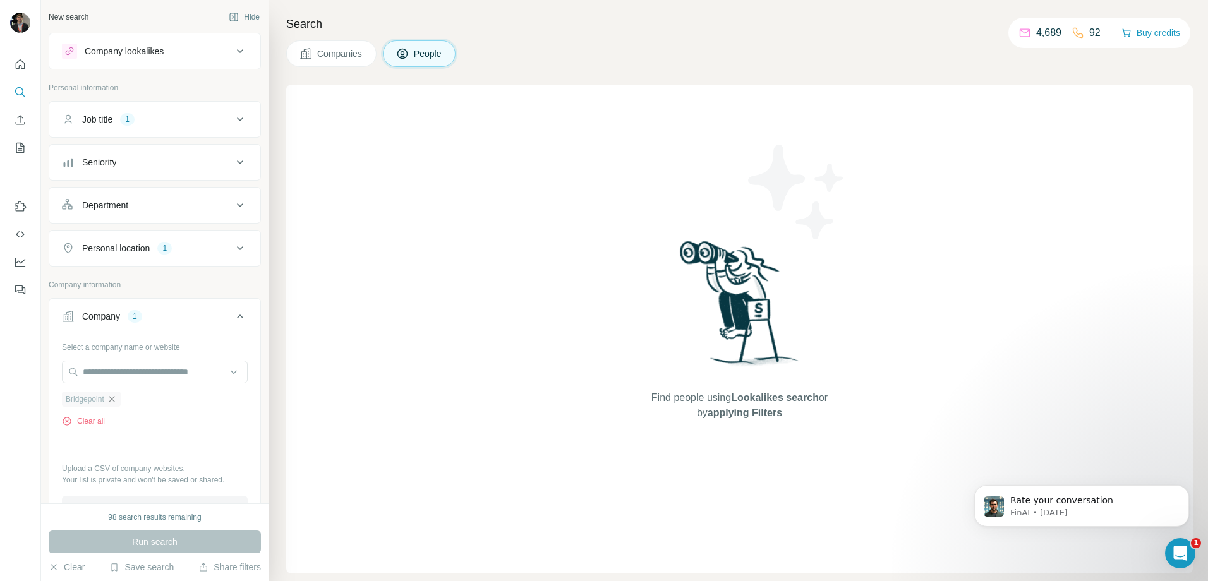
click at [112, 398] on icon "button" at bounding box center [112, 399] width 10 height 10
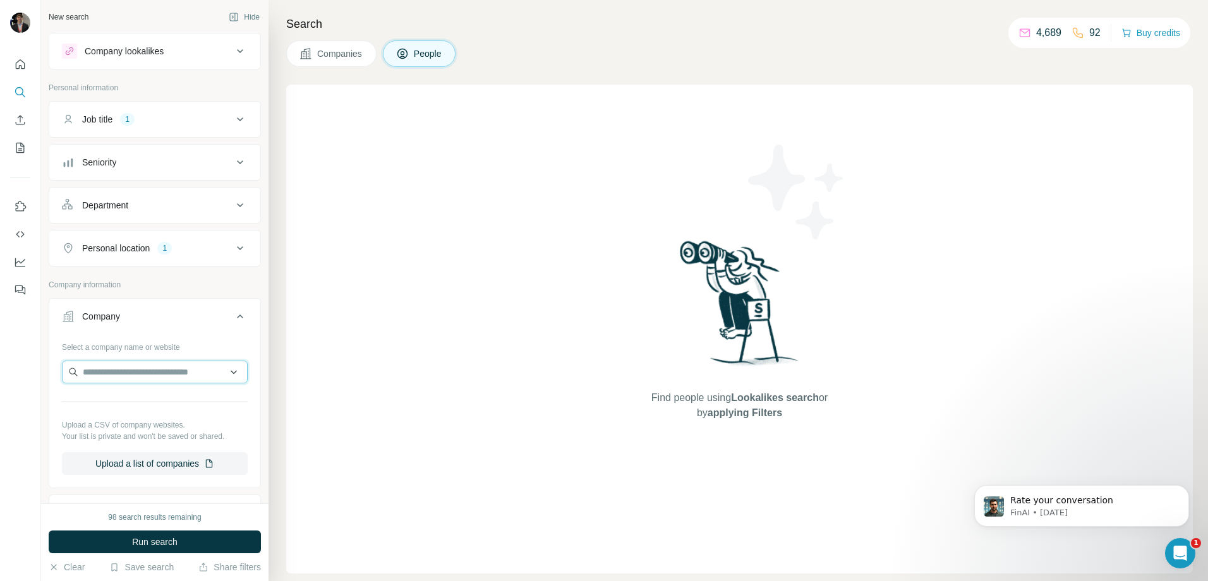
click at [110, 378] on input "text" at bounding box center [155, 372] width 186 height 23
paste input "**********"
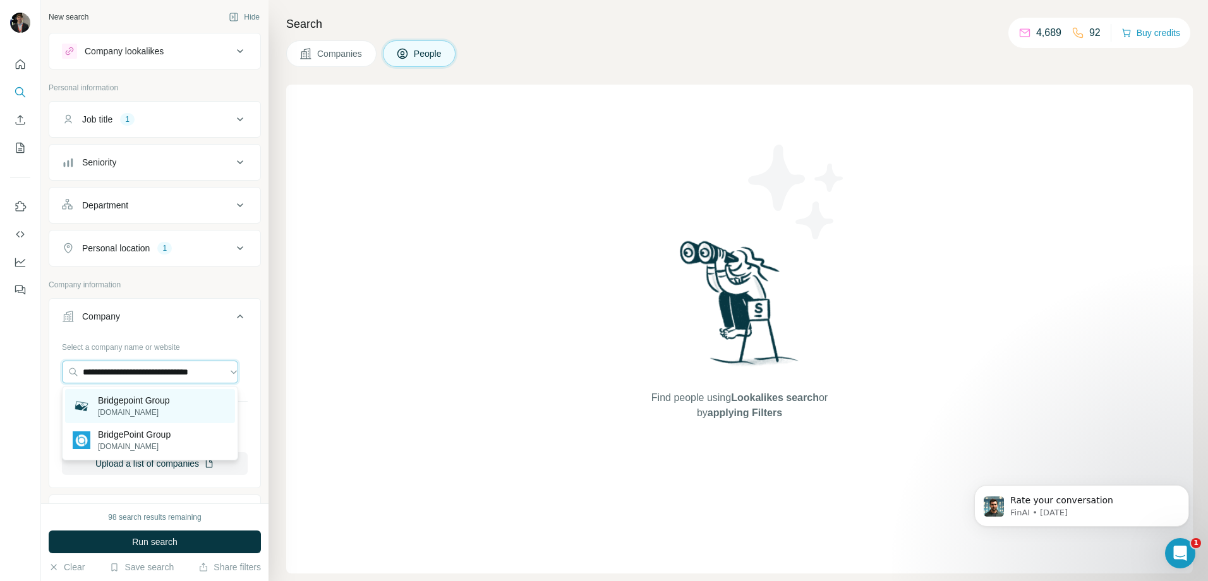
type input "**********"
click at [193, 404] on div "Bridgepoint Group [DOMAIN_NAME]" at bounding box center [150, 406] width 170 height 34
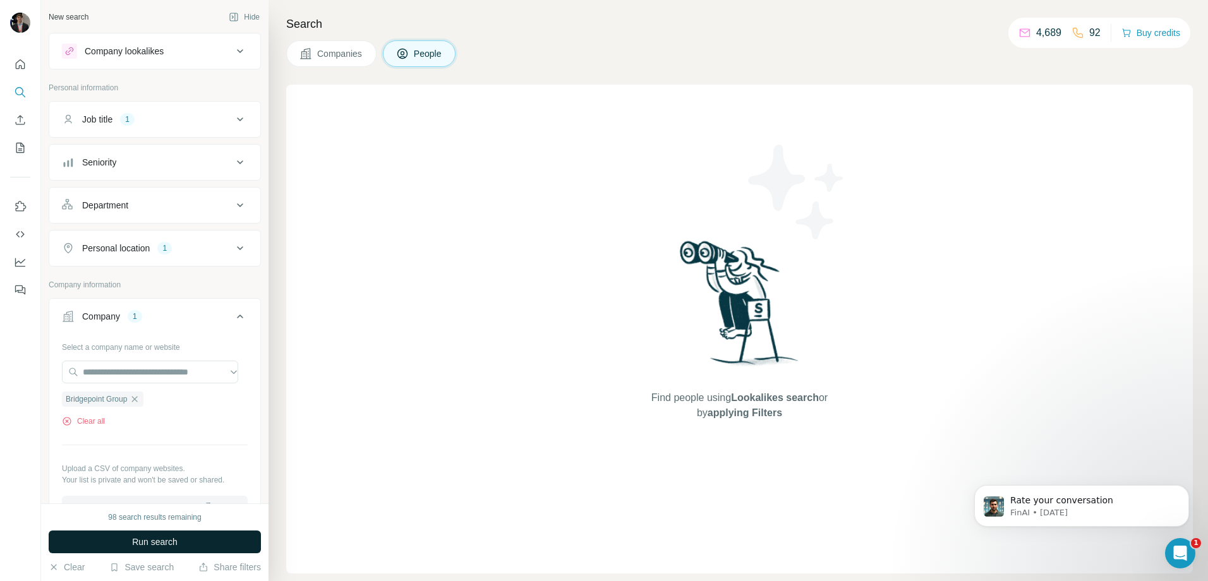
click at [208, 535] on button "Run search" at bounding box center [155, 542] width 212 height 23
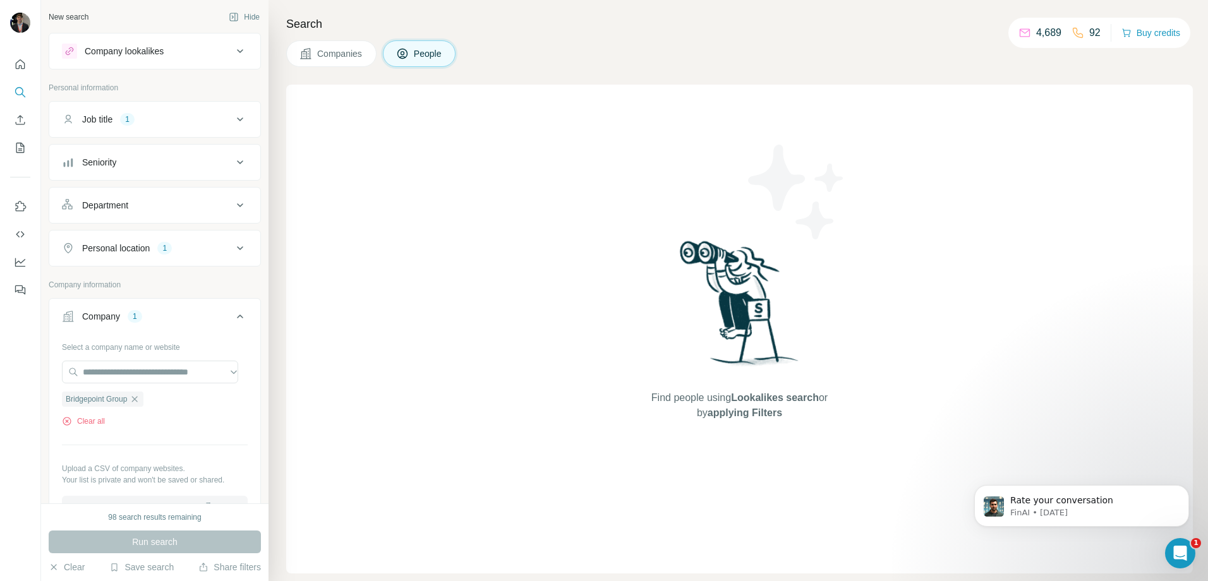
click at [198, 115] on div "Job title 1" at bounding box center [147, 119] width 171 height 13
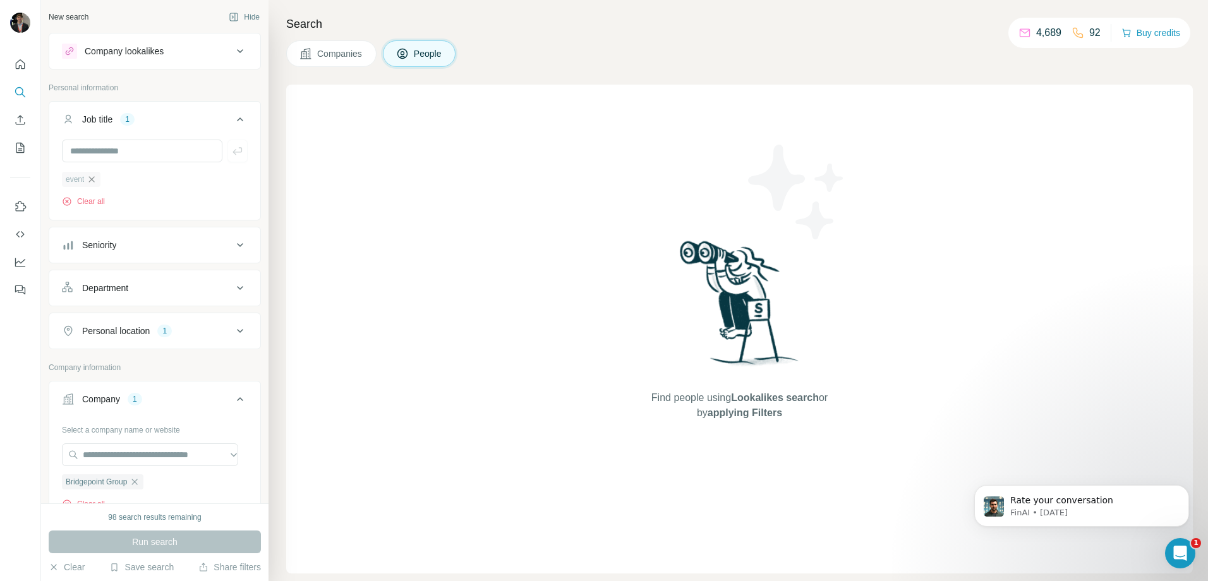
click at [96, 182] on icon "button" at bounding box center [92, 179] width 10 height 10
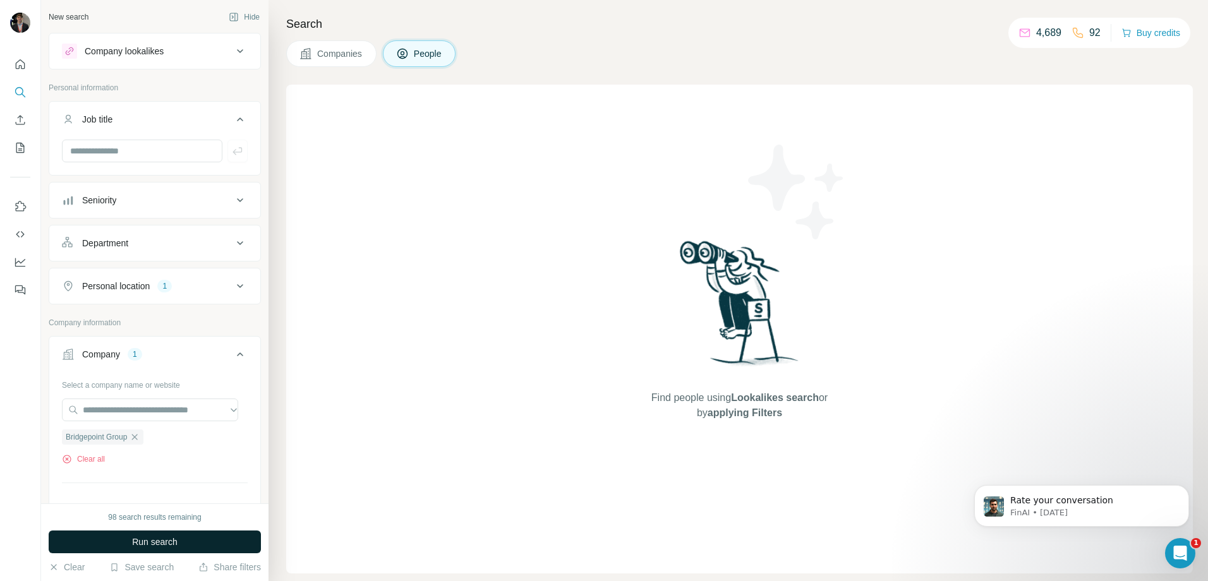
click at [172, 547] on span "Run search" at bounding box center [154, 542] width 45 height 13
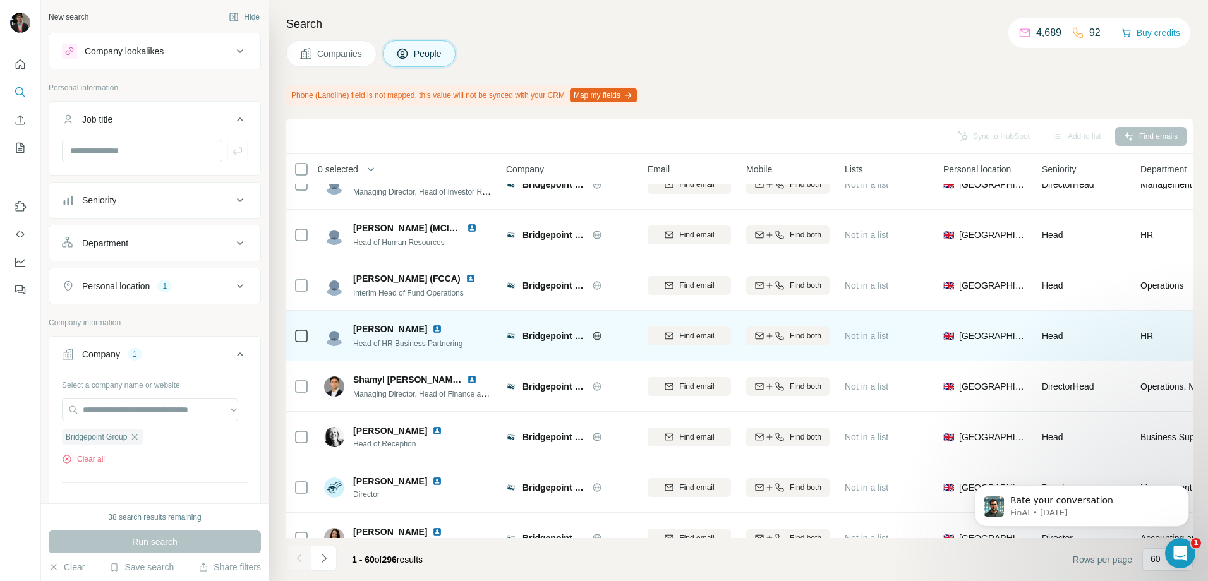
scroll to position [2685, 0]
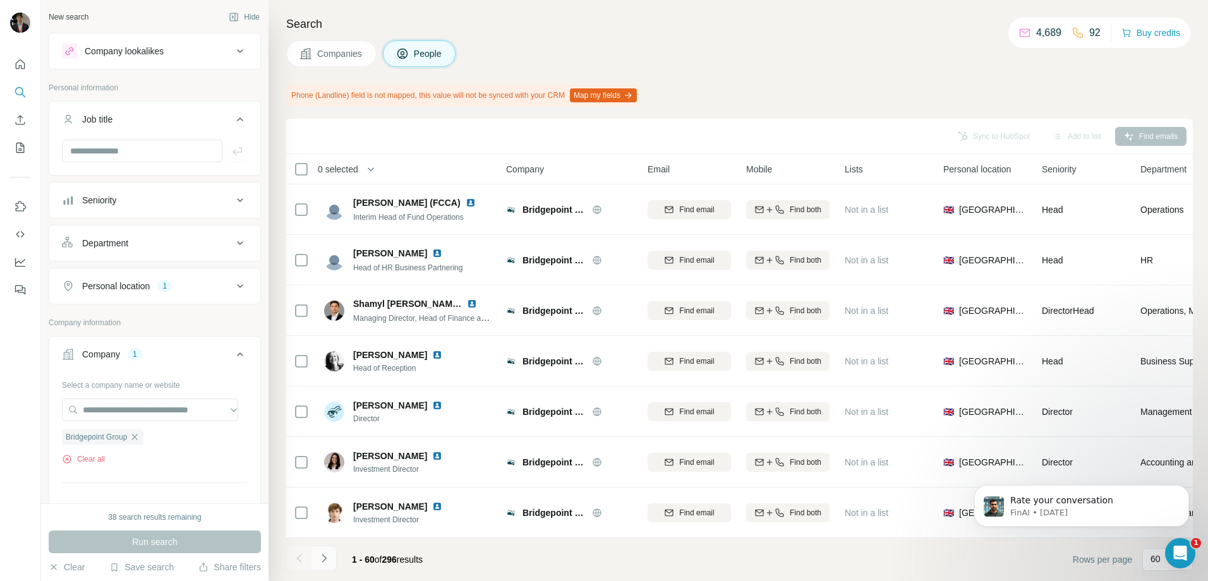
click at [315, 559] on button "Navigate to next page" at bounding box center [324, 558] width 25 height 25
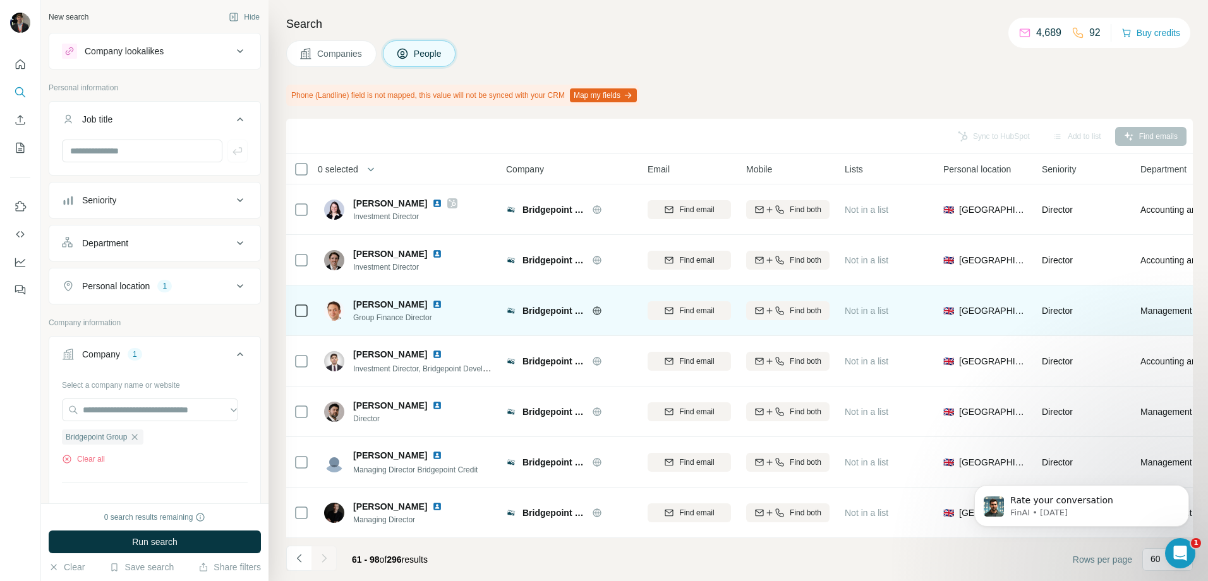
scroll to position [1573, 0]
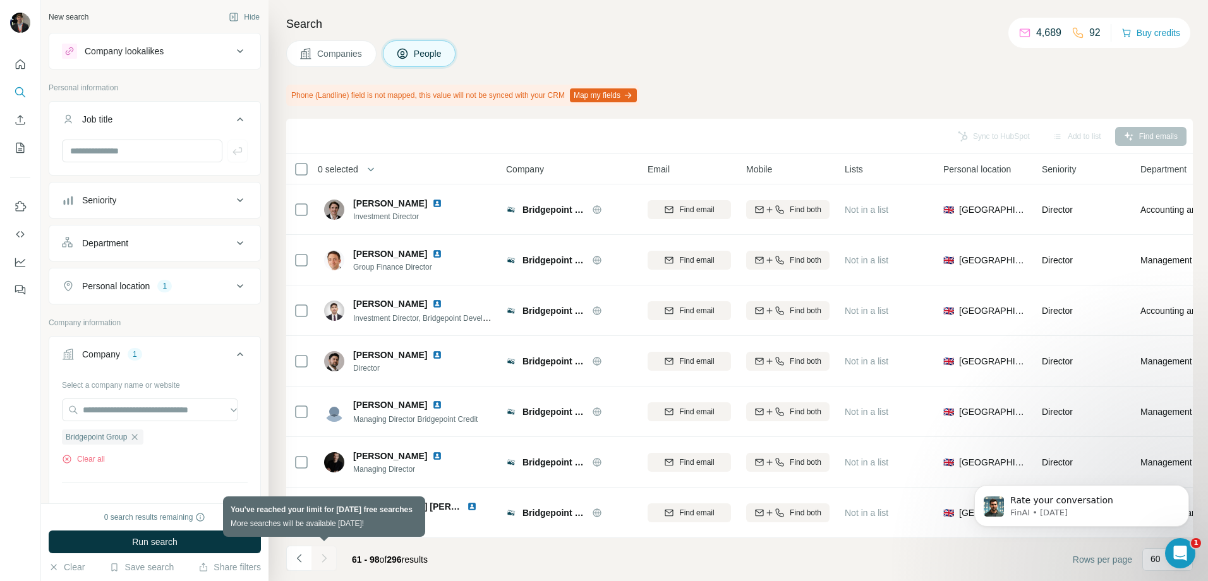
drag, startPoint x: 329, startPoint y: 555, endPoint x: 321, endPoint y: 555, distance: 7.6
click at [325, 555] on div at bounding box center [324, 558] width 25 height 25
click at [315, 555] on div at bounding box center [324, 558] width 25 height 25
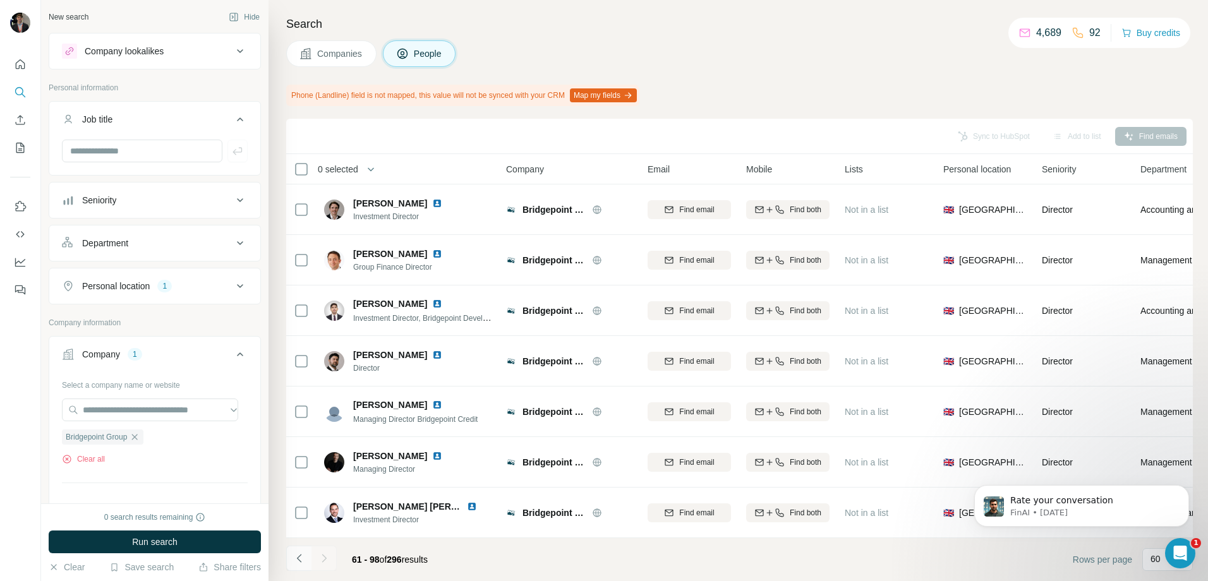
click at [301, 556] on icon "Navigate to previous page" at bounding box center [299, 558] width 13 height 13
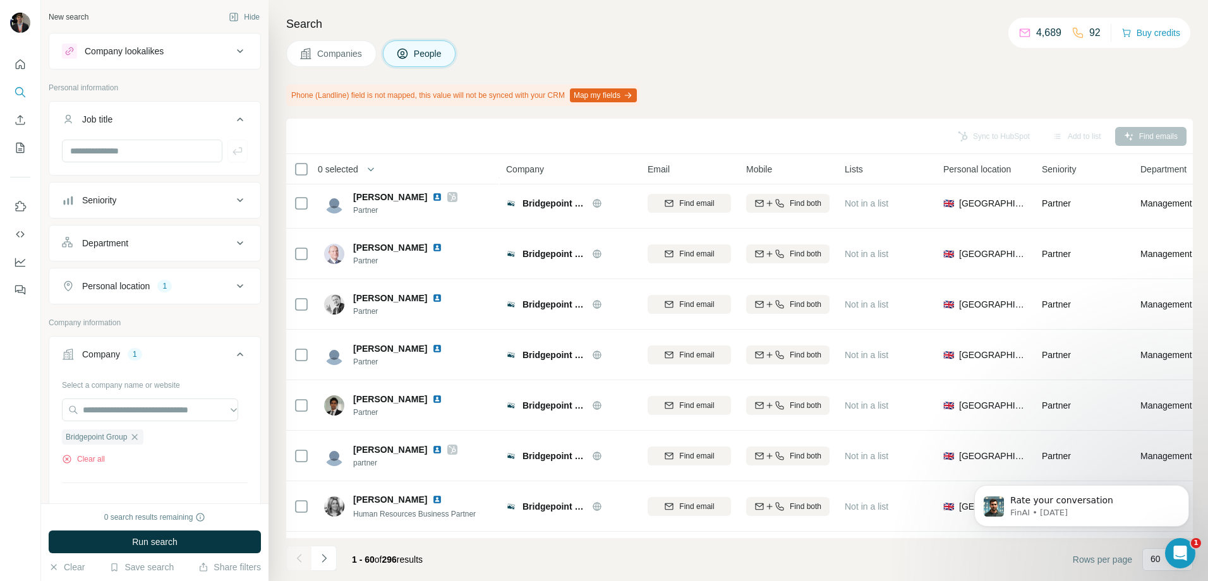
click at [354, 558] on span "1 - 60" at bounding box center [363, 560] width 23 height 10
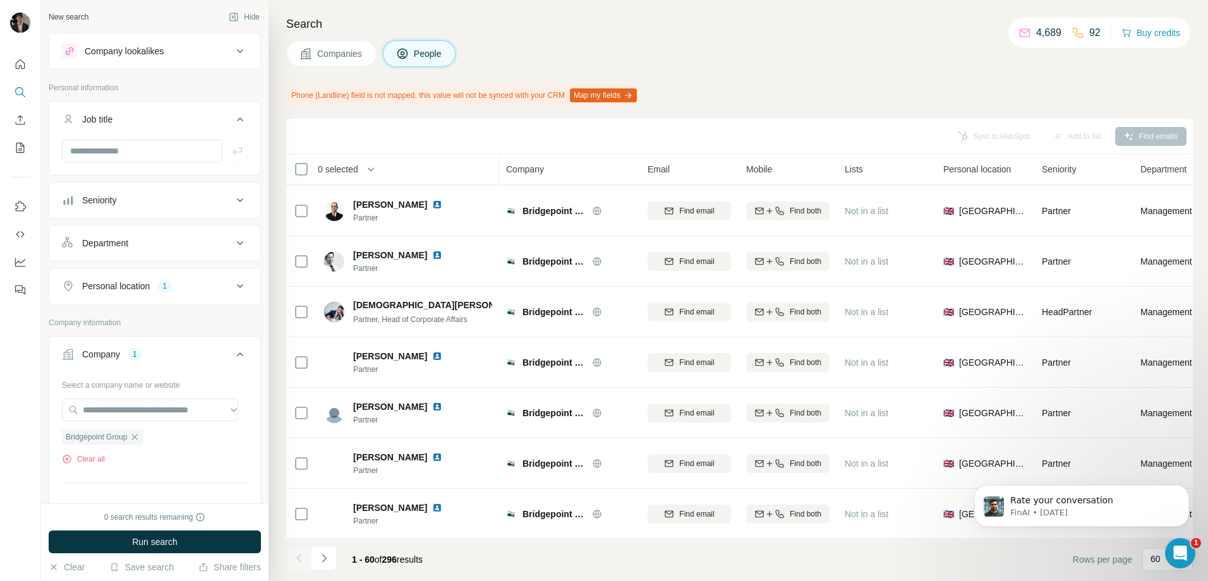
scroll to position [626, 0]
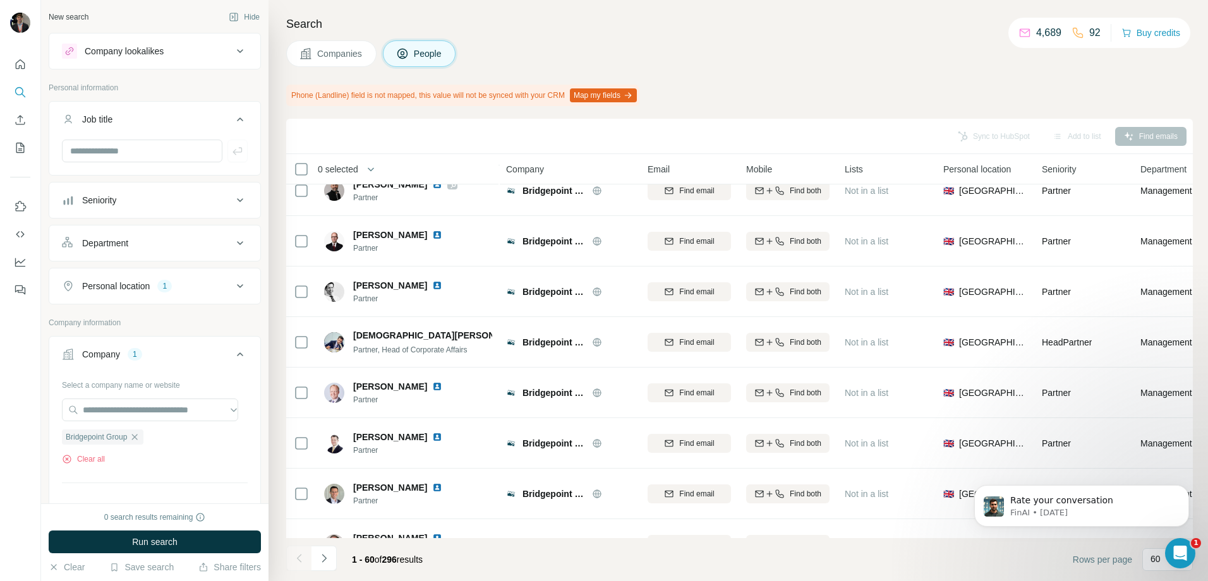
click at [1113, 123] on div "Sync to HubSpot Add to list Find emails" at bounding box center [739, 136] width 907 height 35
click at [1148, 141] on div "Sync to HubSpot Add to list Find emails" at bounding box center [740, 136] width 894 height 22
click at [1146, 141] on div "Sync to HubSpot Add to list Find emails" at bounding box center [740, 136] width 894 height 22
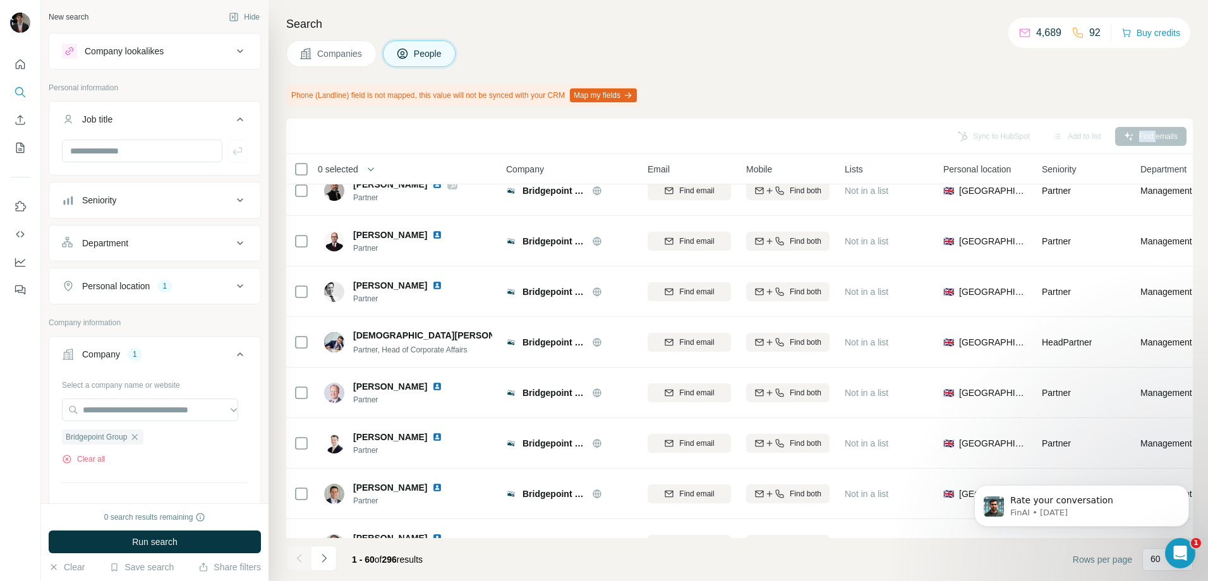
click at [1142, 141] on div "Sync to HubSpot Add to list Find emails" at bounding box center [740, 136] width 894 height 22
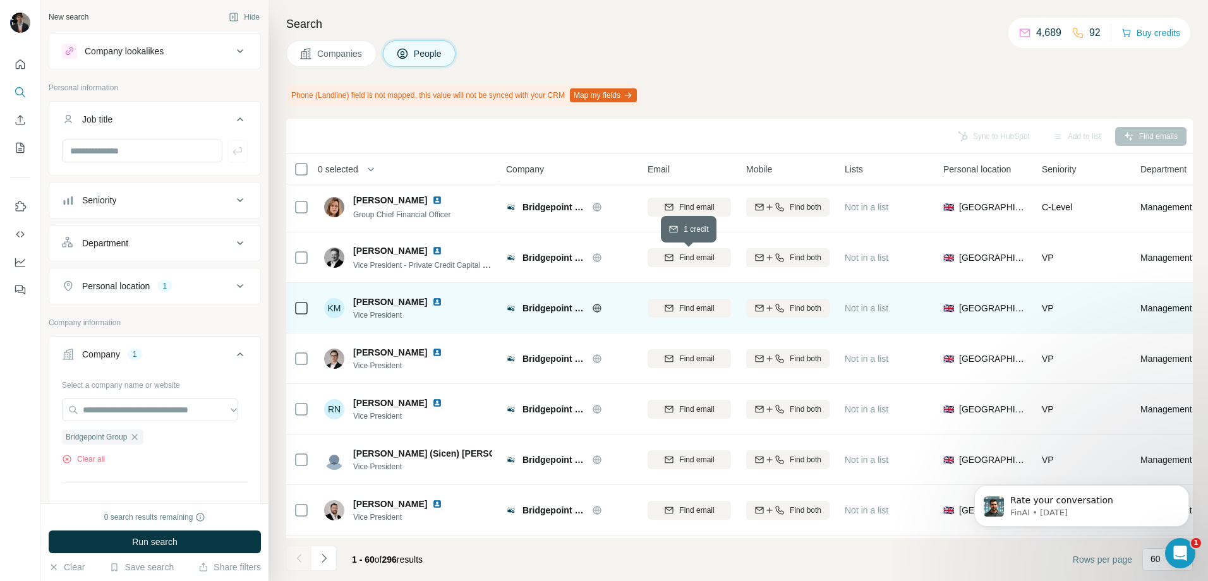
scroll to position [0, 0]
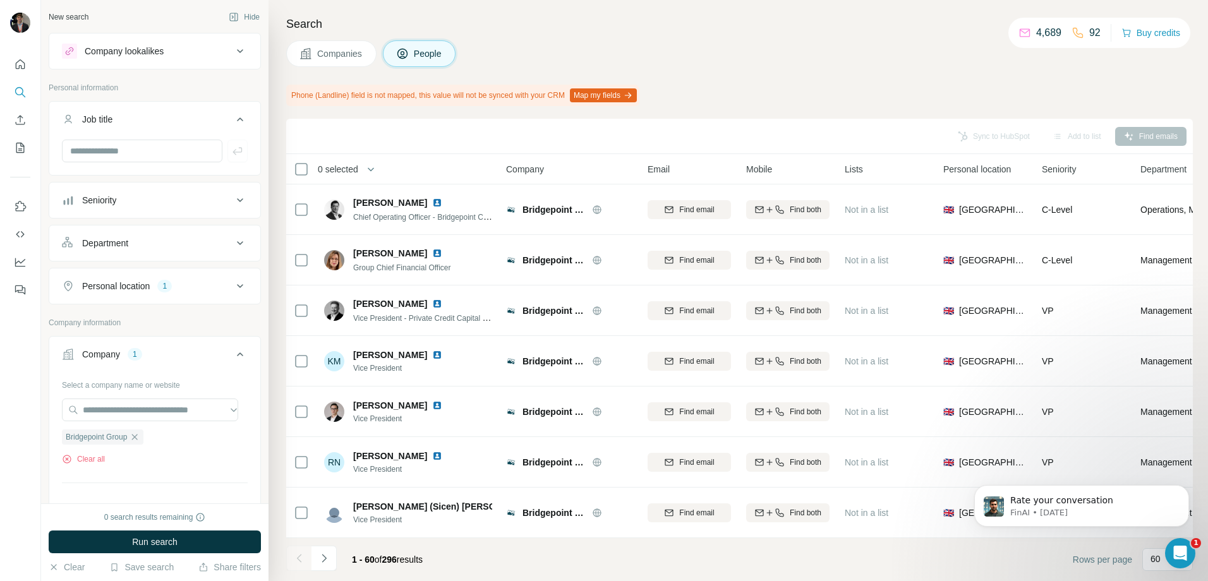
drag, startPoint x: 1037, startPoint y: 47, endPoint x: 1094, endPoint y: 25, distance: 61.4
click at [1019, 49] on div "New search Hide Company lookalikes Personal information Job title Seniority Dep…" at bounding box center [624, 290] width 1167 height 581
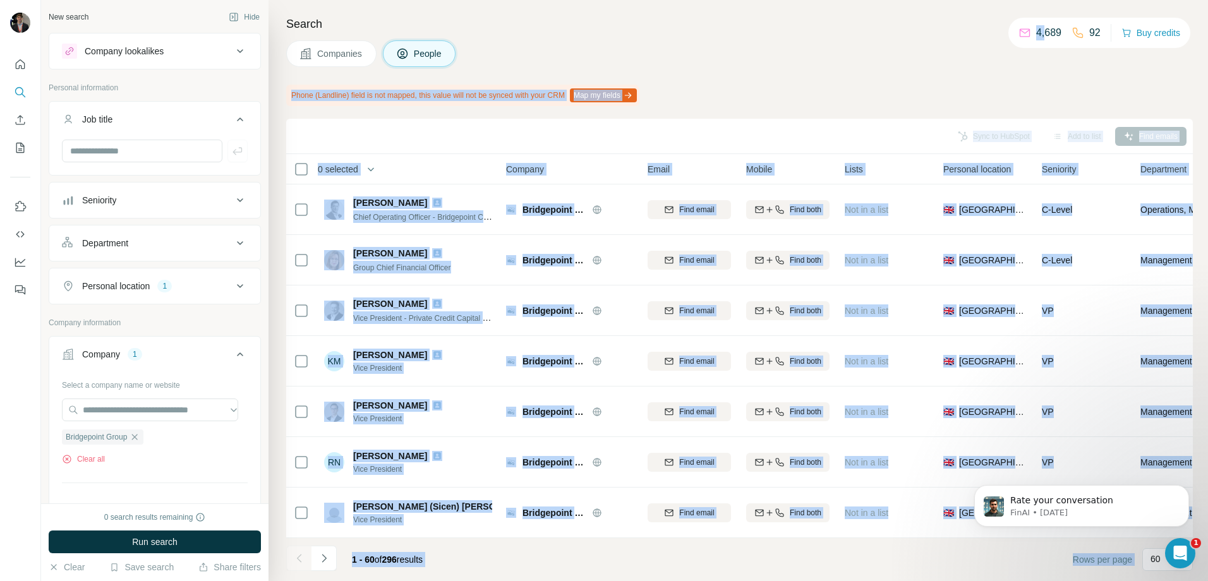
drag, startPoint x: 1094, startPoint y: 25, endPoint x: 1080, endPoint y: 59, distance: 36.8
click at [1080, 59] on div "Companies People" at bounding box center [739, 53] width 907 height 27
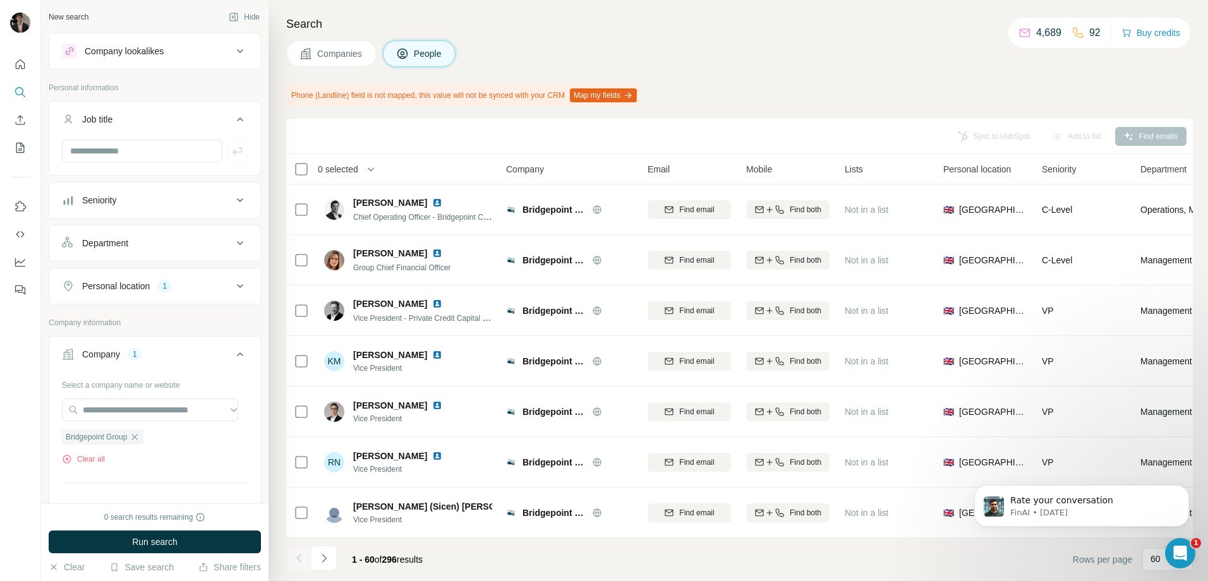
click at [85, 122] on div "Job title" at bounding box center [97, 119] width 30 height 13
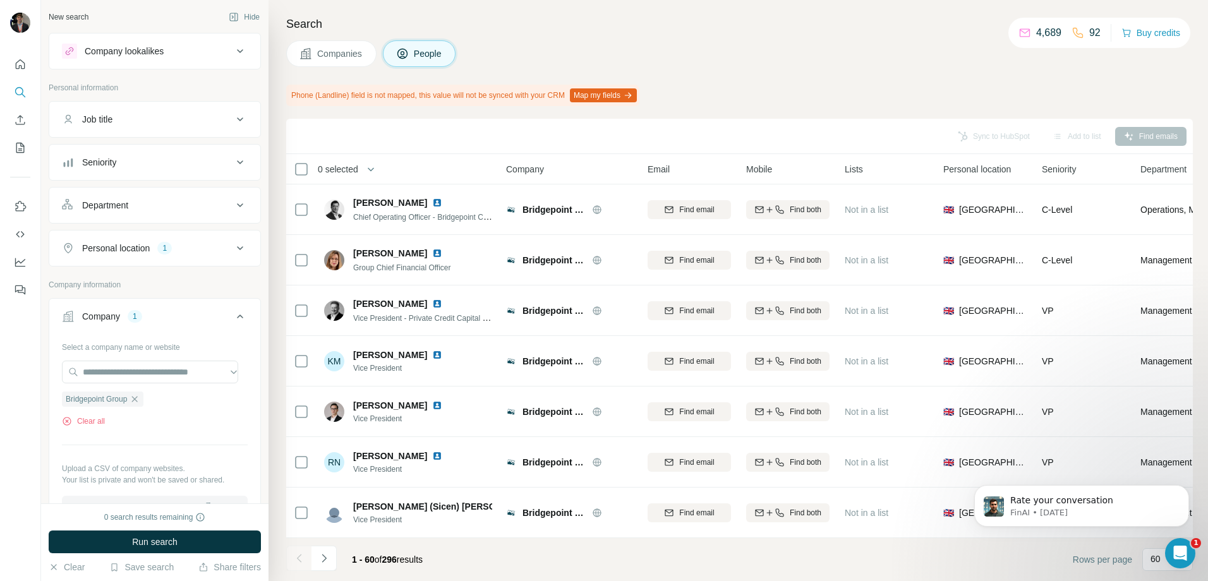
click at [63, 120] on icon at bounding box center [68, 119] width 13 height 13
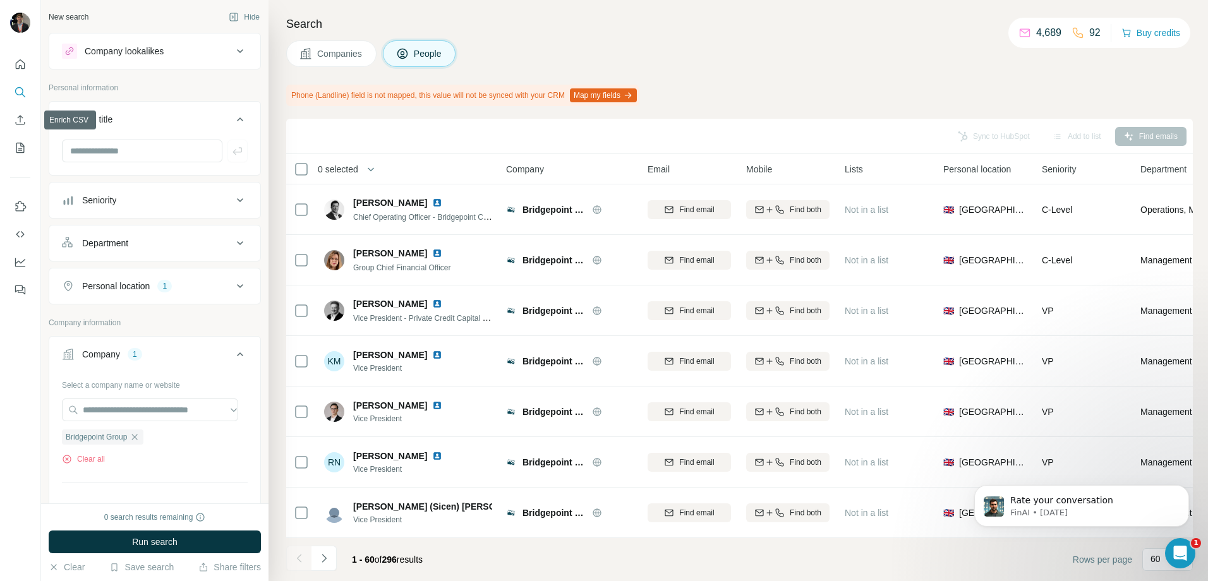
click at [68, 123] on icon at bounding box center [68, 119] width 13 height 13
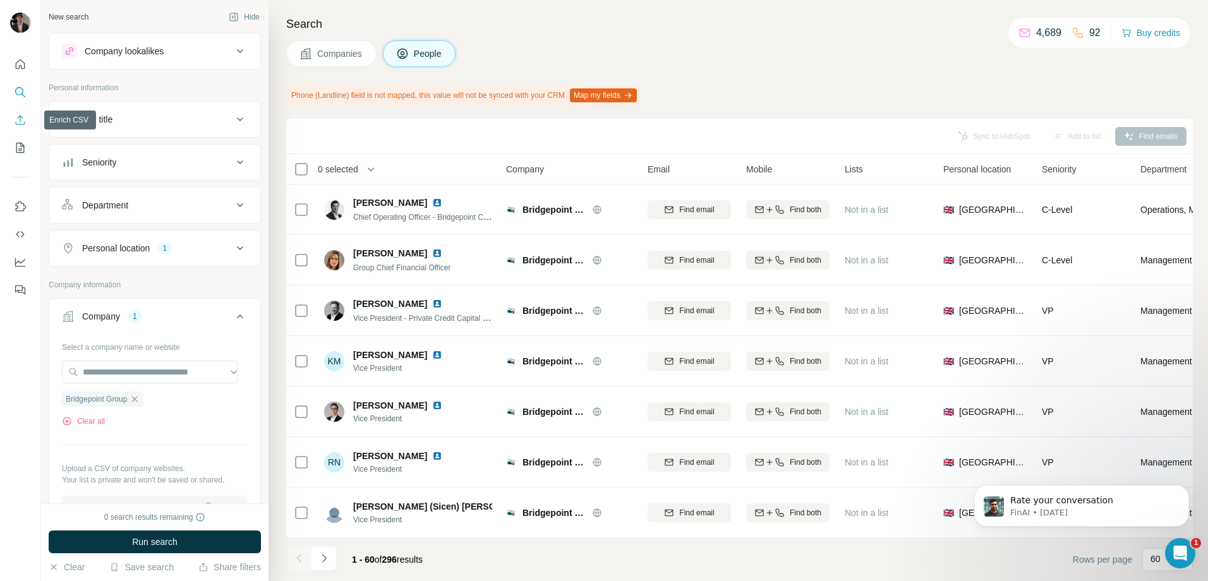
click at [27, 123] on button "Enrich CSV" at bounding box center [20, 120] width 20 height 23
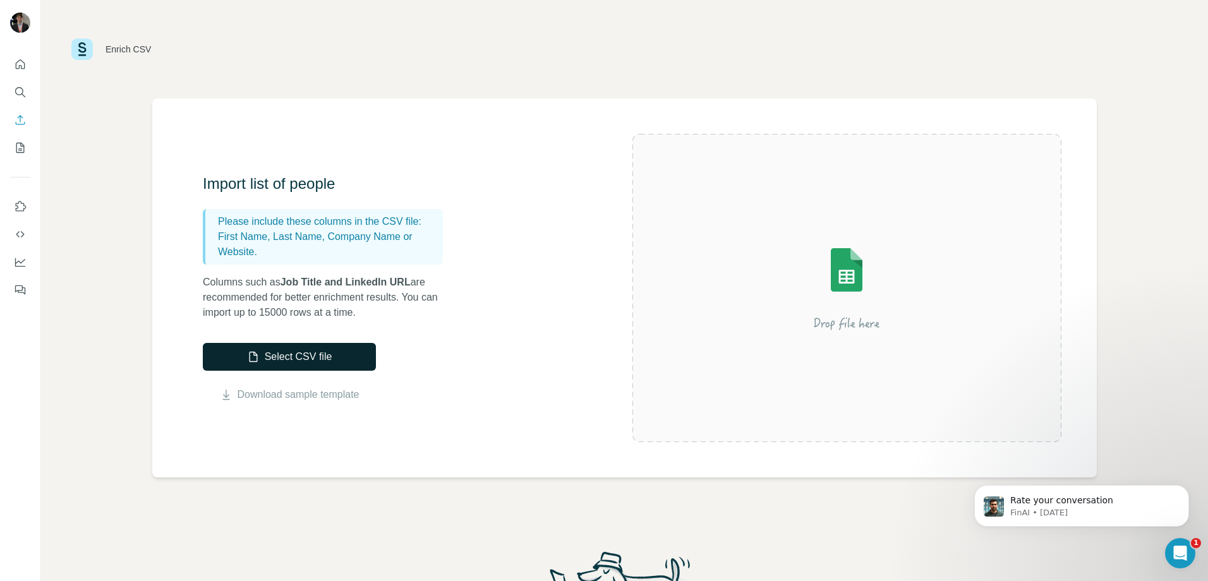
click at [308, 351] on button "Select CSV file" at bounding box center [289, 357] width 173 height 28
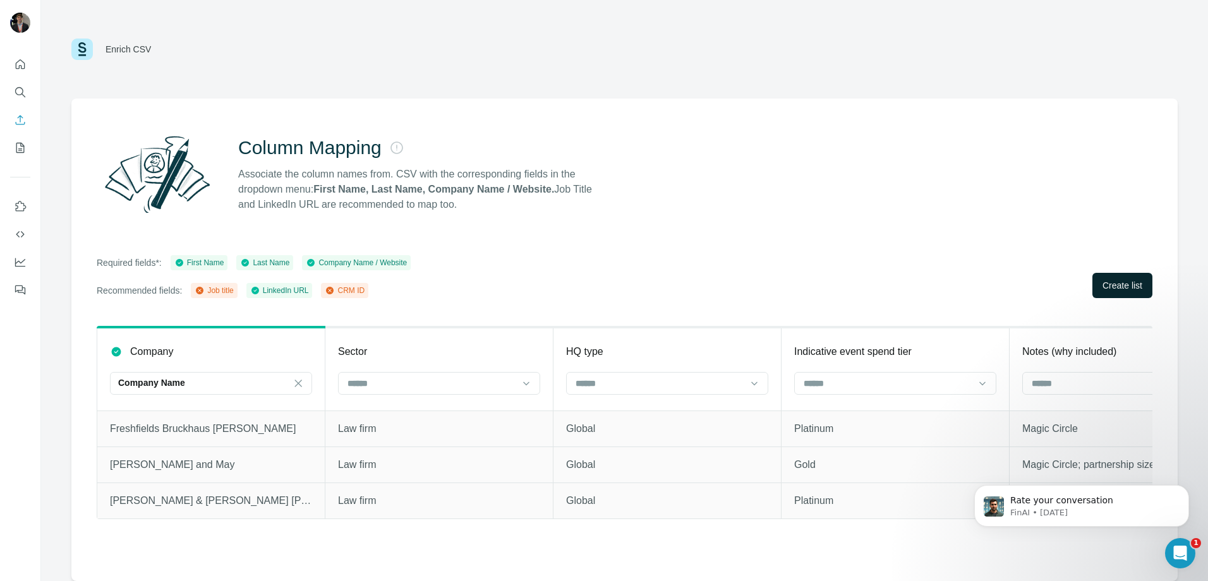
click at [1125, 281] on span "Create list" at bounding box center [1123, 285] width 40 height 13
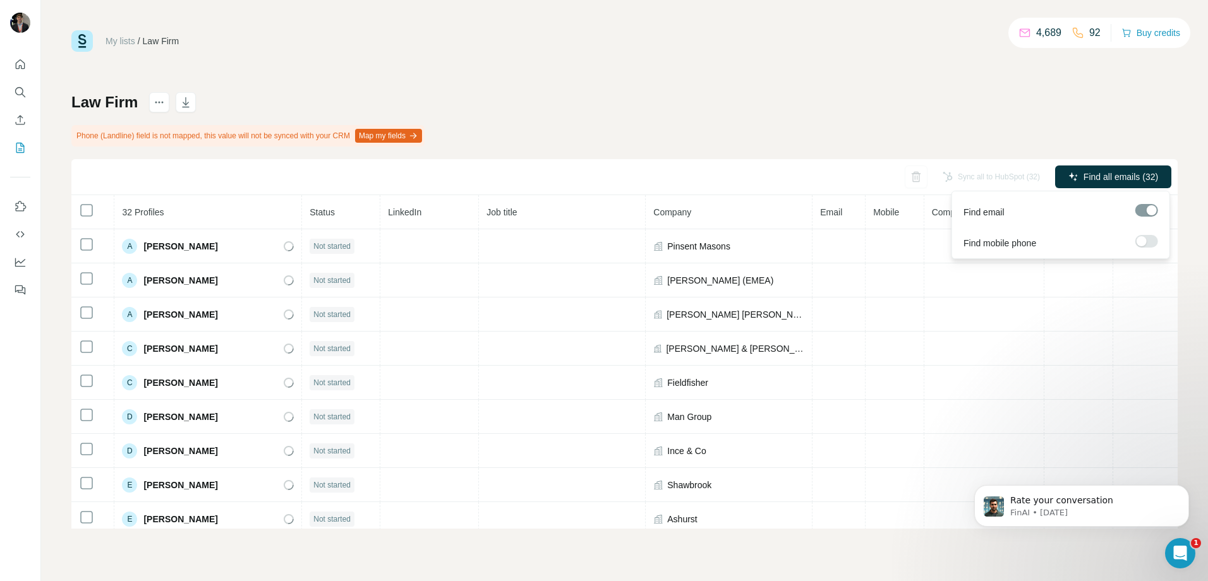
click at [1140, 241] on div at bounding box center [1142, 241] width 10 height 10
click at [1111, 178] on span "Find all emails & mobiles (32)" at bounding box center [1099, 177] width 116 height 13
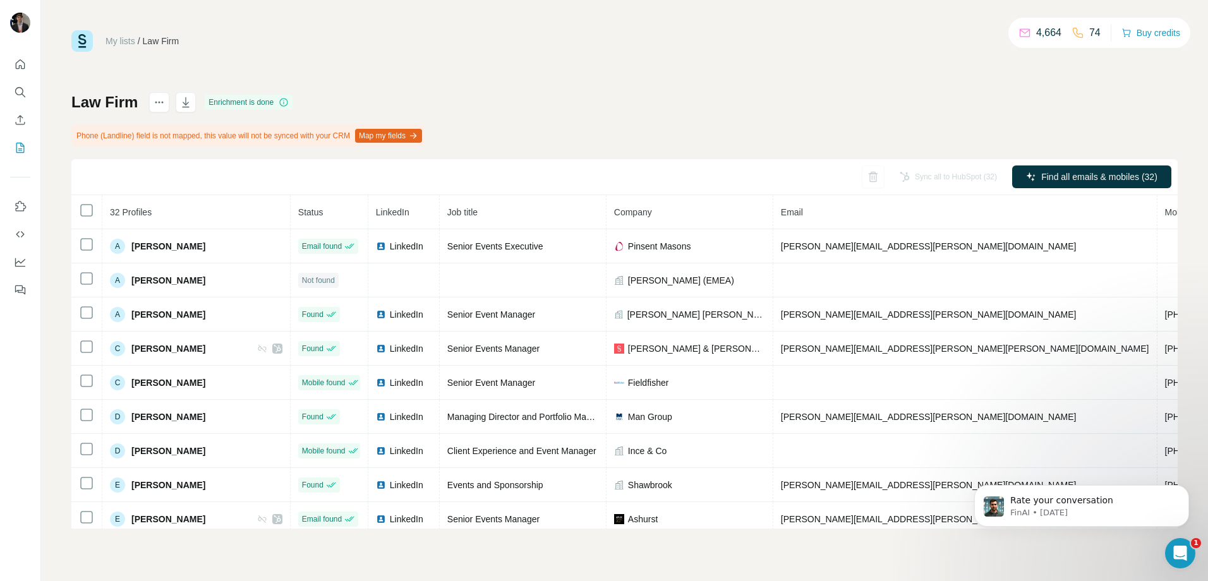
click at [961, 176] on div "Sync all to HubSpot (32)" at bounding box center [948, 177] width 115 height 23
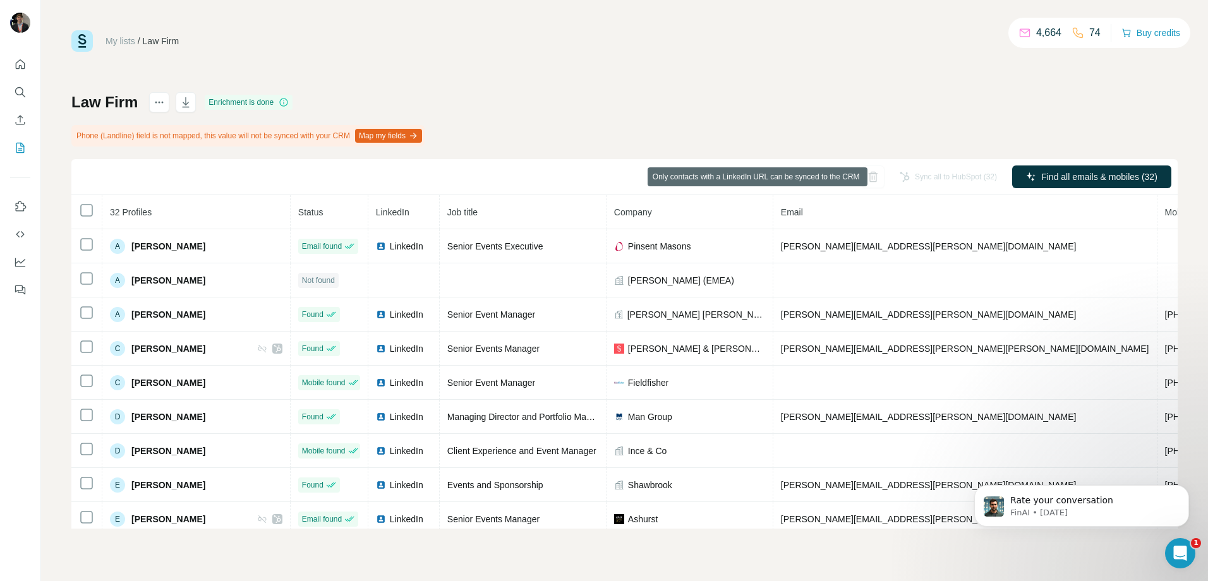
click at [914, 177] on div "Sync all to HubSpot (32)" at bounding box center [948, 177] width 115 height 23
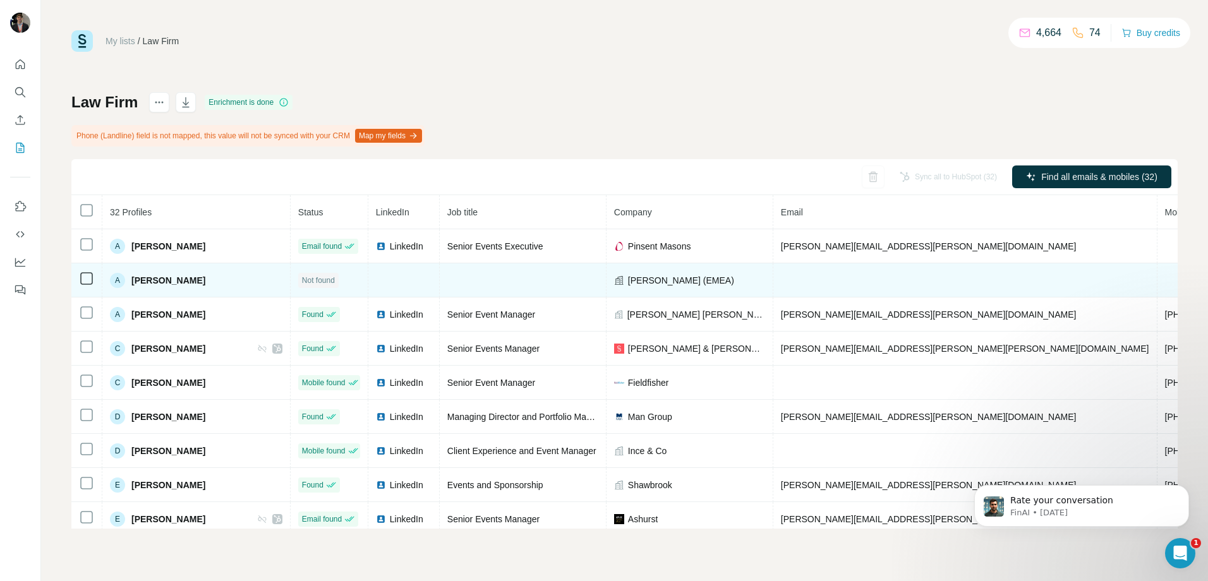
click at [380, 279] on td at bounding box center [403, 280] width 71 height 34
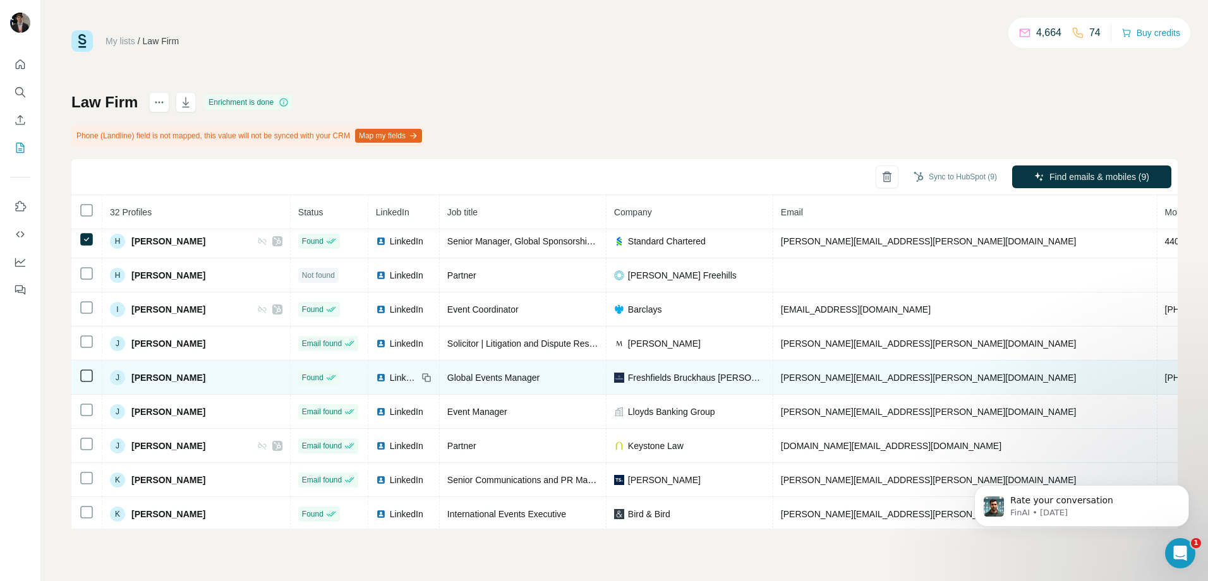
scroll to position [253, 0]
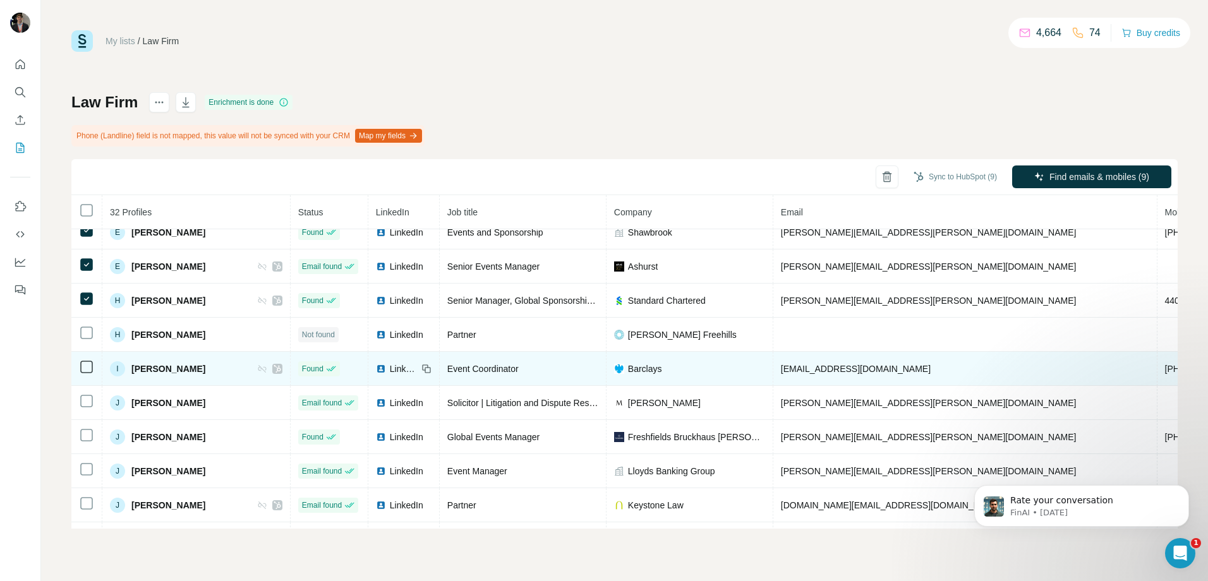
click at [77, 368] on td at bounding box center [86, 369] width 31 height 34
click at [80, 369] on icon at bounding box center [86, 367] width 15 height 15
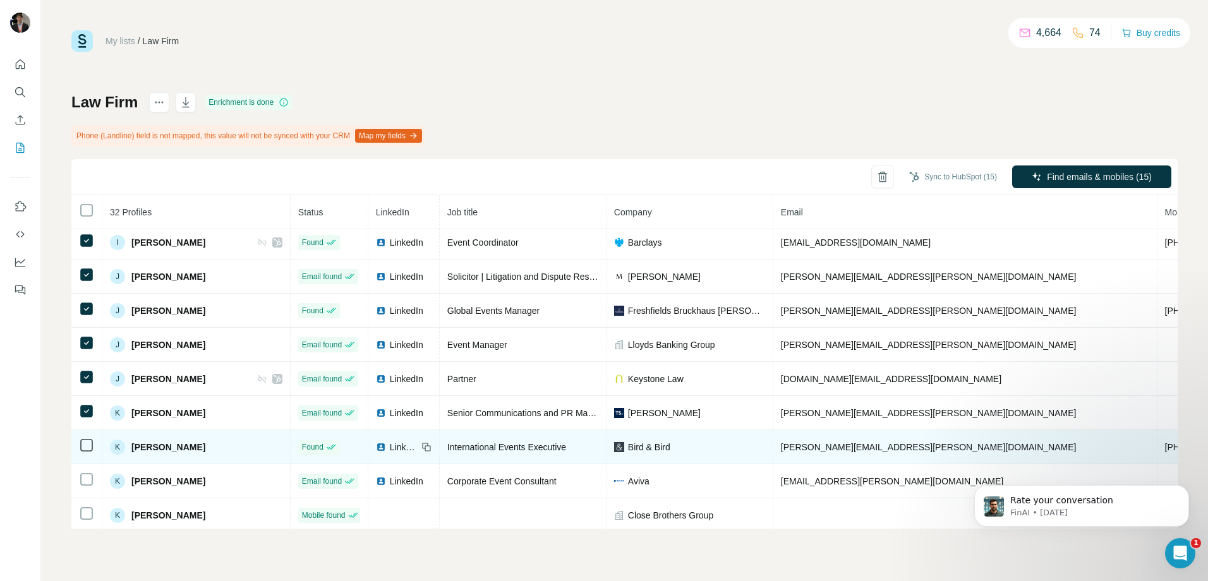
click at [94, 447] on icon at bounding box center [86, 445] width 15 height 15
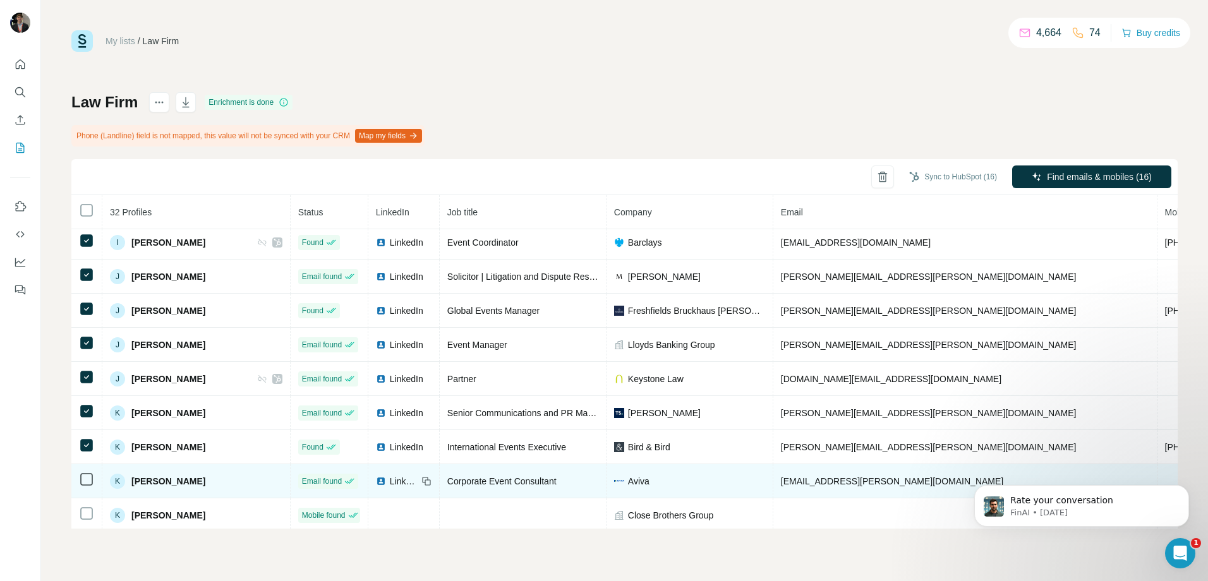
click at [96, 473] on td at bounding box center [86, 481] width 31 height 34
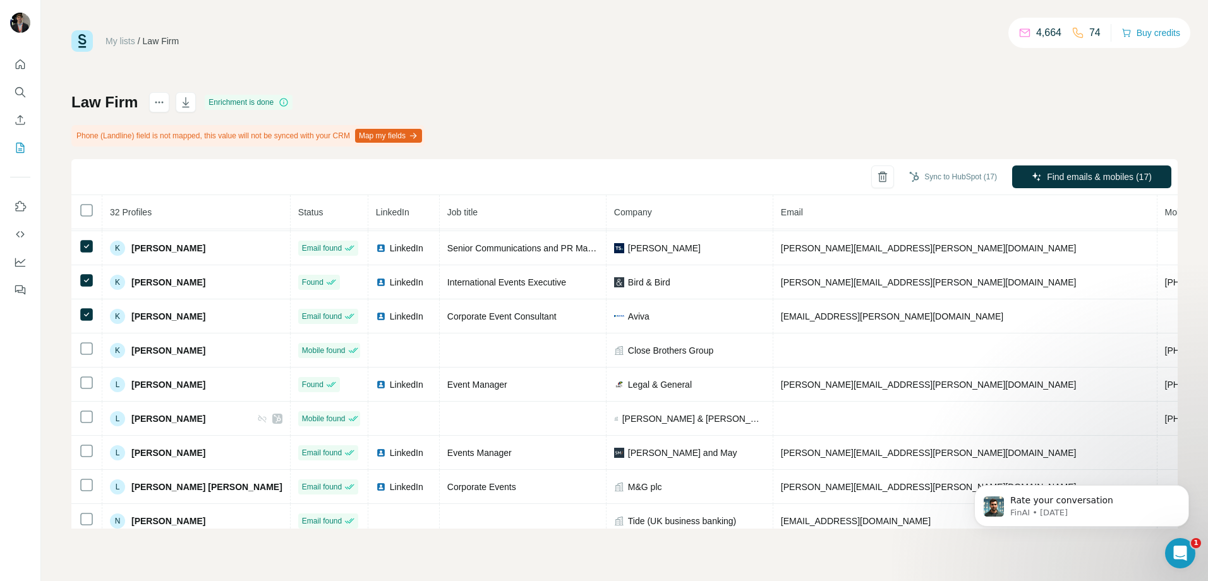
scroll to position [632, 0]
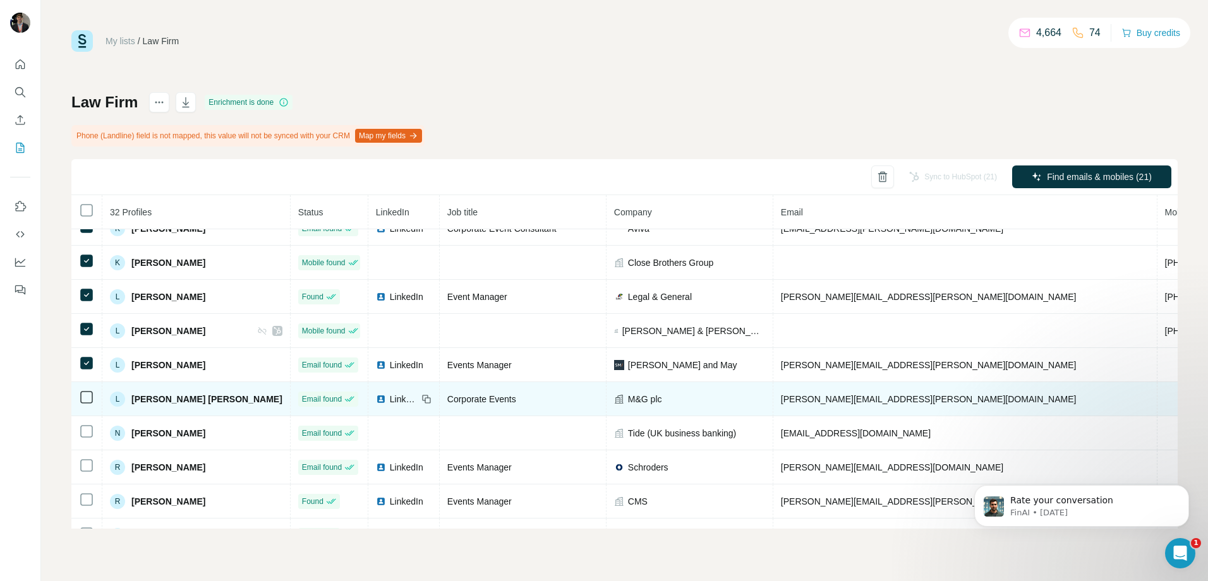
click at [90, 408] on td at bounding box center [86, 399] width 31 height 34
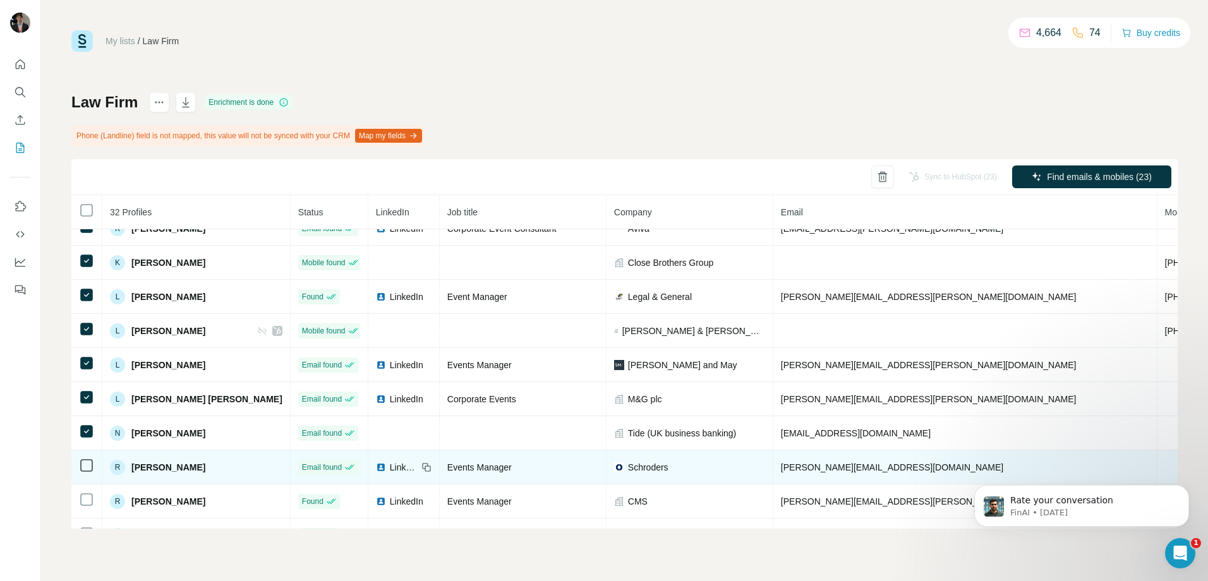
click at [92, 475] on td at bounding box center [86, 468] width 31 height 34
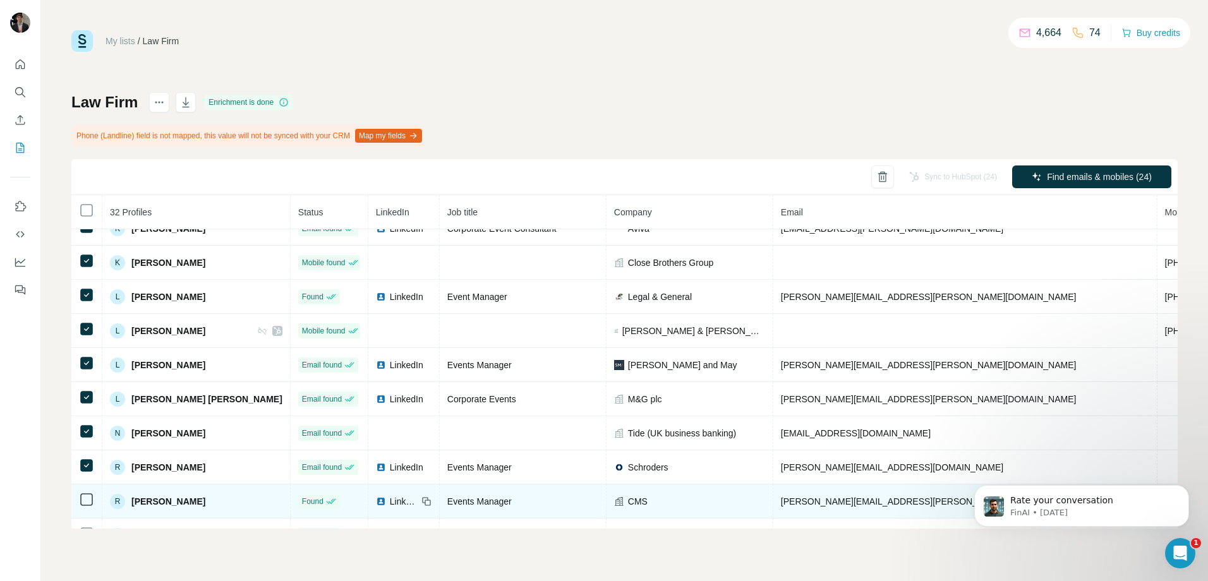
click at [89, 493] on td at bounding box center [86, 502] width 31 height 34
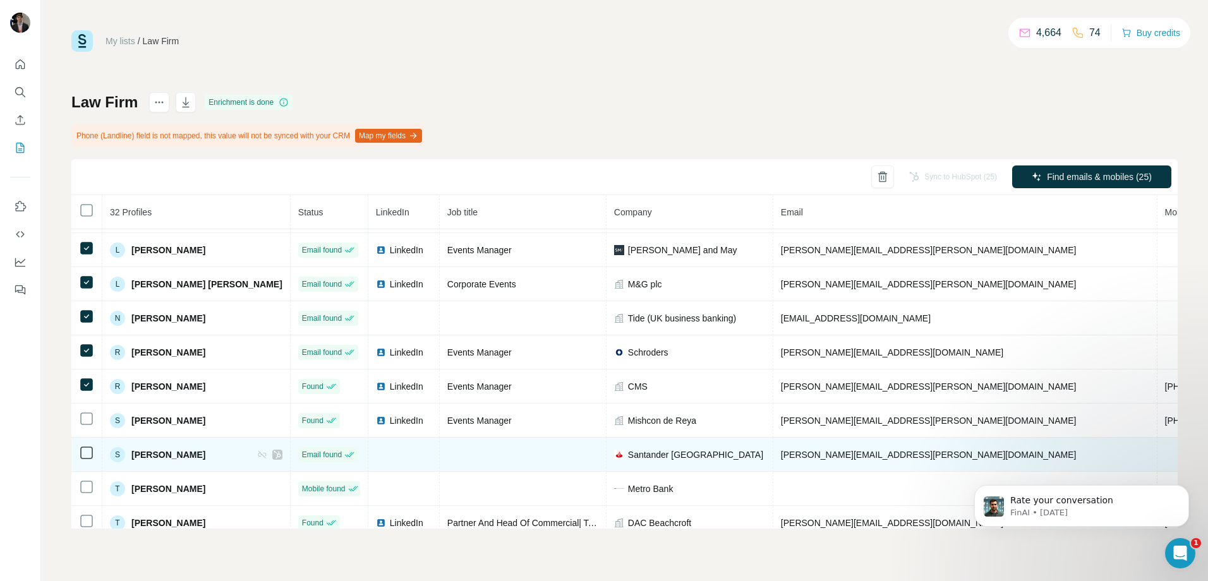
scroll to position [799, 0]
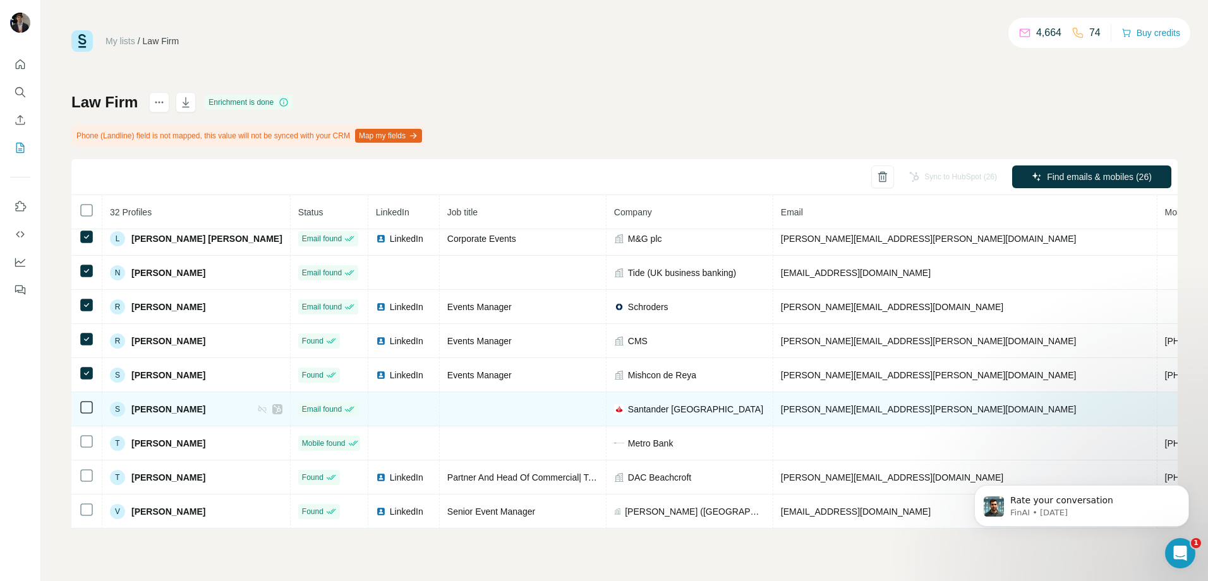
click at [84, 409] on td at bounding box center [86, 409] width 31 height 34
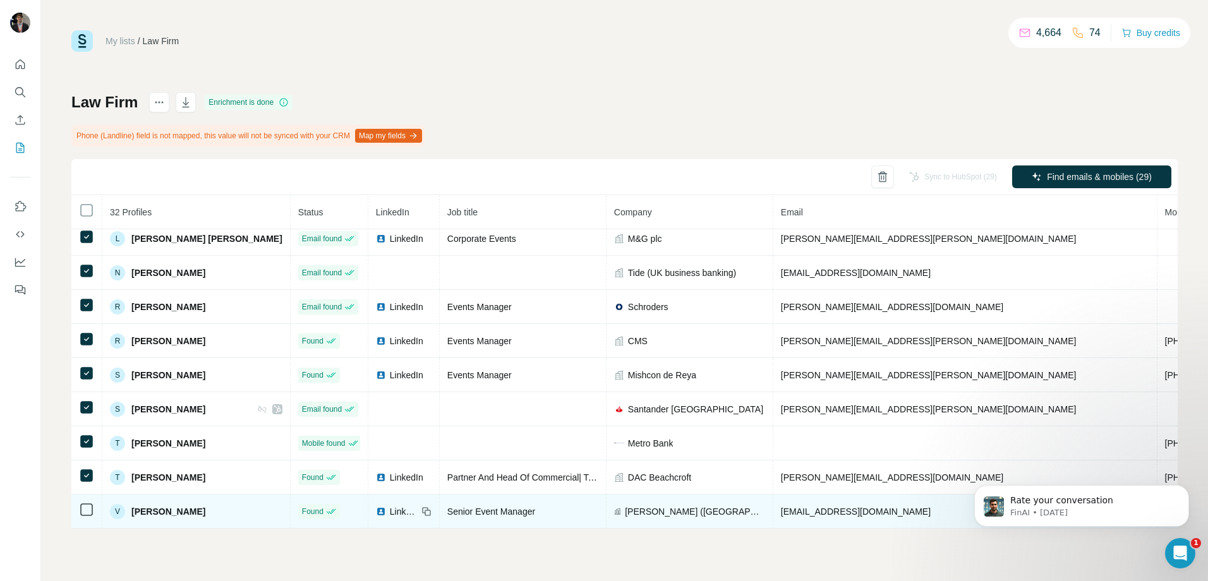
click at [94, 516] on td at bounding box center [86, 512] width 31 height 34
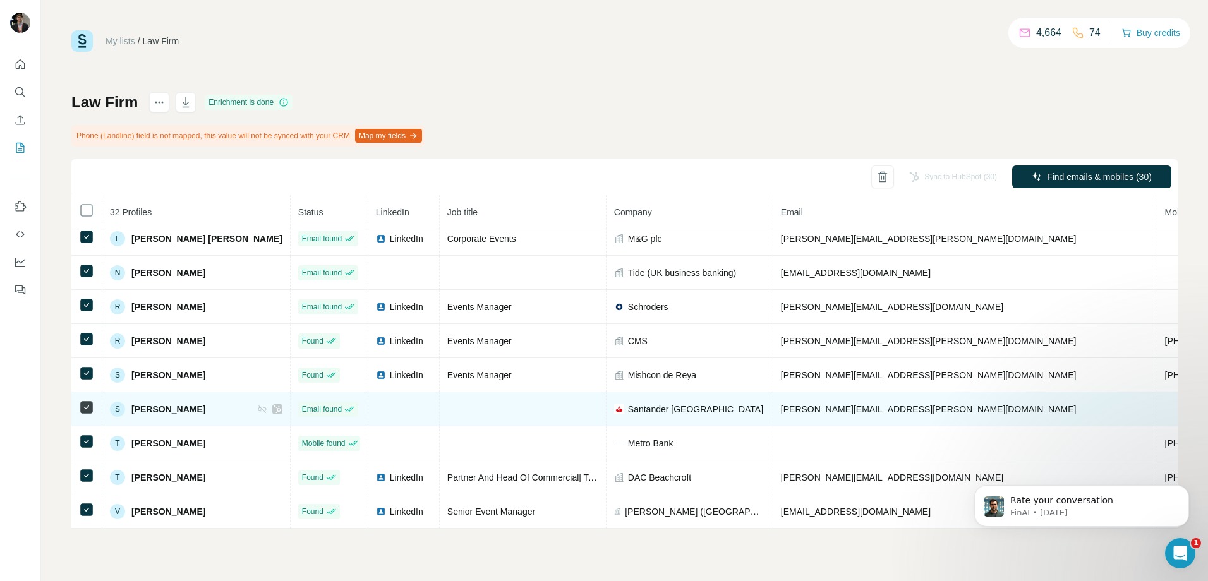
click at [105, 399] on td "S [PERSON_NAME]" at bounding box center [196, 409] width 188 height 34
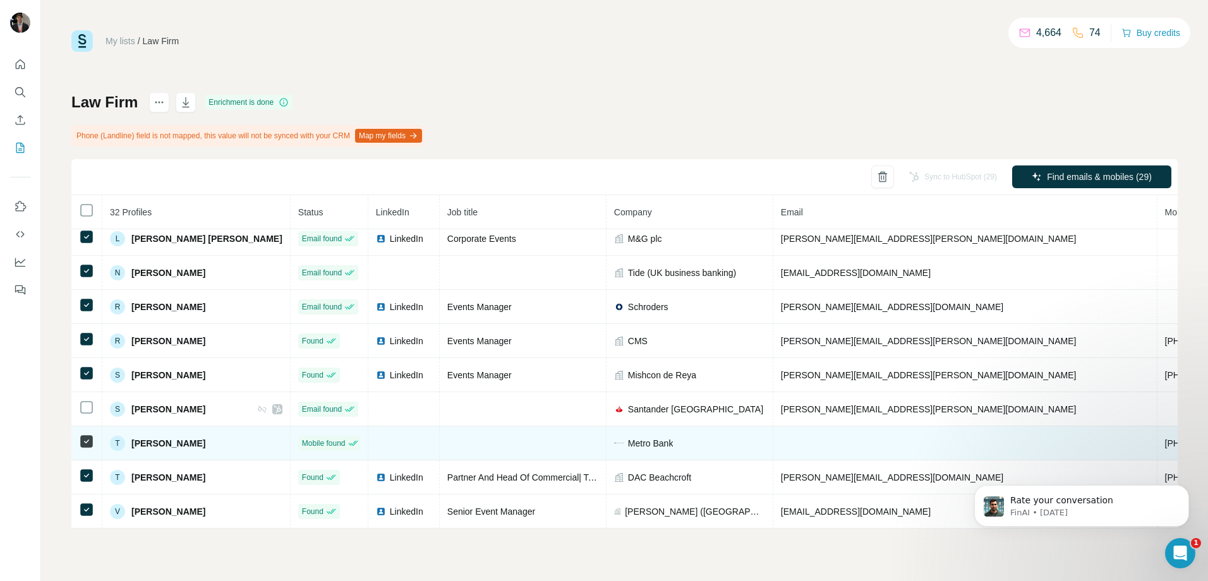
click at [90, 446] on td at bounding box center [86, 444] width 31 height 34
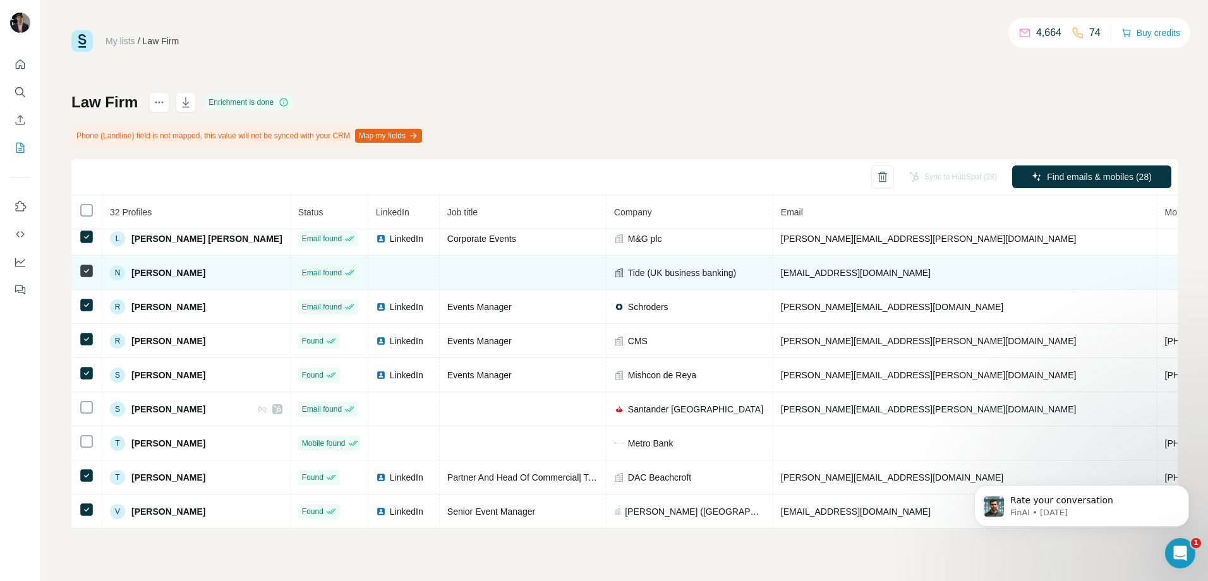
click at [87, 278] on td at bounding box center [86, 273] width 31 height 34
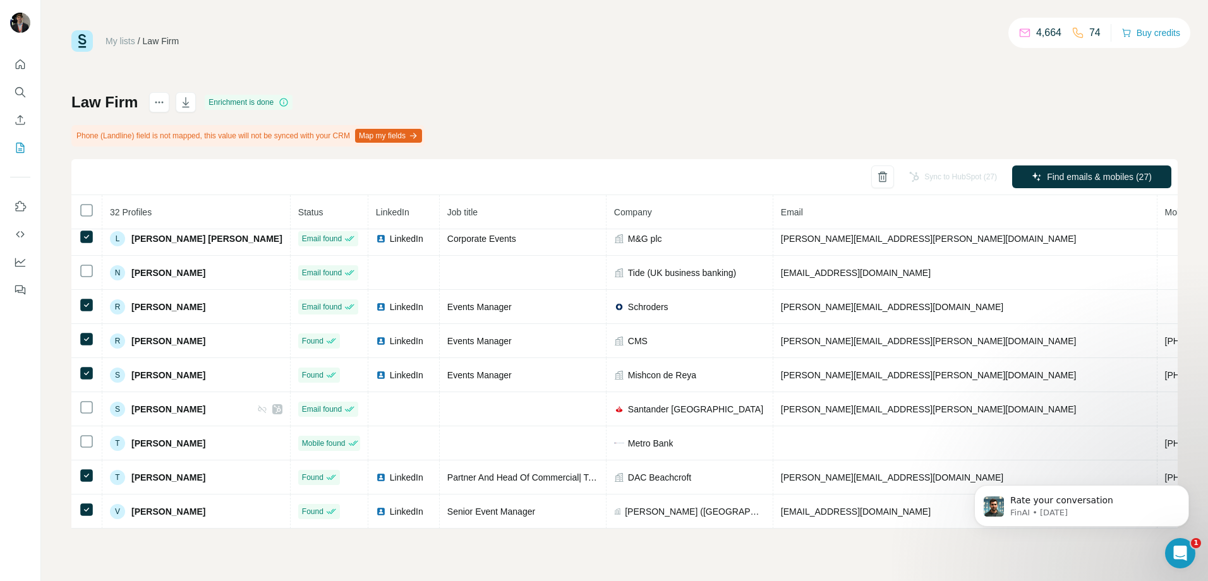
click at [88, 202] on th at bounding box center [86, 212] width 31 height 34
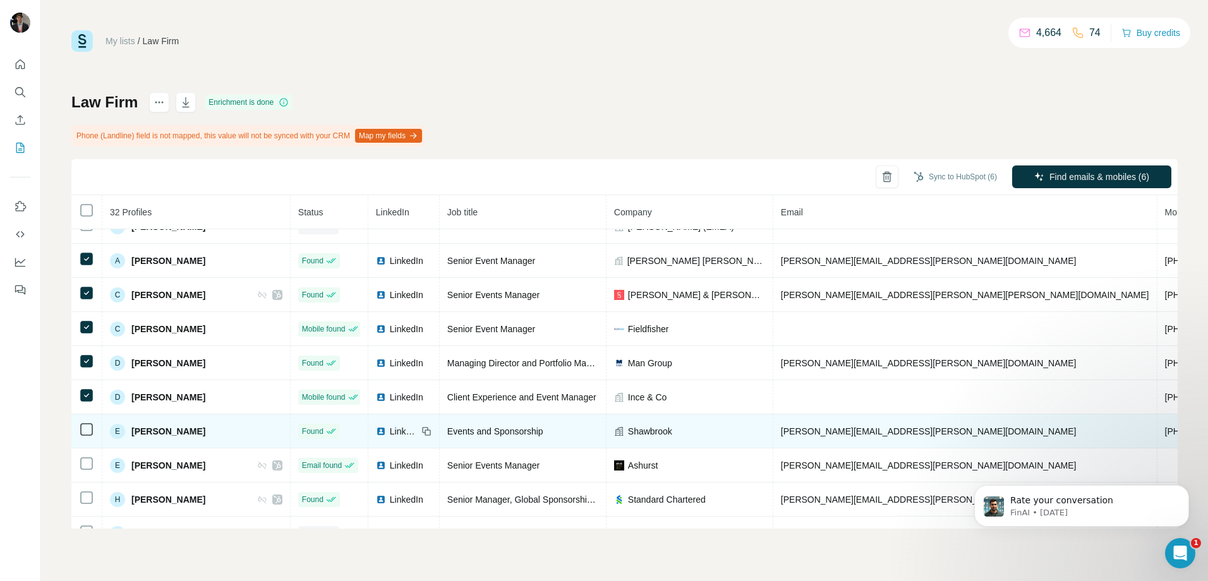
scroll to position [126, 0]
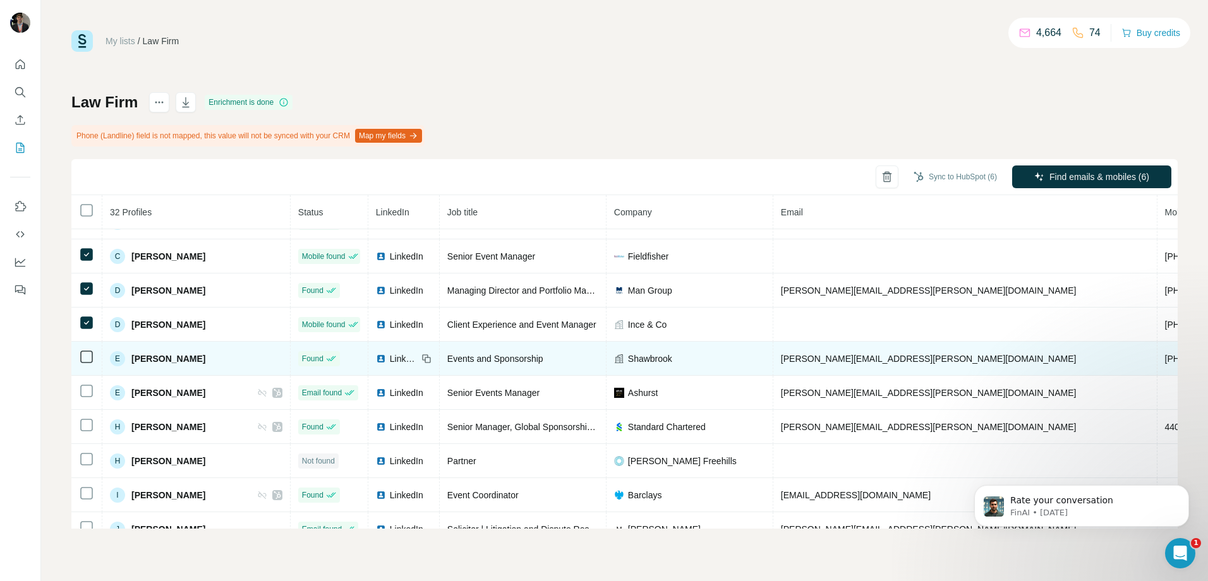
click at [79, 356] on icon at bounding box center [86, 356] width 15 height 15
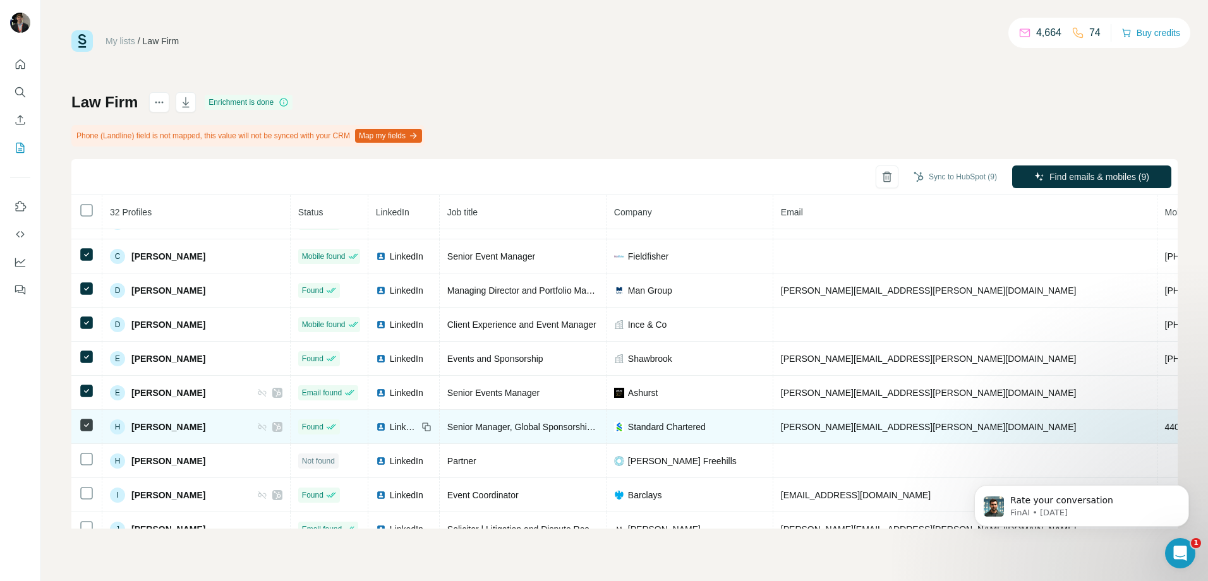
scroll to position [190, 0]
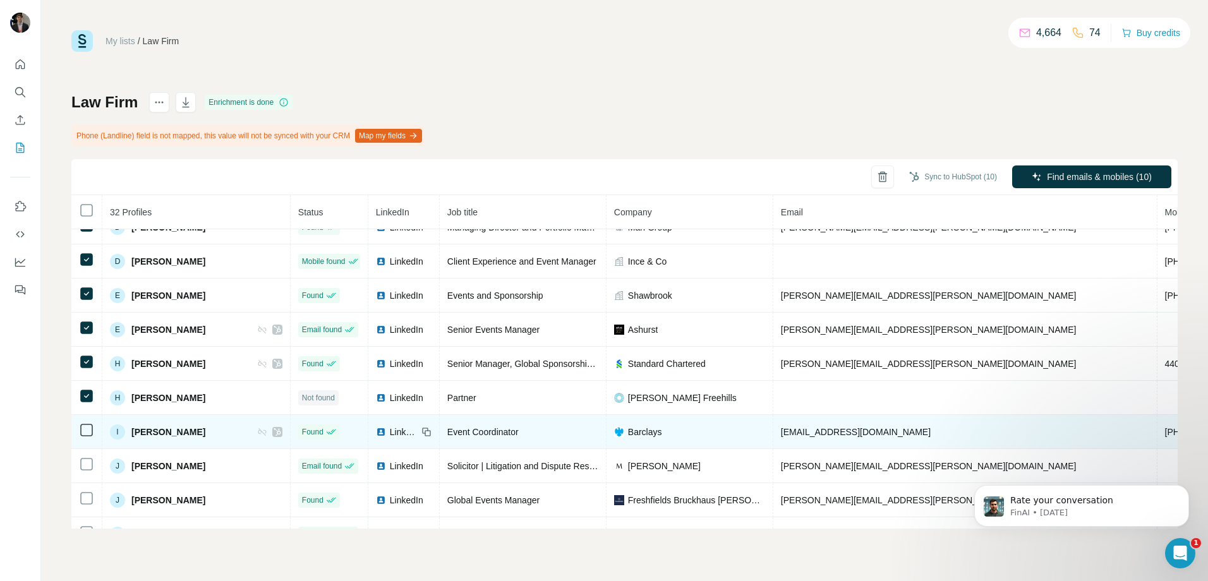
click at [91, 421] on td at bounding box center [86, 432] width 31 height 34
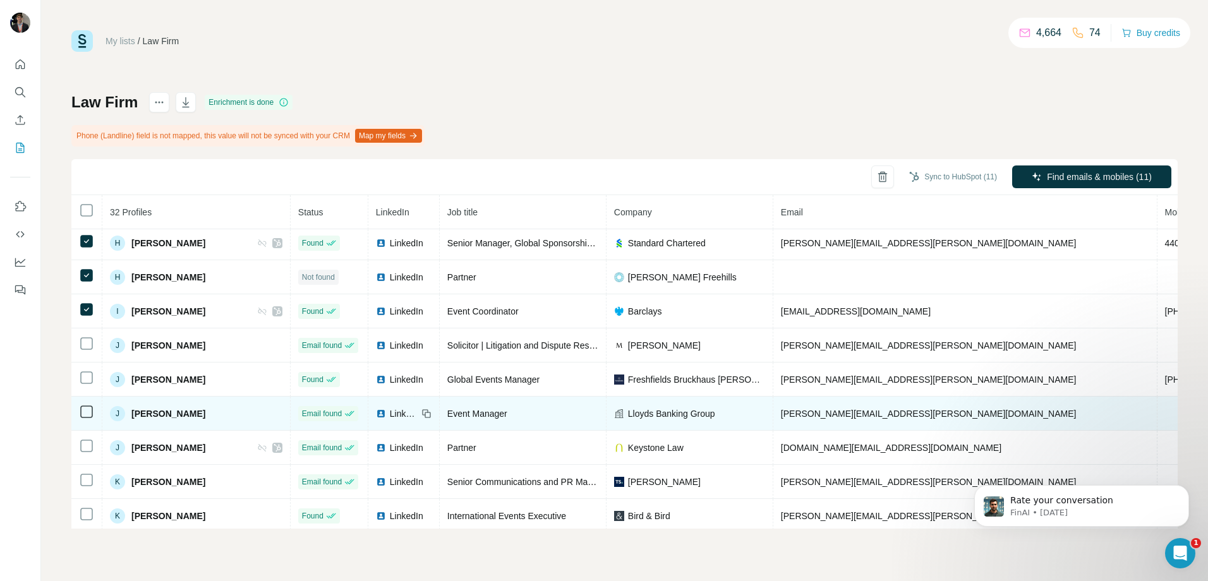
scroll to position [316, 0]
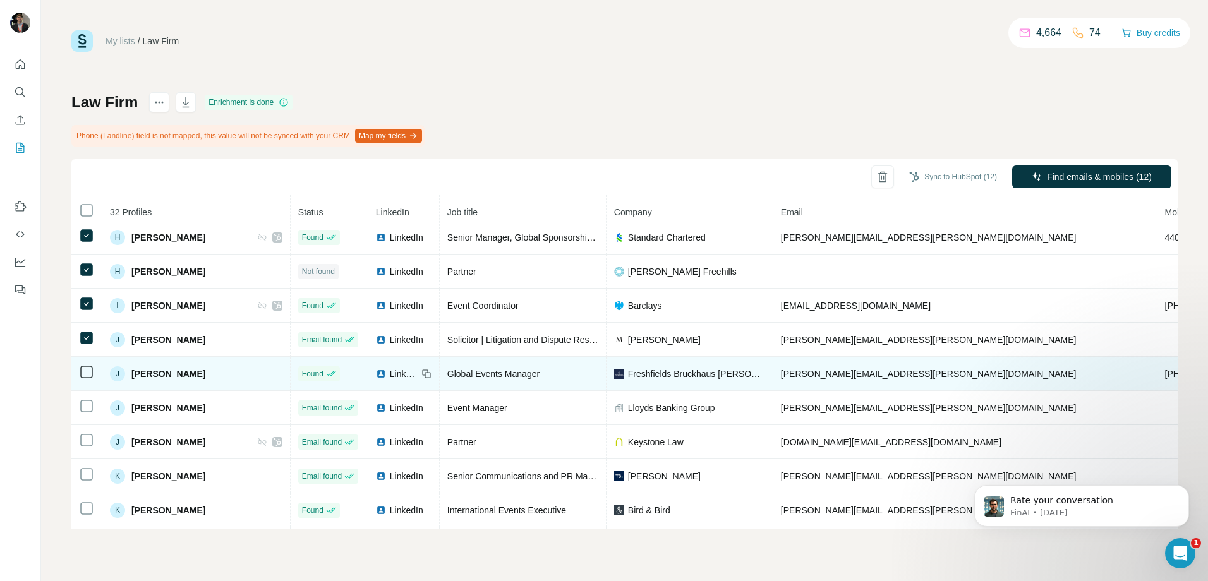
click at [91, 382] on td at bounding box center [86, 374] width 31 height 34
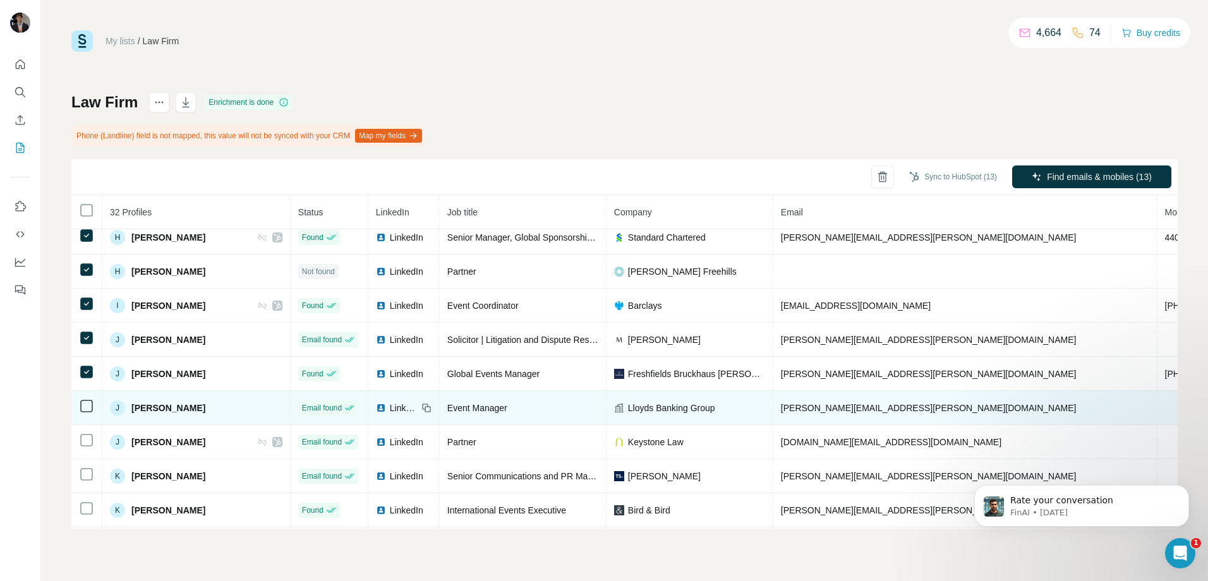
click at [93, 406] on icon at bounding box center [86, 406] width 15 height 15
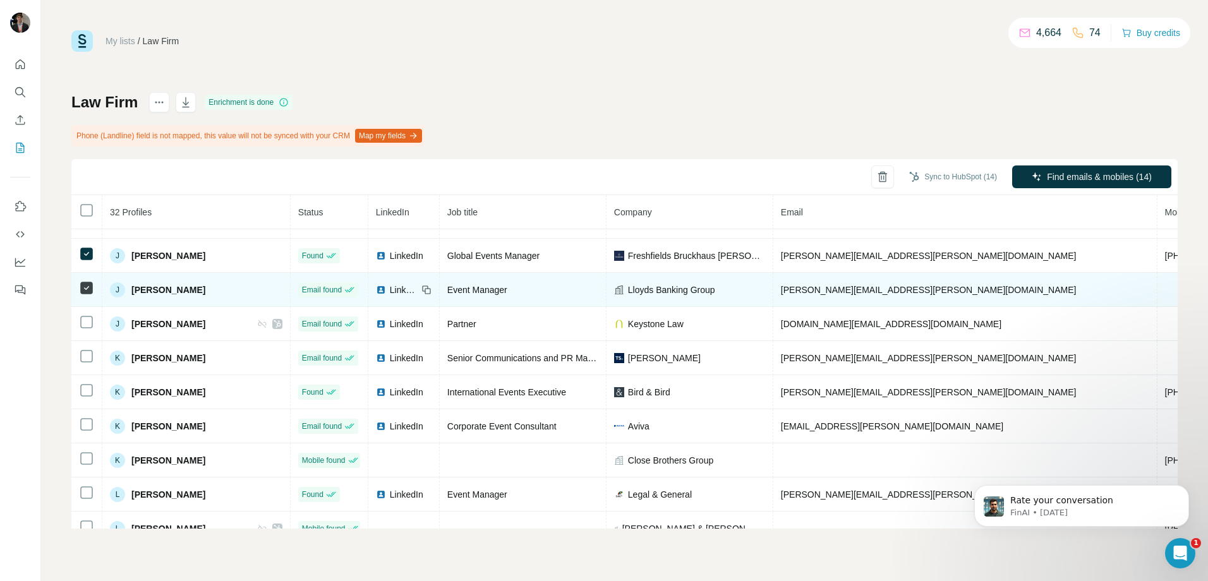
scroll to position [442, 0]
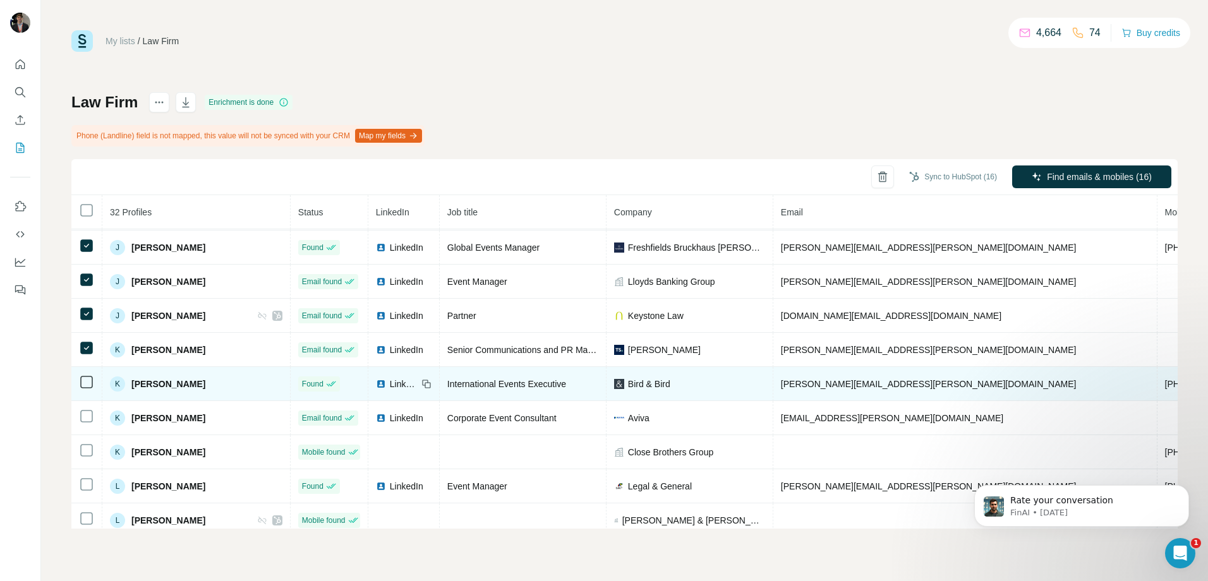
click at [94, 383] on td at bounding box center [86, 384] width 31 height 34
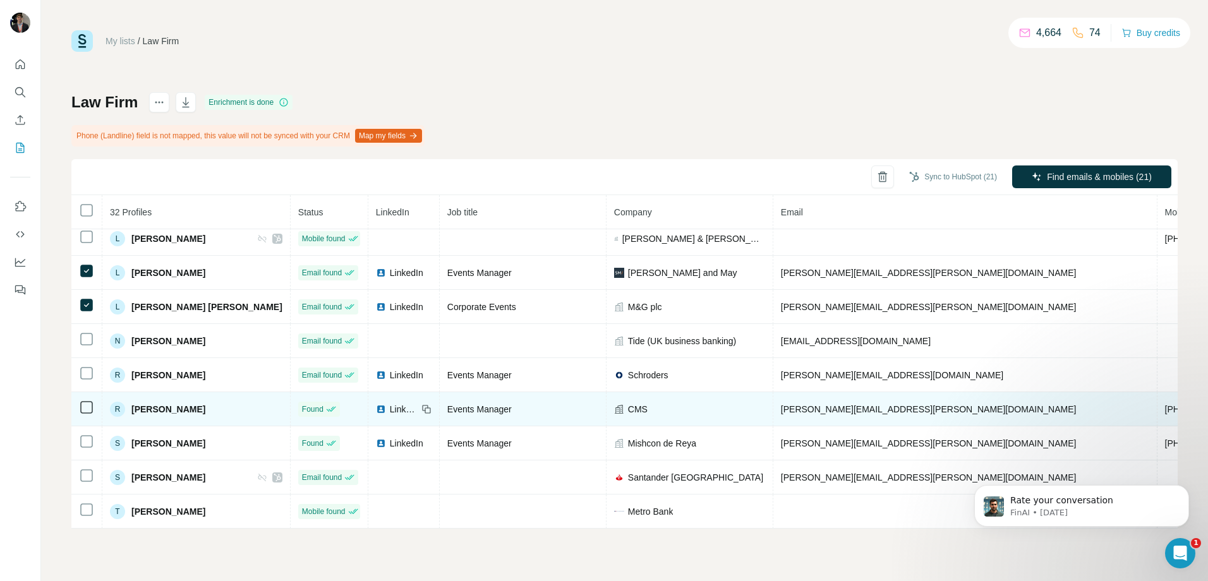
scroll to position [695, 0]
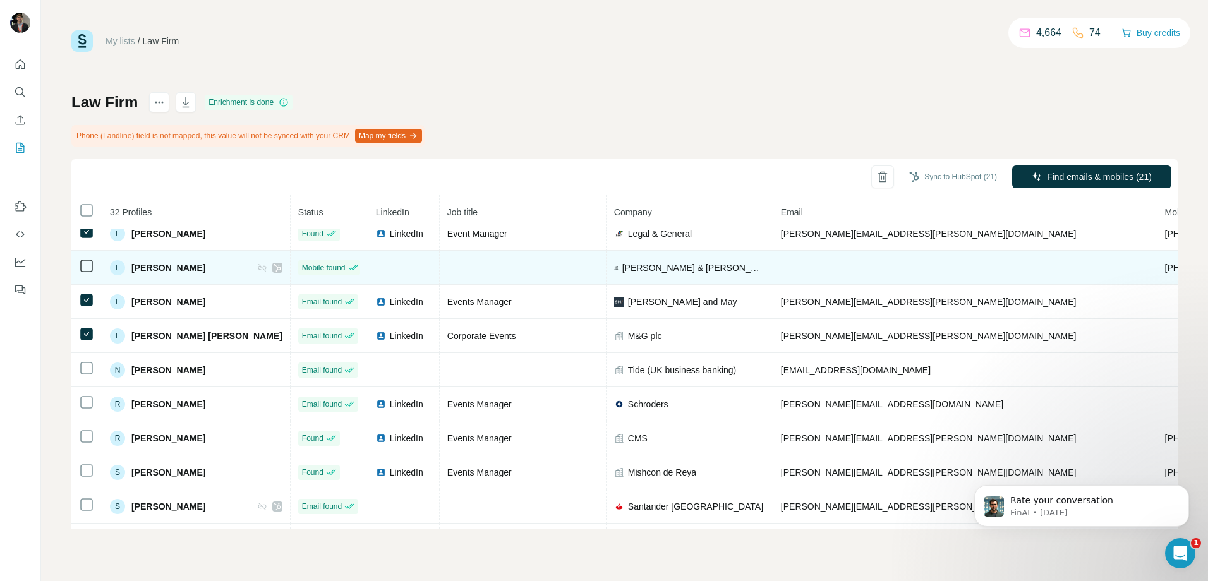
click at [94, 266] on icon at bounding box center [86, 265] width 15 height 15
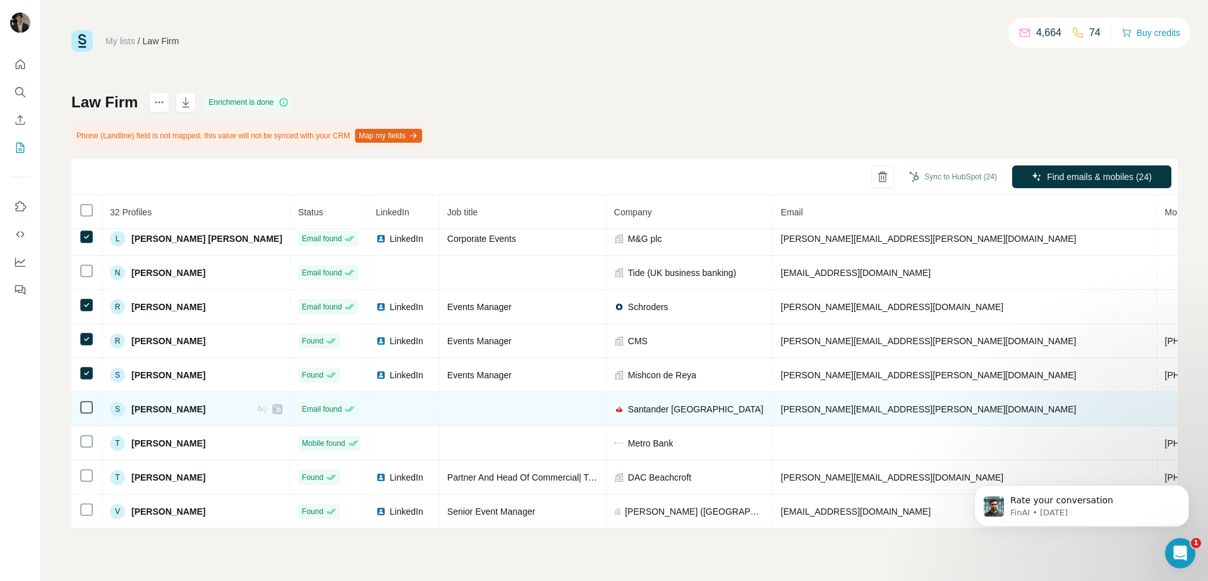
scroll to position [799, 0]
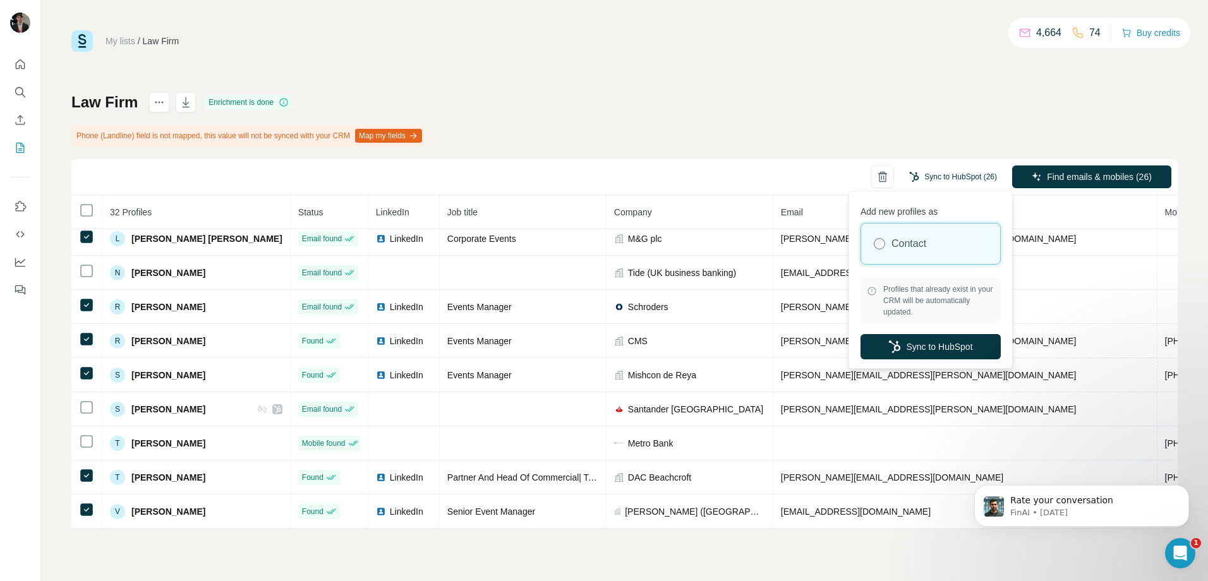
click at [982, 184] on button "Sync to HubSpot (26)" at bounding box center [953, 176] width 106 height 19
click at [911, 348] on button "Sync to HubSpot" at bounding box center [931, 346] width 140 height 25
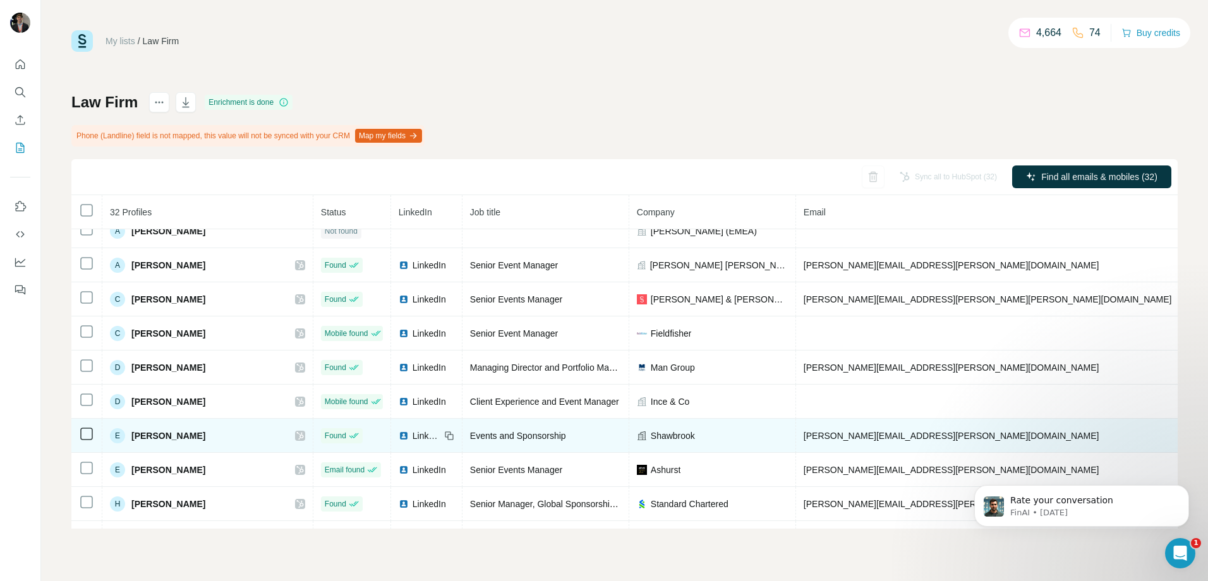
scroll to position [0, 0]
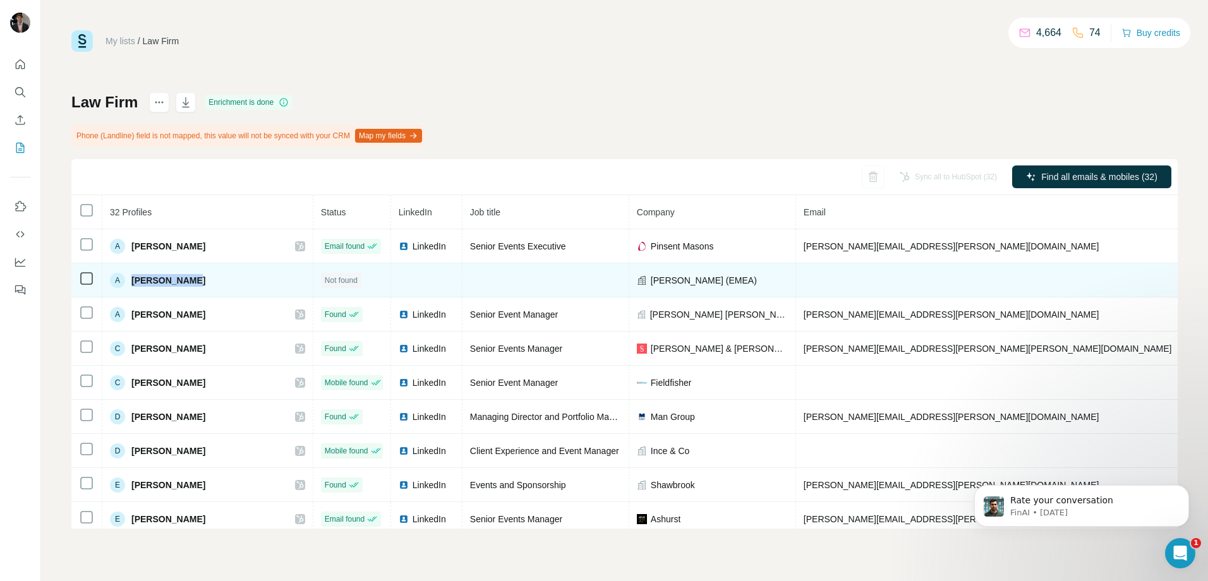
drag, startPoint x: 194, startPoint y: 279, endPoint x: 131, endPoint y: 289, distance: 63.4
click at [131, 289] on td "A [PERSON_NAME]" at bounding box center [207, 280] width 211 height 34
copy span "[PERSON_NAME]"
click at [484, 287] on td at bounding box center [546, 280] width 167 height 34
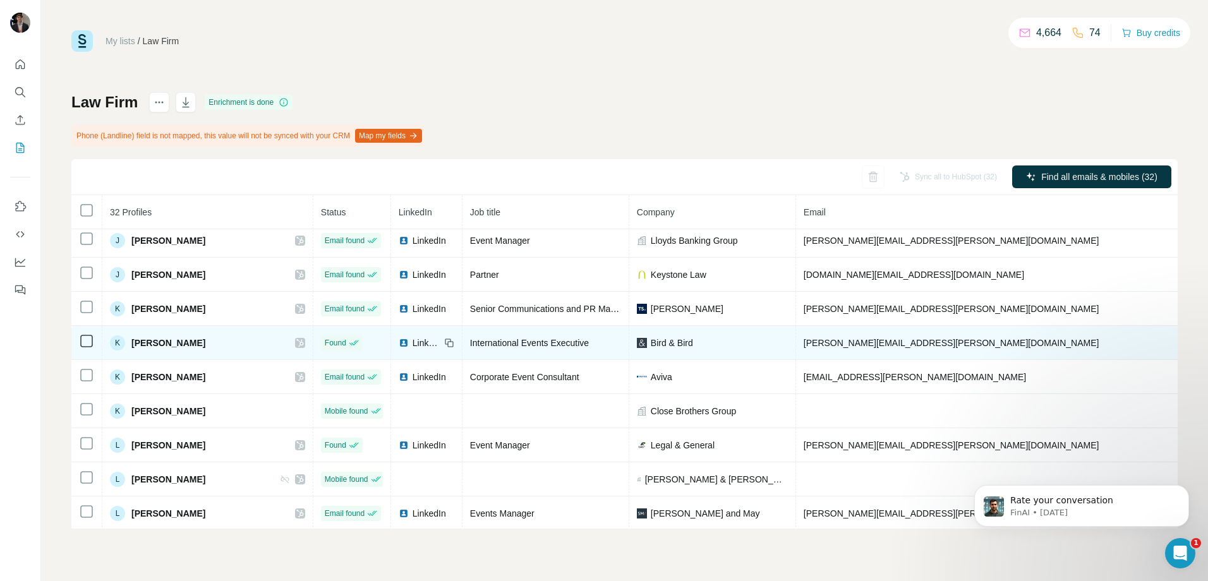
scroll to position [505, 0]
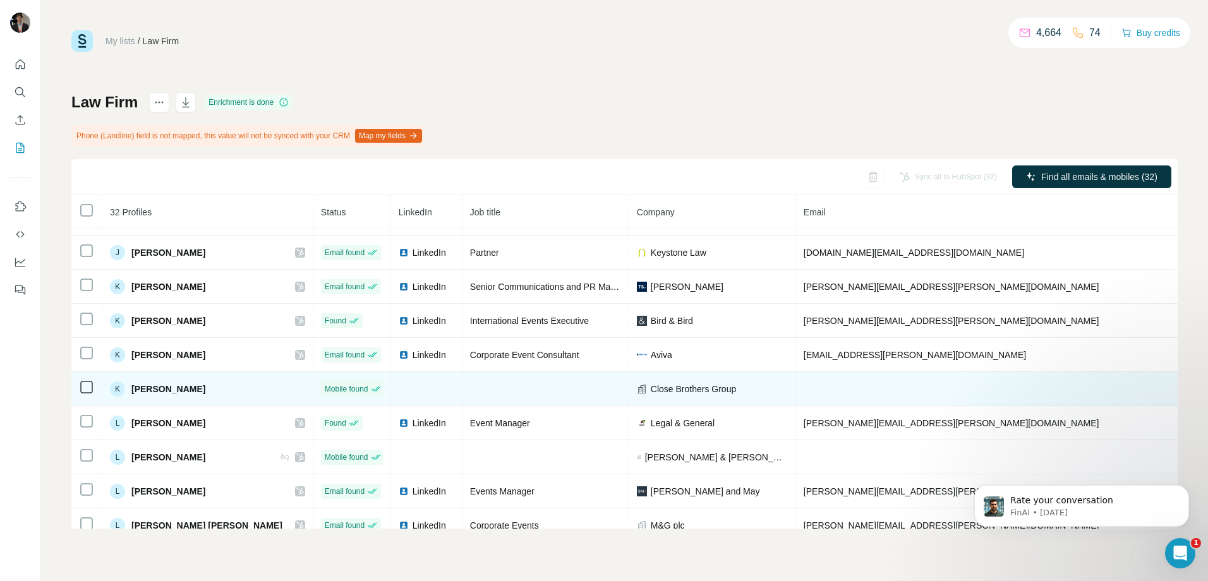
click at [391, 387] on td at bounding box center [426, 389] width 71 height 34
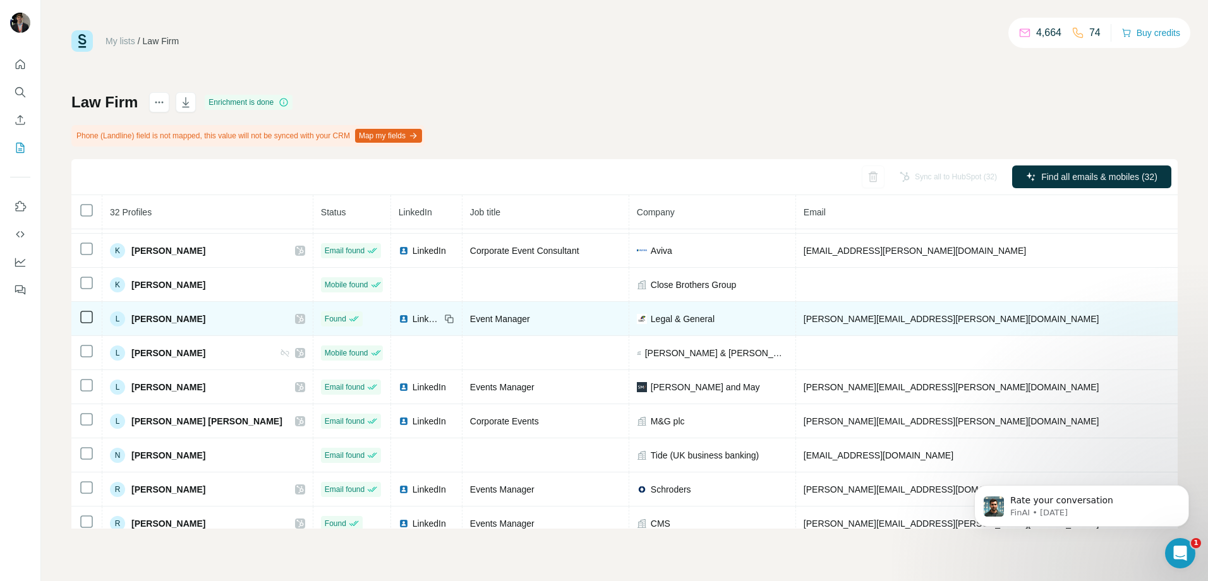
scroll to position [632, 0]
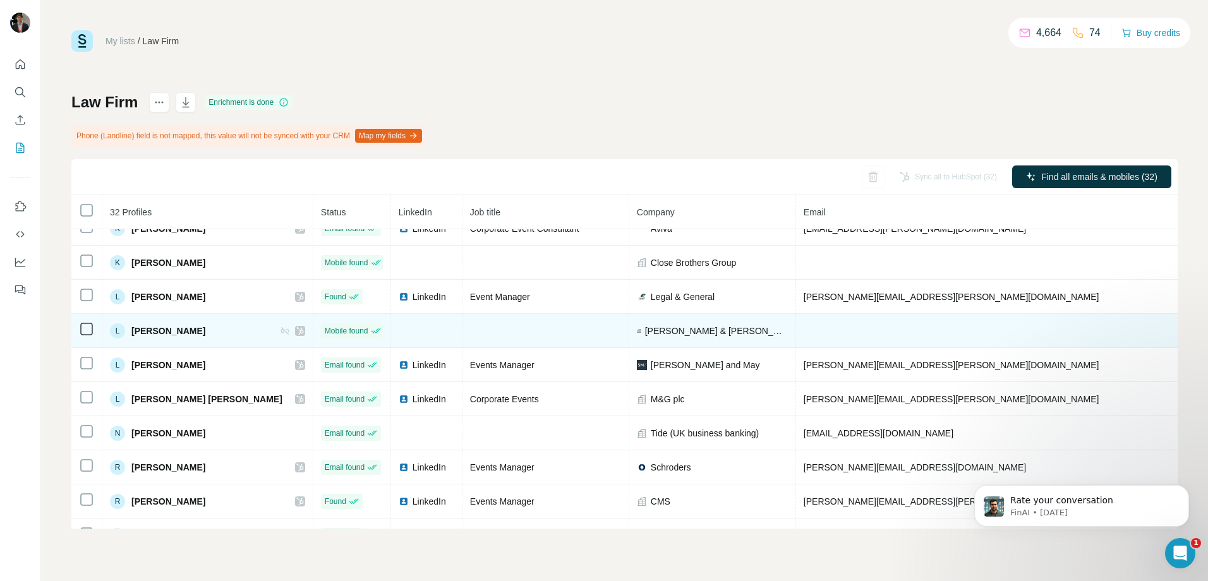
drag, startPoint x: 209, startPoint y: 330, endPoint x: 130, endPoint y: 320, distance: 79.5
click at [130, 320] on td "L [PERSON_NAME]" at bounding box center [207, 331] width 211 height 34
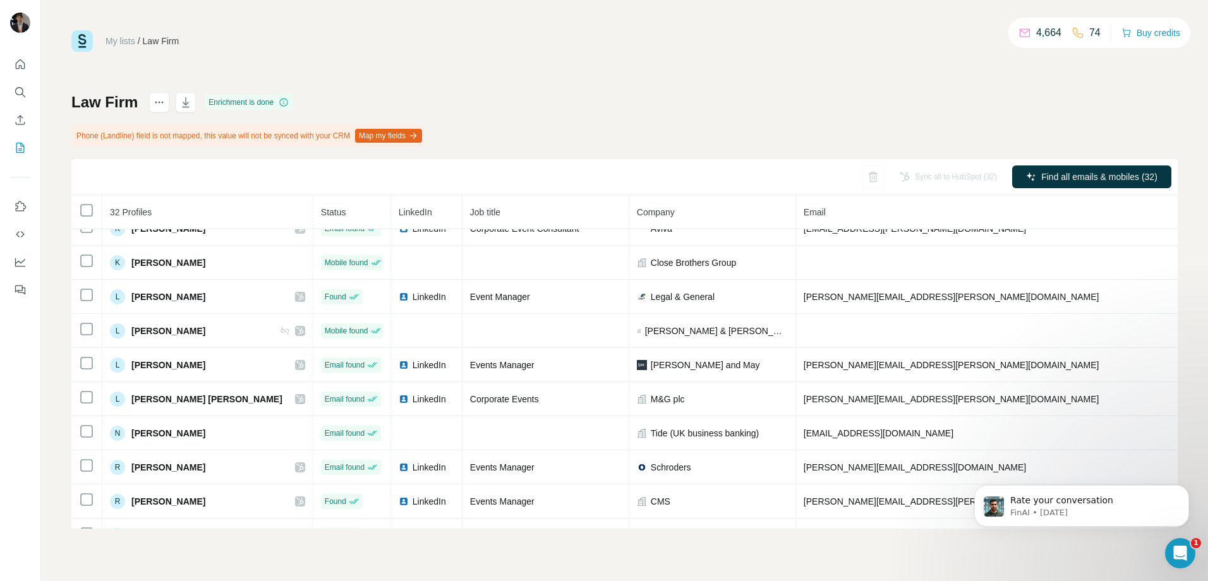
copy span "[PERSON_NAME]"
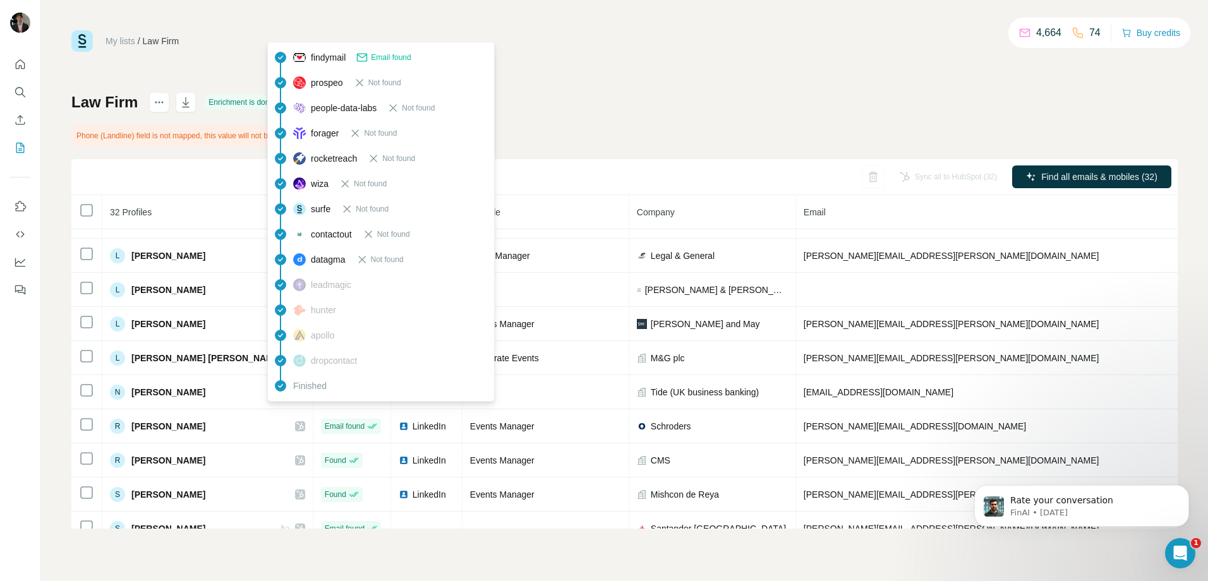
scroll to position [695, 0]
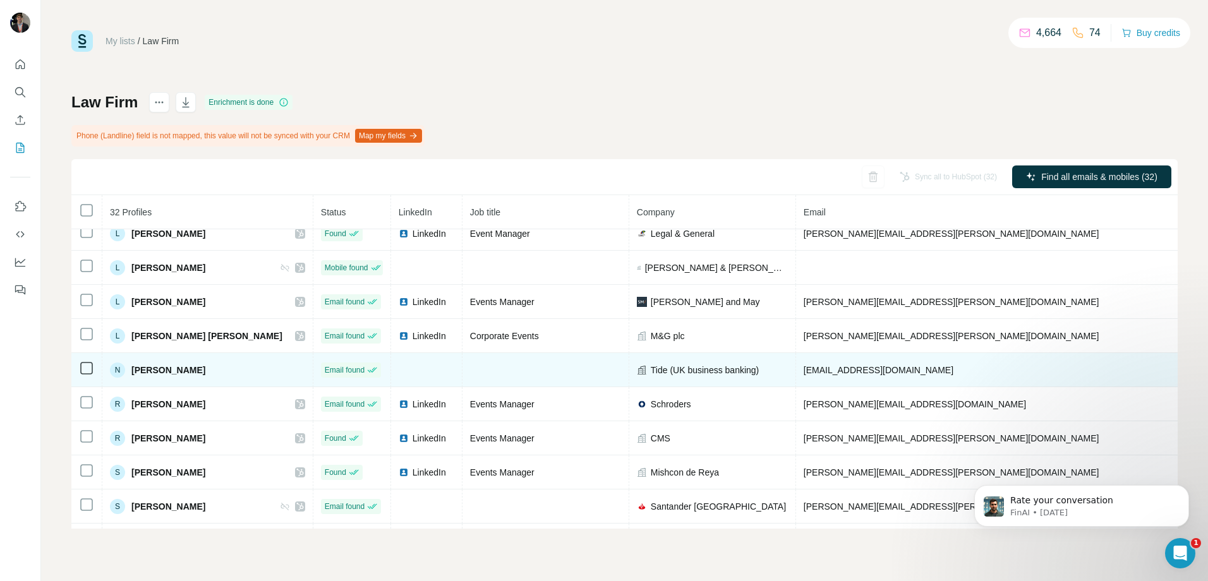
click at [225, 371] on div "N [PERSON_NAME]" at bounding box center [207, 370] width 195 height 15
drag, startPoint x: 225, startPoint y: 371, endPoint x: 130, endPoint y: 368, distance: 95.5
click at [130, 368] on div "N [PERSON_NAME]" at bounding box center [207, 370] width 195 height 15
copy span "[PERSON_NAME]"
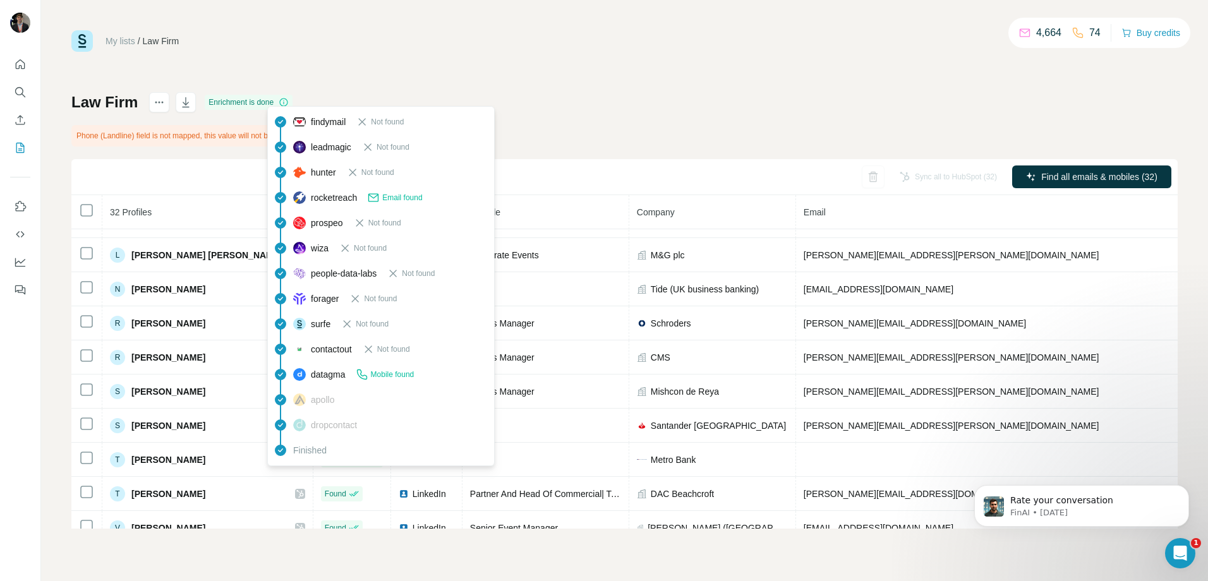
scroll to position [799, 0]
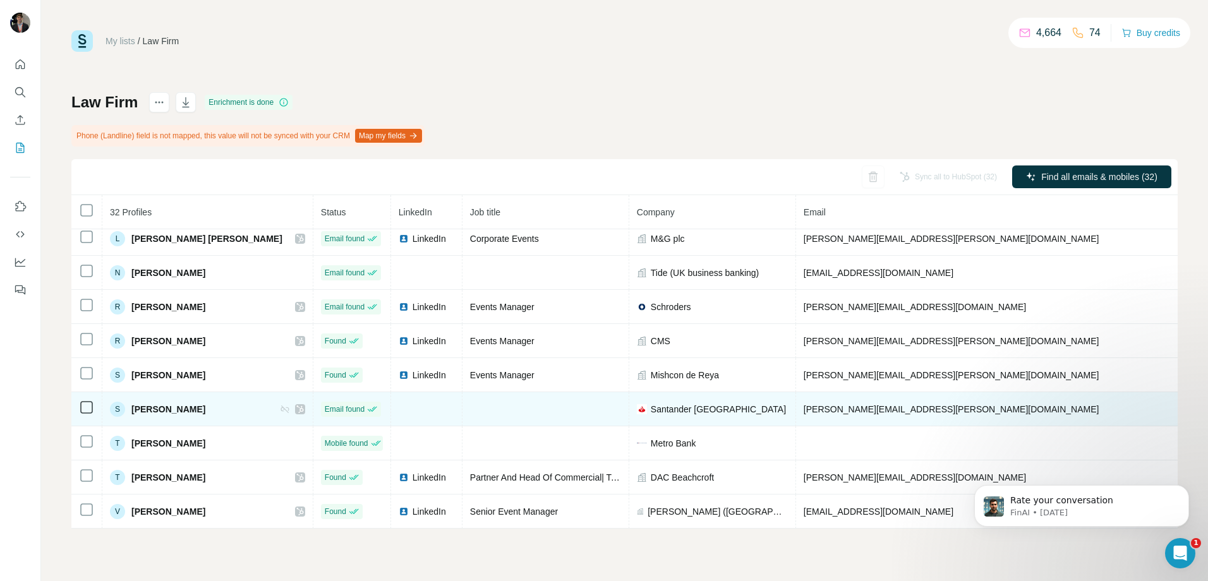
drag, startPoint x: 217, startPoint y: 406, endPoint x: 132, endPoint y: 409, distance: 84.8
click at [132, 409] on div "S [PERSON_NAME]" at bounding box center [207, 409] width 195 height 15
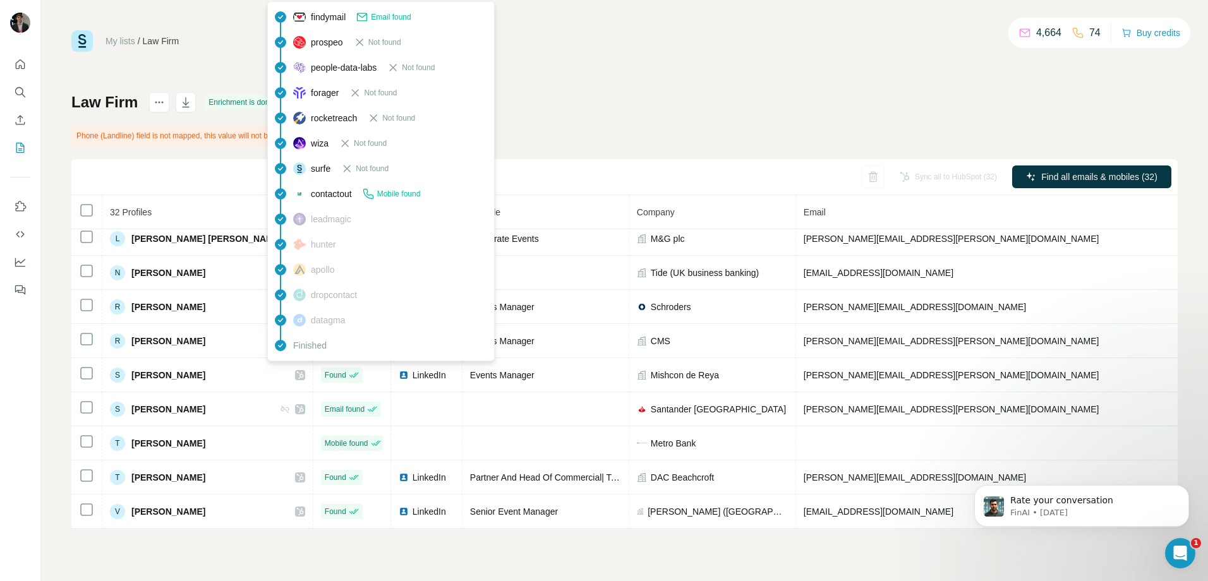
copy span "[PERSON_NAME]"
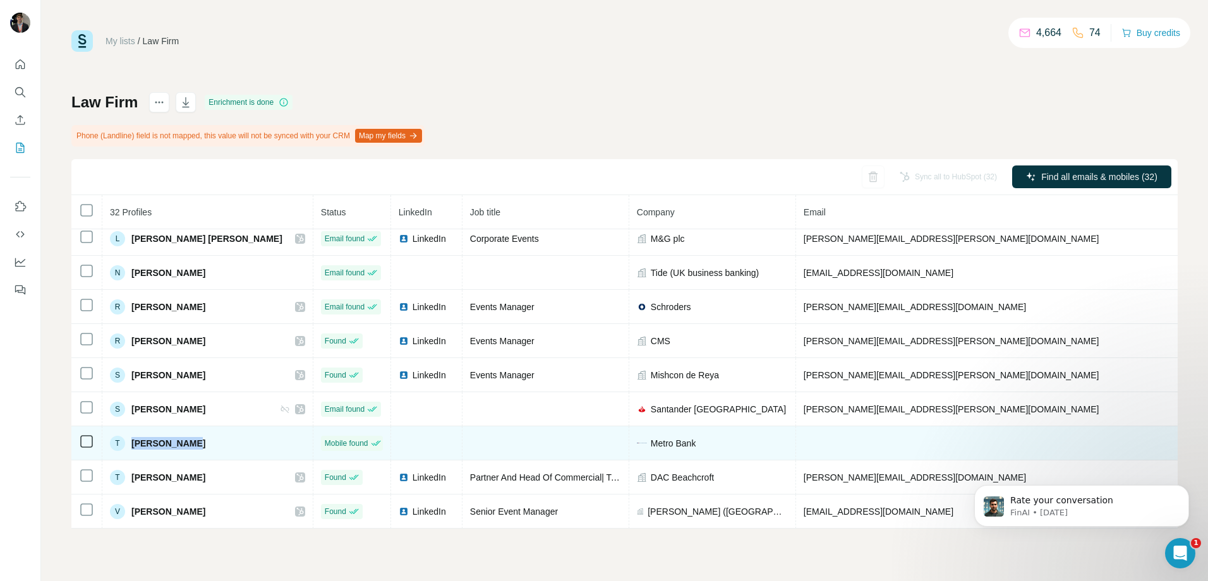
drag, startPoint x: 208, startPoint y: 430, endPoint x: 132, endPoint y: 439, distance: 76.3
click at [132, 439] on div "T [PERSON_NAME]" at bounding box center [207, 443] width 195 height 15
copy span "[PERSON_NAME]"
